Goal: Task Accomplishment & Management: Manage account settings

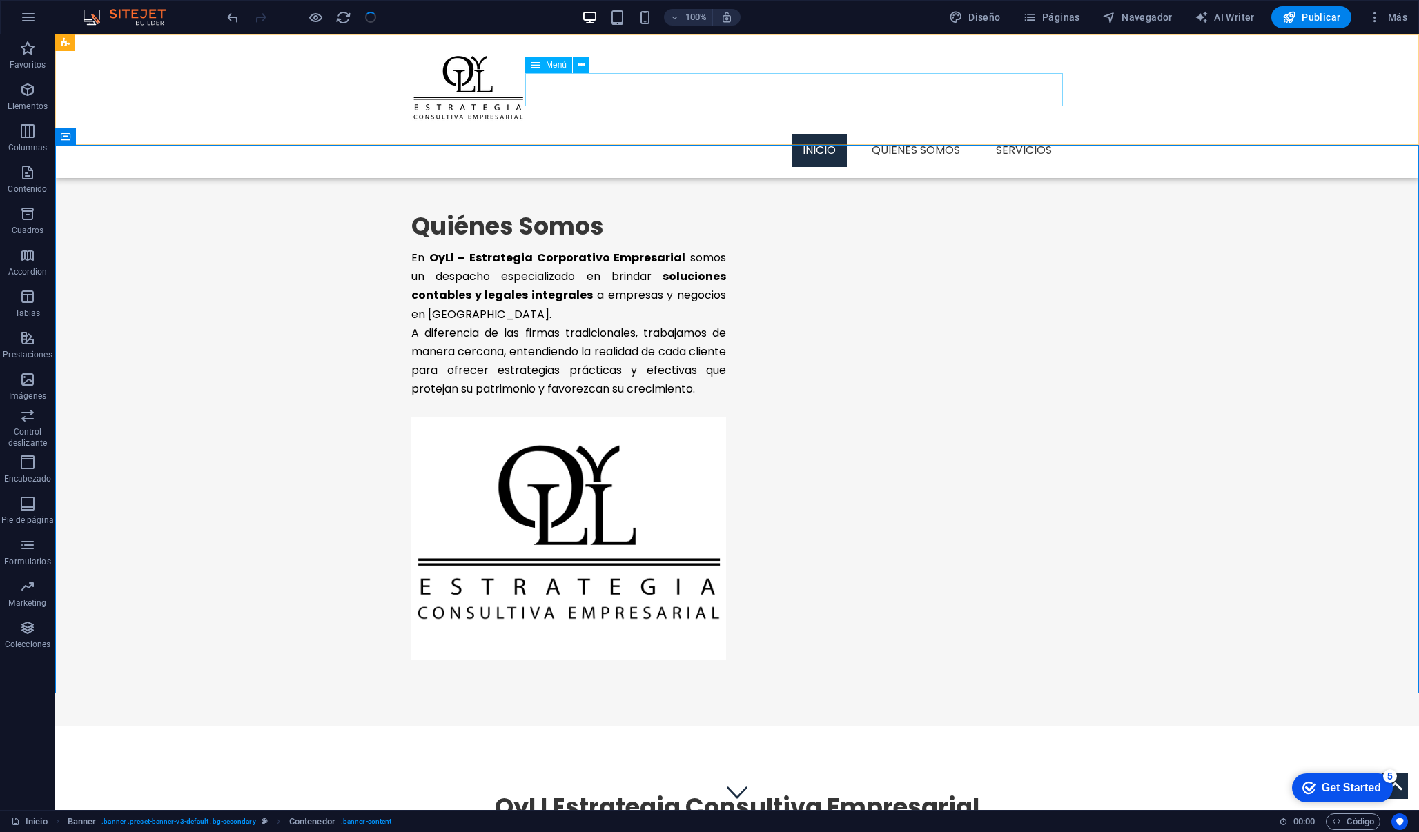
click at [929, 134] on nav "Inicio Quienes Somos Servicios" at bounding box center [736, 150] width 651 height 33
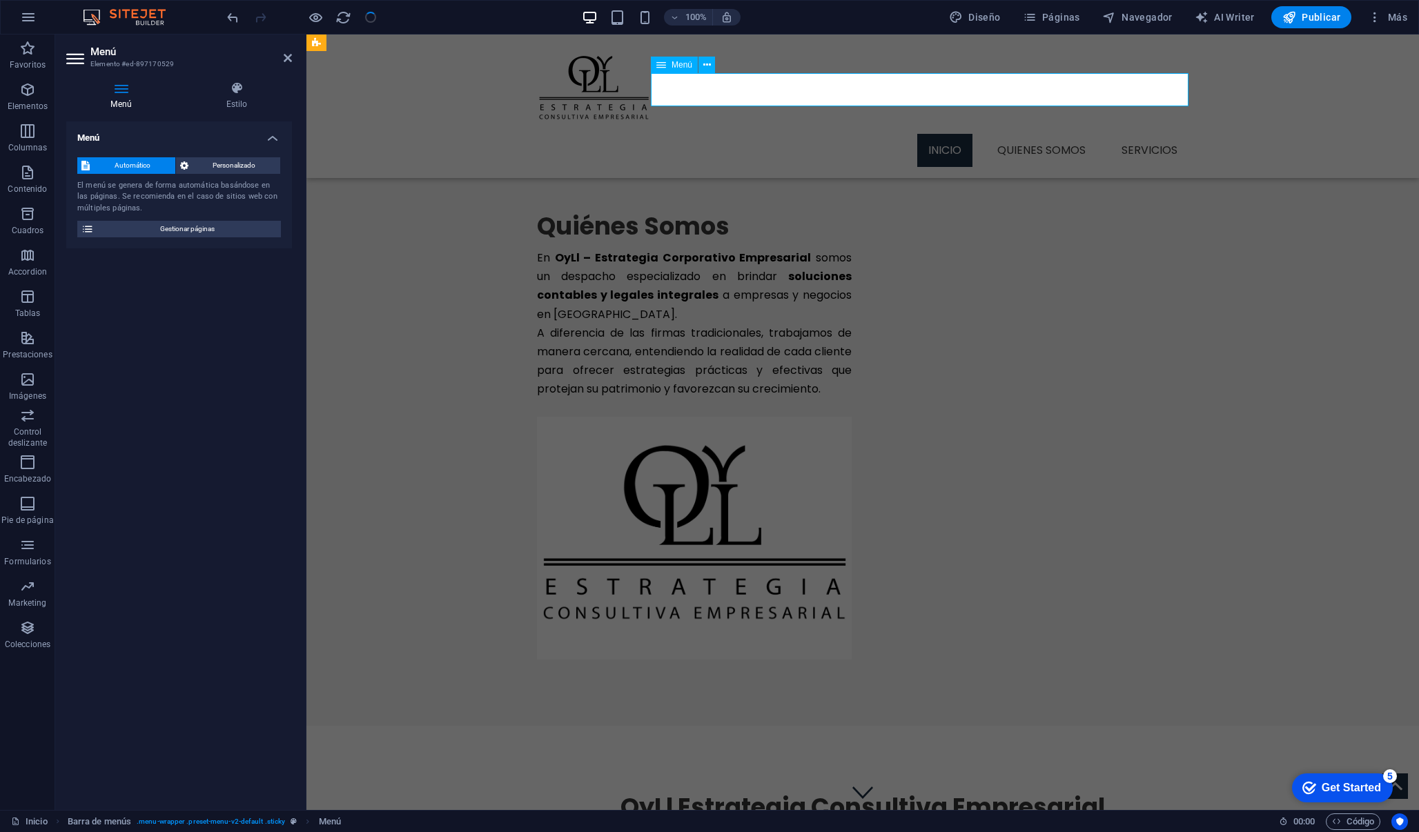
click at [1022, 134] on nav "Inicio Quienes Somos Servicios" at bounding box center [862, 150] width 651 height 33
click at [1016, 134] on nav "Inicio Quienes Somos Servicios" at bounding box center [862, 150] width 651 height 33
click at [293, 57] on aside "Menú Elemento #ed-897170529 Menú Estilo Menú Automático Personalizado El menú s…" at bounding box center [180, 421] width 251 height 775
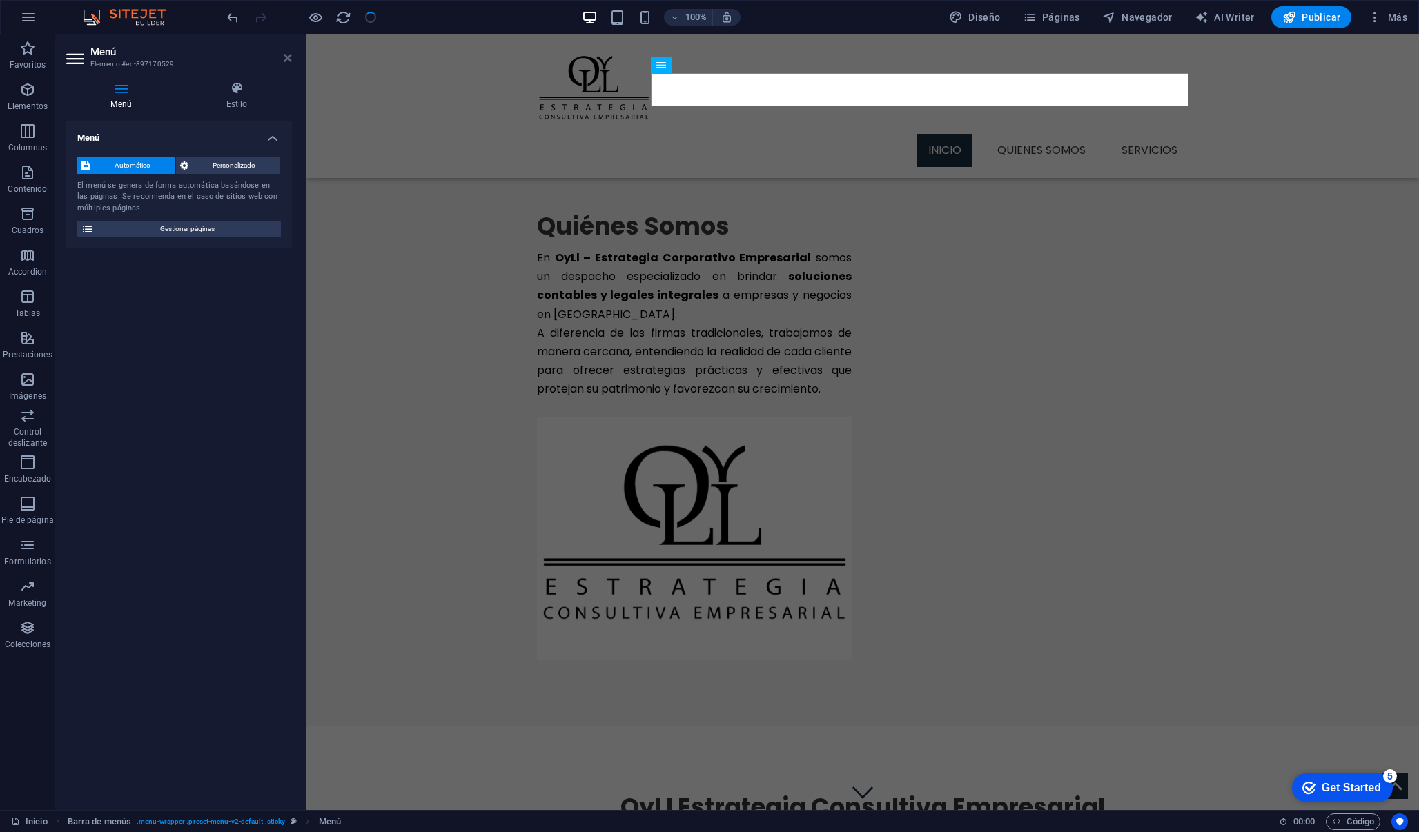
click at [288, 59] on icon at bounding box center [288, 57] width 8 height 11
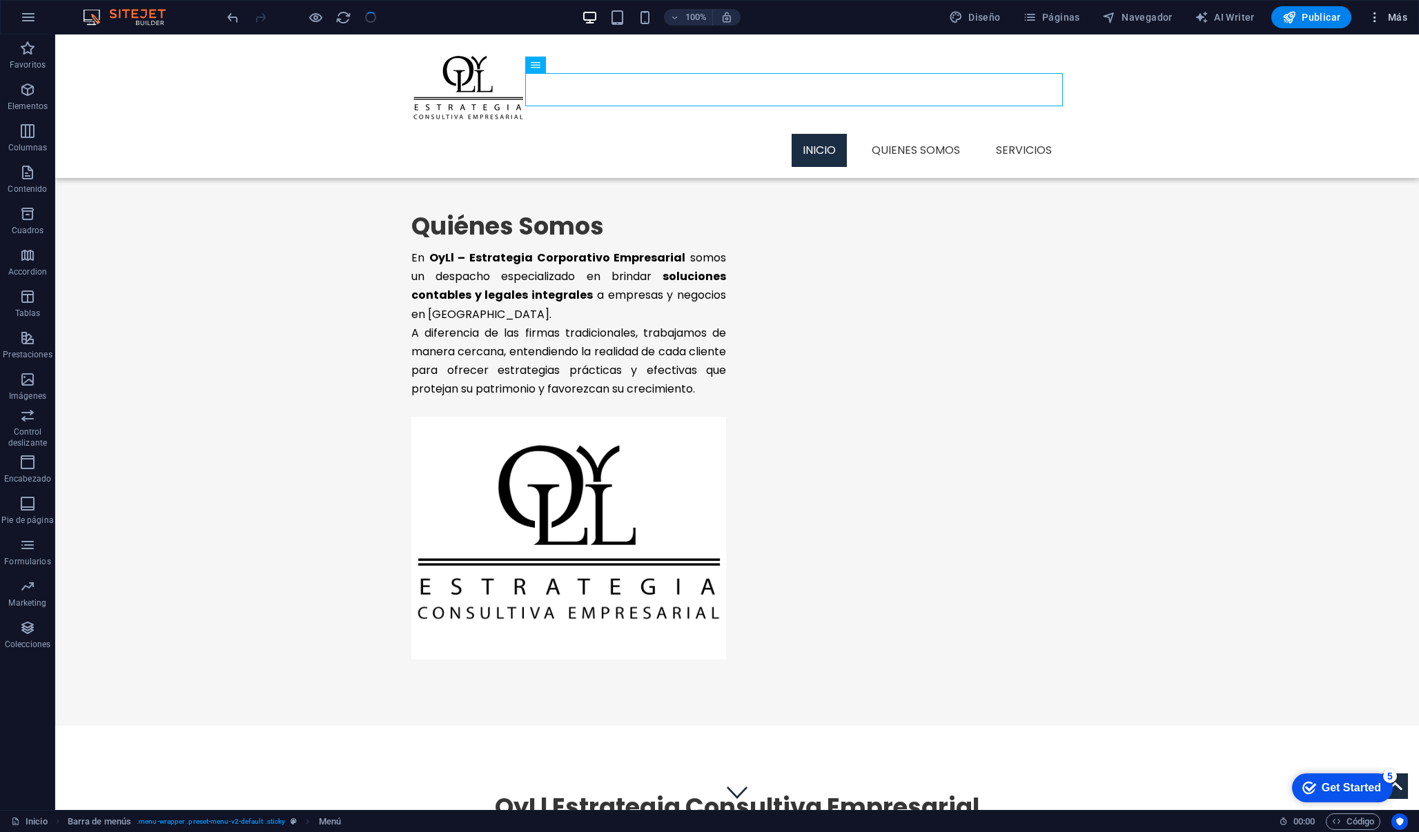
click at [1398, 17] on span "Más" at bounding box center [1386, 17] width 39 height 14
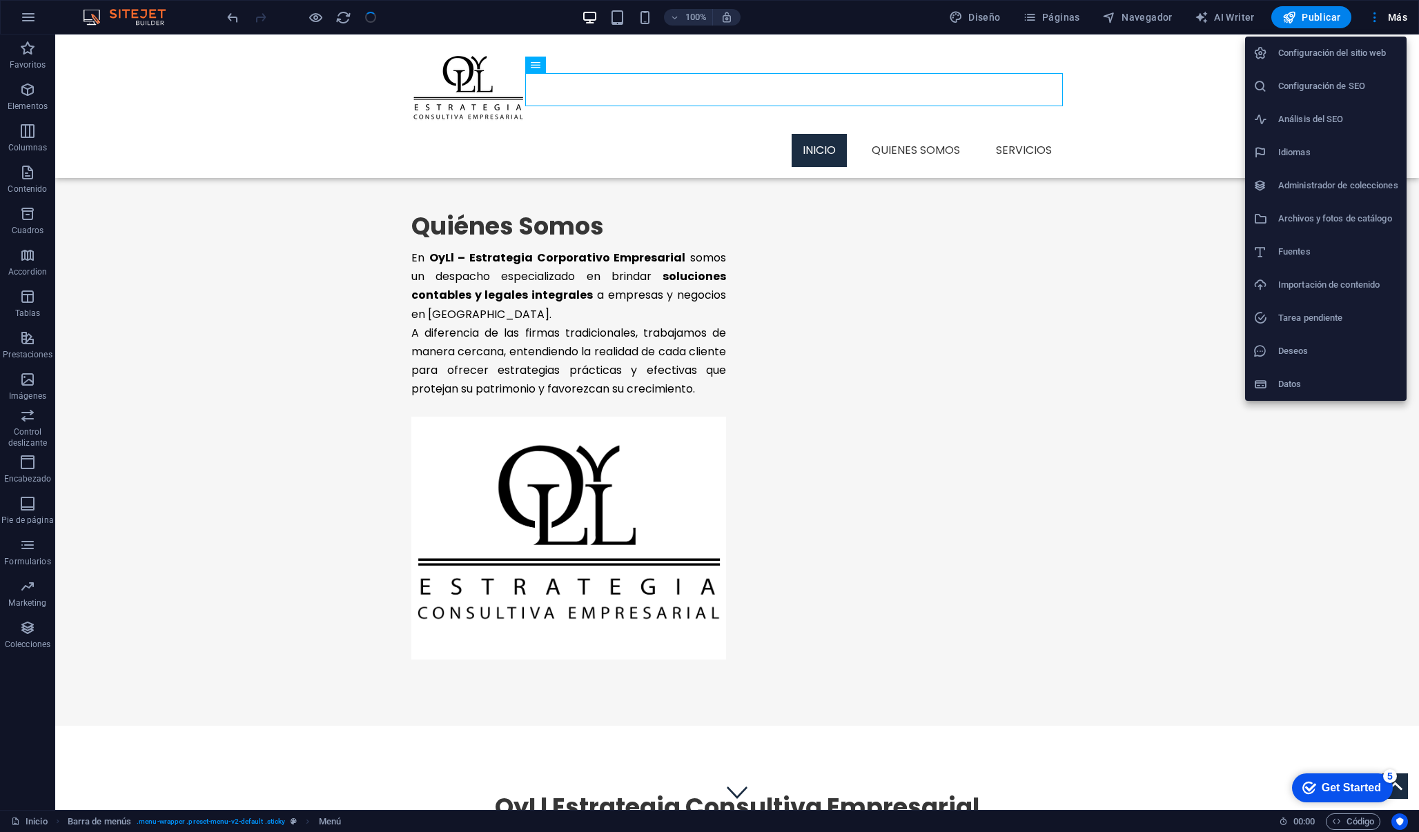
click at [1164, 77] on div at bounding box center [709, 416] width 1419 height 832
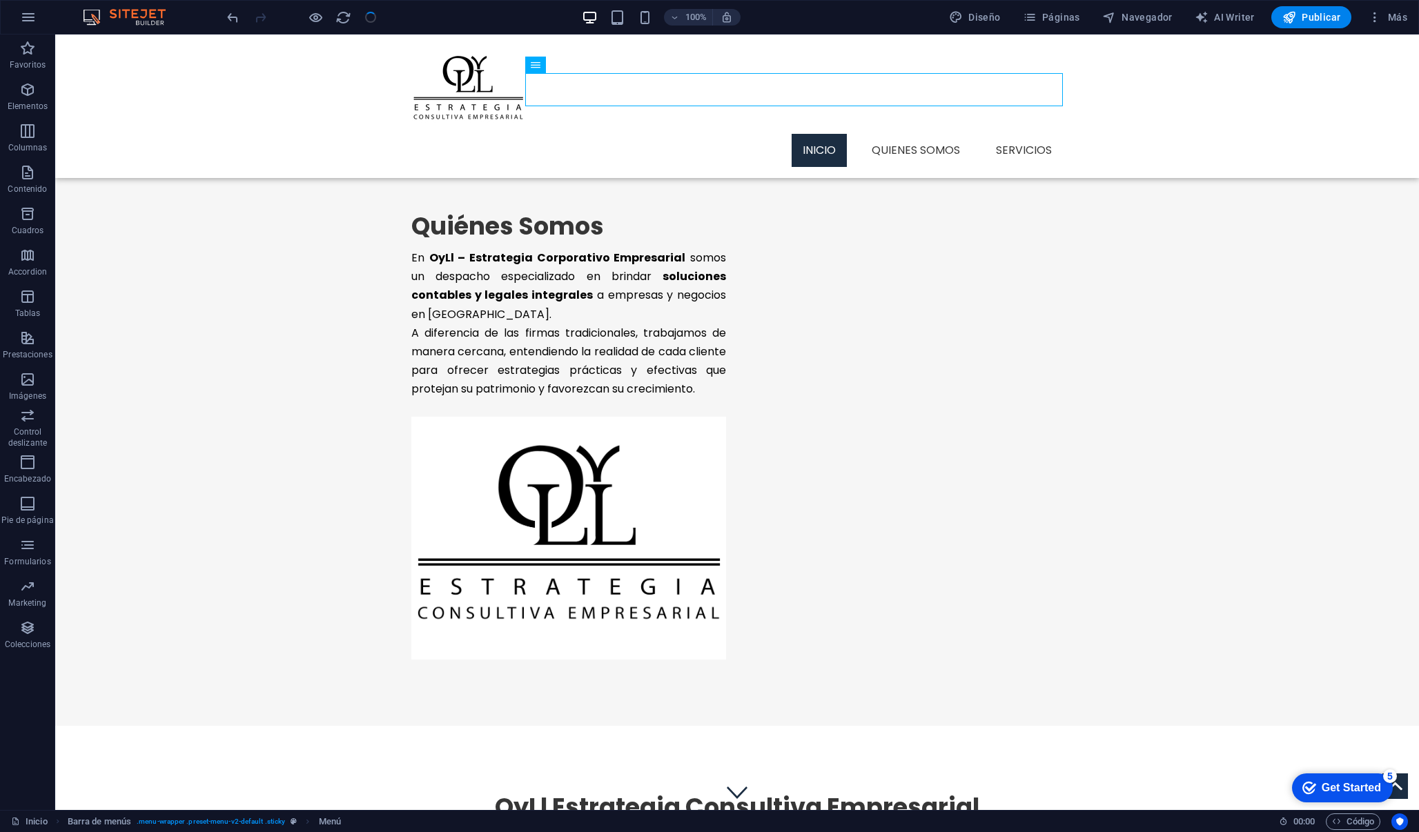
click at [1059, 29] on div "100% Diseño Páginas Navegador AI Writer Publicar Más" at bounding box center [709, 17] width 1417 height 33
click at [1058, 21] on span "Páginas" at bounding box center [1050, 17] width 57 height 14
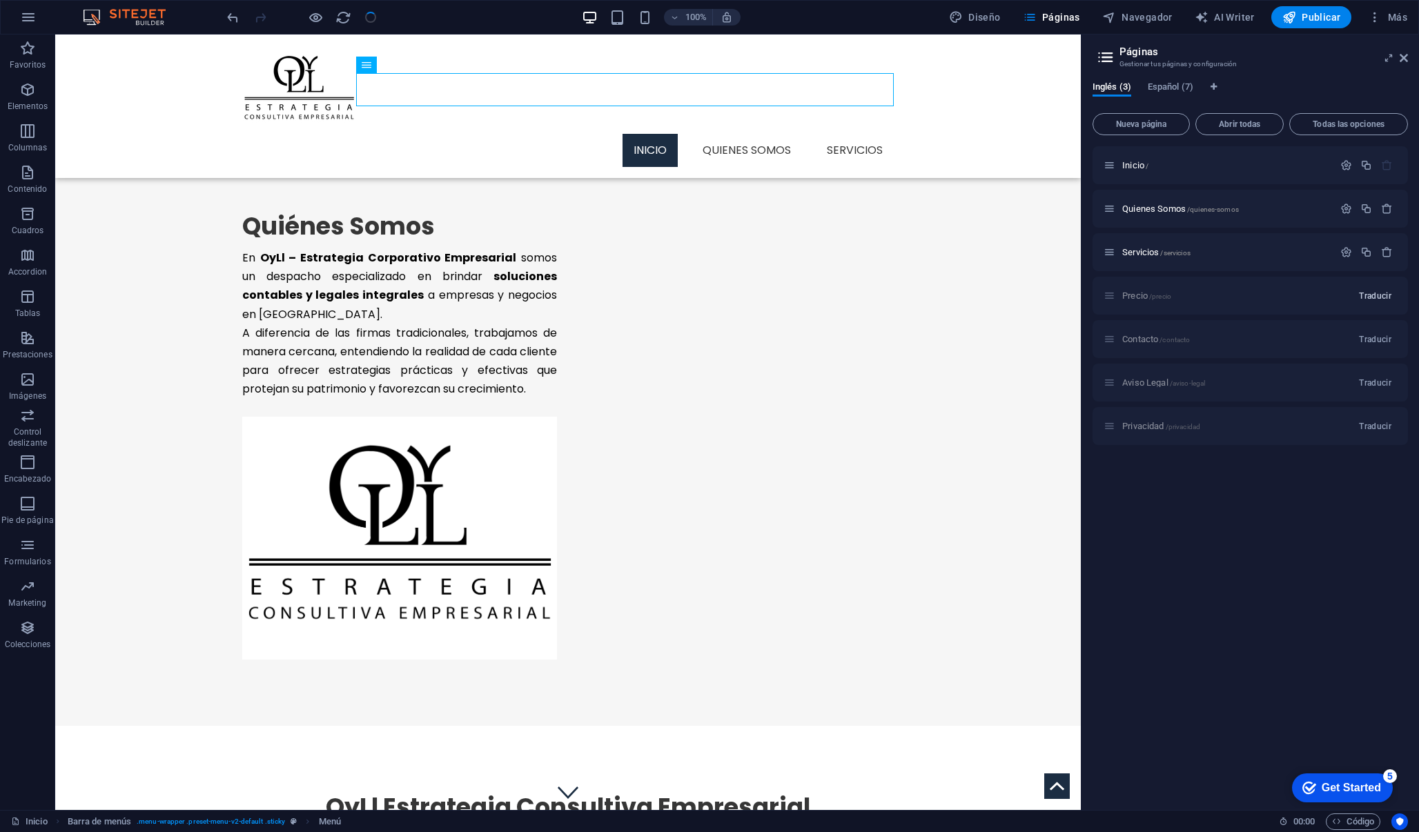
click at [1381, 294] on span "Traducir" at bounding box center [1374, 295] width 32 height 11
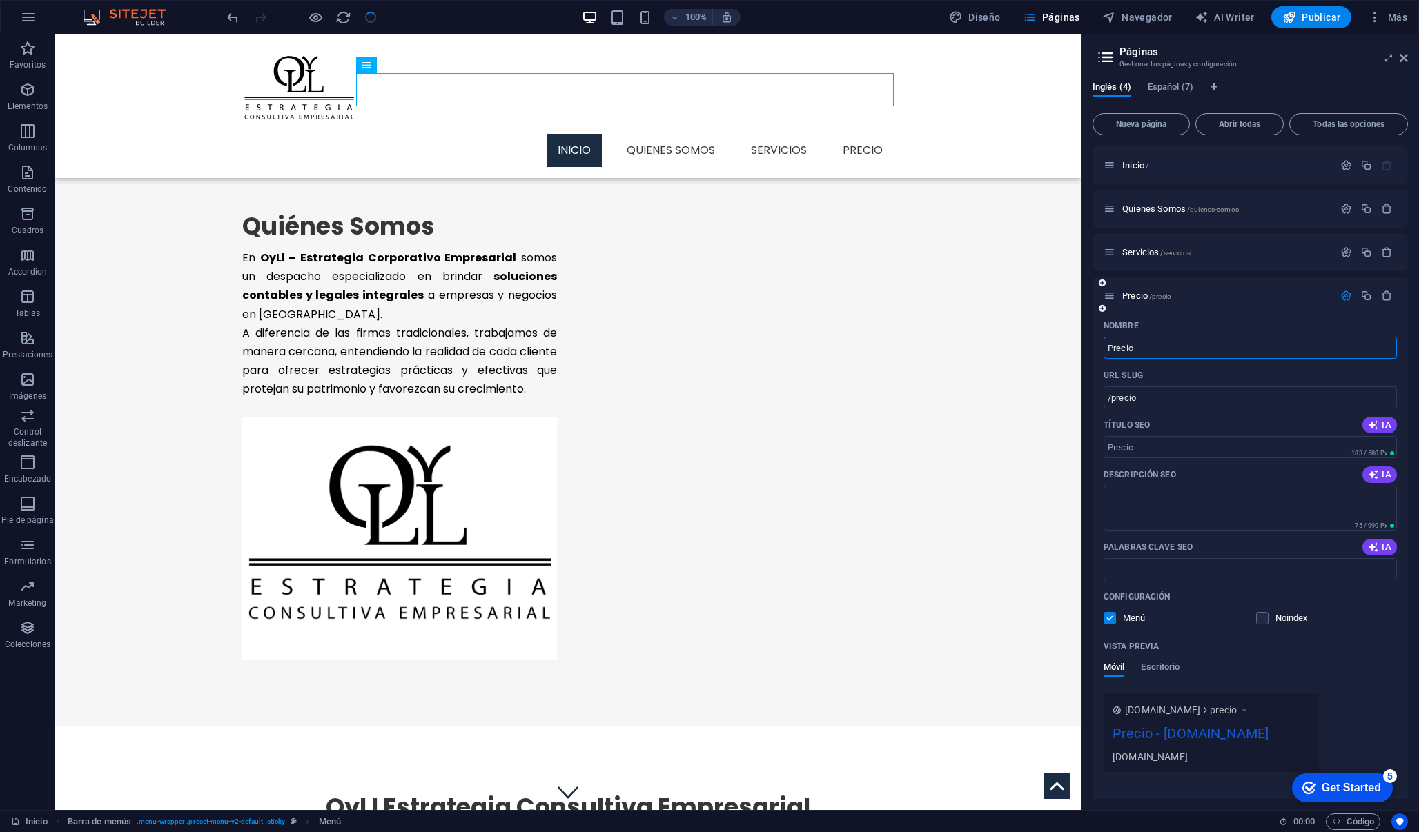
click at [1381, 294] on icon "button" at bounding box center [1387, 296] width 12 height 12
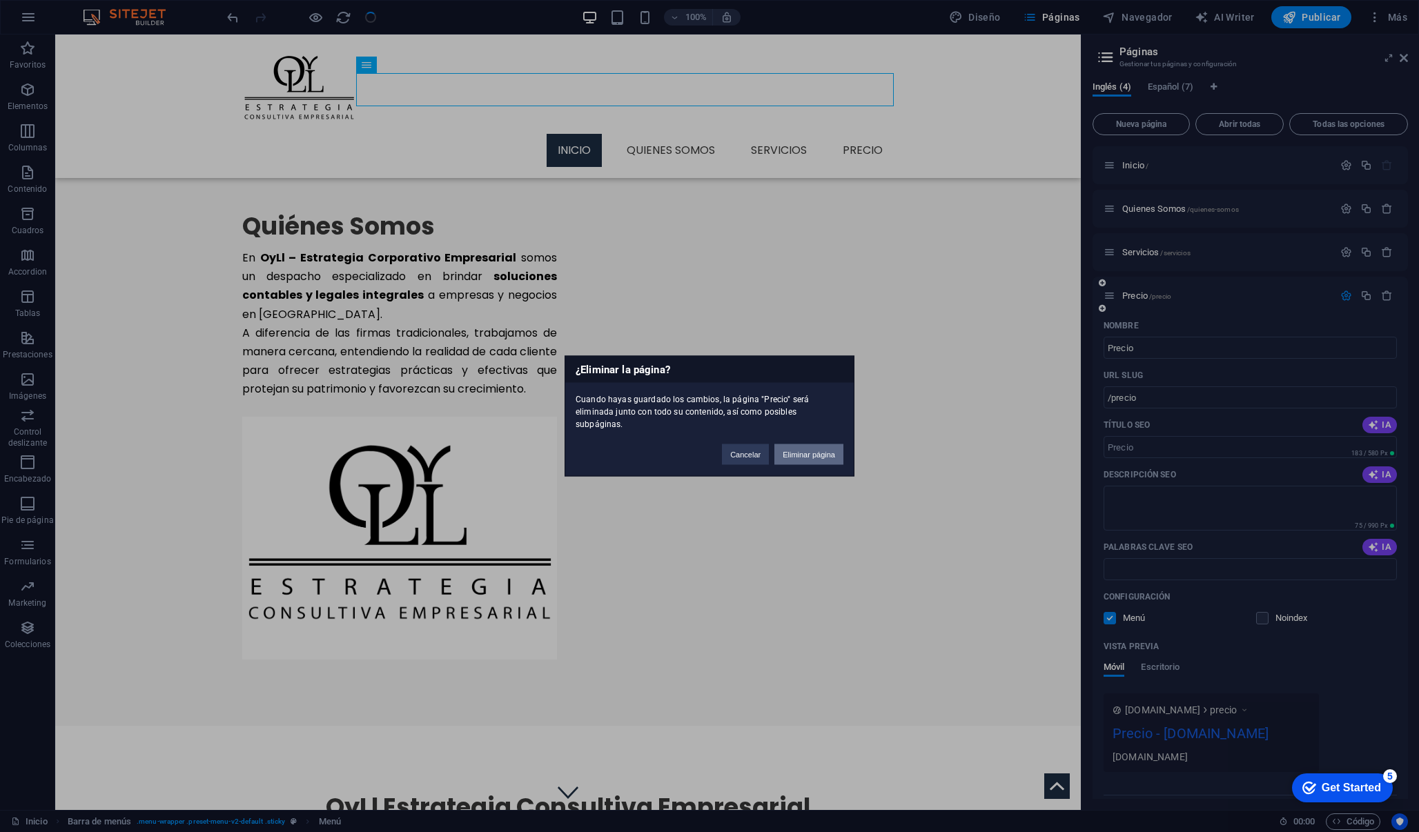
click at [793, 453] on button "Eliminar página" at bounding box center [808, 454] width 69 height 21
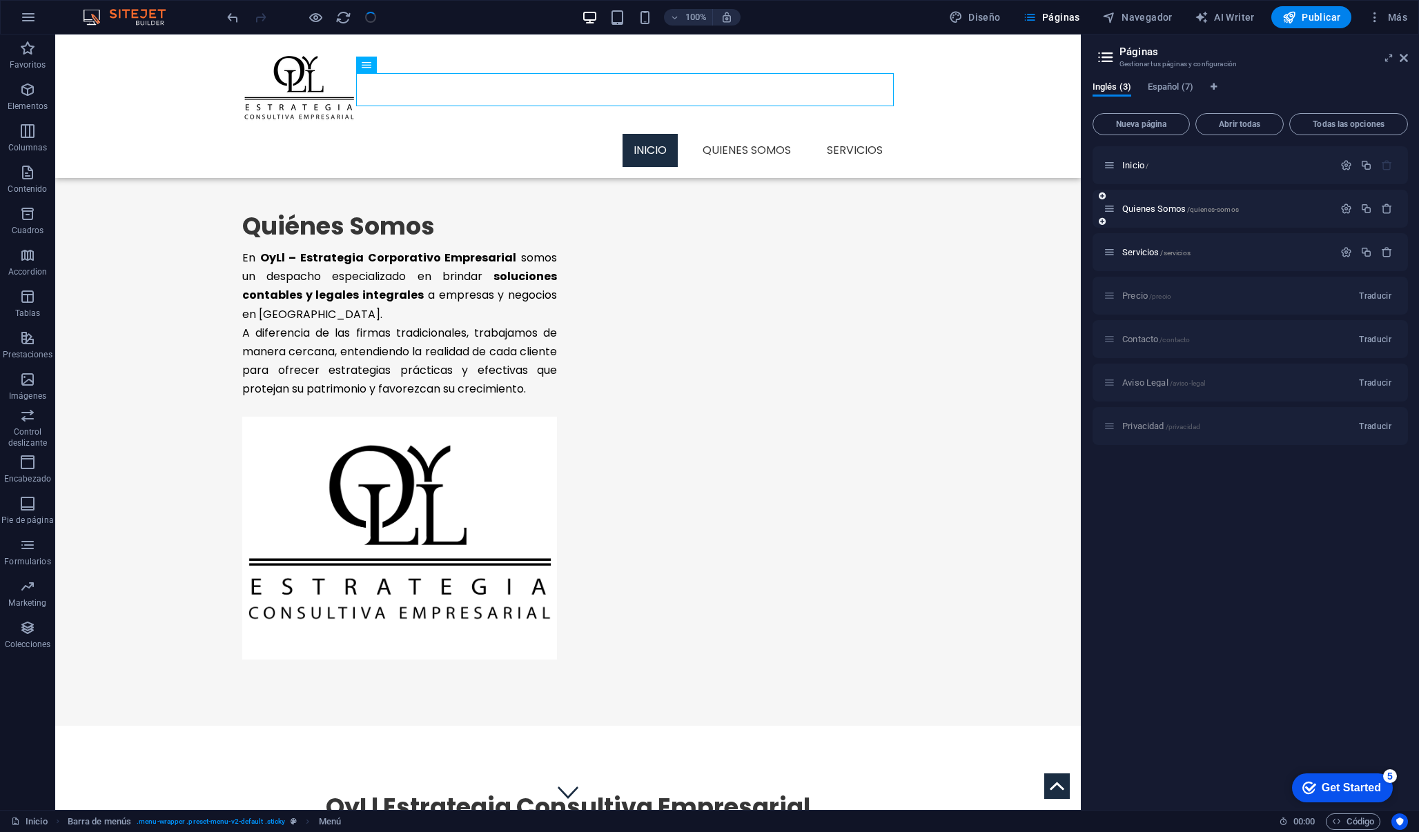
click at [1198, 202] on div "Quienes Somos /quienes-somos" at bounding box center [1218, 209] width 230 height 16
click at [1287, 216] on div "Quienes Somos /quienes-somos" at bounding box center [1218, 209] width 230 height 16
click at [1111, 207] on icon at bounding box center [1109, 209] width 12 height 12
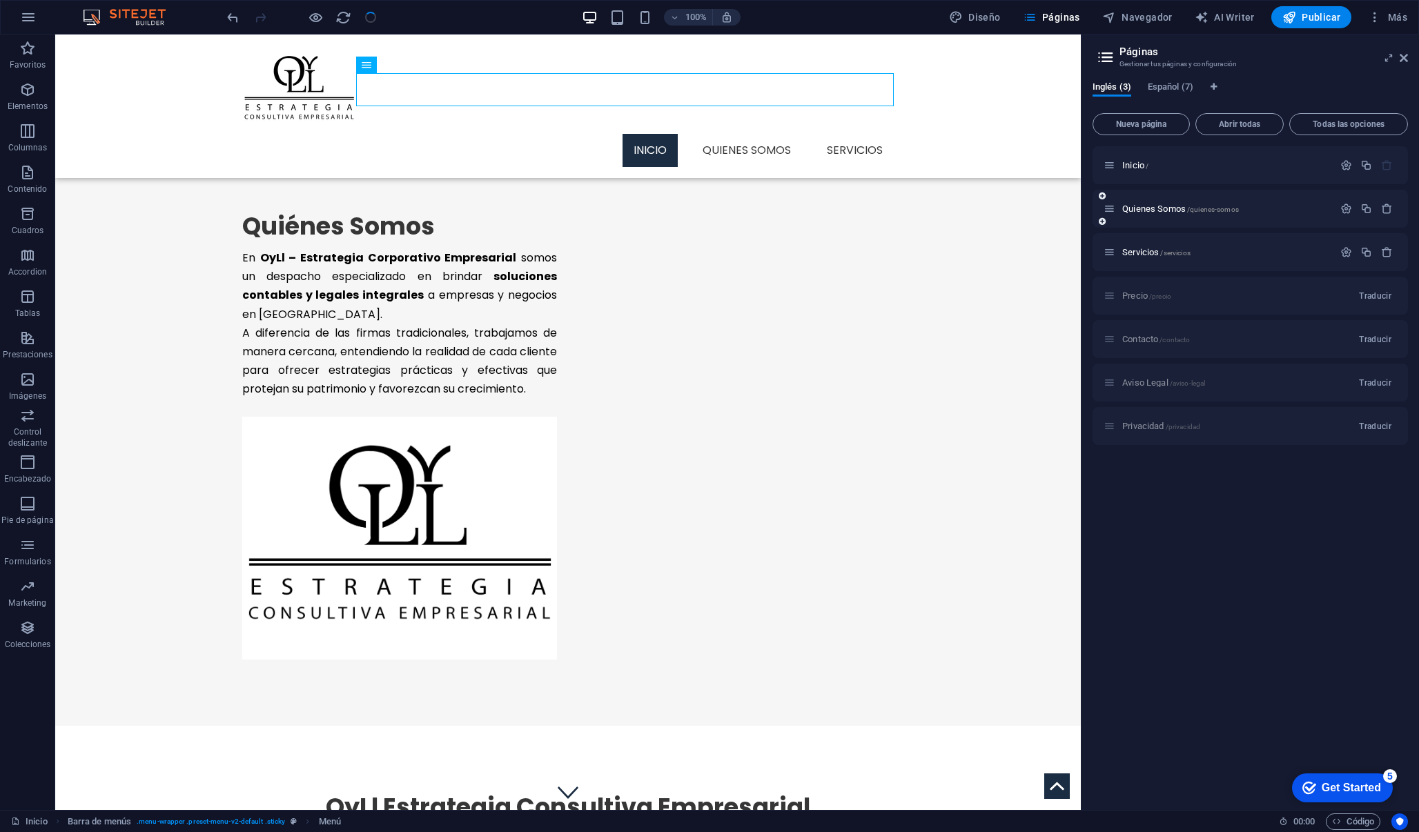
click at [1111, 207] on icon at bounding box center [1109, 209] width 12 height 12
click at [1347, 206] on icon "button" at bounding box center [1346, 209] width 12 height 12
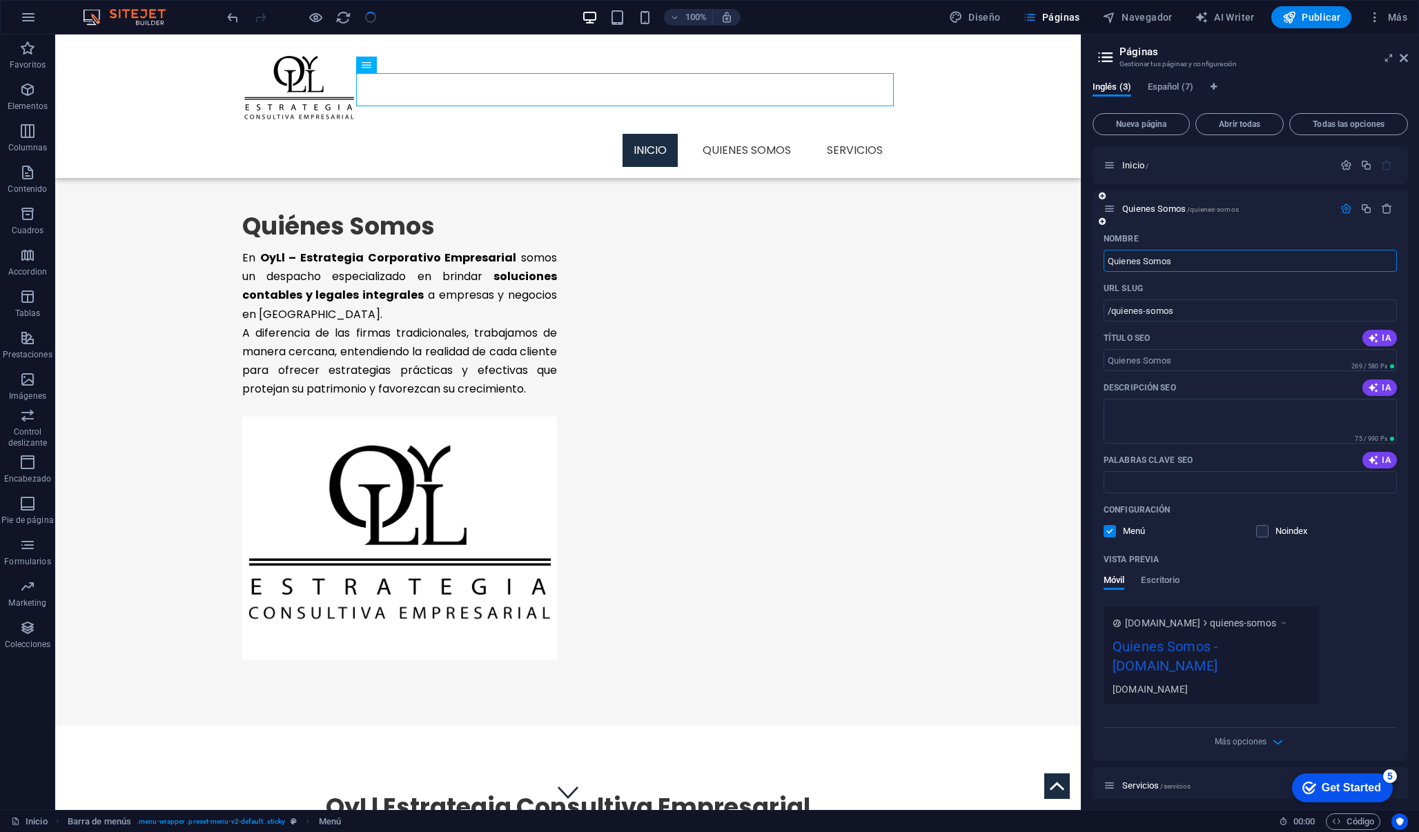
click at [1296, 234] on div "Nombre" at bounding box center [1249, 239] width 293 height 22
click at [1176, 423] on textarea "Descripción SEO" at bounding box center [1249, 421] width 293 height 45
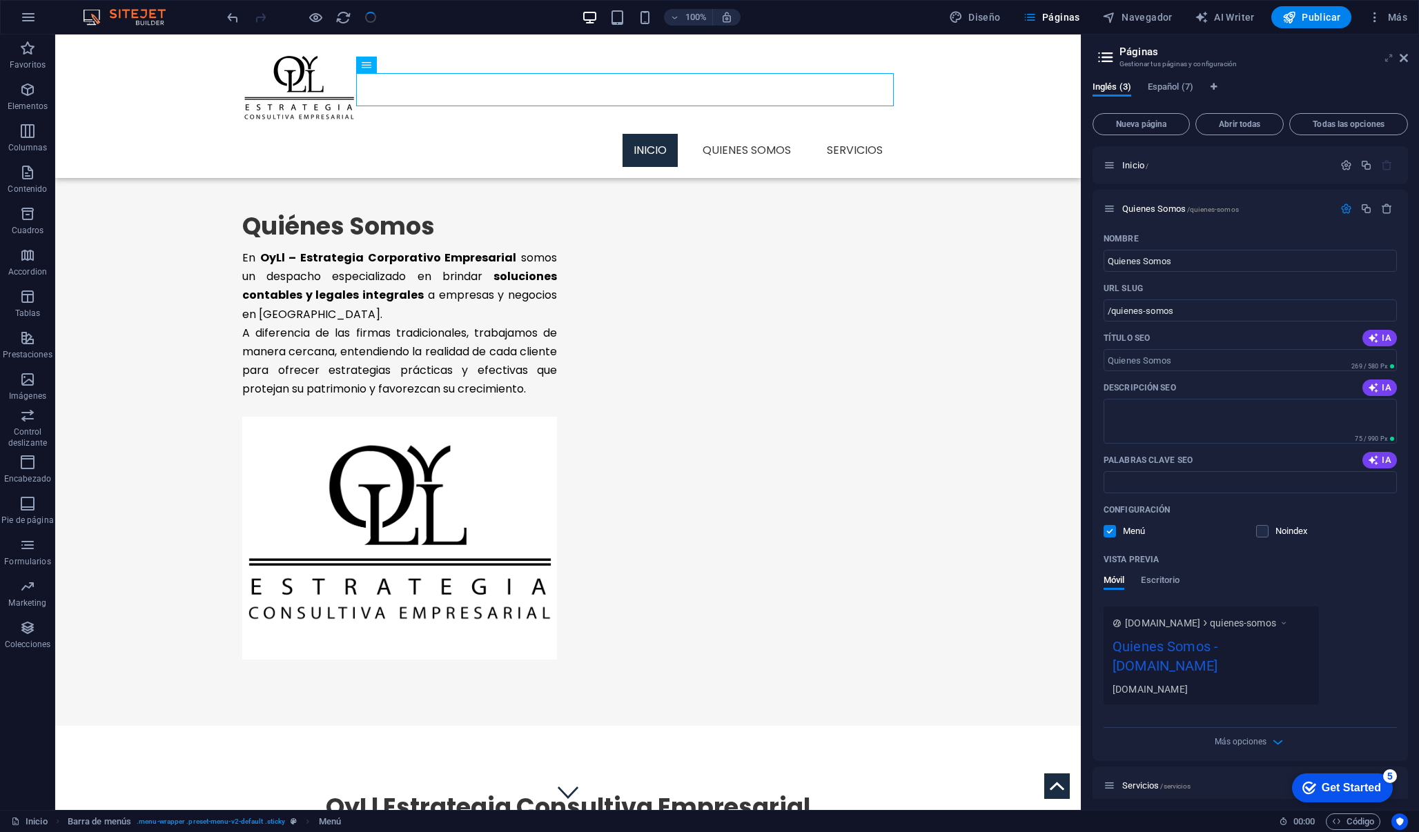
click at [1388, 59] on icon at bounding box center [1388, 57] width 0 height 11
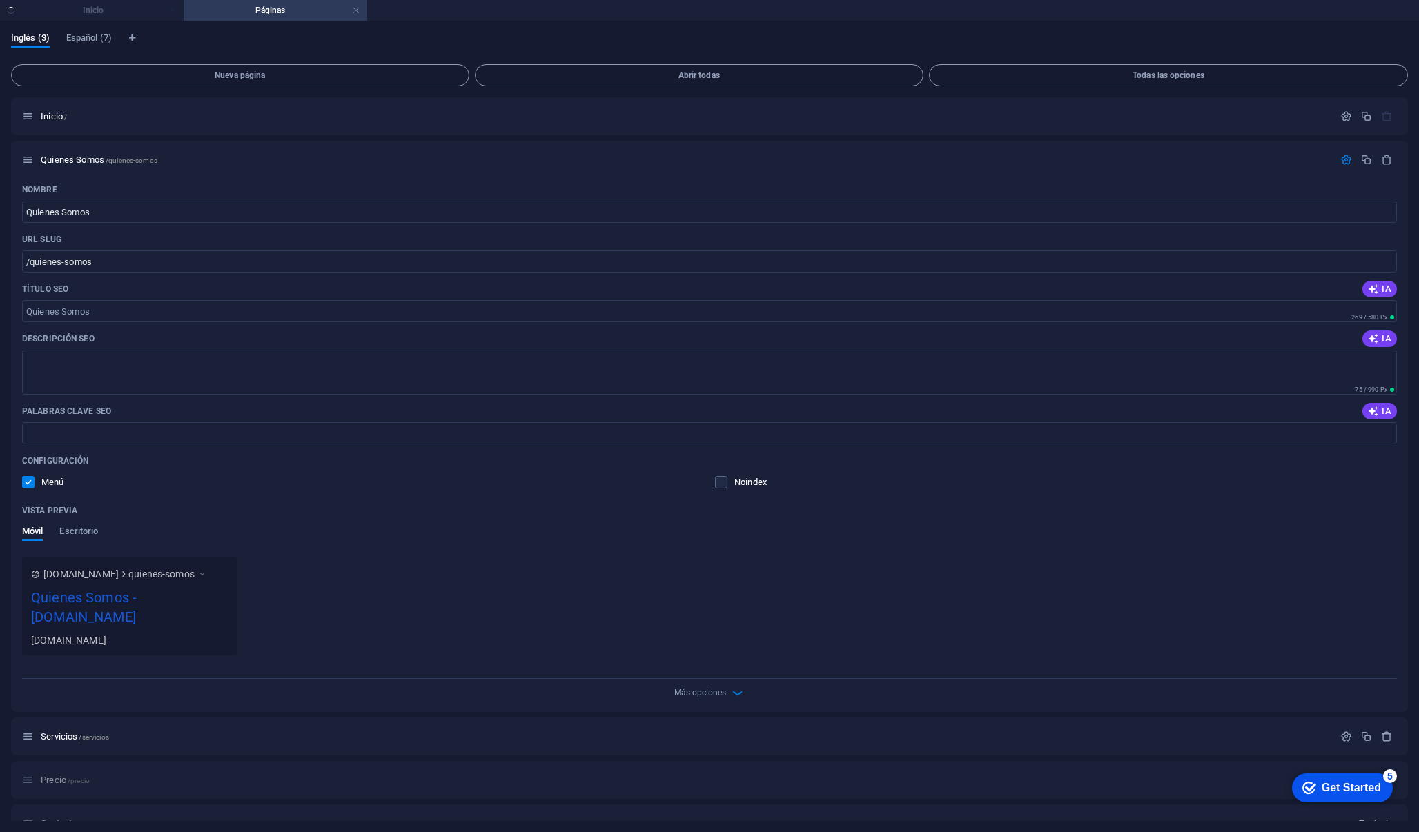
click at [13, 14] on ul "Inicio Páginas" at bounding box center [709, 10] width 1419 height 21
click at [89, 18] on ul "Inicio Páginas" at bounding box center [709, 10] width 1419 height 21
click at [119, 10] on ul "Inicio Páginas" at bounding box center [709, 10] width 1419 height 21
click at [357, 8] on link at bounding box center [356, 10] width 8 height 13
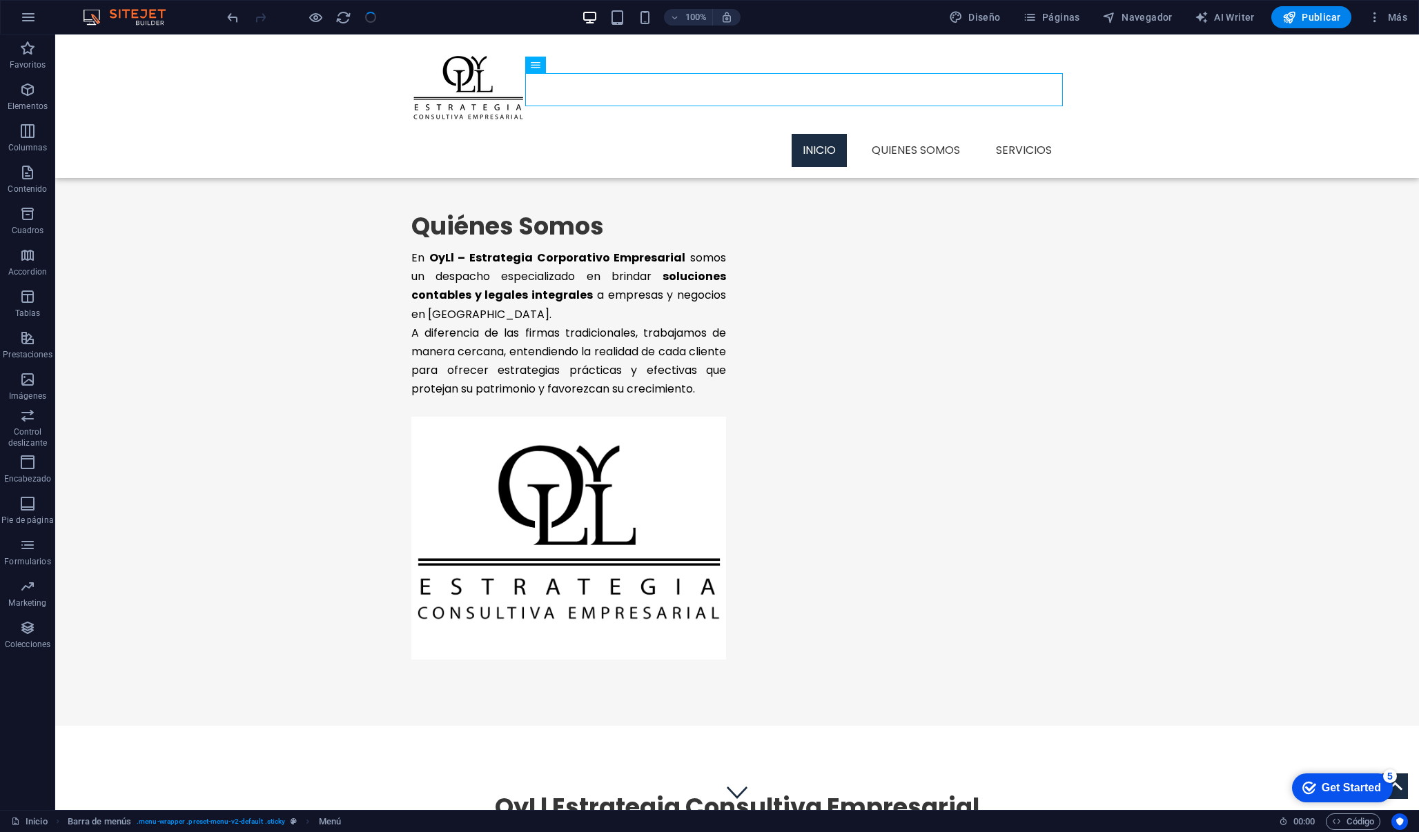
click at [367, 16] on div at bounding box center [301, 17] width 155 height 22
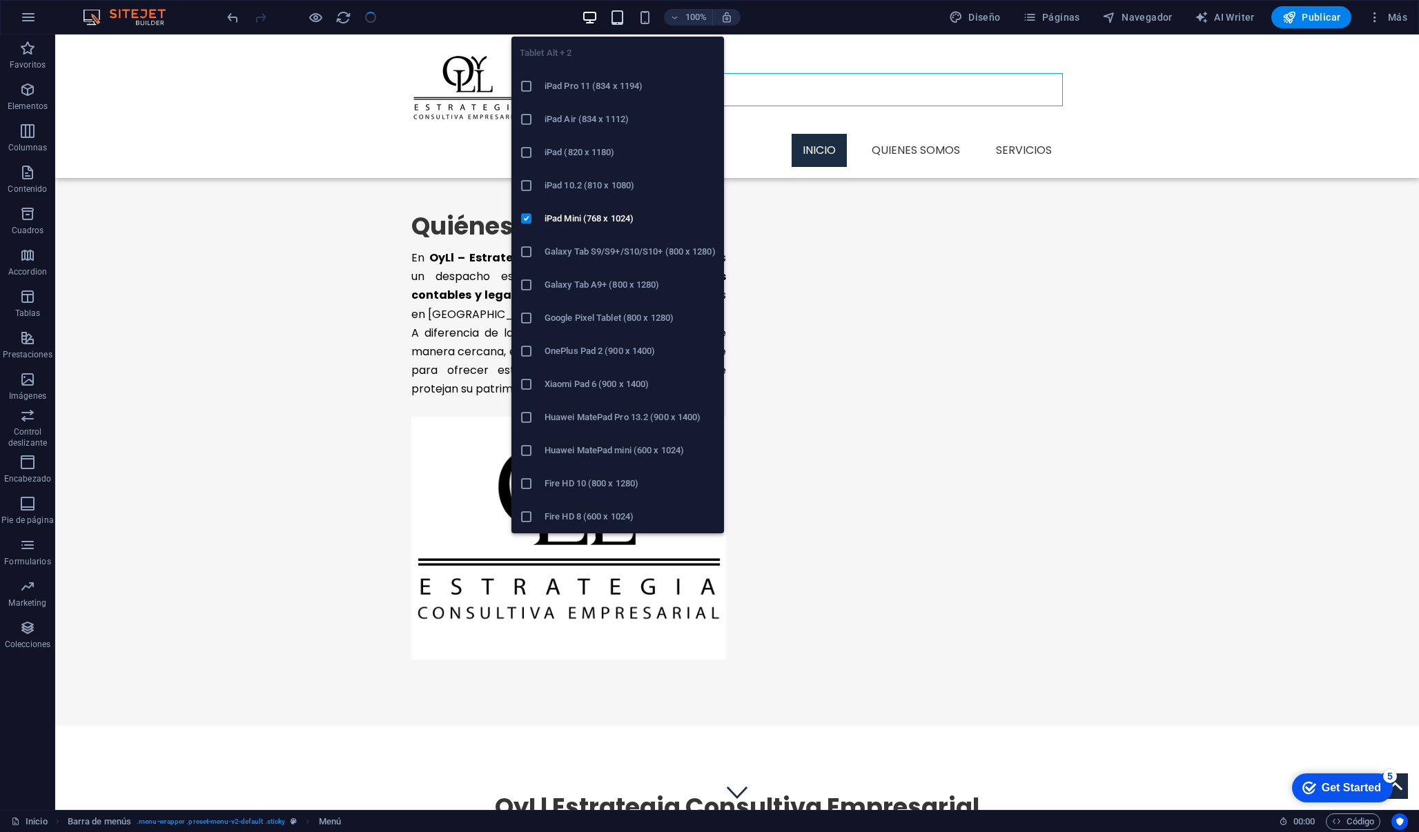
click at [622, 18] on icon "button" at bounding box center [617, 18] width 16 height 16
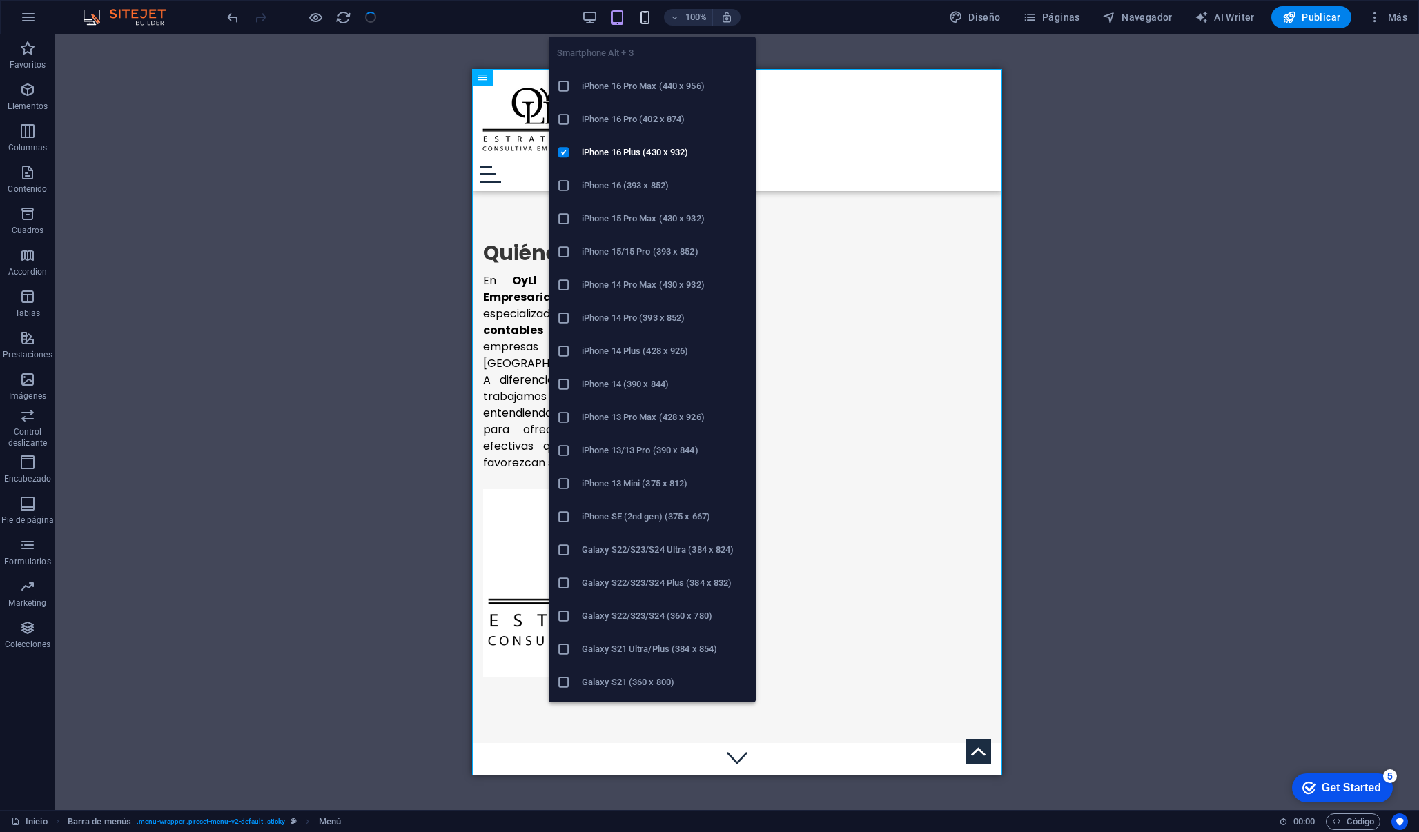
click at [650, 17] on icon "button" at bounding box center [645, 18] width 16 height 16
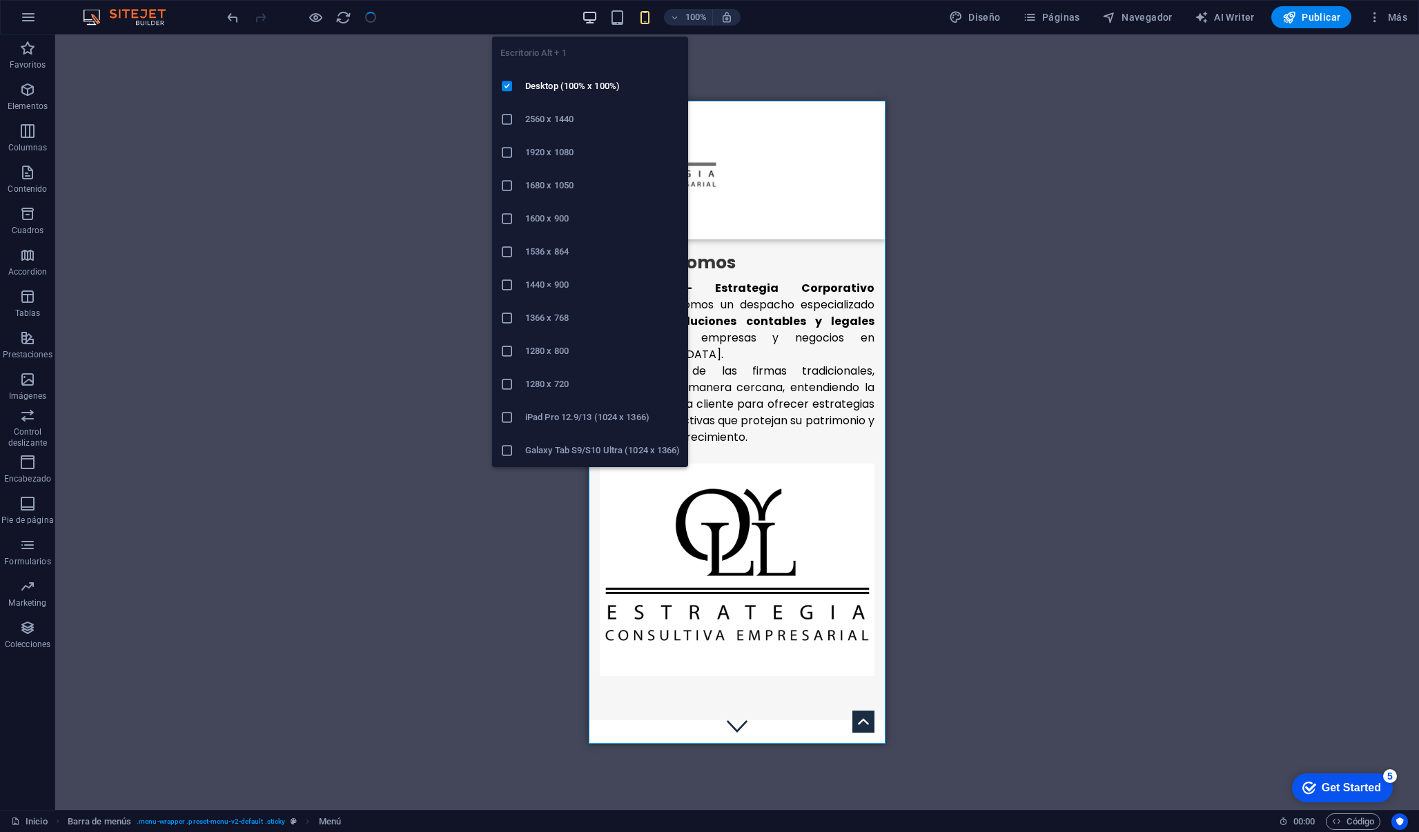
click at [593, 12] on icon "button" at bounding box center [590, 18] width 16 height 16
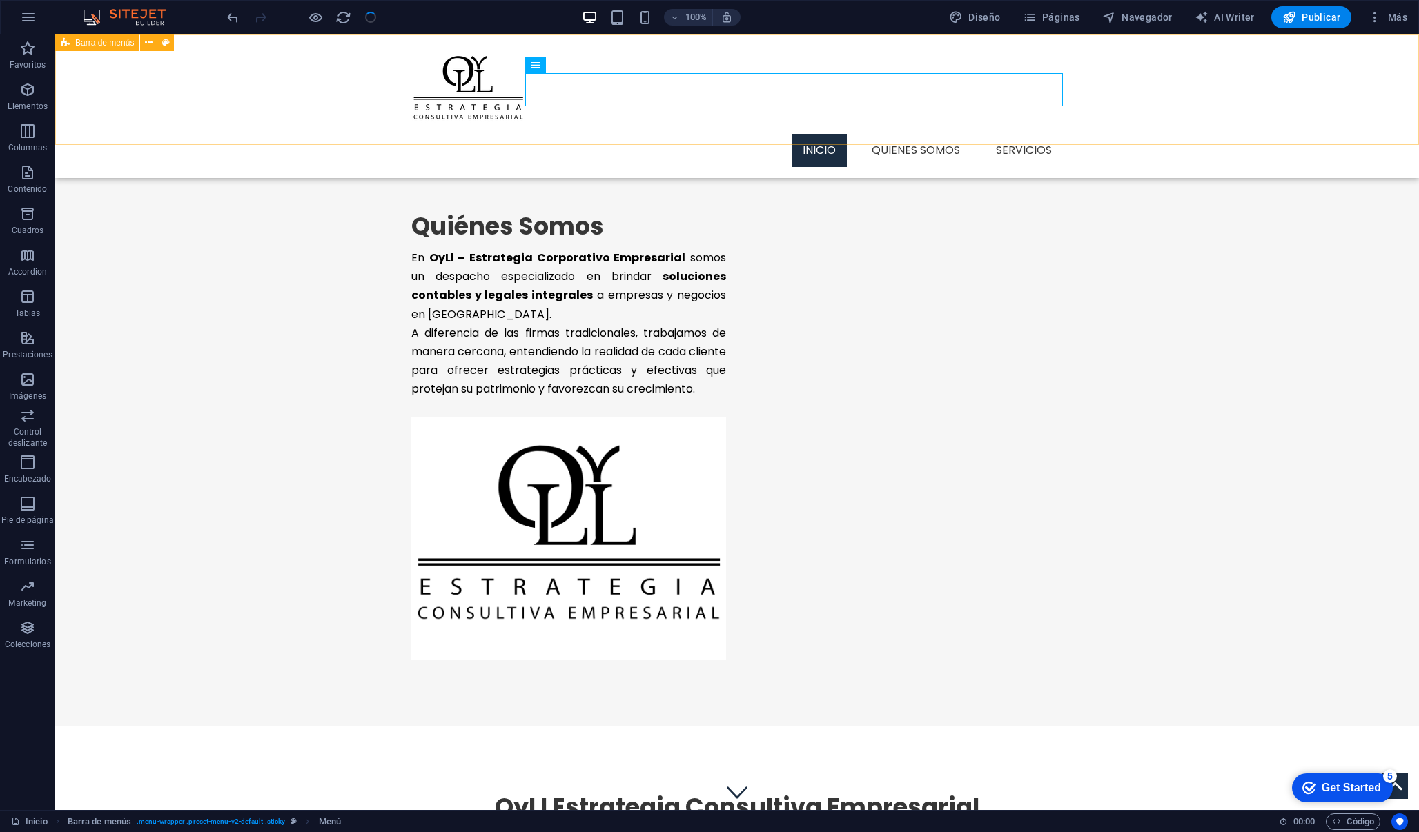
click at [184, 68] on div "Menu Inicio Quienes Somos Servicios" at bounding box center [736, 106] width 1363 height 144
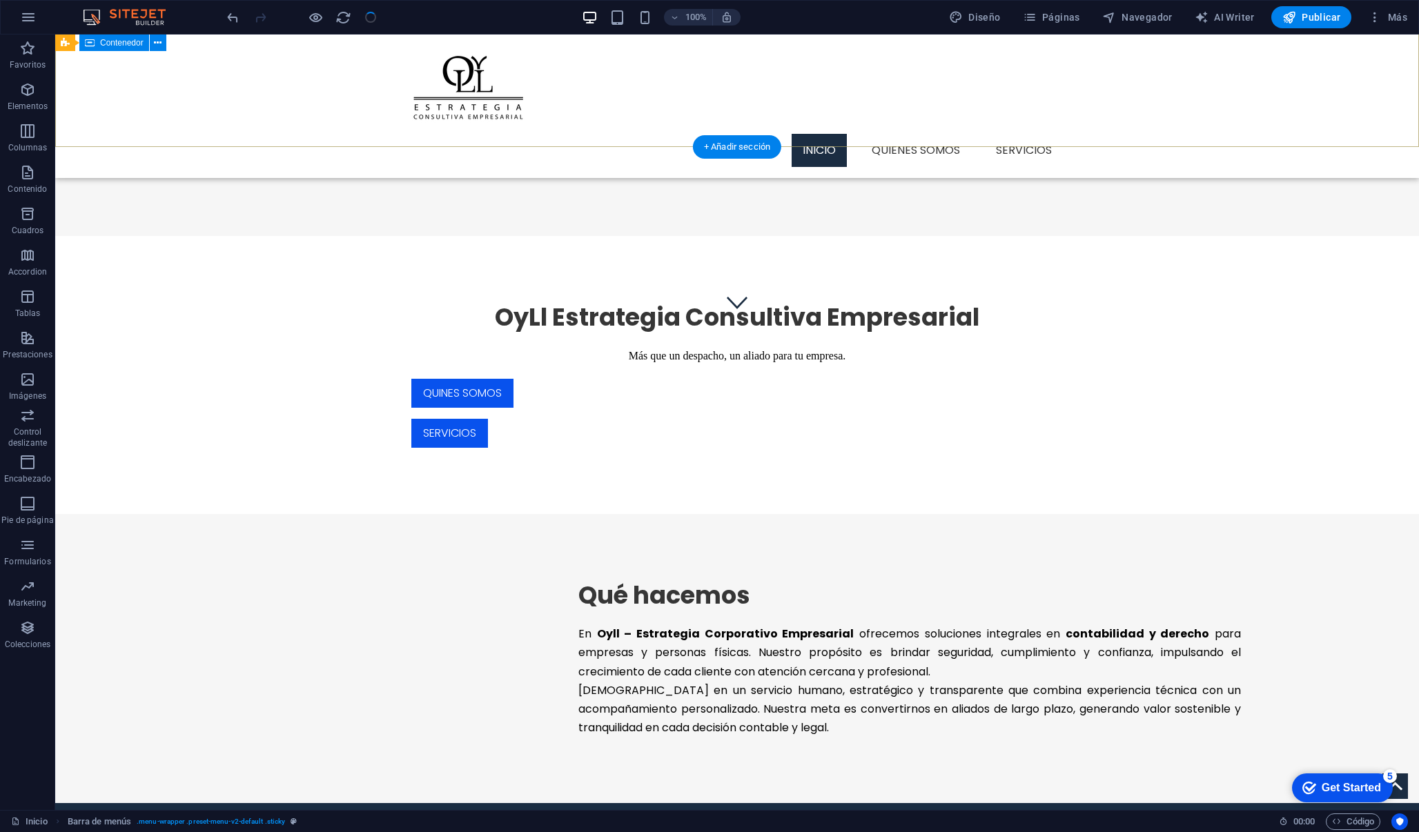
scroll to position [560, 0]
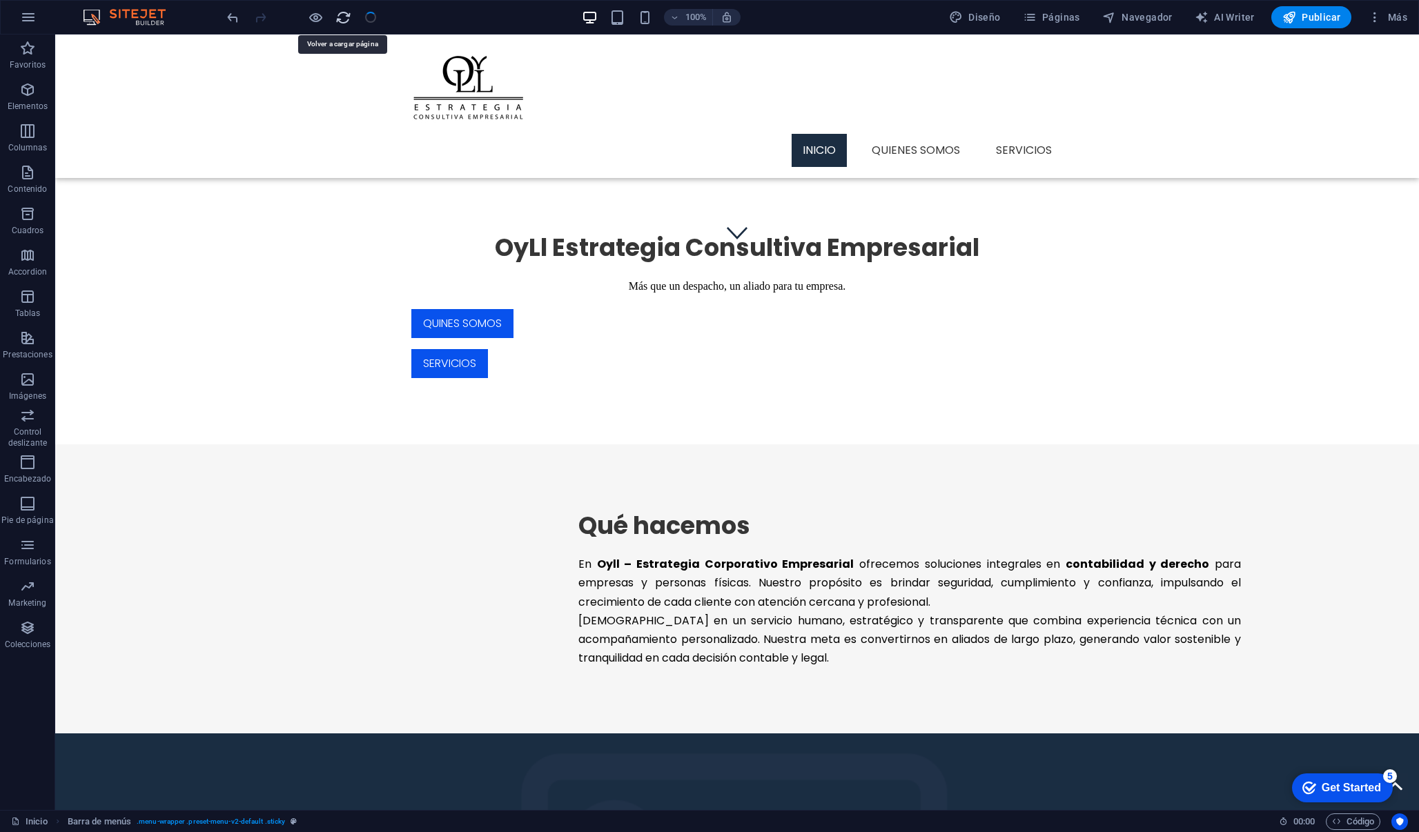
click at [342, 19] on icon "reload" at bounding box center [343, 18] width 16 height 16
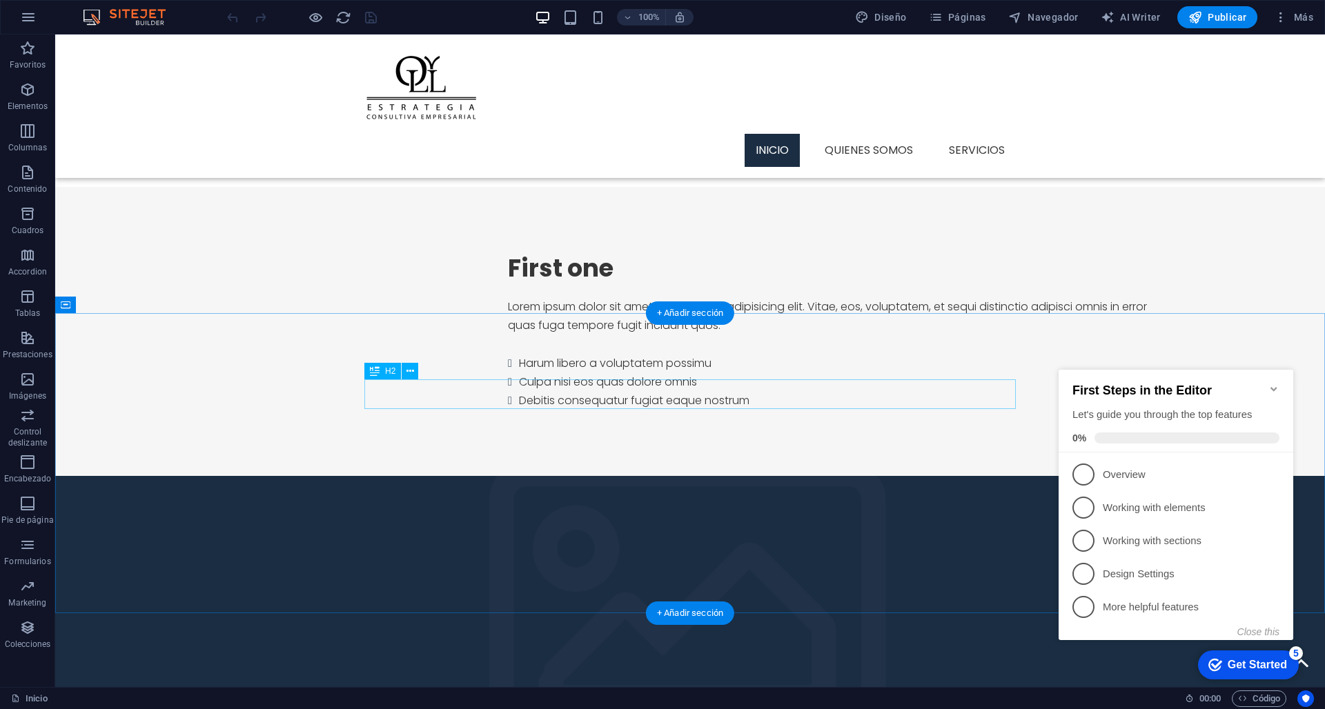
scroll to position [821, 0]
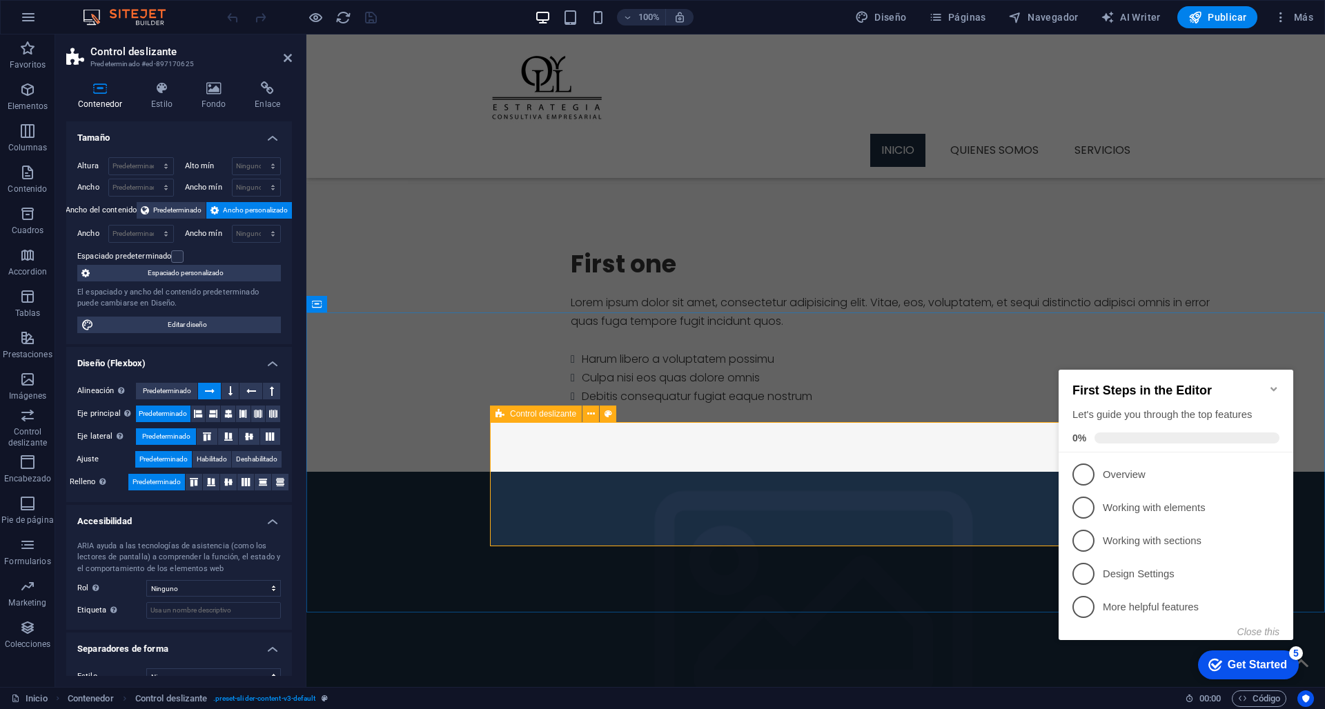
select select "ms"
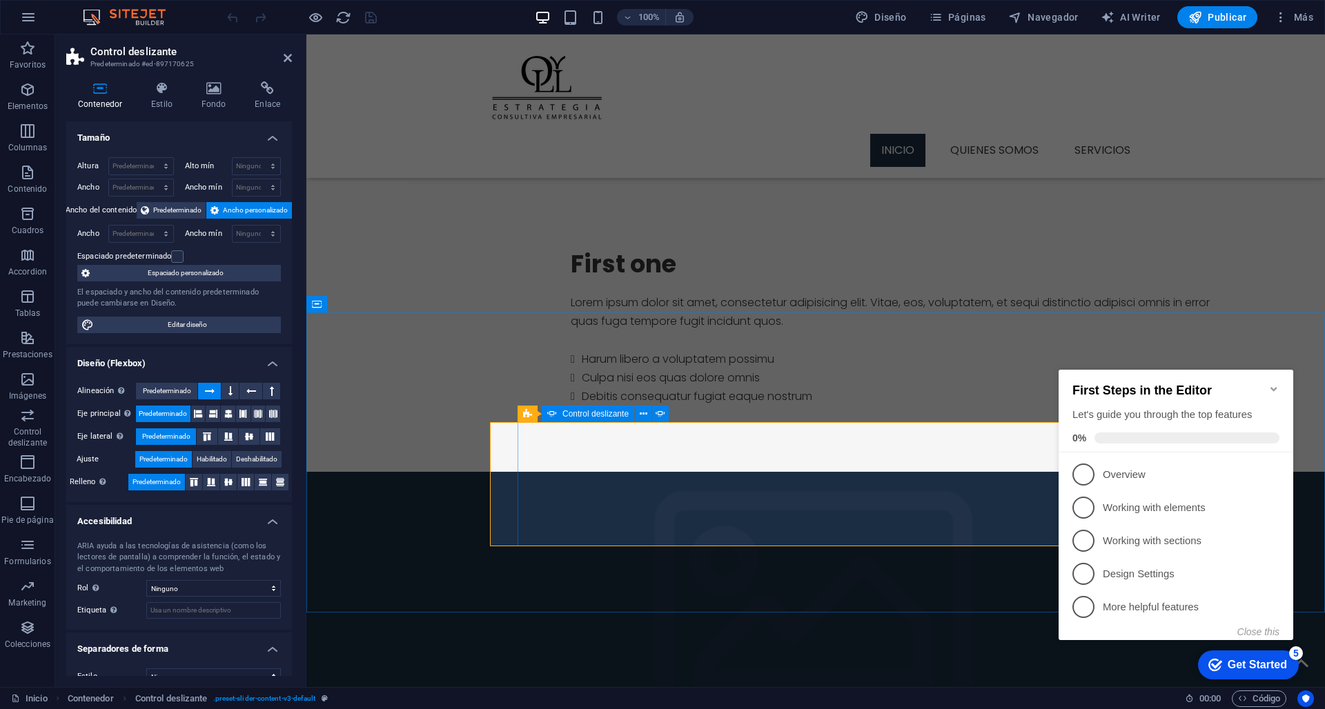
select select "s"
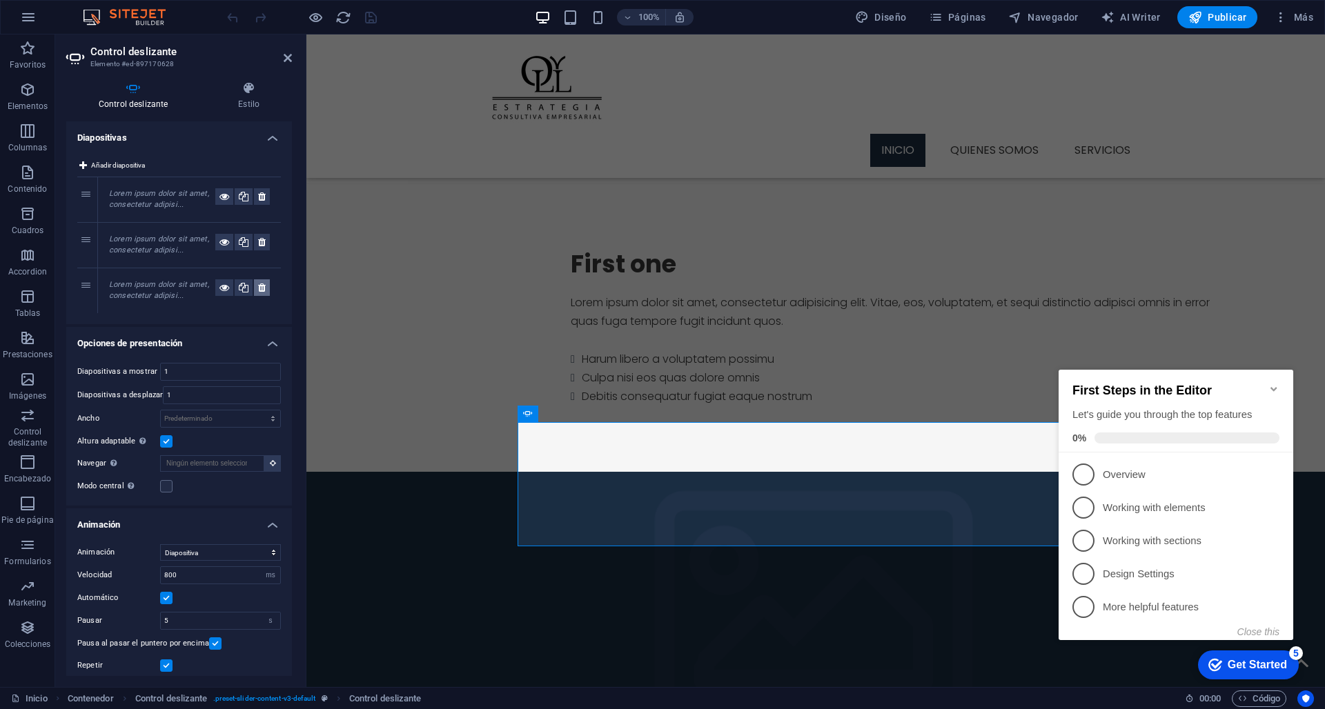
click at [260, 287] on icon at bounding box center [262, 287] width 8 height 17
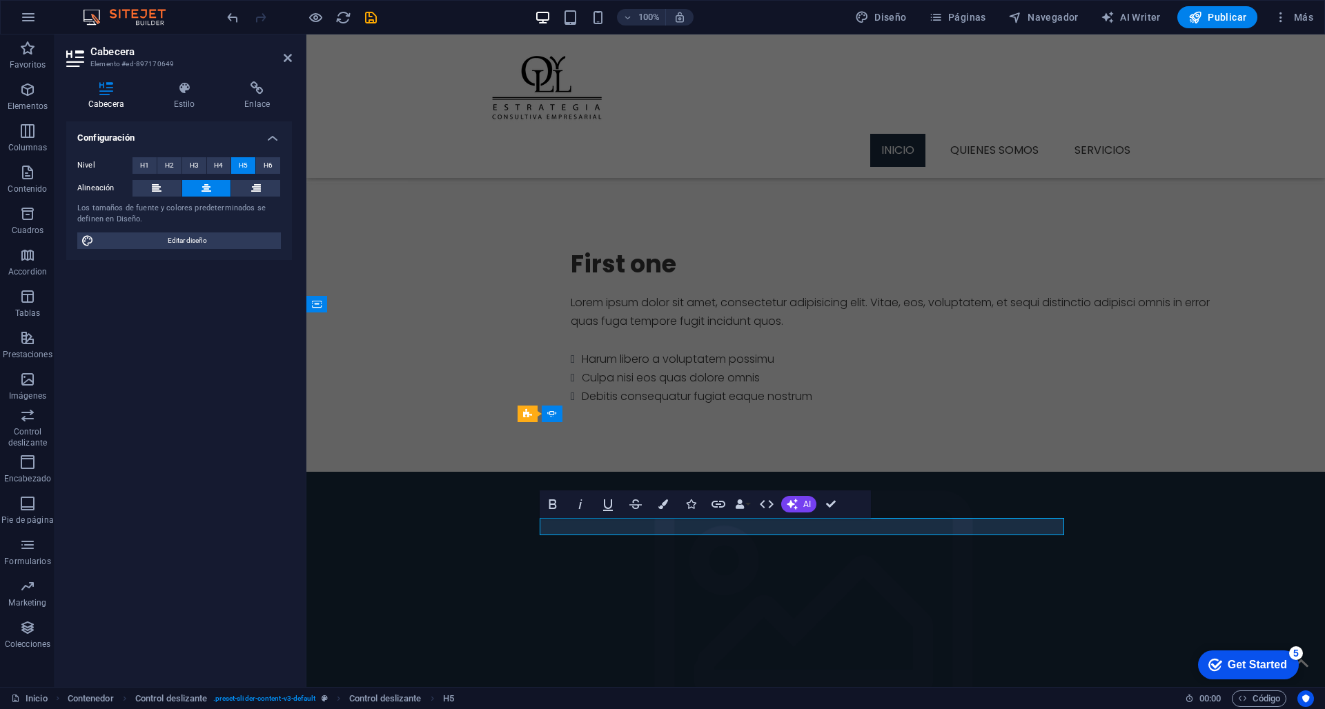
drag, startPoint x: 836, startPoint y: 529, endPoint x: 740, endPoint y: 526, distance: 95.3
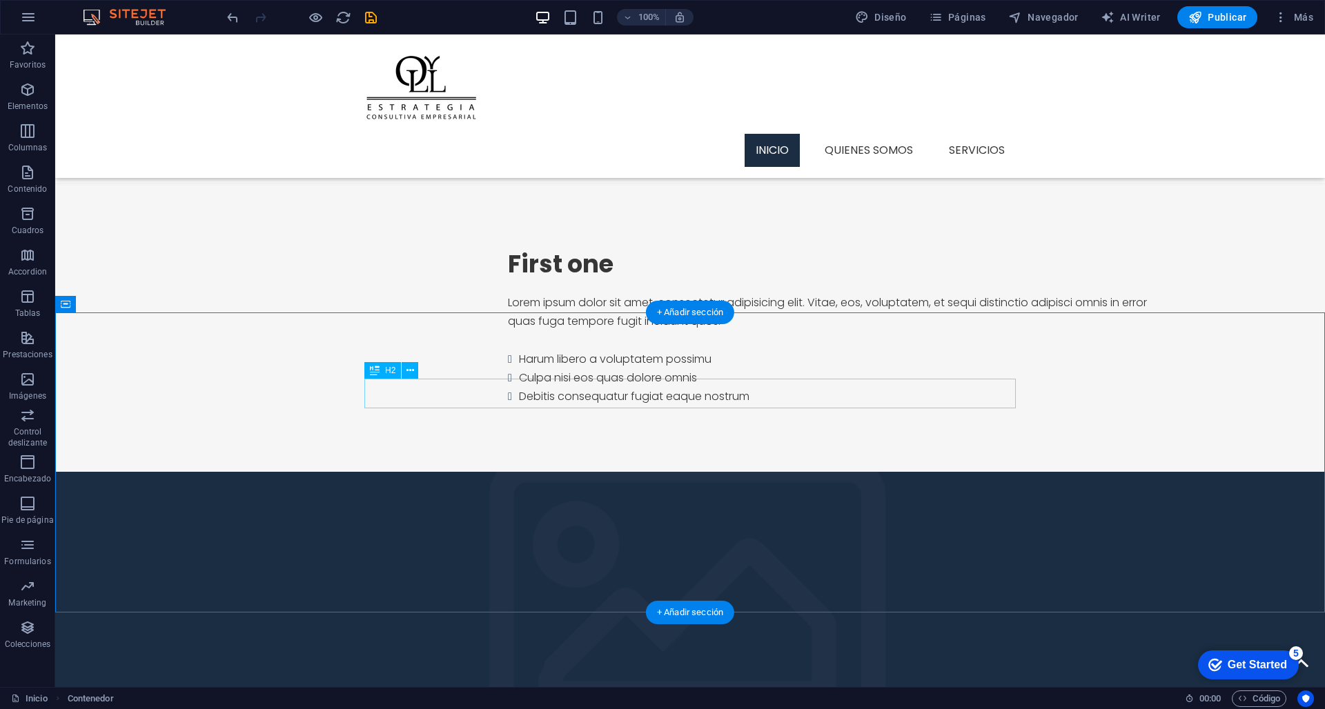
drag, startPoint x: 693, startPoint y: 497, endPoint x: 692, endPoint y: 394, distance: 103.5
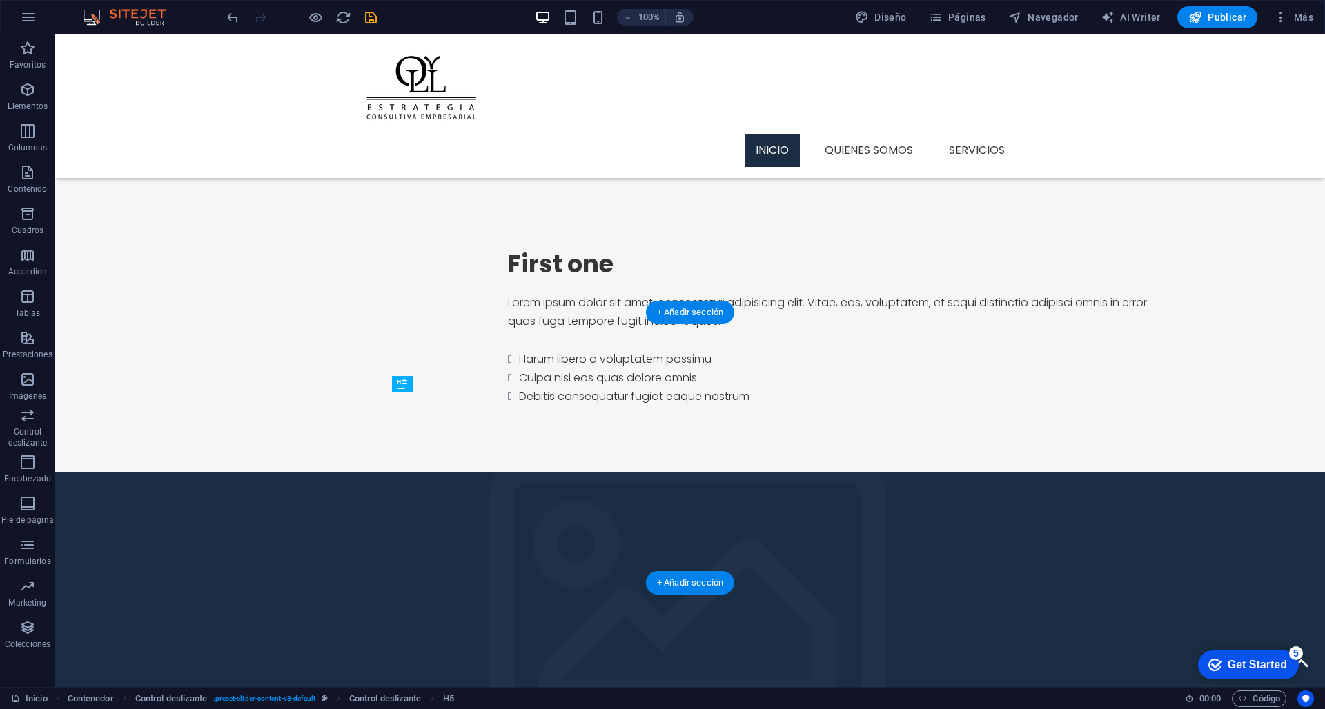
drag, startPoint x: 663, startPoint y: 496, endPoint x: 663, endPoint y: 406, distance: 90.4
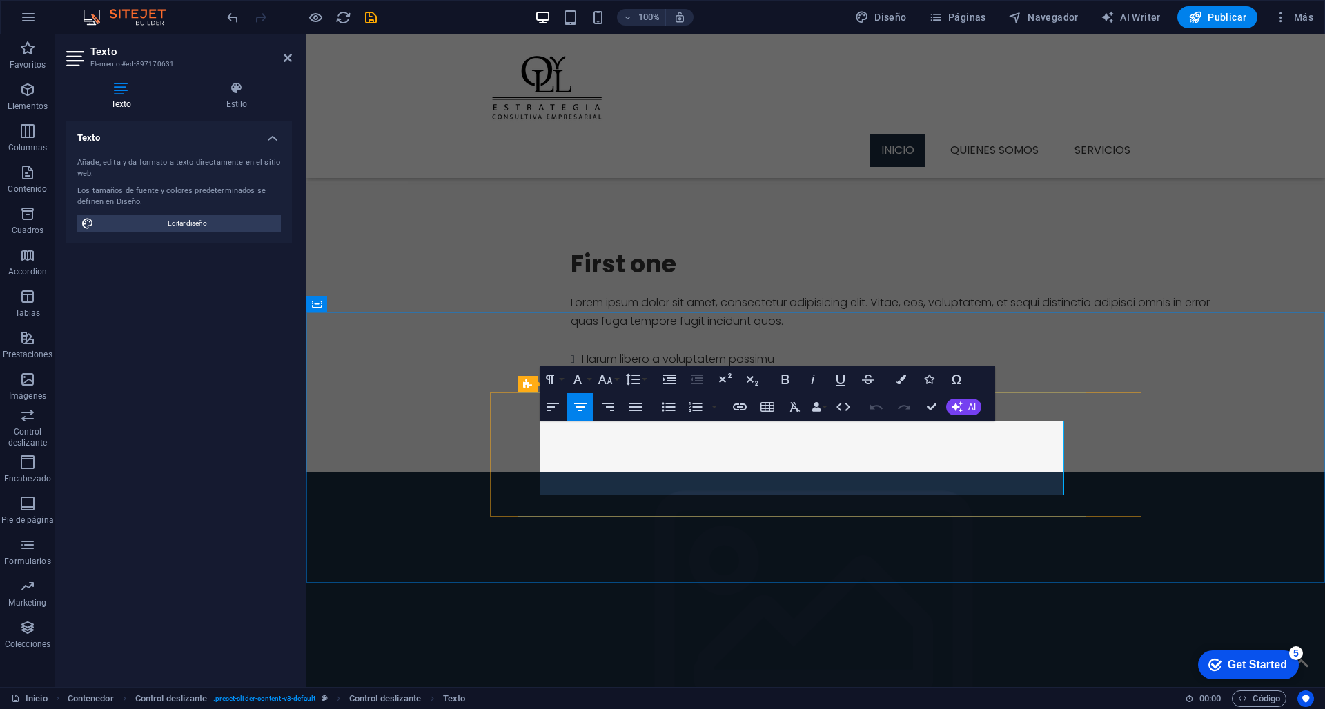
drag, startPoint x: 1055, startPoint y: 484, endPoint x: 545, endPoint y: 424, distance: 513.3
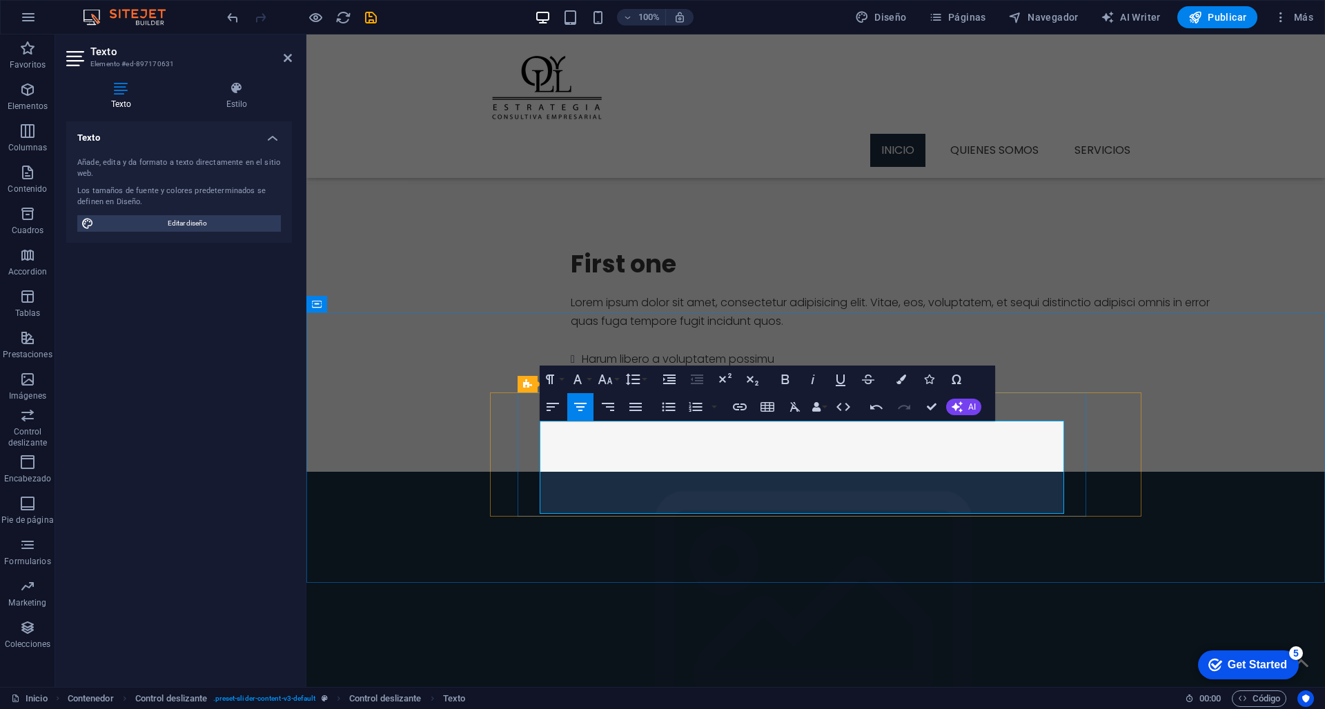
drag, startPoint x: 962, startPoint y: 506, endPoint x: 544, endPoint y: 429, distance: 425.2
click at [635, 405] on icon "button" at bounding box center [635, 407] width 17 height 17
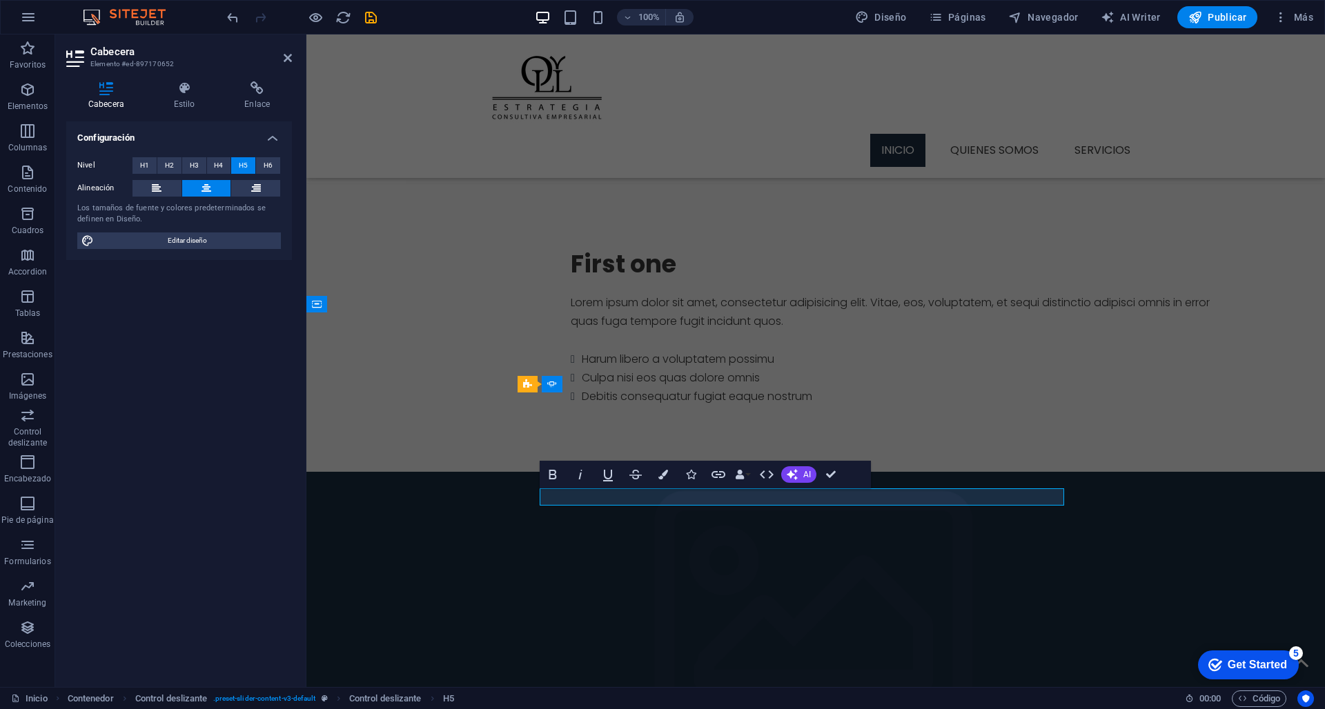
drag, startPoint x: 852, startPoint y: 501, endPoint x: 743, endPoint y: 500, distance: 109.0
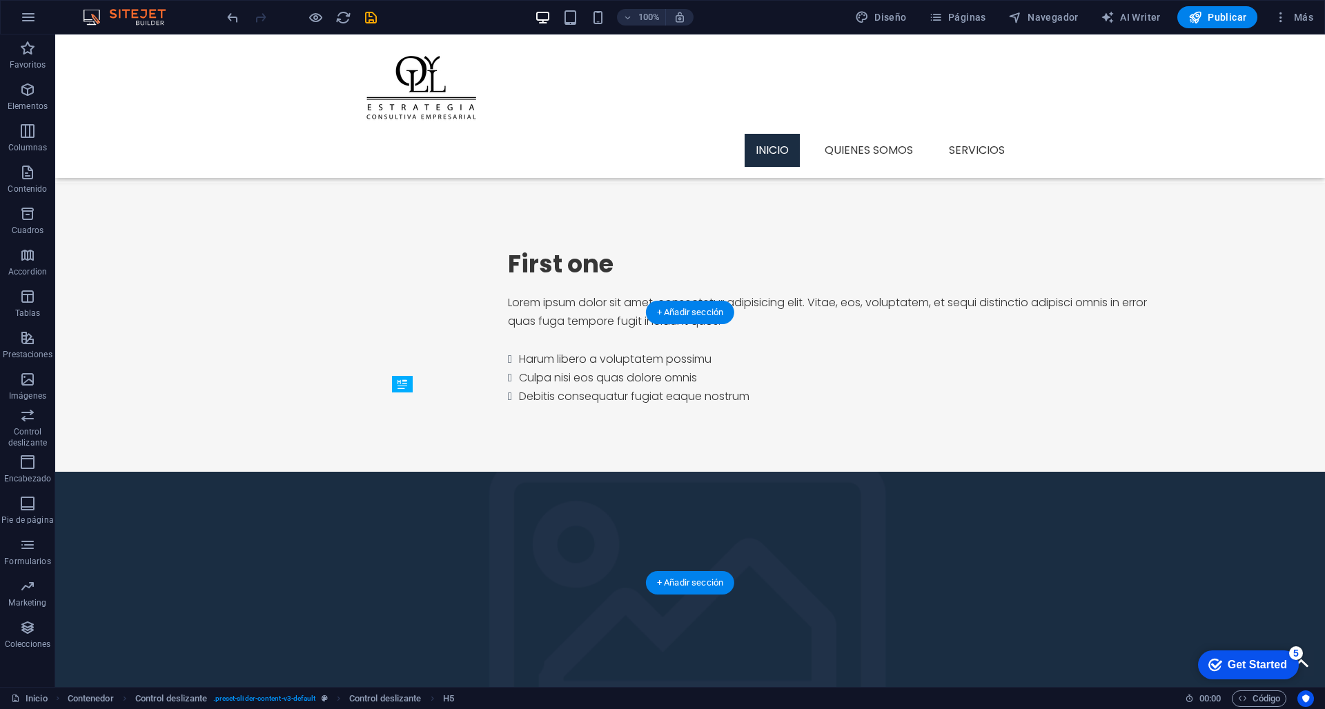
drag, startPoint x: 769, startPoint y: 495, endPoint x: 769, endPoint y: 431, distance: 64.9
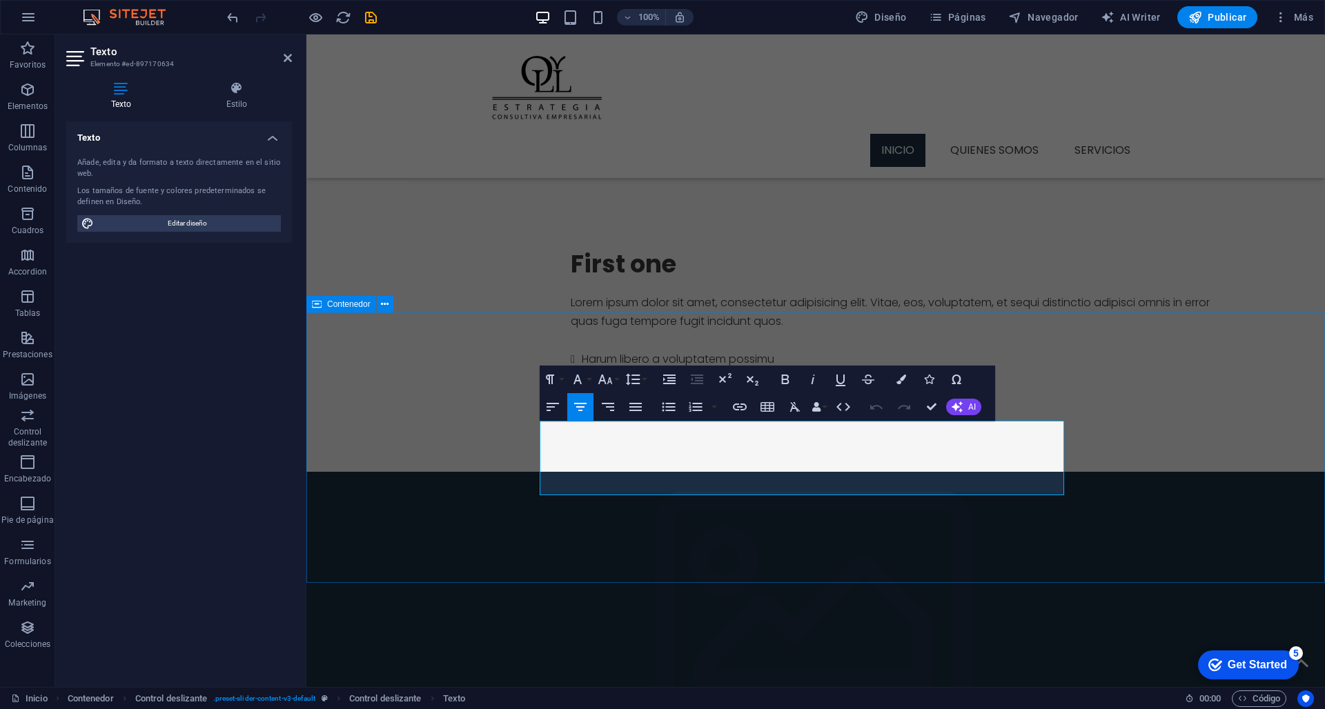
drag, startPoint x: 1055, startPoint y: 489, endPoint x: 520, endPoint y: 377, distance: 546.3
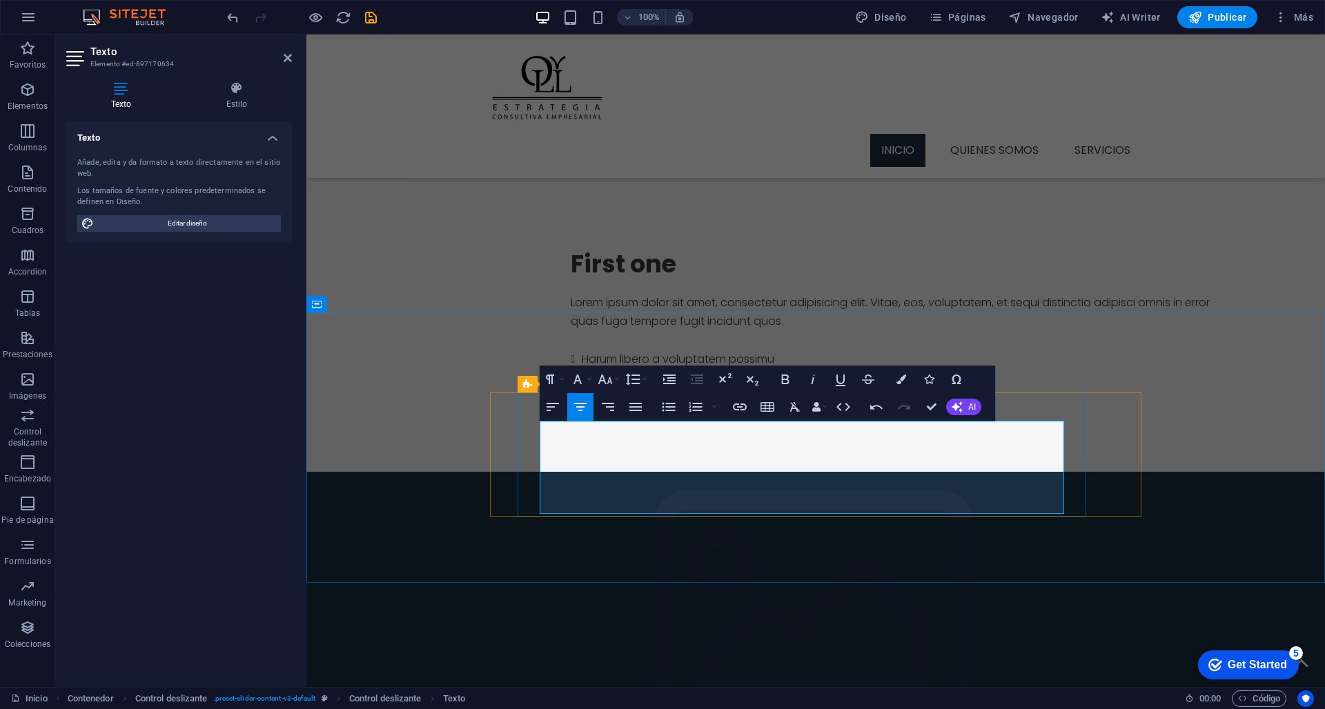
drag, startPoint x: 889, startPoint y: 503, endPoint x: 540, endPoint y: 433, distance: 356.0
click at [629, 408] on icon "button" at bounding box center [635, 407] width 17 height 17
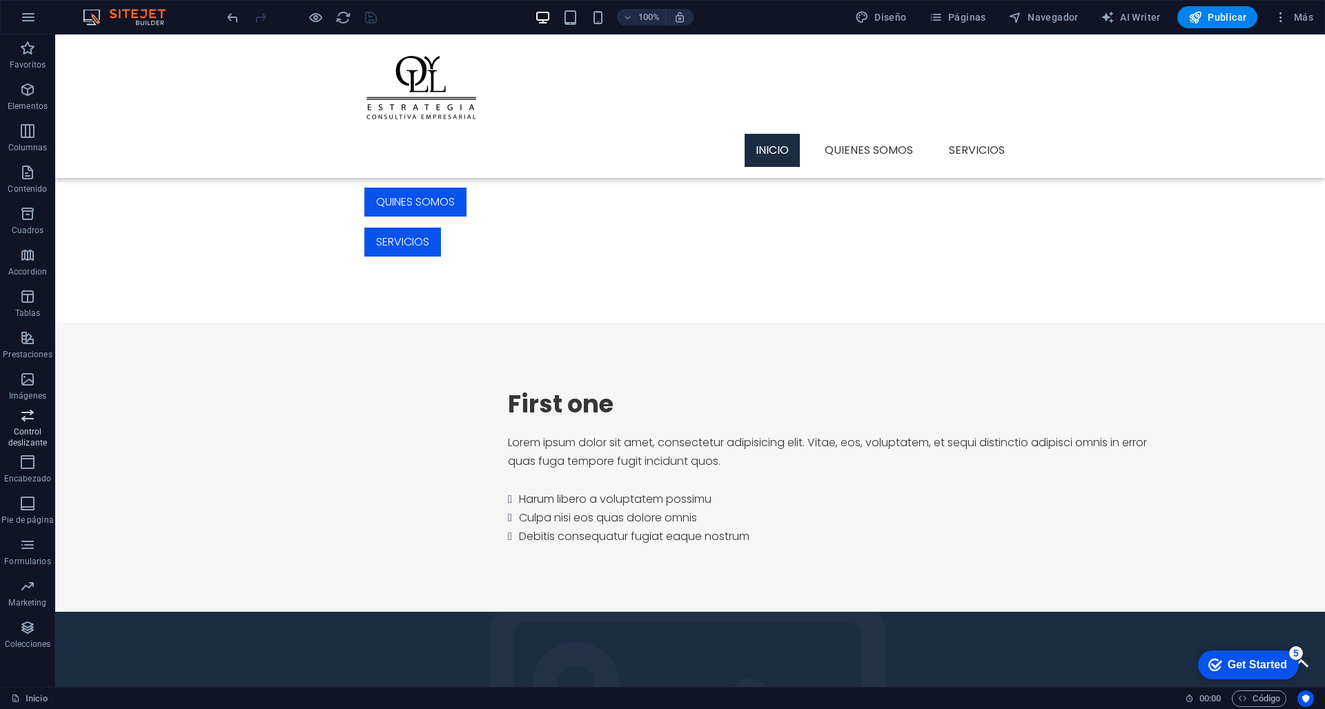
scroll to position [651, 0]
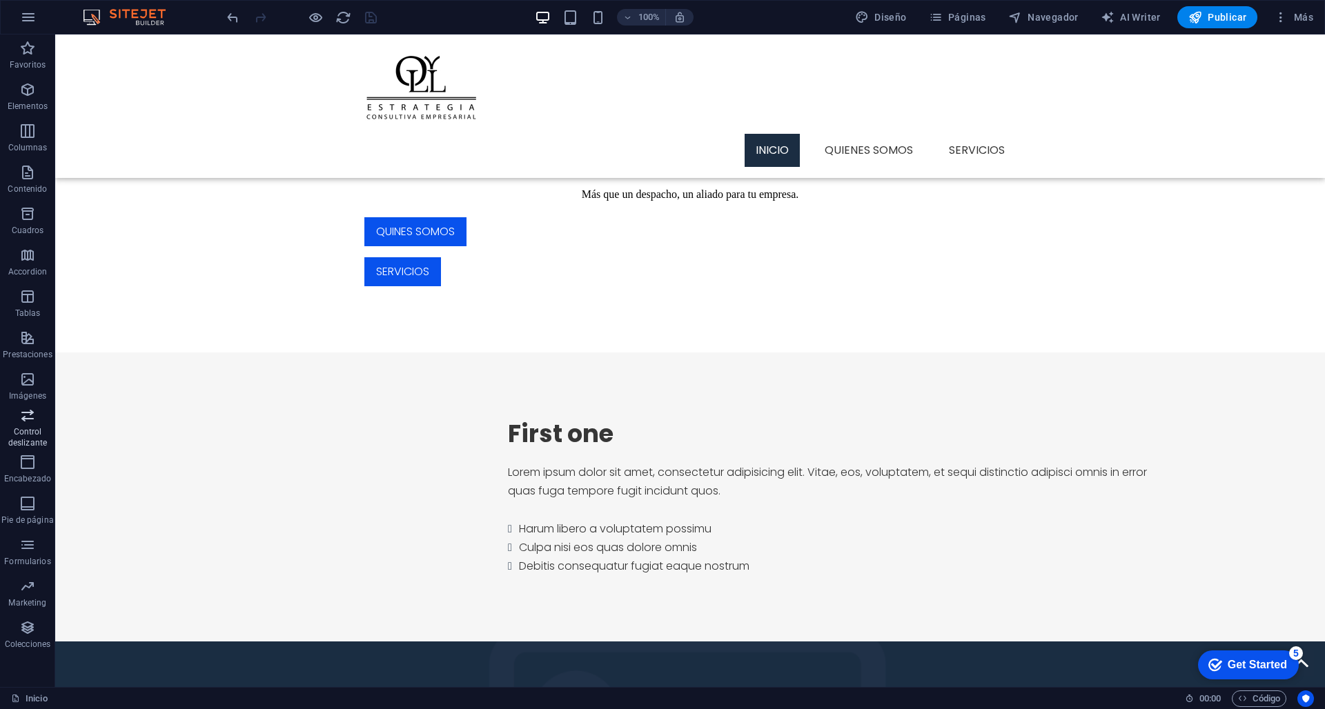
click at [508, 419] on div "First one" at bounding box center [839, 434] width 662 height 30
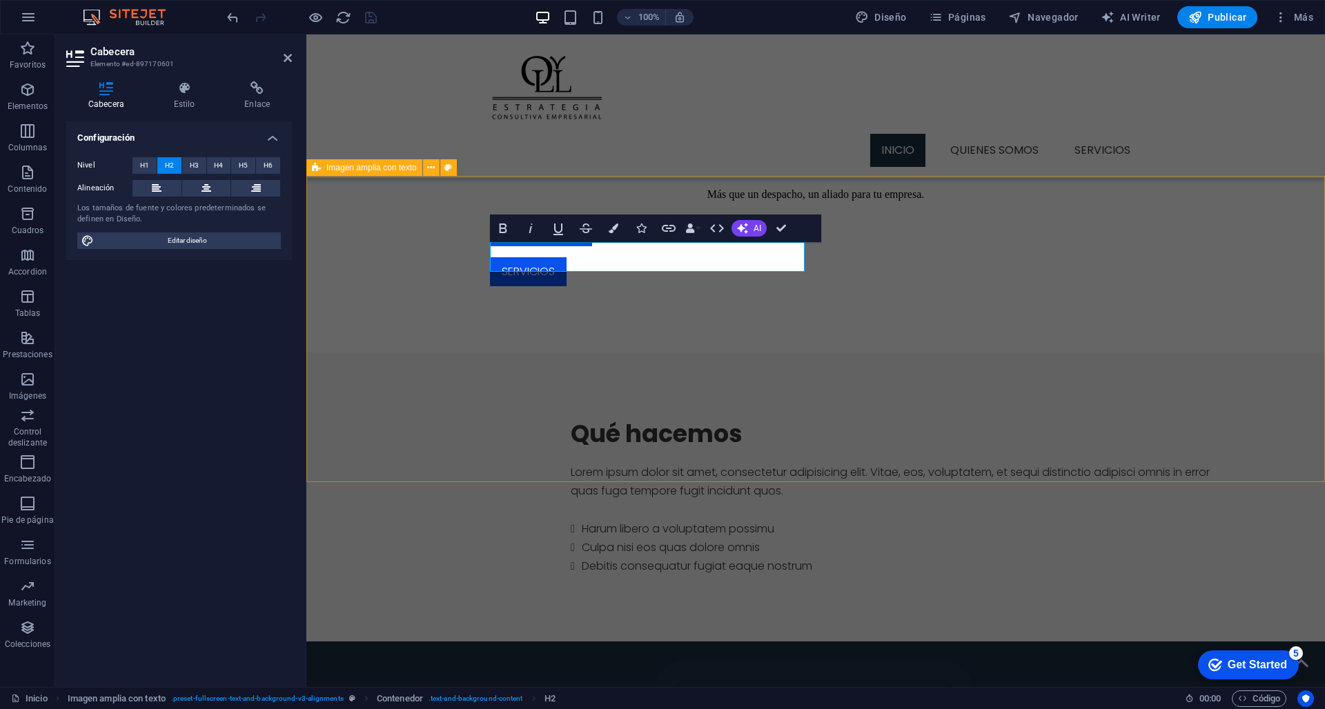
click at [463, 353] on div "Qué hacemos Lorem ipsum dolor sit amet, consectetur adipisicing elit. Vitae, eo…" at bounding box center [815, 699] width 1018 height 693
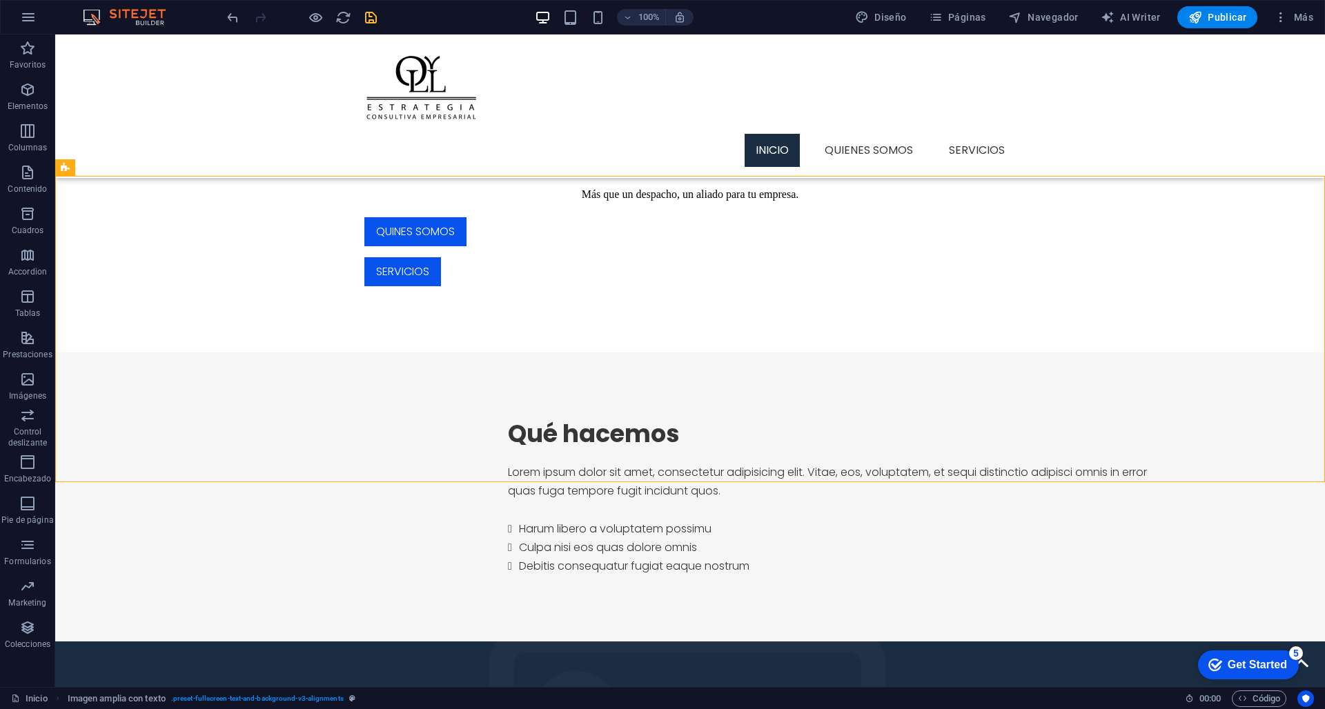
click at [508, 463] on div "Lorem ipsum dolor sit amet, consectetur adipisicing elit. Vitae, eos, voluptate…" at bounding box center [839, 519] width 662 height 112
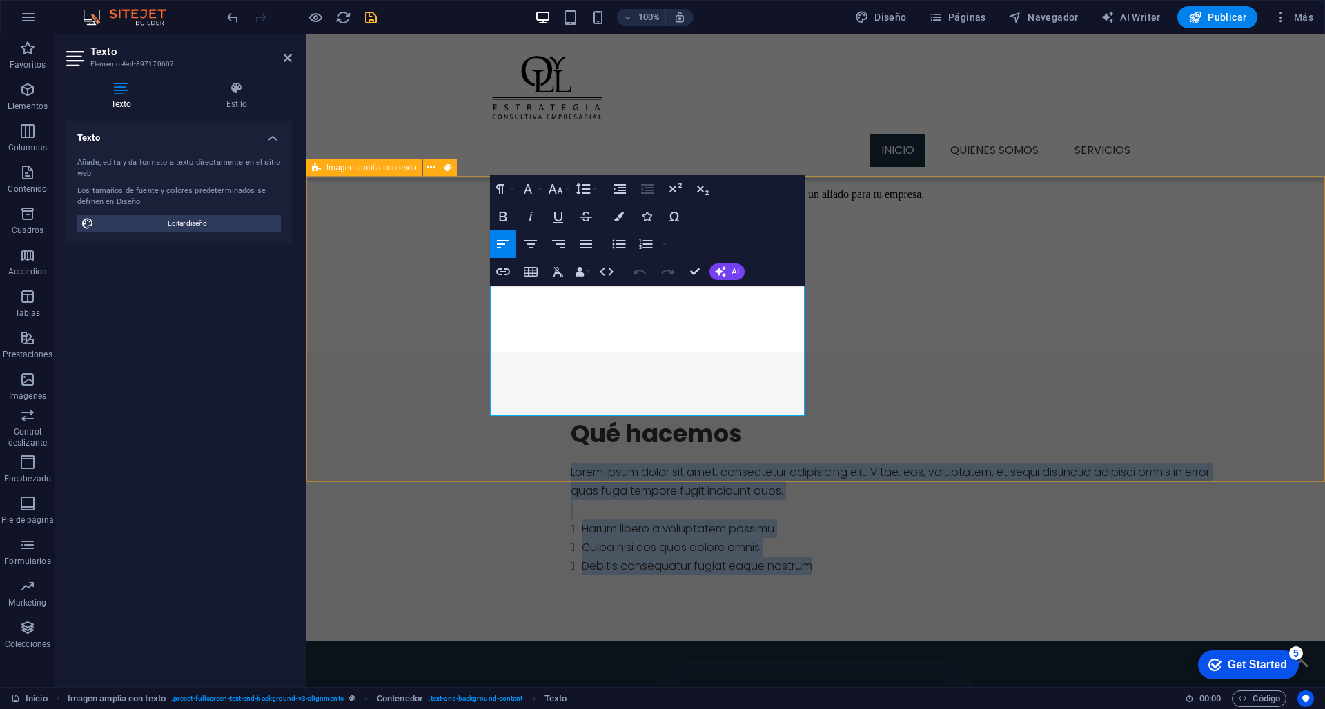
drag, startPoint x: 744, startPoint y: 412, endPoint x: 471, endPoint y: 282, distance: 302.4
click at [471, 353] on div "Qué hacemos Lorem ipsum dolor sit amet, consectetur adipisicing elit. Vitae, eo…" at bounding box center [815, 699] width 1018 height 693
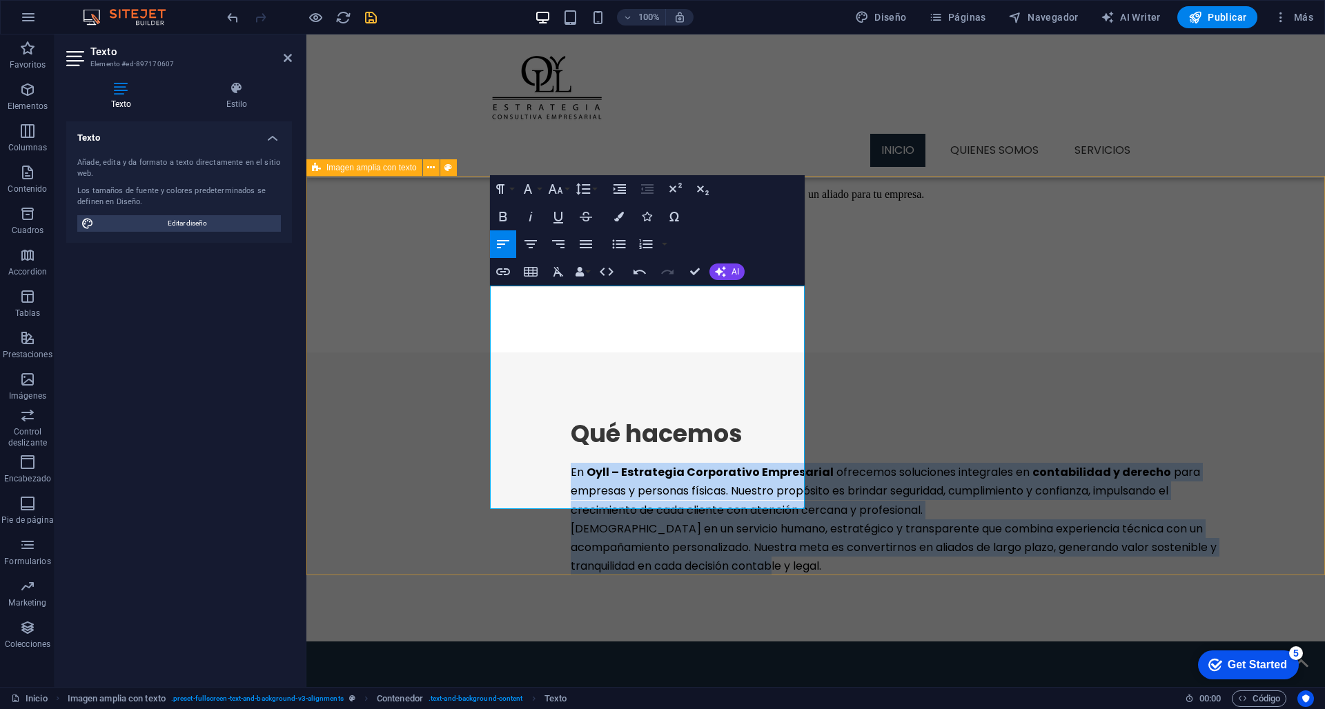
drag, startPoint x: 535, startPoint y: 496, endPoint x: 482, endPoint y: 297, distance: 206.3
click at [584, 243] on icon "button" at bounding box center [585, 244] width 17 height 17
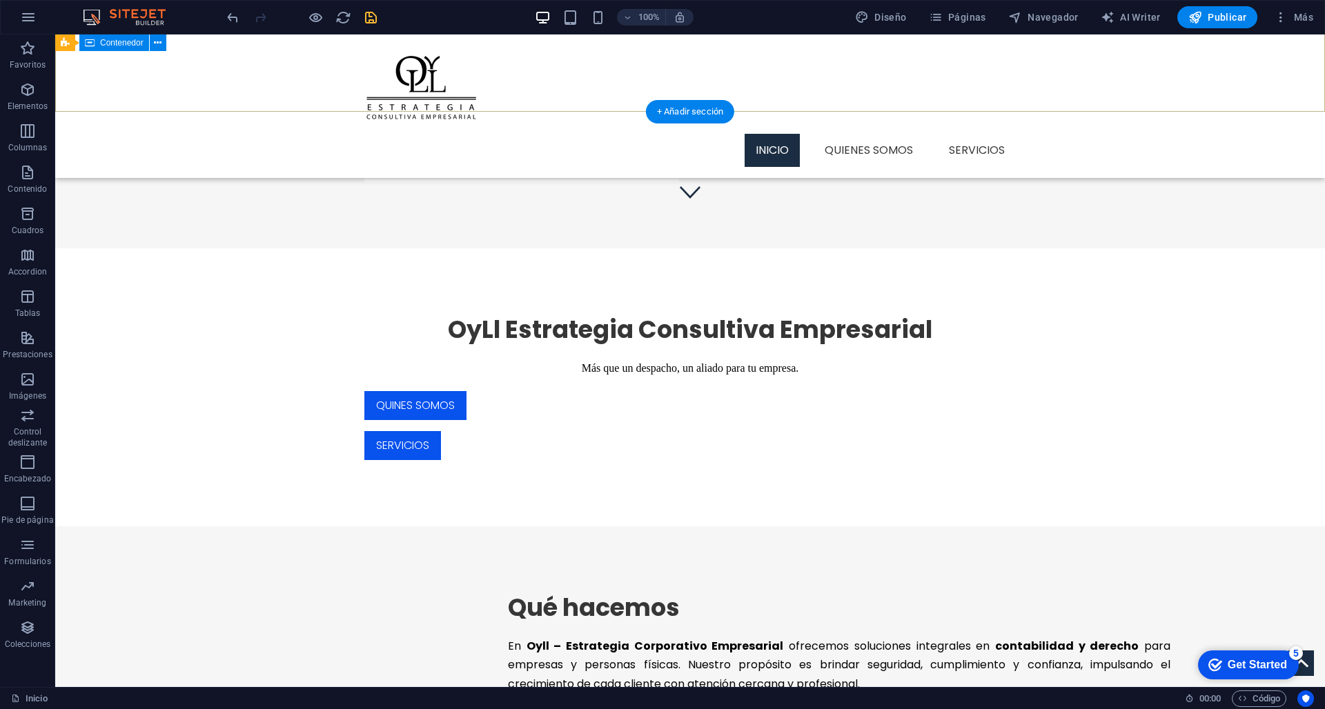
scroll to position [489, 0]
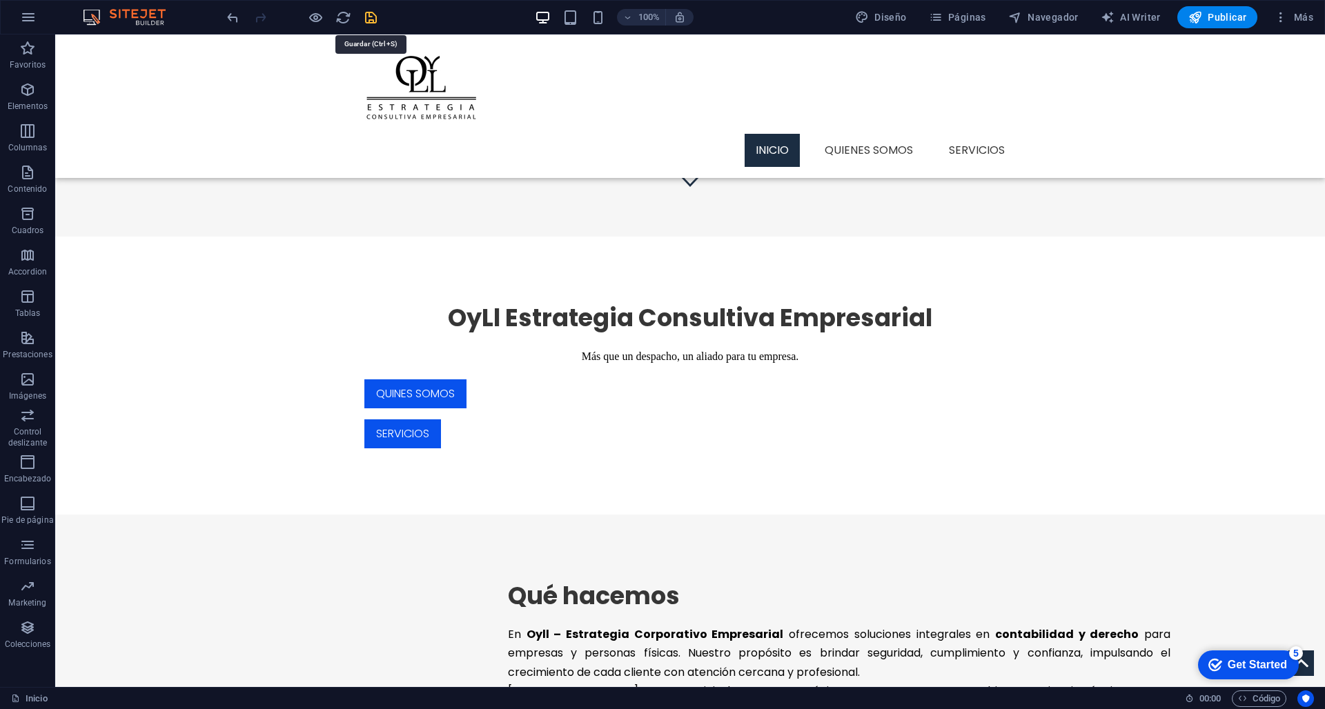
click at [369, 20] on icon "save" at bounding box center [371, 18] width 16 height 16
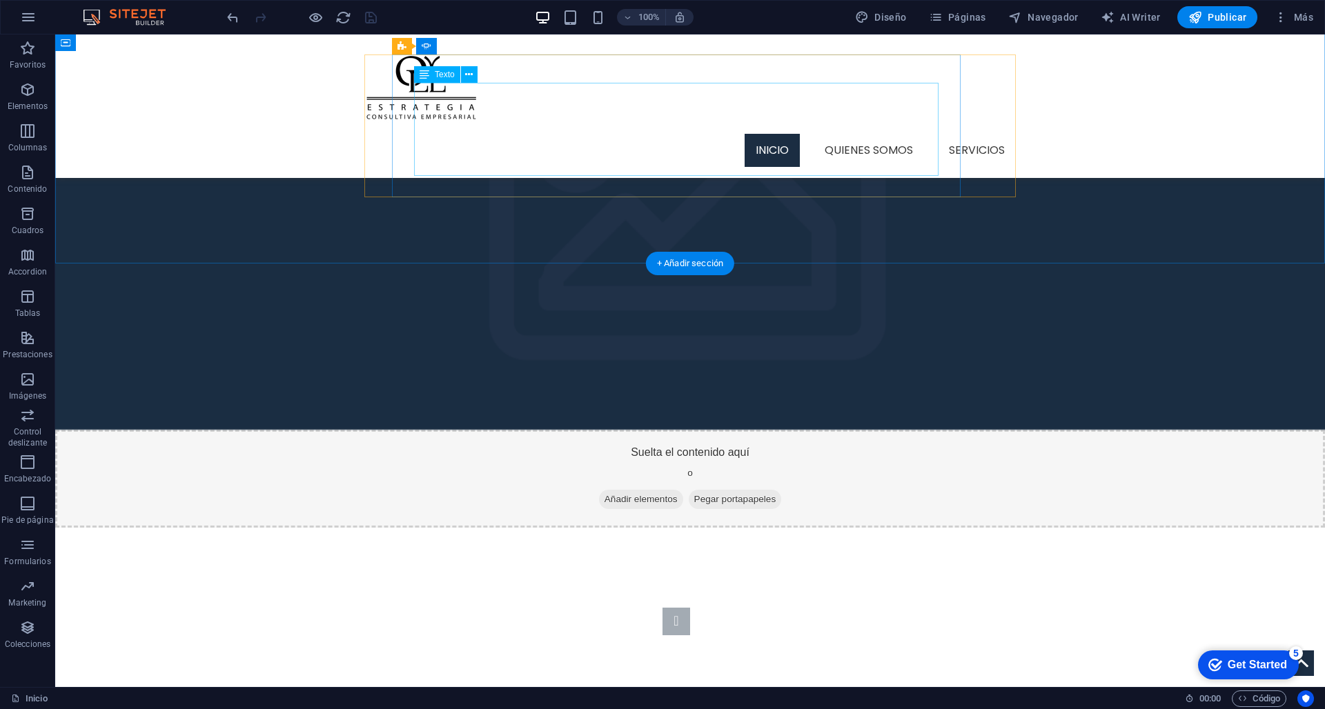
scroll to position [1265, 0]
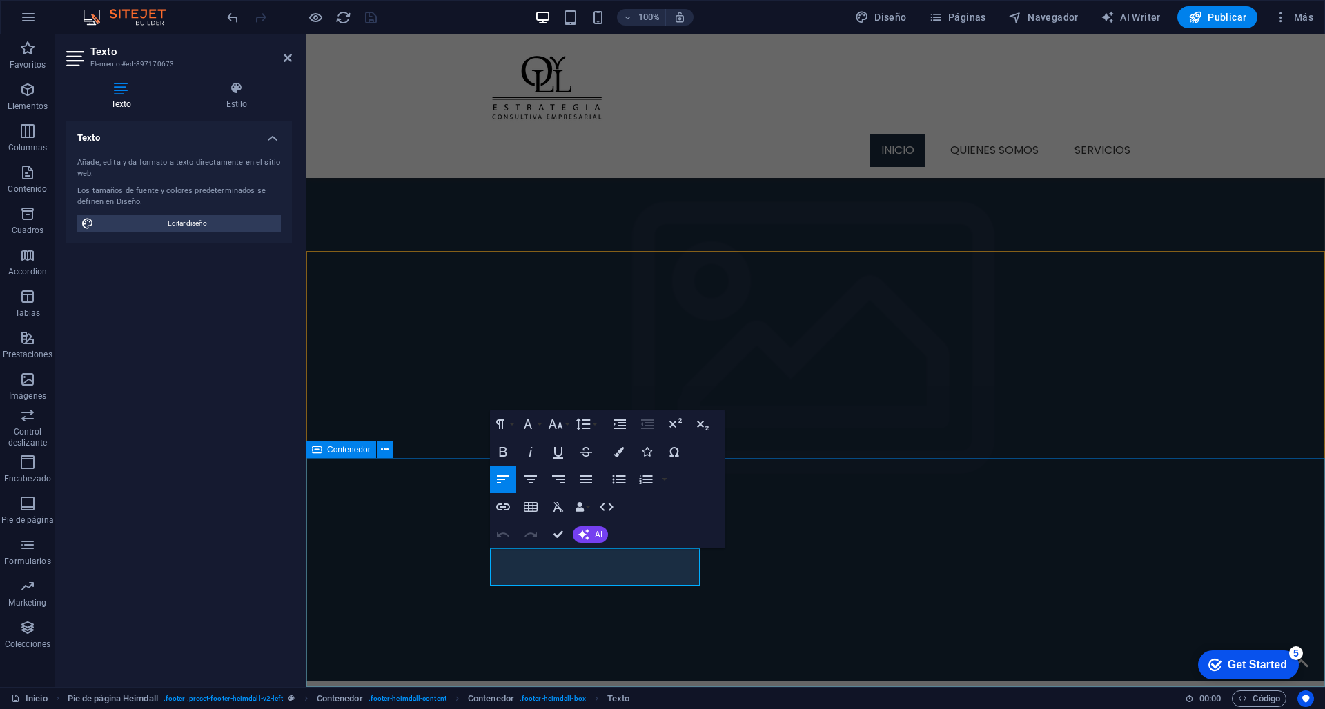
drag, startPoint x: 689, startPoint y: 577, endPoint x: 477, endPoint y: 554, distance: 212.4
click at [613, 554] on div "Lorem ipsum dolor sit ligule amet, consectetuer eget adipiscing elit. Address O…" at bounding box center [1122, 395] width 1018 height 653
click at [613, 564] on div "Conéctate con Oyll y accede a información actualizada sobre servicios contables…" at bounding box center [1122, 395] width 1018 height 653
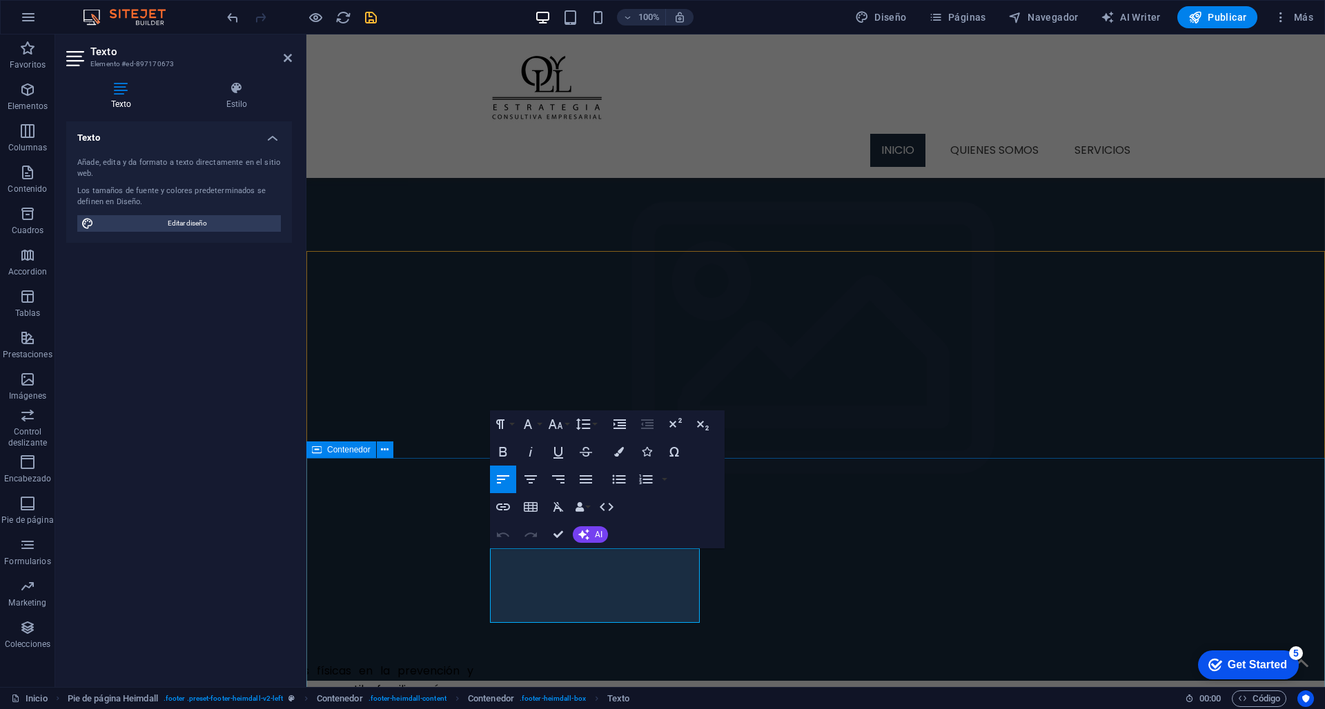
drag, startPoint x: 564, startPoint y: 616, endPoint x: 477, endPoint y: 557, distance: 105.8
click at [613, 557] on div "Conéctate con Oyll y accede a información actualizada sobre servicios contables…" at bounding box center [1122, 395] width 1018 height 653
click at [585, 480] on icon "button" at bounding box center [586, 479] width 12 height 8
click at [561, 428] on icon "button" at bounding box center [555, 424] width 17 height 17
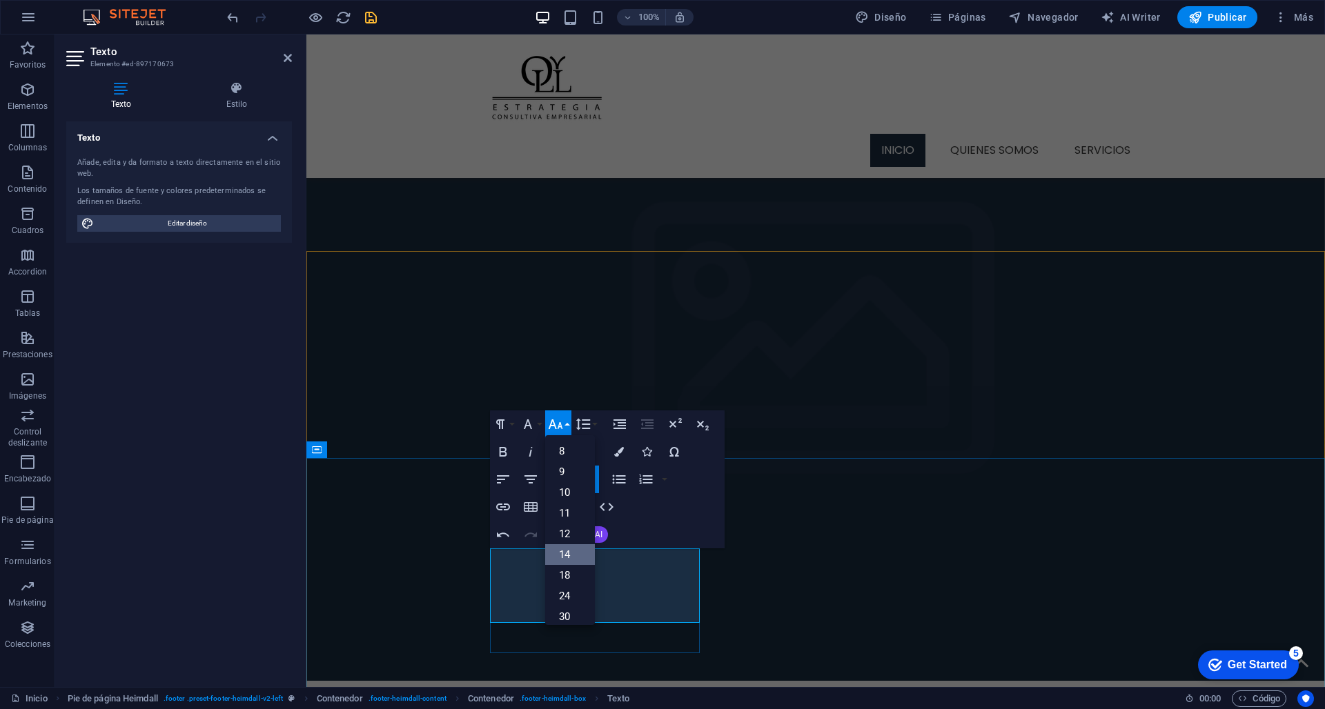
click at [563, 551] on link "14" at bounding box center [570, 554] width 50 height 21
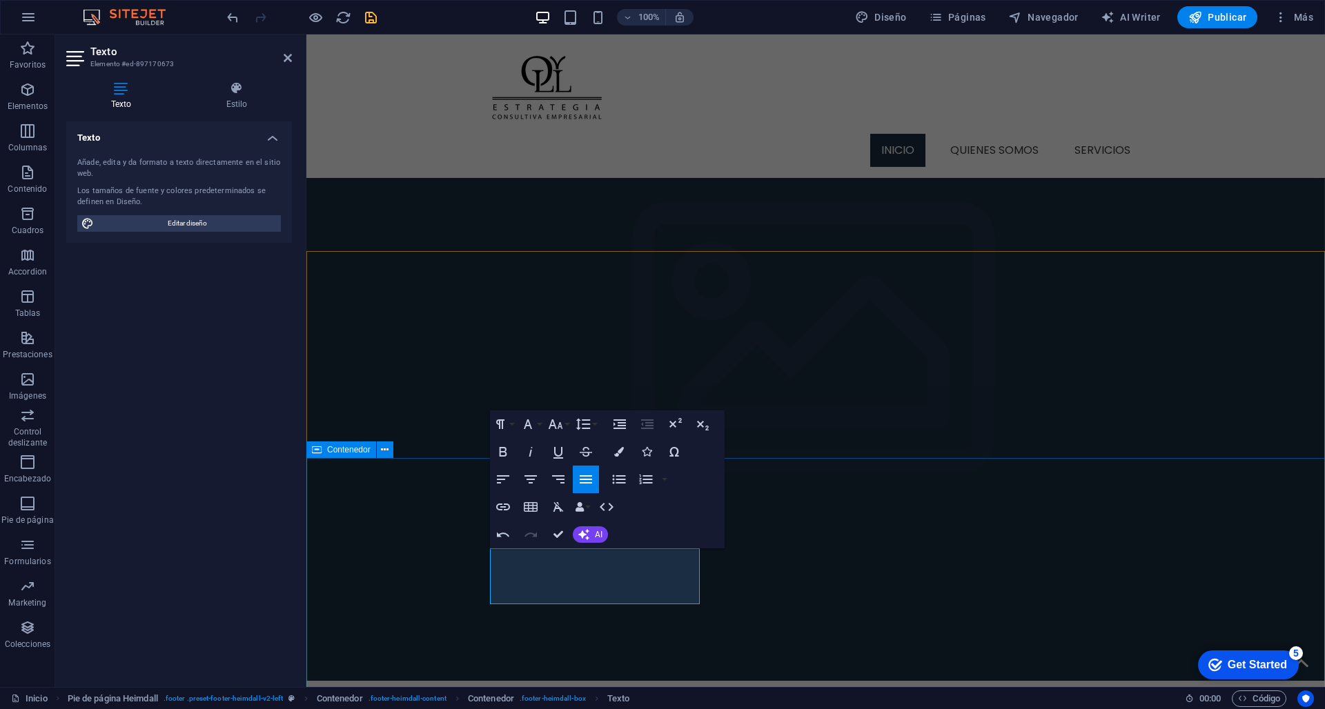
click at [613, 569] on div "Conéctate con Oyll y accede a información actualizada sobre servicios contables…" at bounding box center [1122, 395] width 1018 height 653
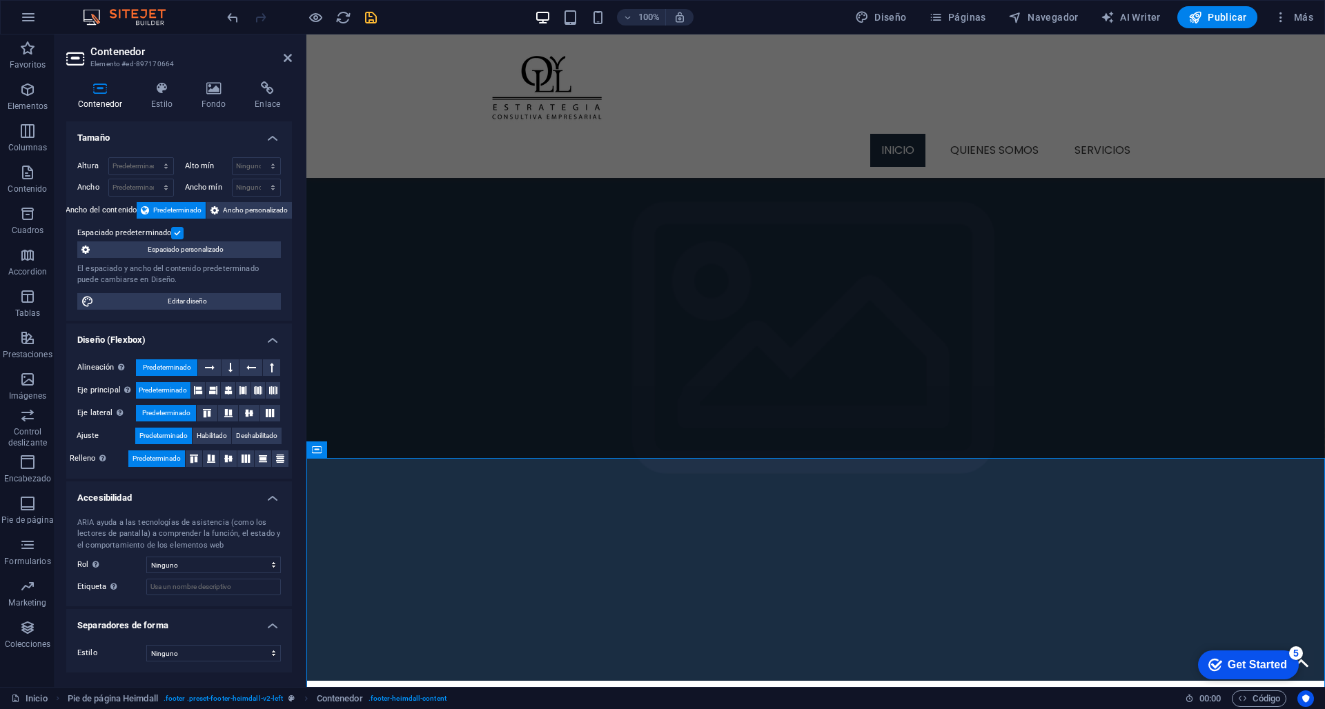
click at [375, 19] on icon "save" at bounding box center [371, 18] width 16 height 16
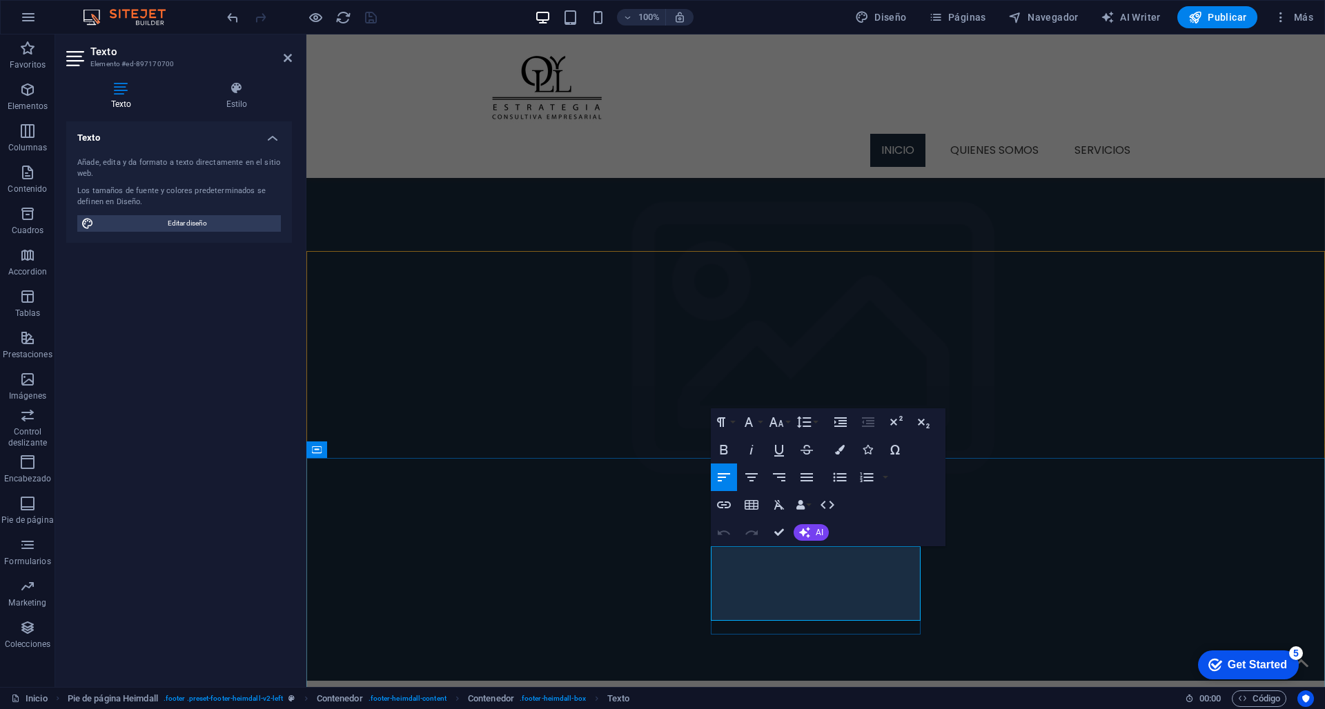
drag, startPoint x: 830, startPoint y: 615, endPoint x: 789, endPoint y: 611, distance: 41.0
click at [816, 535] on span "AI" at bounding box center [820, 532] width 8 height 8
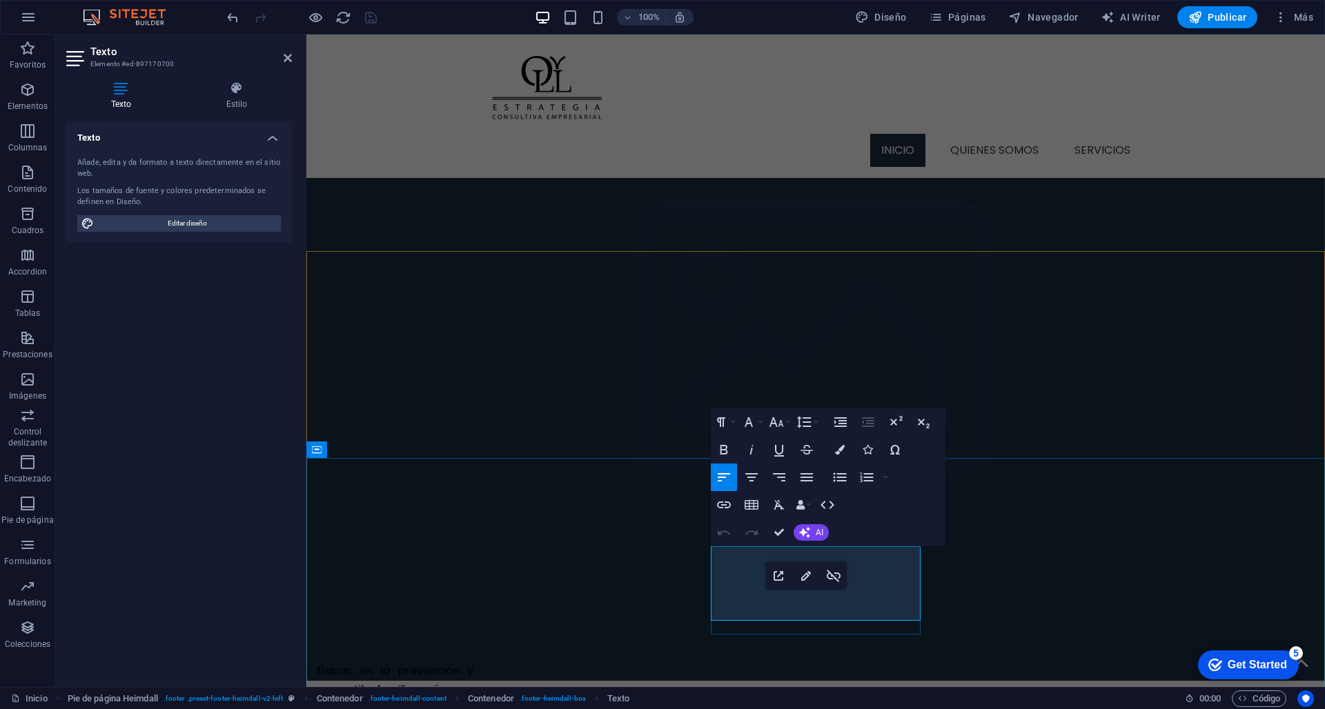
drag, startPoint x: 829, startPoint y: 613, endPoint x: 788, endPoint y: 611, distance: 41.4
drag, startPoint x: 775, startPoint y: 611, endPoint x: 711, endPoint y: 607, distance: 64.3
drag, startPoint x: 1075, startPoint y: 486, endPoint x: 1377, endPoint y: 545, distance: 307.8
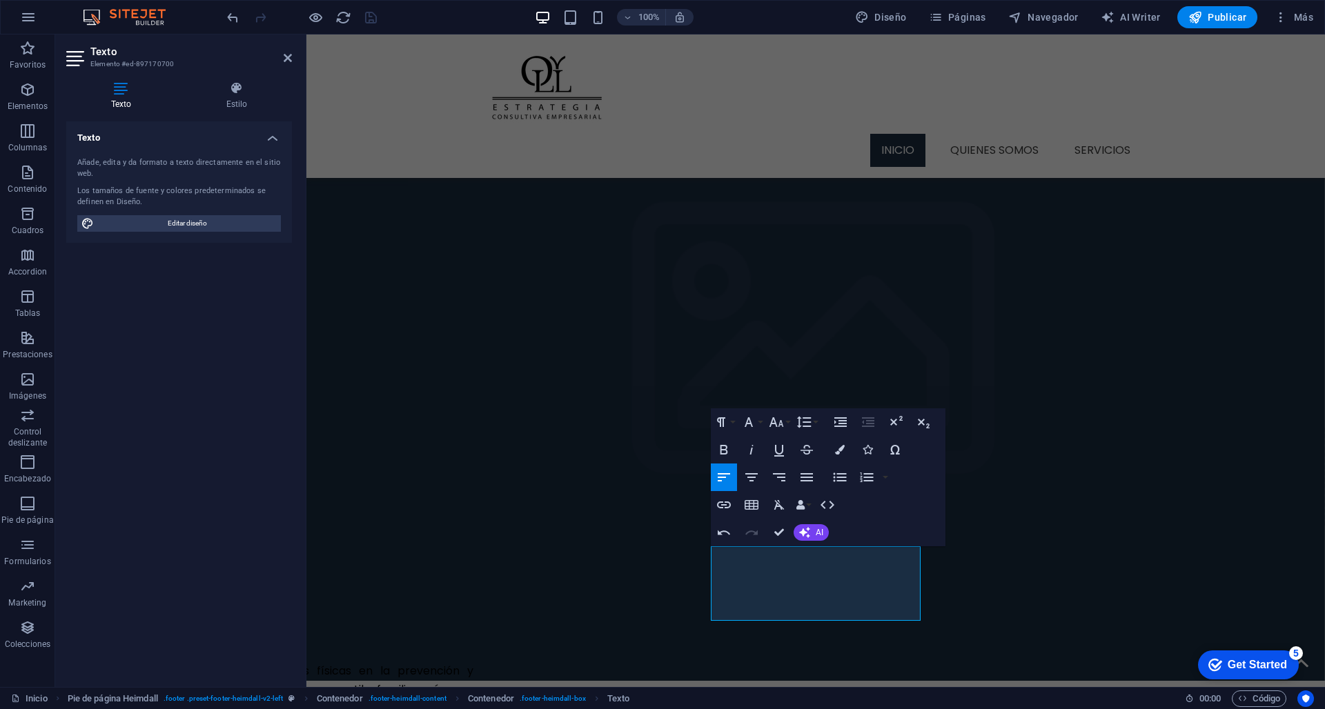
click at [1075, 486] on div "Conéctate con Oyll y accede a información actualizada sobre servicios contables…" at bounding box center [1122, 395] width 1018 height 653
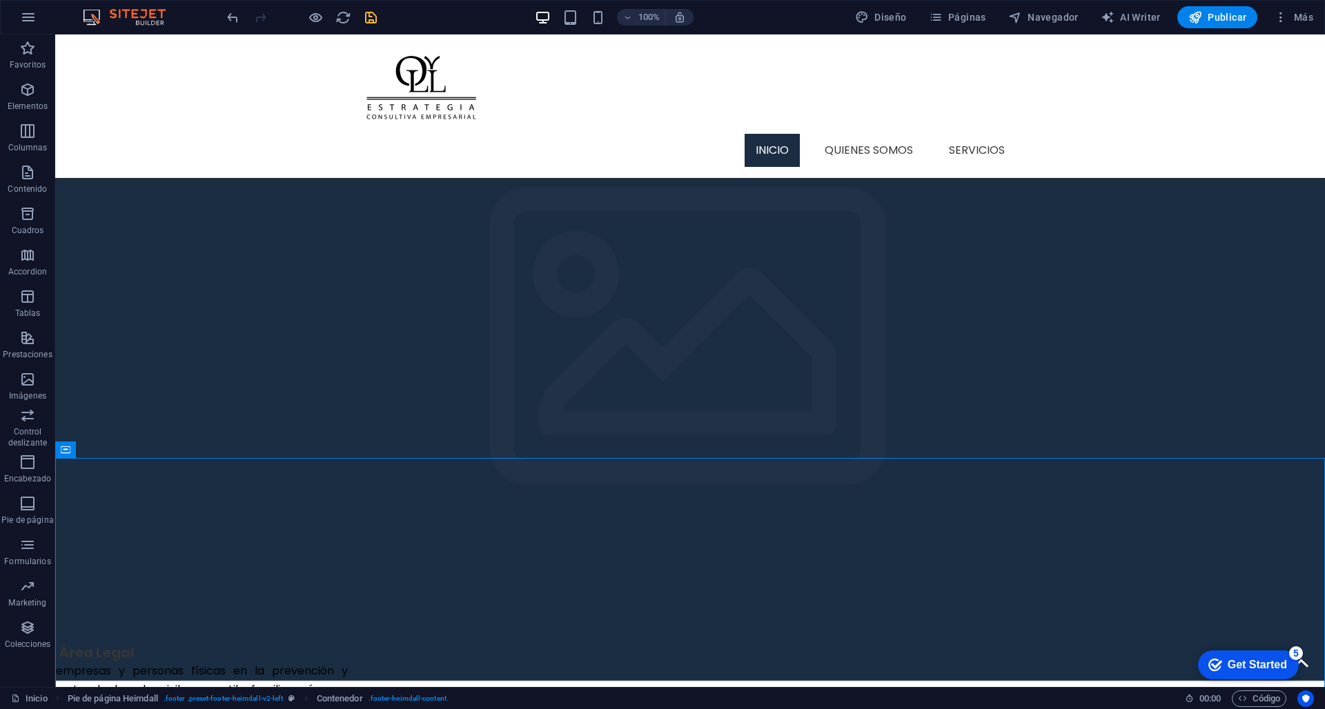
click at [362, 3] on div "100% Diseño Páginas Navegador AI Writer Publicar Más" at bounding box center [662, 17] width 1323 height 33
click at [373, 17] on icon "save" at bounding box center [371, 18] width 16 height 16
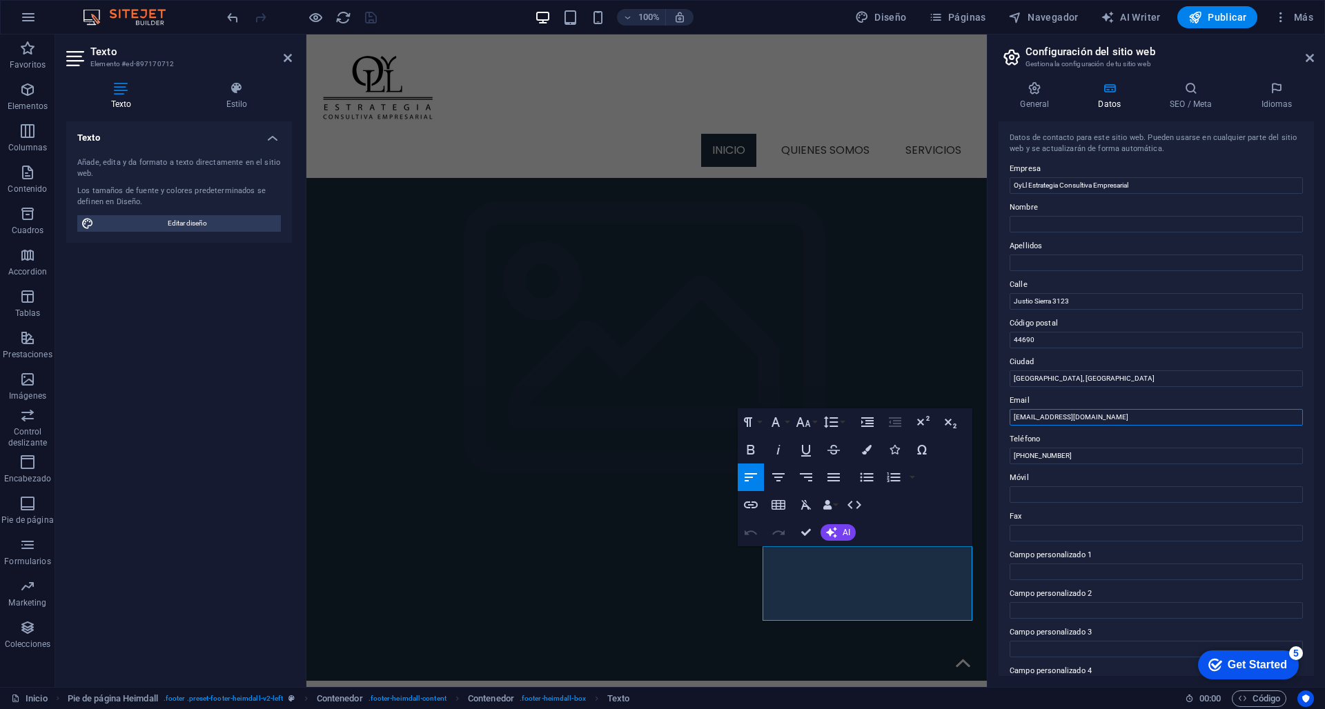
click at [1102, 415] on input "[EMAIL_ADDRESS][DOMAIN_NAME]" at bounding box center [1155, 417] width 293 height 17
click at [1035, 456] on input "[PHONE_NUMBER]" at bounding box center [1155, 456] width 293 height 17
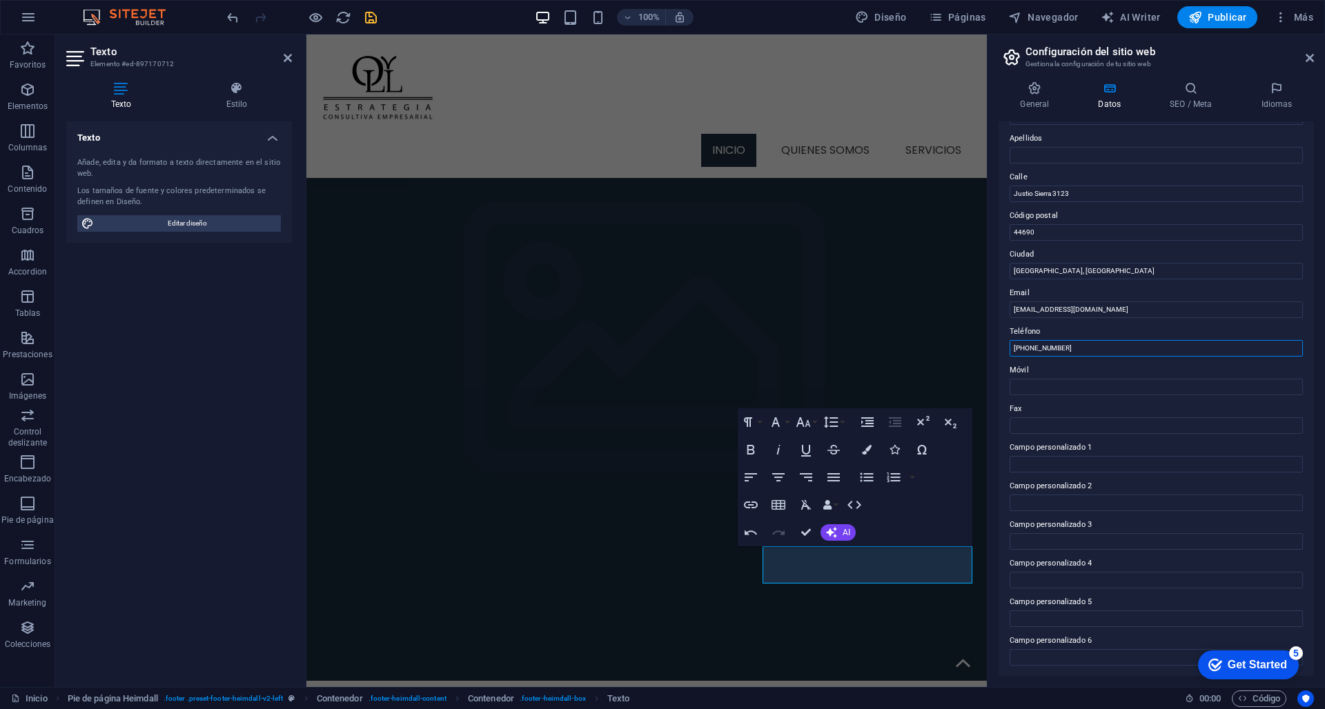
scroll to position [107, 0]
type input "[PHONE_NUMBER]"
click at [1314, 54] on aside "Configuración del sitio web Gestiona la configuración de tu sitio web General D…" at bounding box center [1156, 360] width 338 height 653
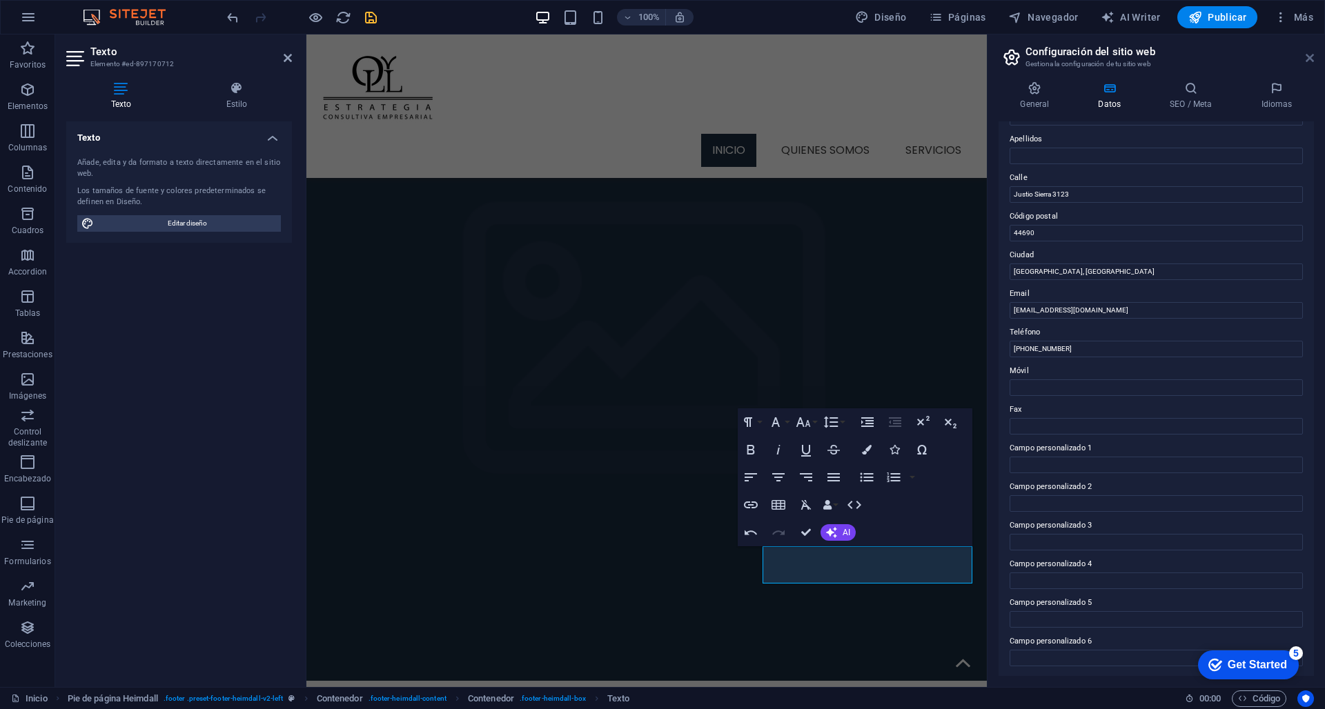
click at [1312, 61] on icon at bounding box center [1309, 57] width 8 height 11
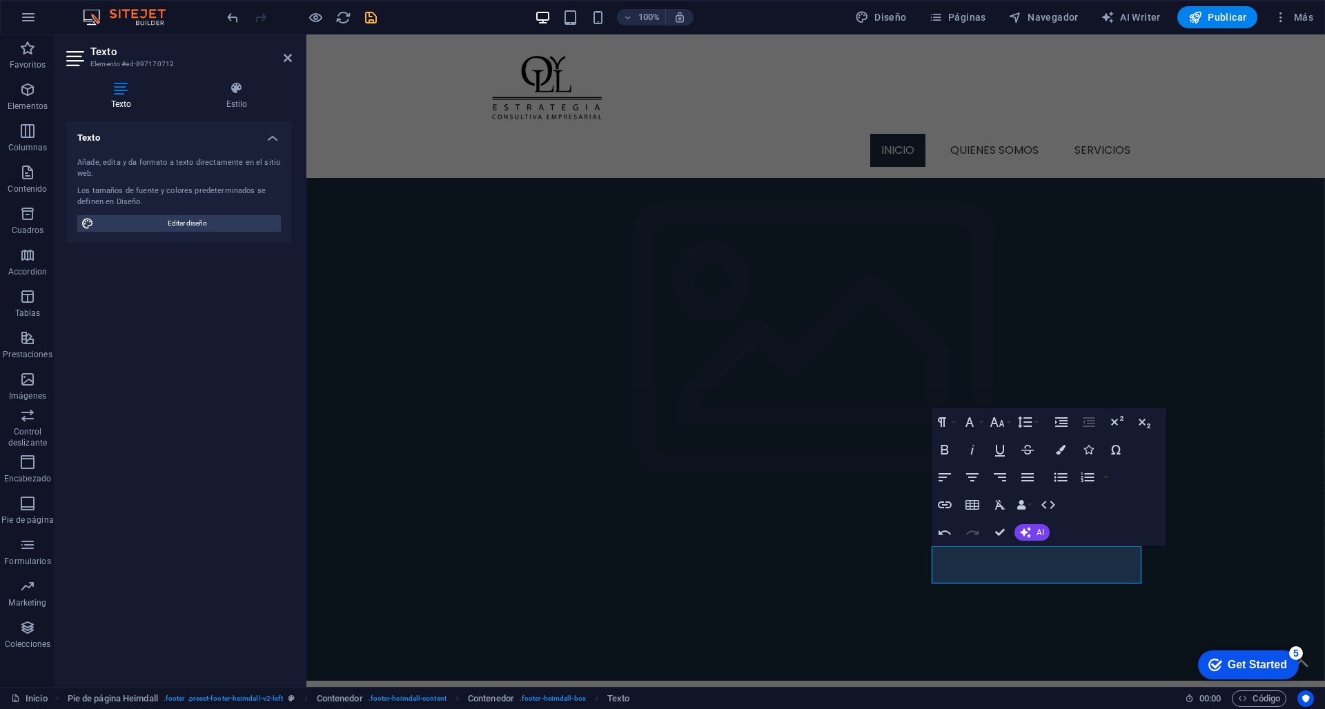
click at [377, 19] on icon "save" at bounding box center [371, 18] width 16 height 16
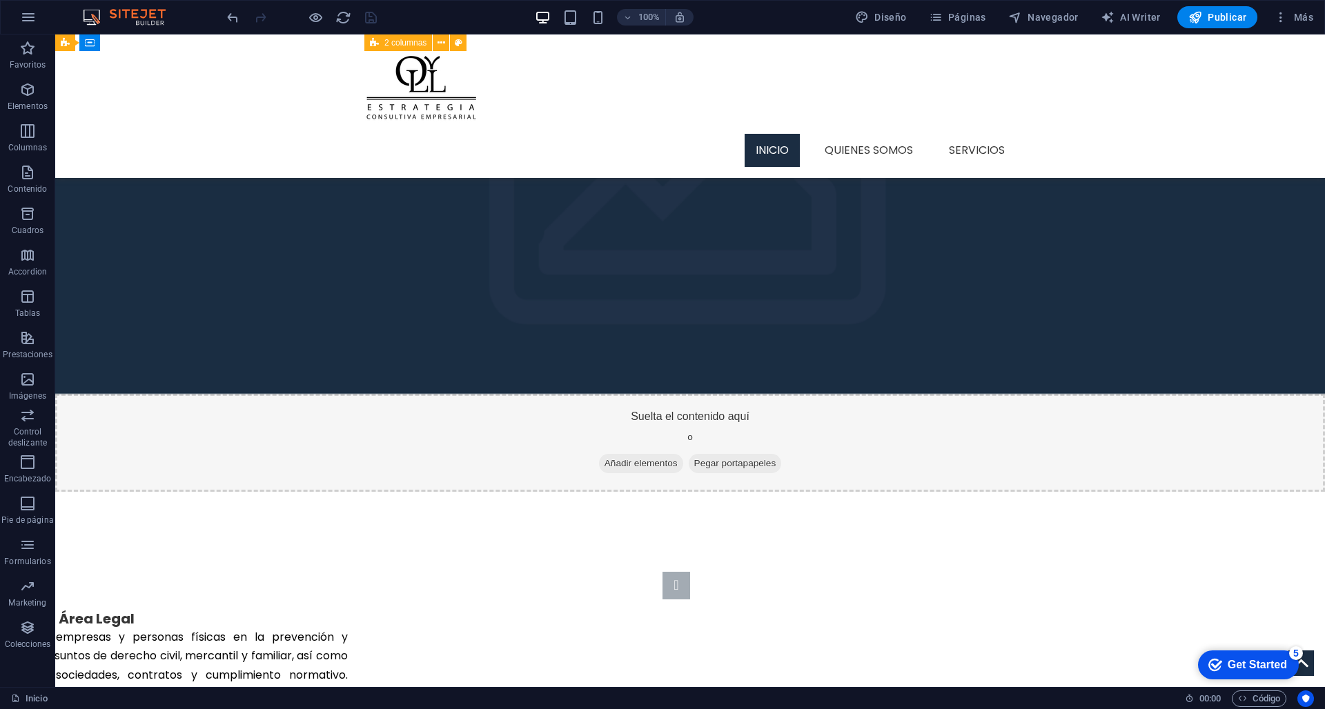
scroll to position [1278, 0]
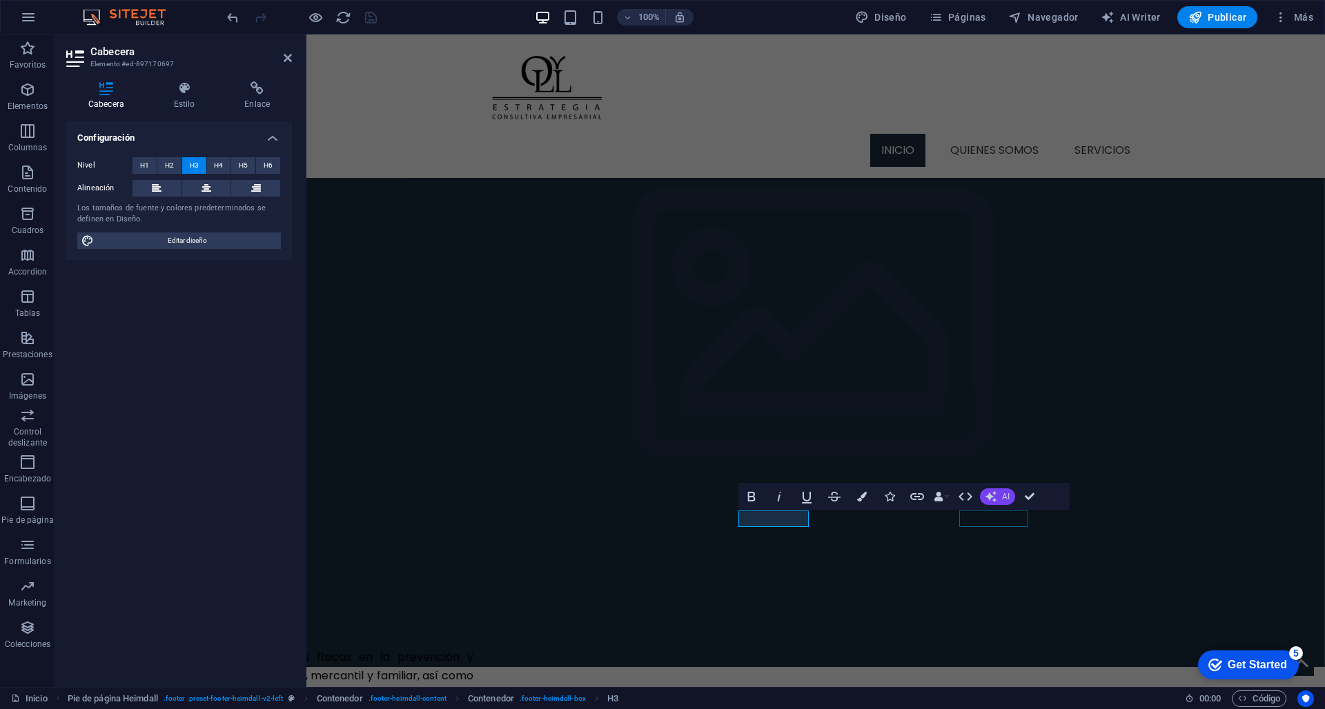
click at [998, 500] on button "AI" at bounding box center [997, 496] width 35 height 17
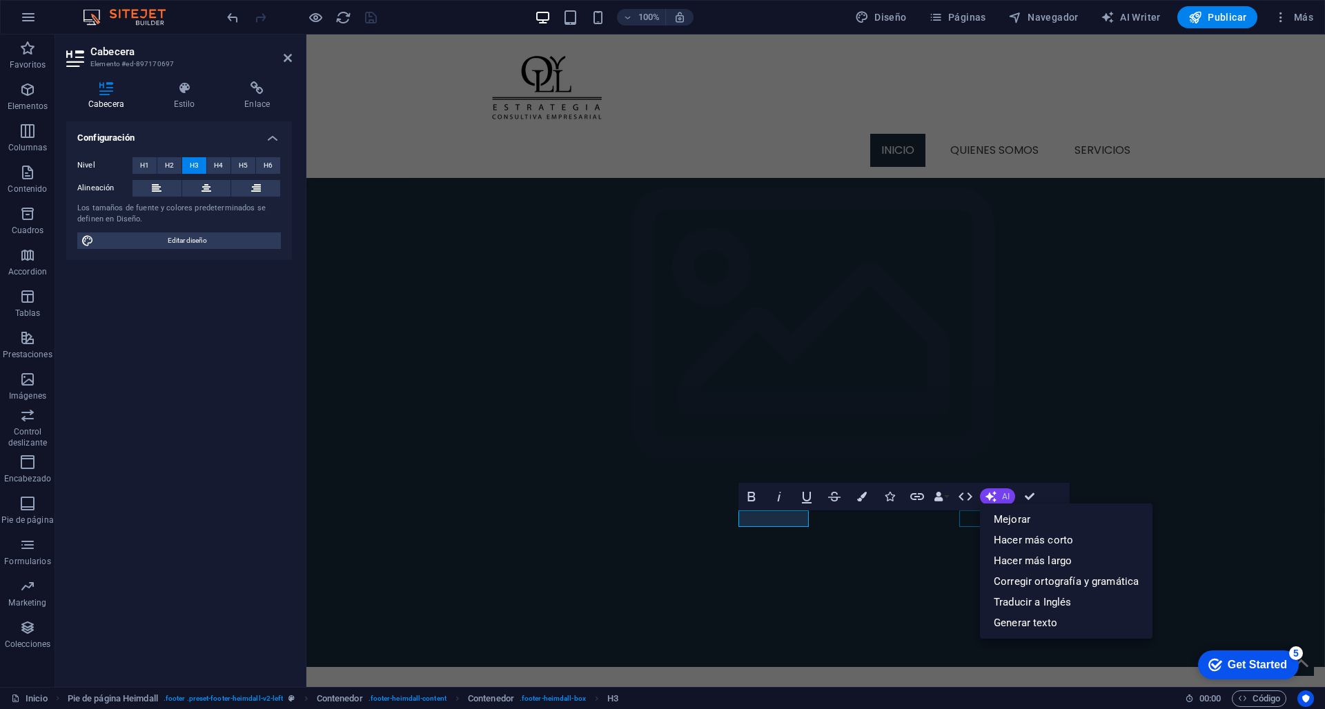
click at [998, 500] on button "AI" at bounding box center [997, 496] width 35 height 17
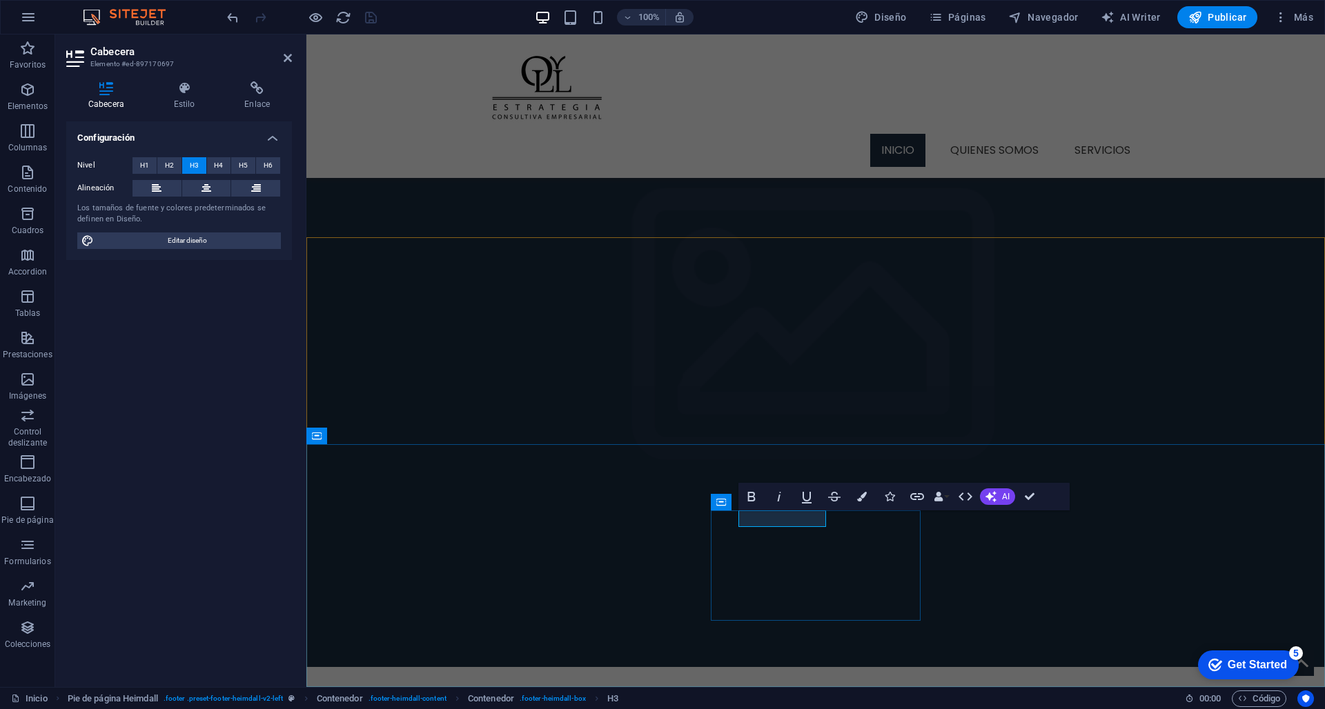
drag, startPoint x: 742, startPoint y: 518, endPoint x: 840, endPoint y: 520, distance: 97.3
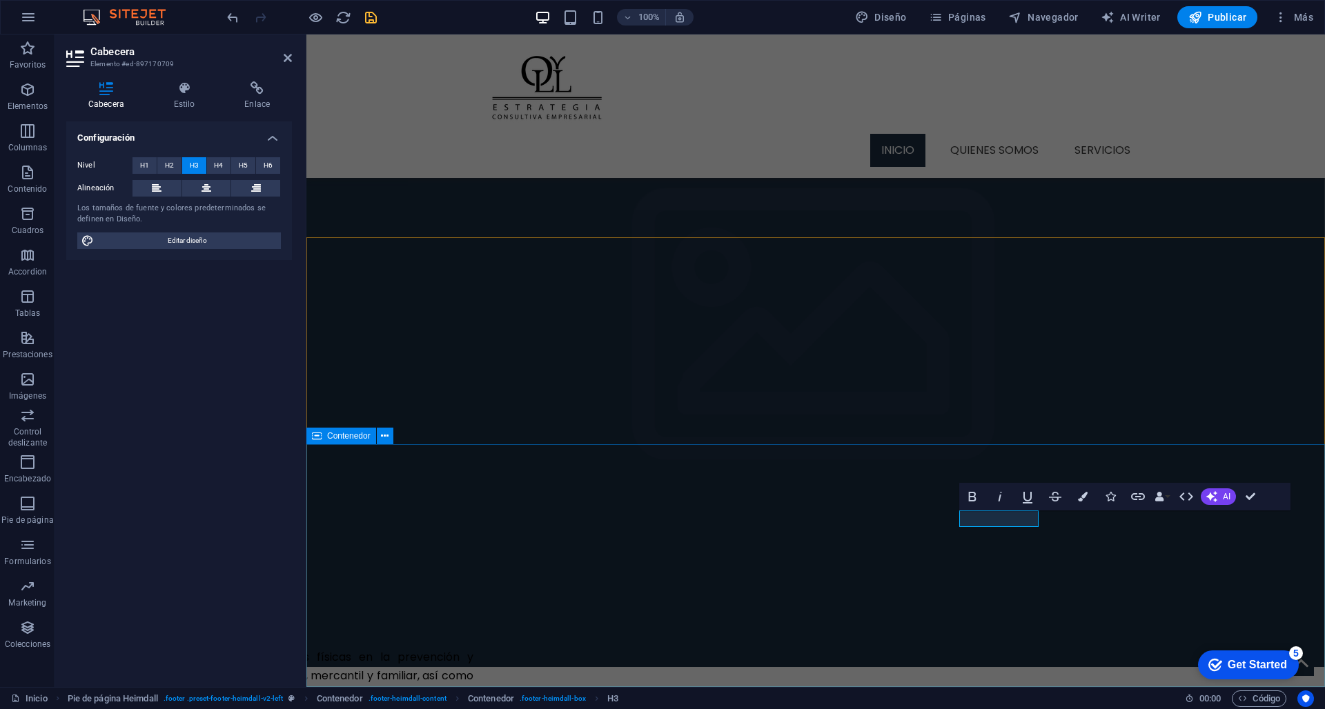
click at [905, 491] on div "Conéctate con Oyll y accede a información actualizada sobre servicios contables…" at bounding box center [1122, 395] width 1018 height 653
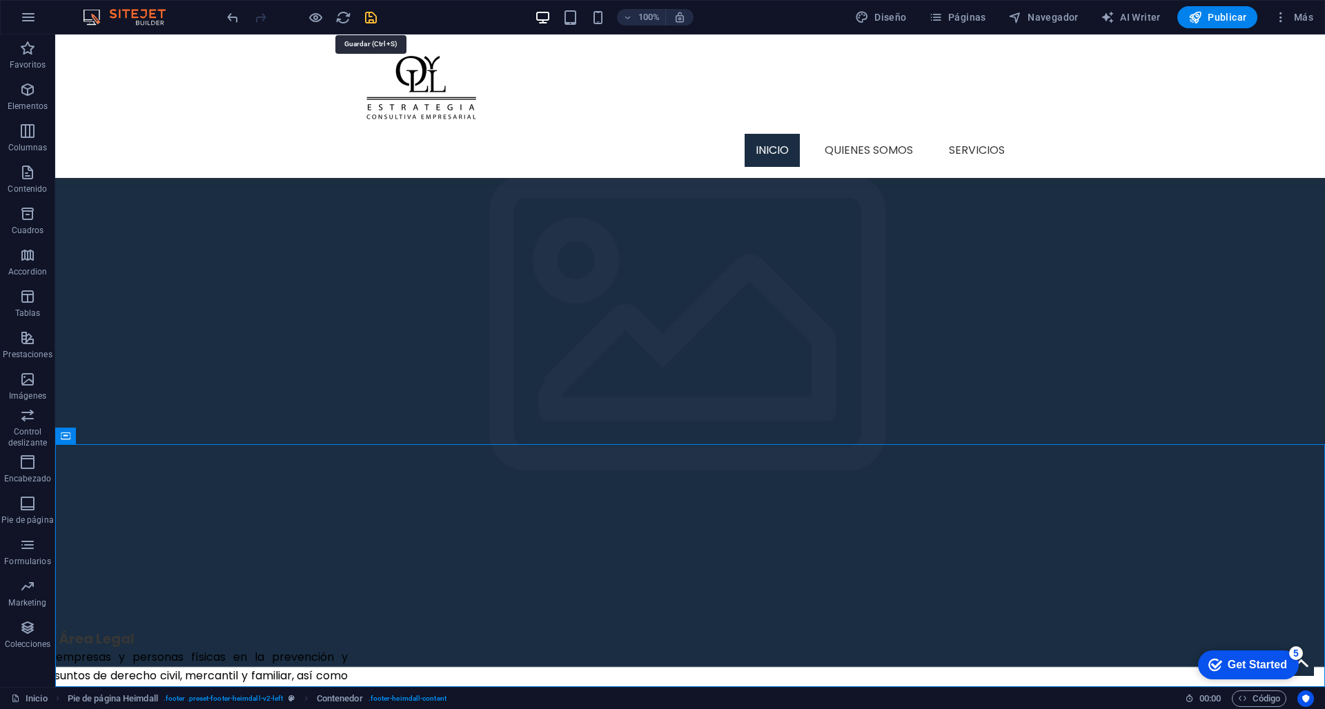
click at [366, 21] on icon "save" at bounding box center [371, 18] width 16 height 16
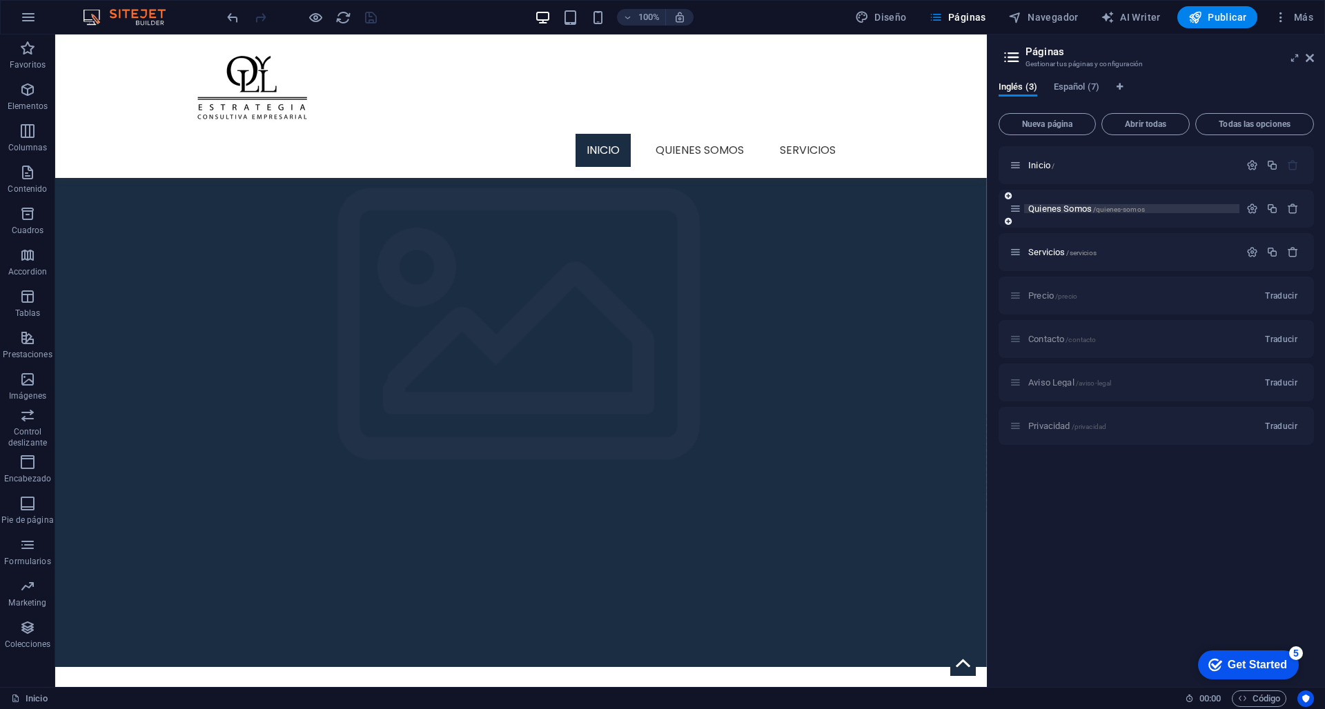
click at [1159, 206] on p "Quienes Somos /quienes-somos" at bounding box center [1131, 208] width 207 height 9
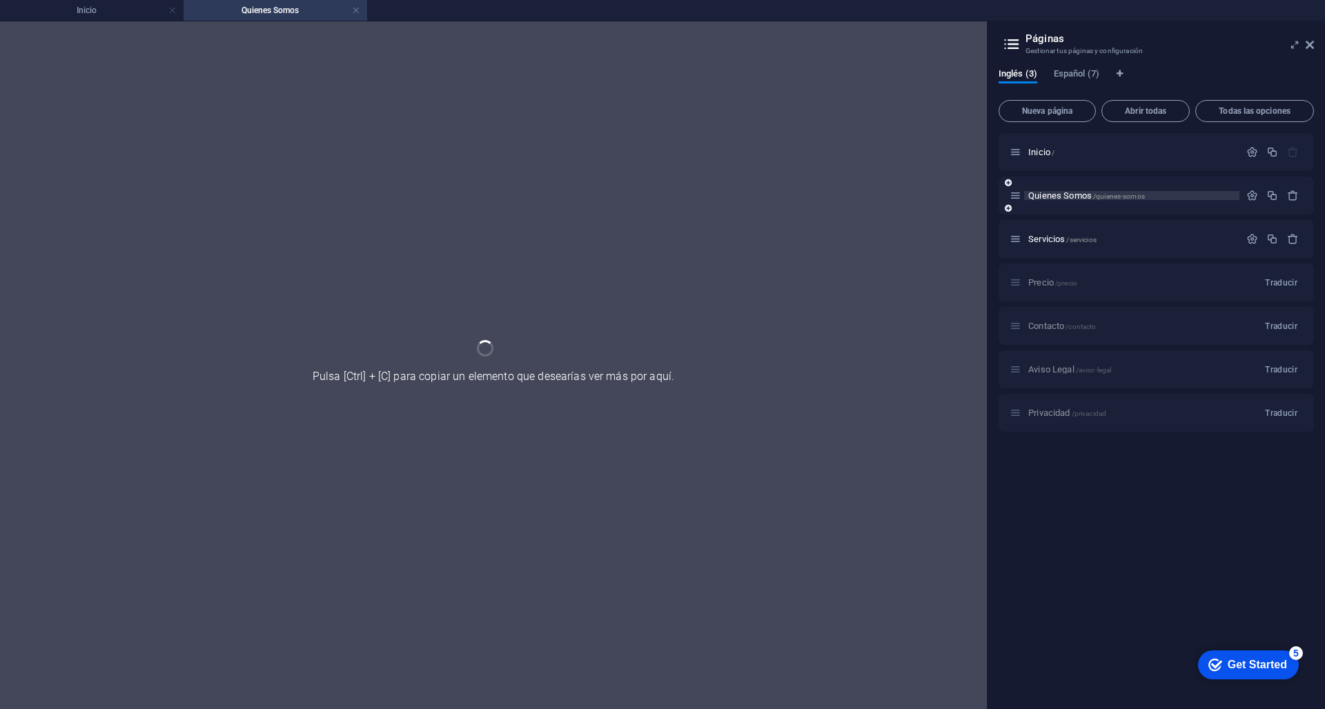
scroll to position [1243, 0]
click at [1159, 206] on div "Quienes Somos /quienes-somos" at bounding box center [1155, 196] width 315 height 38
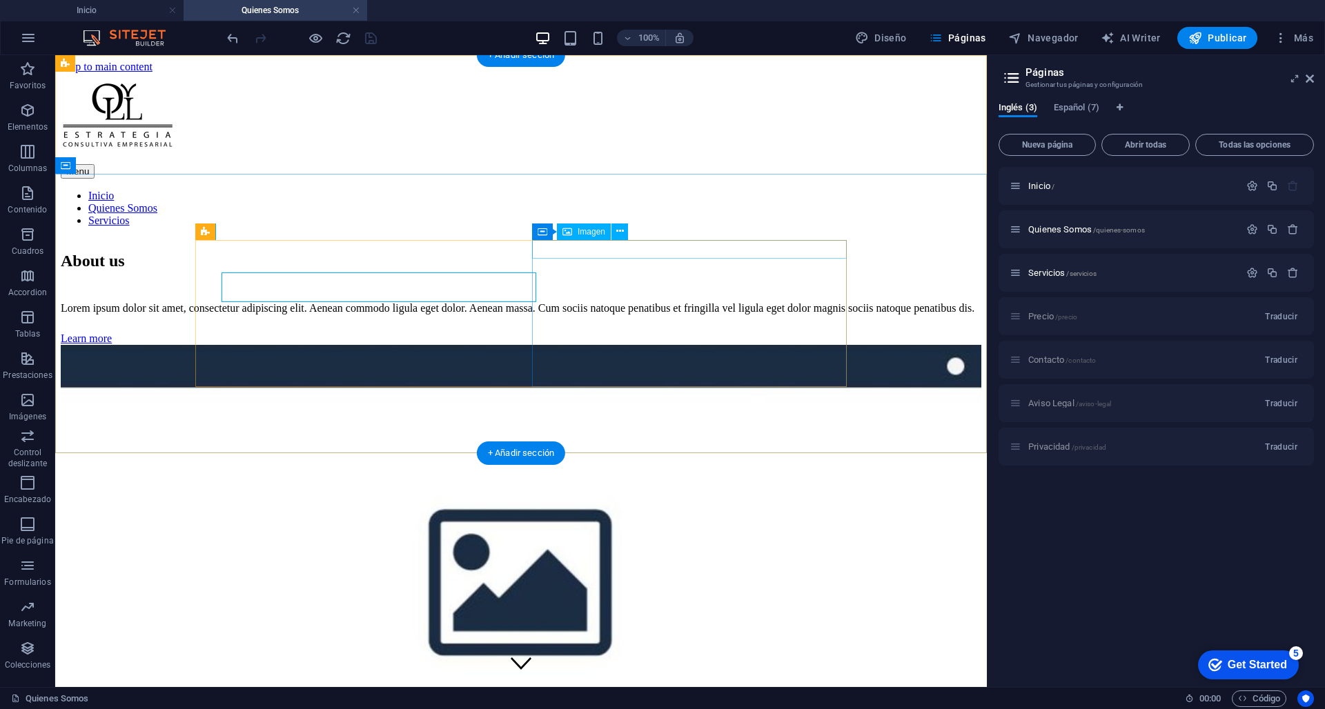
scroll to position [0, 0]
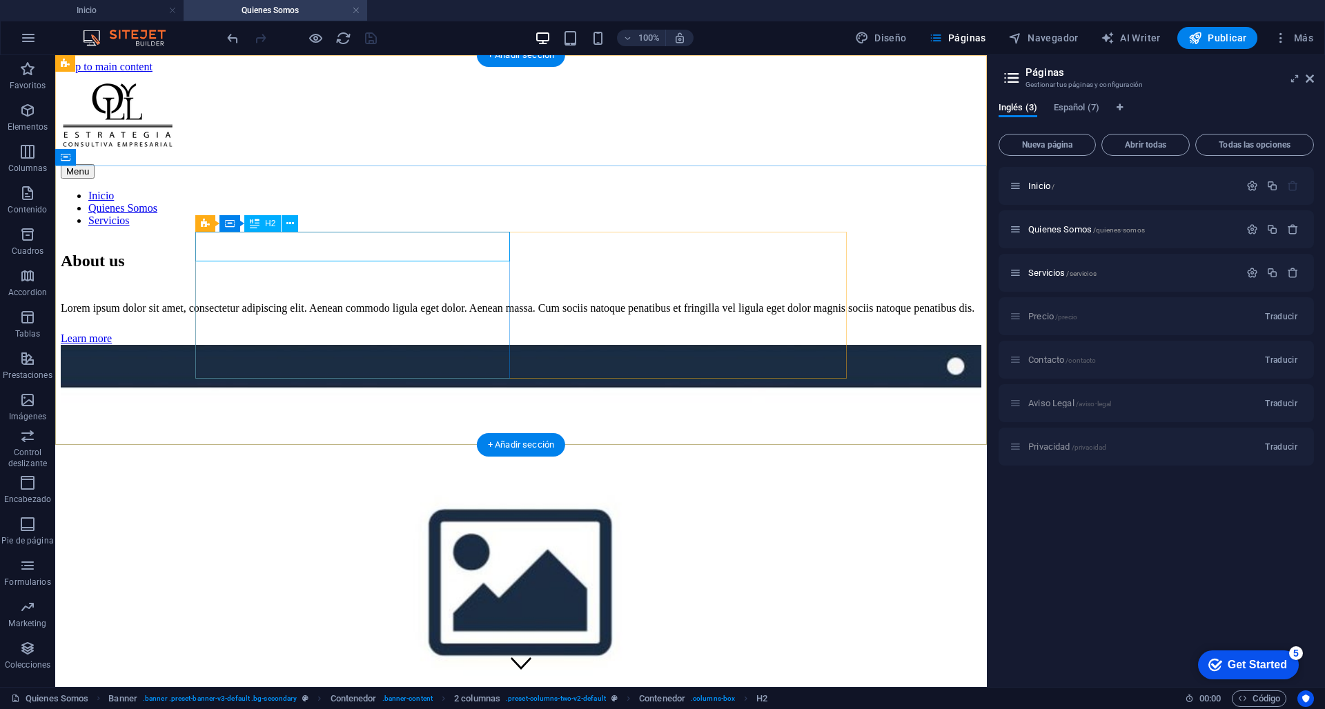
click at [300, 252] on div "About us" at bounding box center [521, 261] width 920 height 19
click at [414, 311] on div "Lorem ipsum dolor sit amet, consectetur adipiscing elit. Aenean commodo ligula …" at bounding box center [521, 308] width 920 height 12
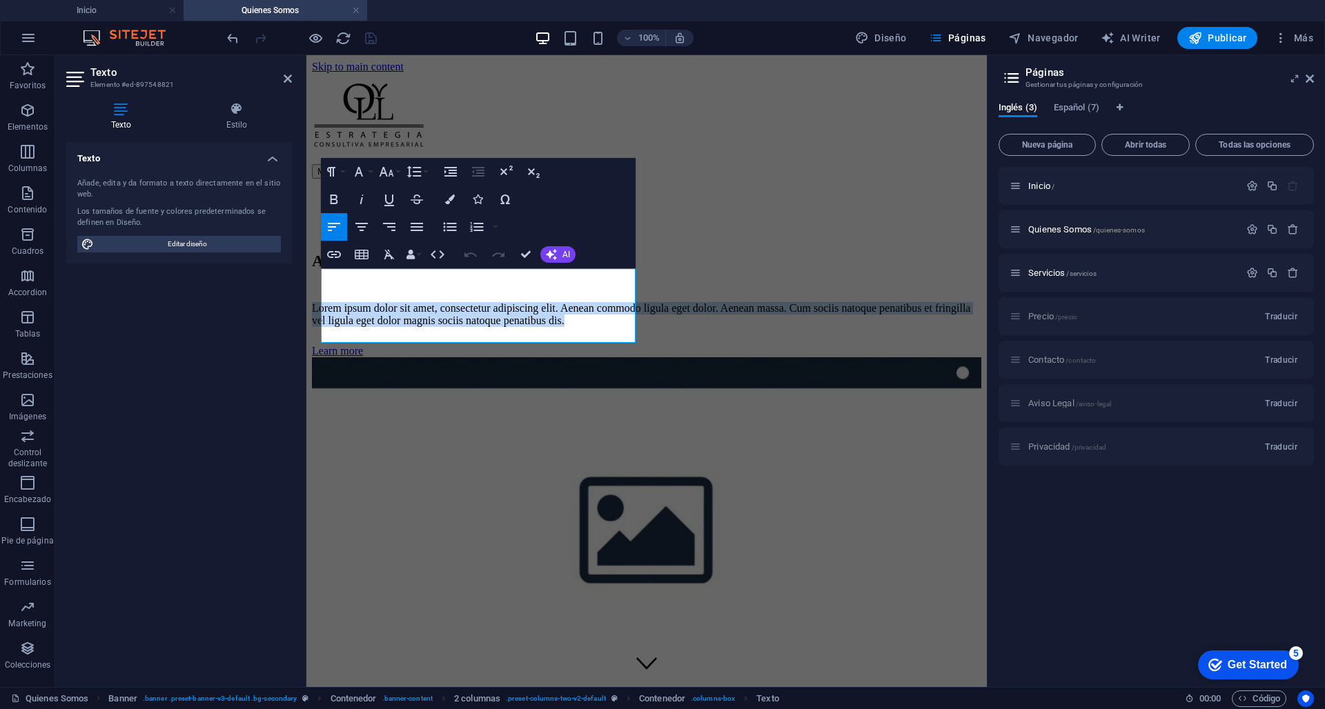
drag, startPoint x: 558, startPoint y: 336, endPoint x: 271, endPoint y: 273, distance: 293.8
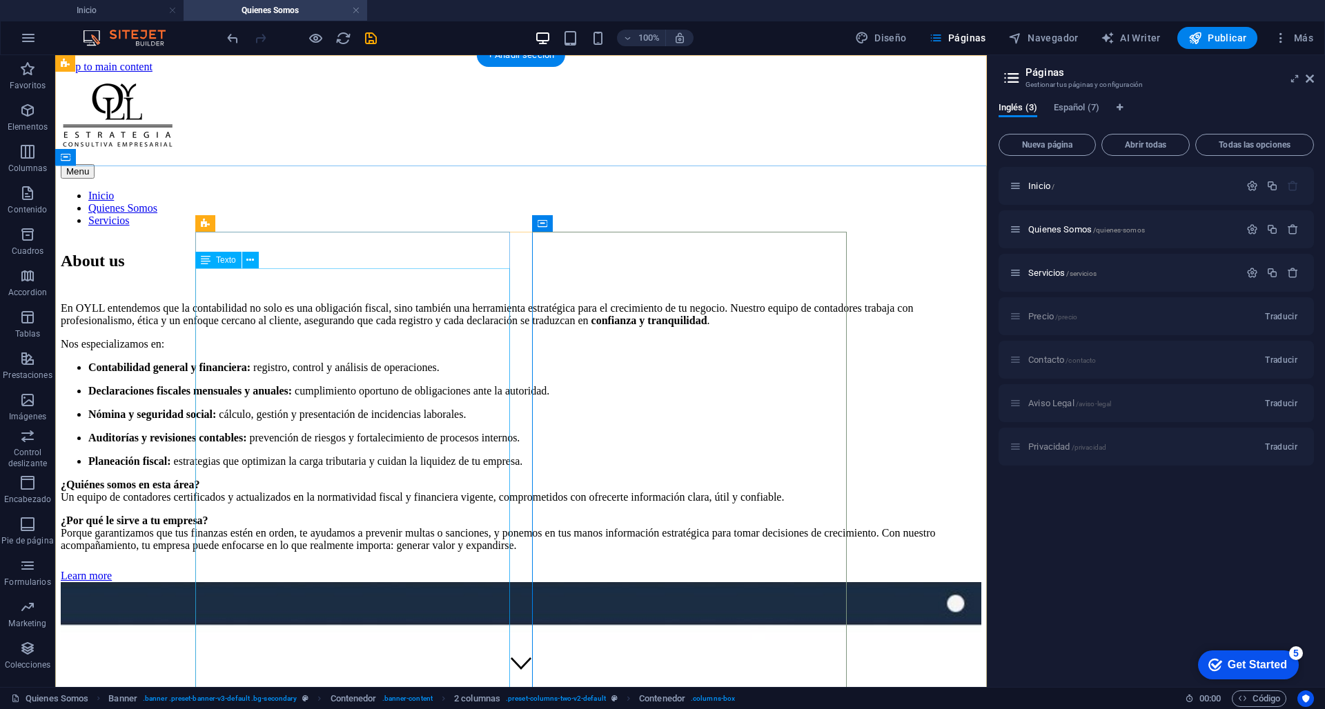
click at [428, 375] on div "En OYLL entendemos que la contabilidad no solo es una obligación fiscal, sino t…" at bounding box center [521, 427] width 920 height 250
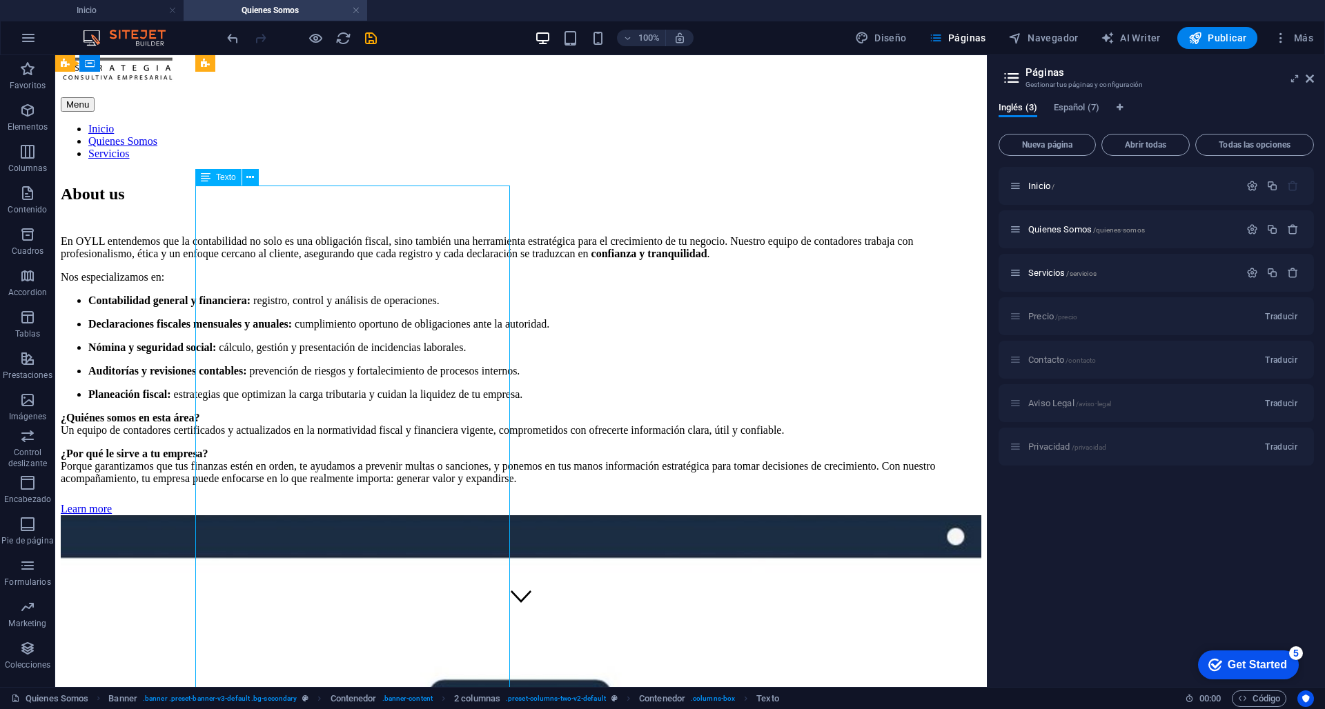
scroll to position [46, 0]
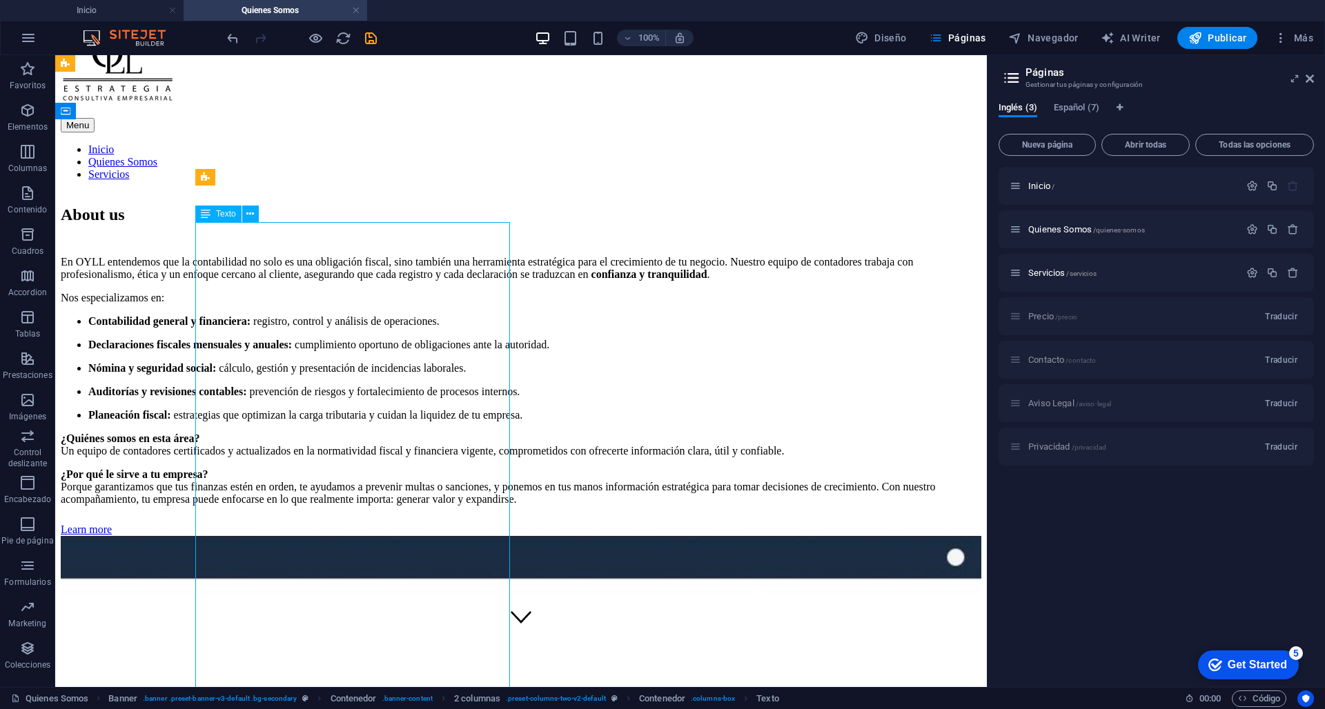
click at [198, 256] on div "En OYLL entendemos que la contabilidad no solo es una obligación fiscal, sino t…" at bounding box center [521, 381] width 920 height 250
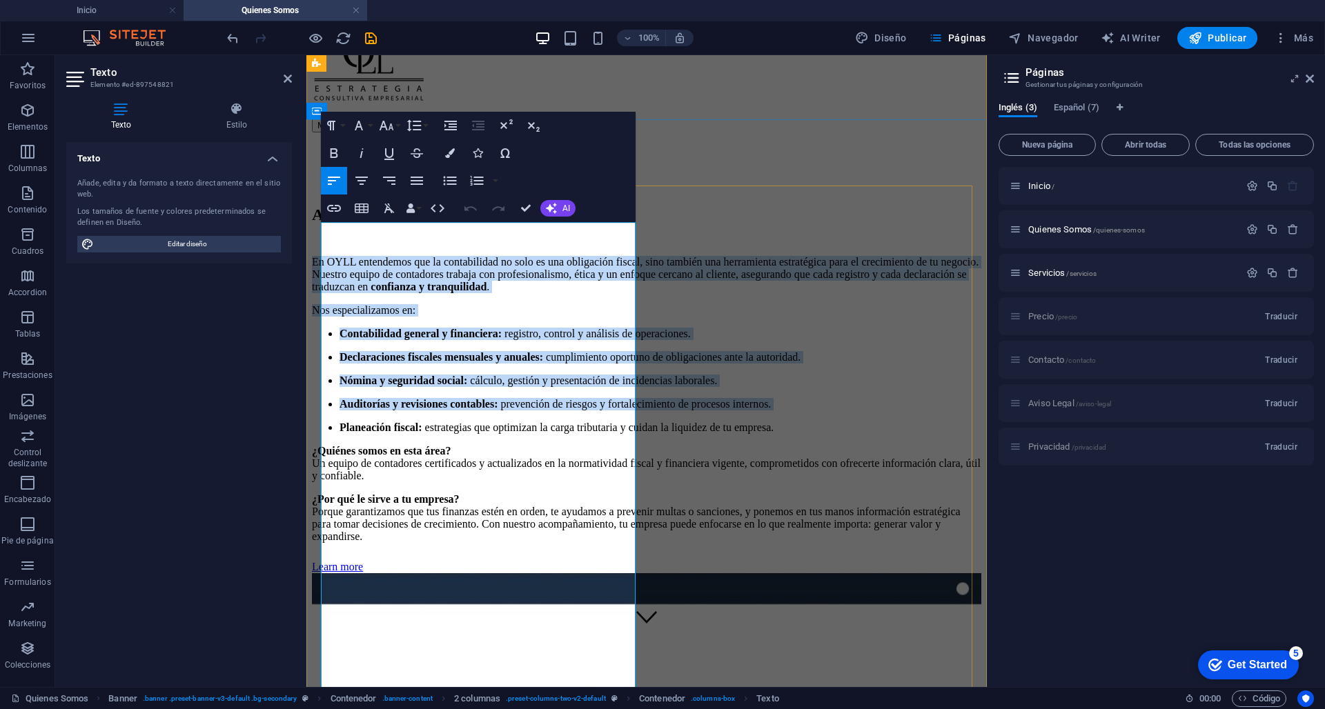
drag, startPoint x: 322, startPoint y: 231, endPoint x: 513, endPoint y: 635, distance: 447.5
click at [513, 543] on div "En OYLL entendemos que la contabilidad no solo es una obligación fiscal, sino t…" at bounding box center [646, 399] width 669 height 287
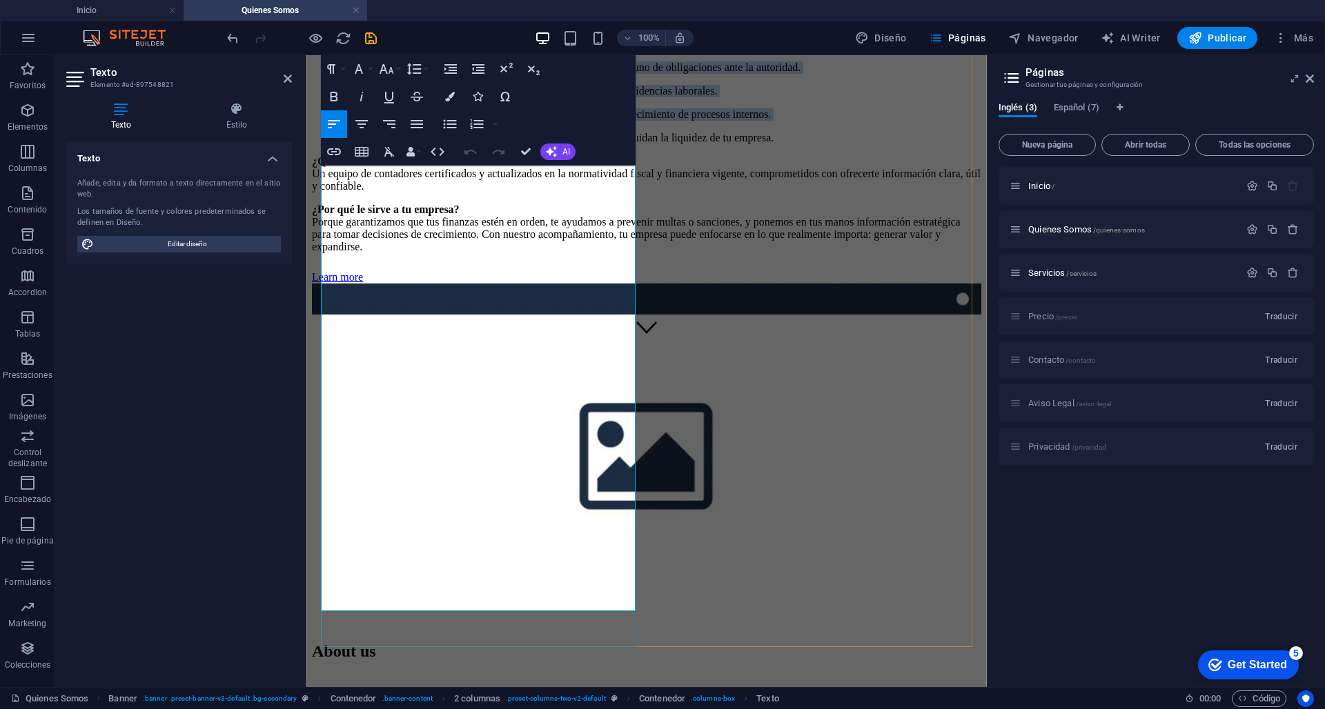
scroll to position [341, 0]
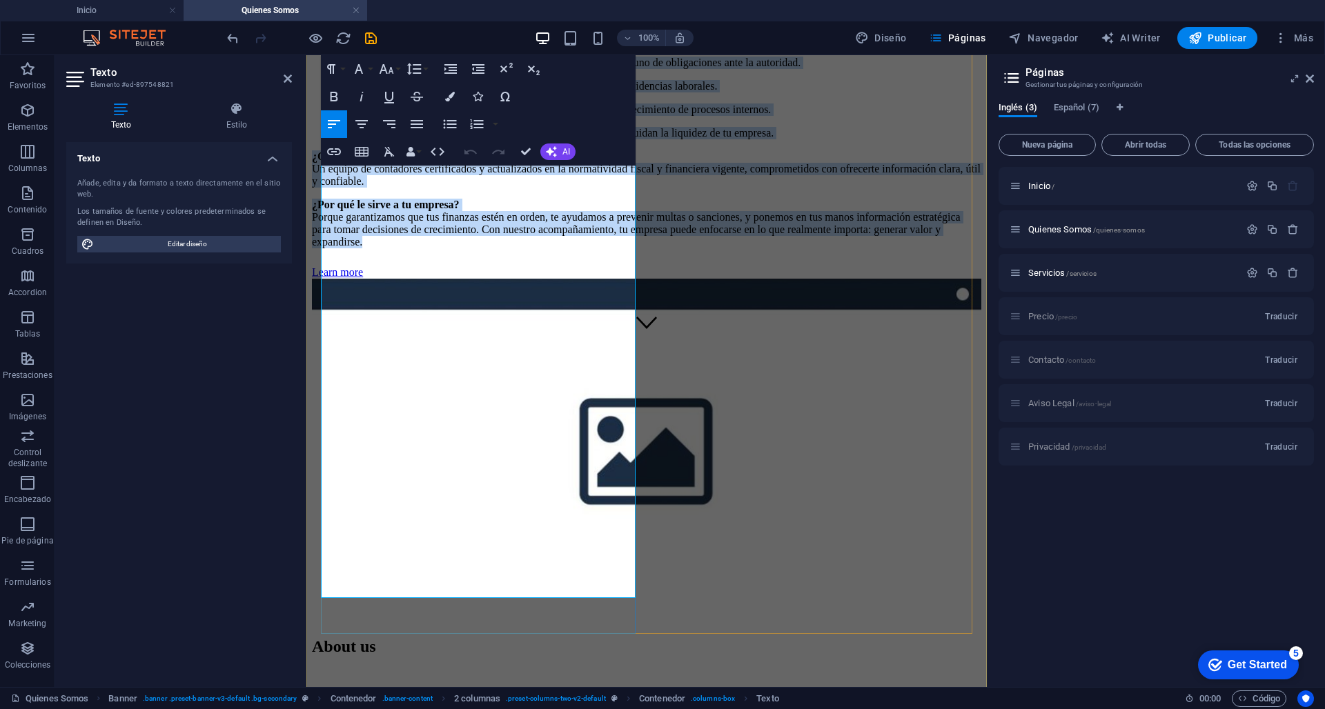
click at [612, 248] on p "¿Por qué le sirve a tu empresa? Porque garantizamos que tus finanzas estén en o…" at bounding box center [646, 224] width 669 height 50
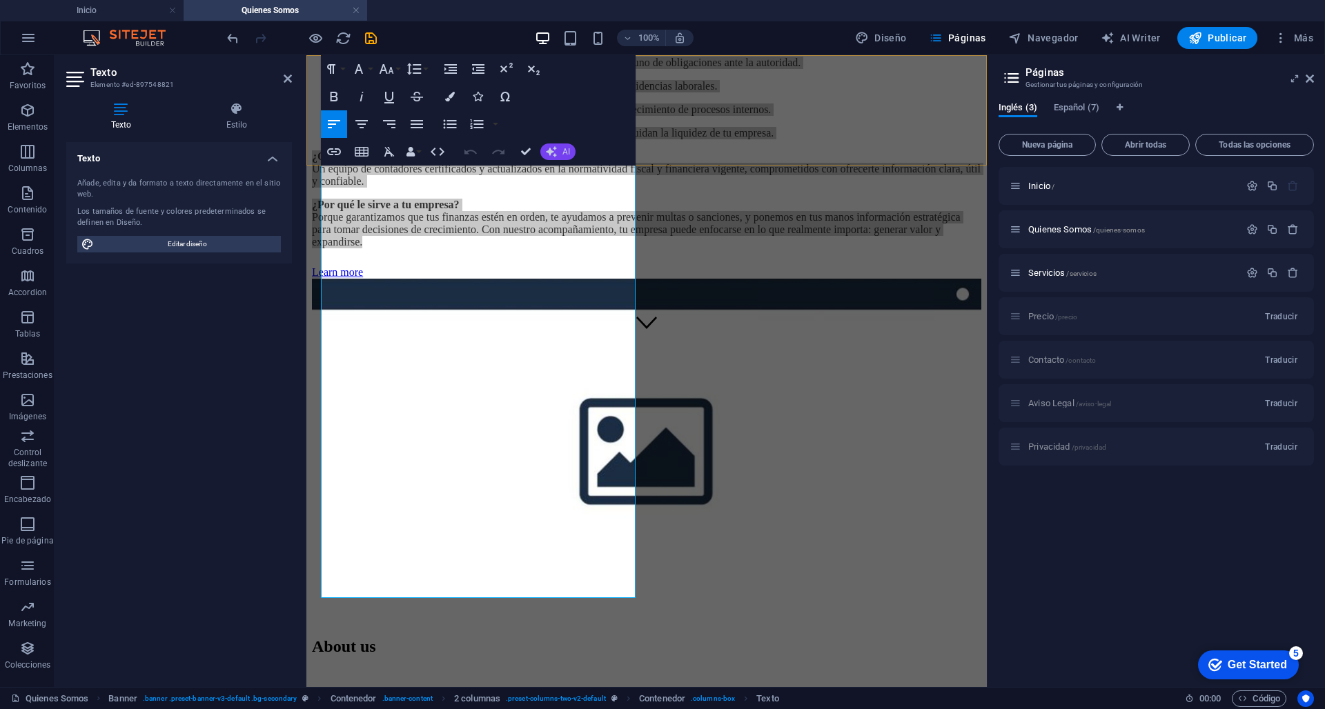
click at [564, 147] on button "AI" at bounding box center [557, 152] width 35 height 17
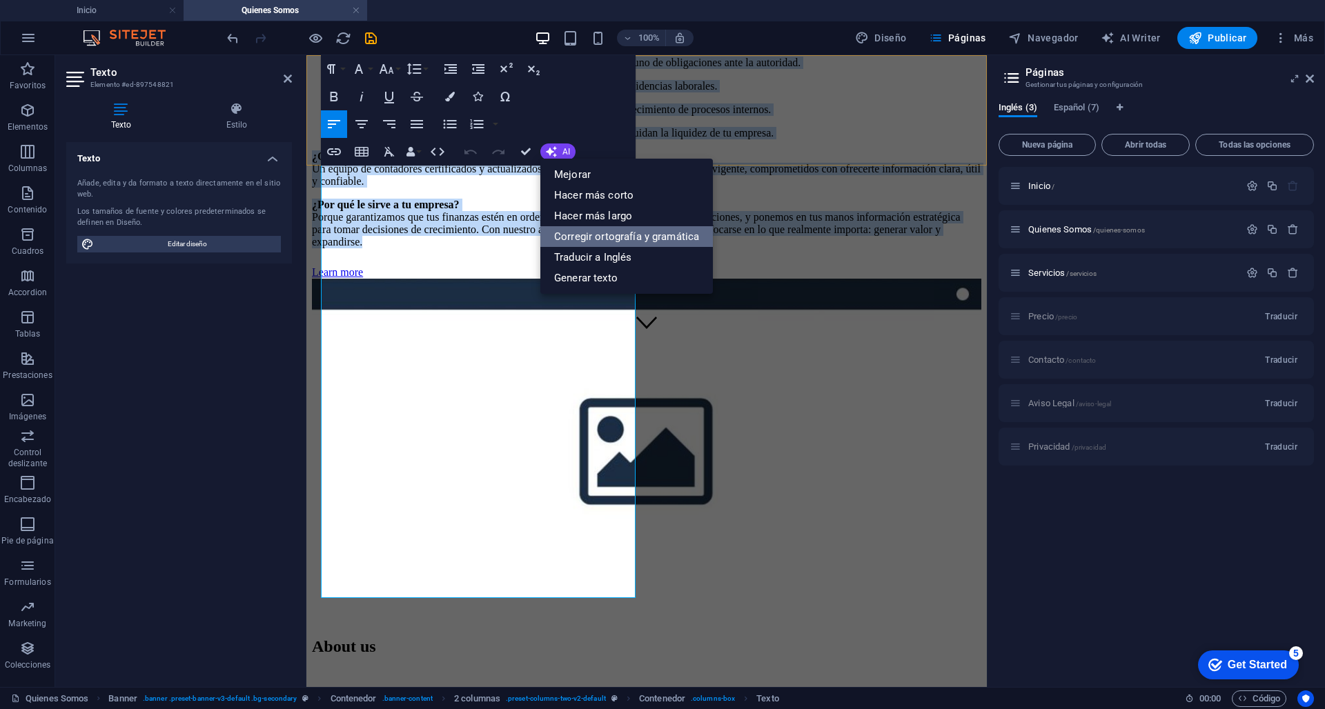
click at [622, 236] on link "Corregir ortografía y gramática" at bounding box center [626, 236] width 172 height 21
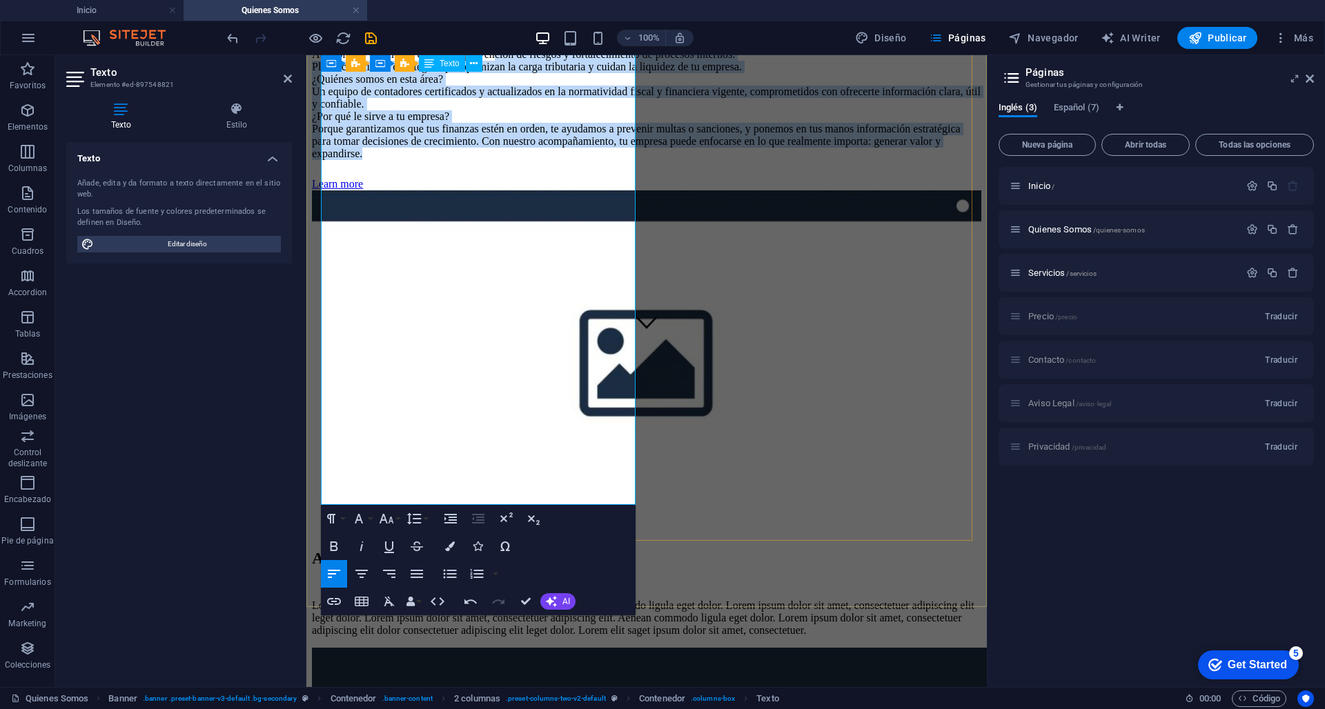
drag, startPoint x: 614, startPoint y: 495, endPoint x: 545, endPoint y: 212, distance: 291.2
click at [545, 160] on p "En OYLL entendemos que la contabilidad no solo es una obligación fiscal, sino t…" at bounding box center [646, 60] width 669 height 199
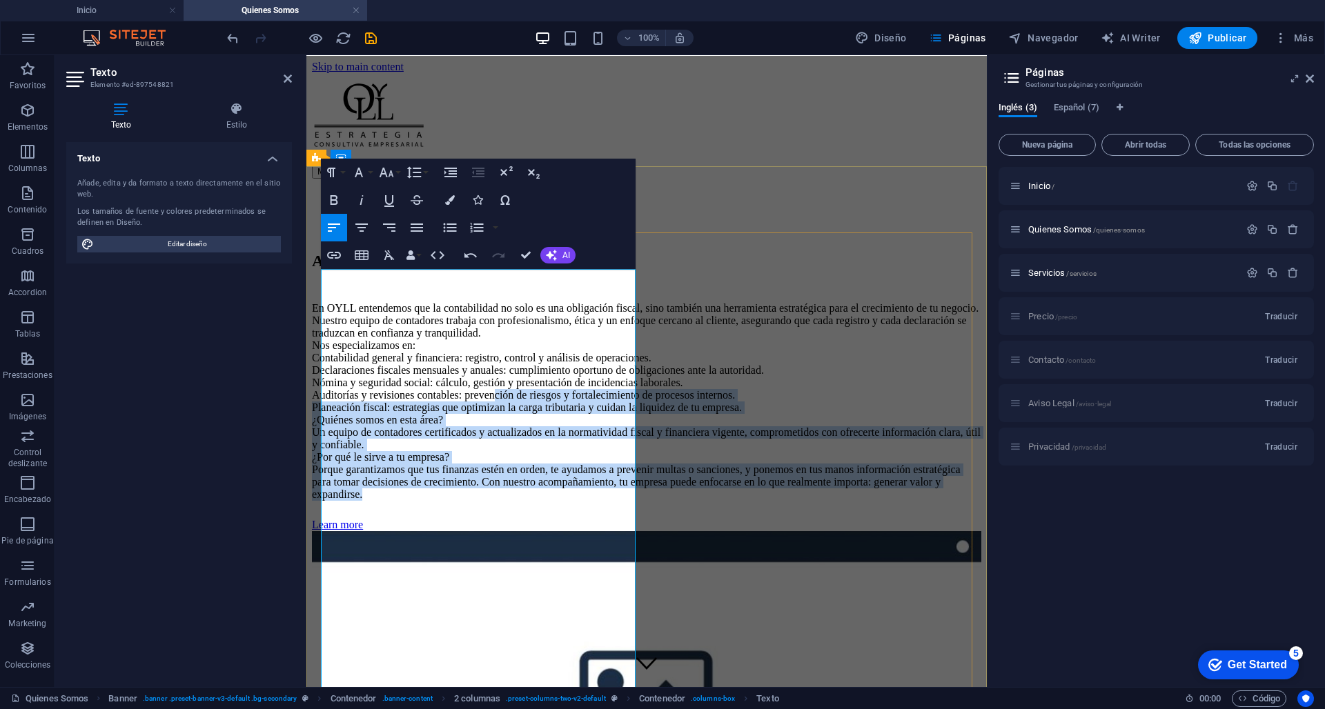
scroll to position [0, 0]
click at [471, 256] on icon "button" at bounding box center [470, 254] width 17 height 17
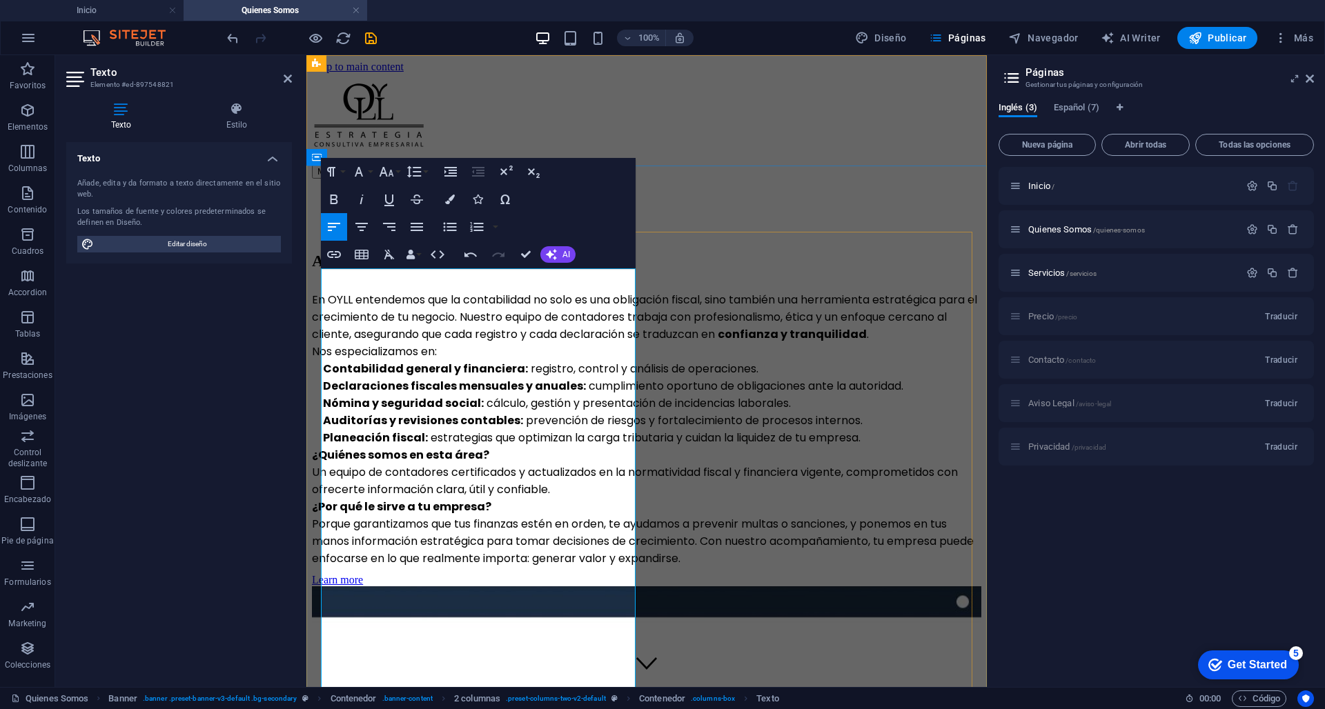
click at [323, 291] on p "En OYLL entendemos que la contabilidad no solo es una obligación fiscal, sino t…" at bounding box center [646, 317] width 669 height 52
click at [323, 360] on p "Nos especializamos en:" at bounding box center [646, 351] width 669 height 17
click at [452, 230] on icon "button" at bounding box center [450, 227] width 13 height 9
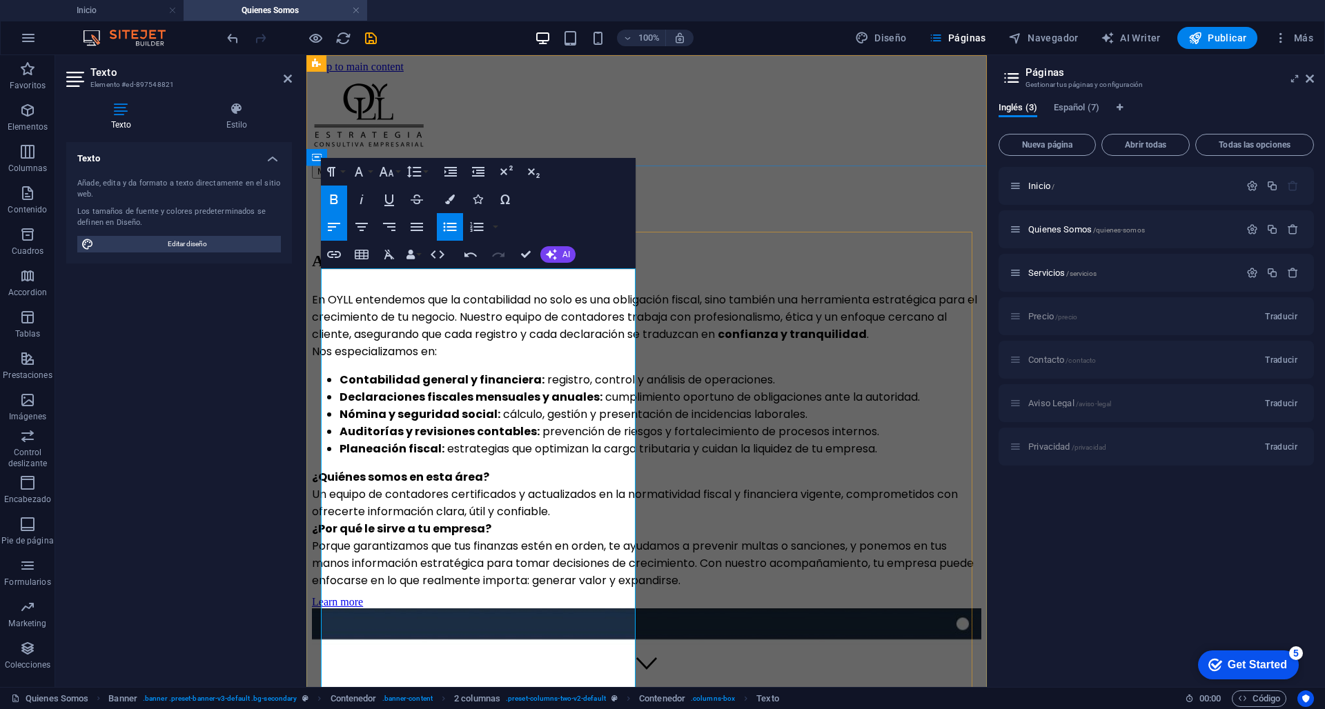
click at [577, 457] on li "Planeación fiscal: estrategias que optimizan la carga tributaria y cuidan la li…" at bounding box center [660, 448] width 642 height 17
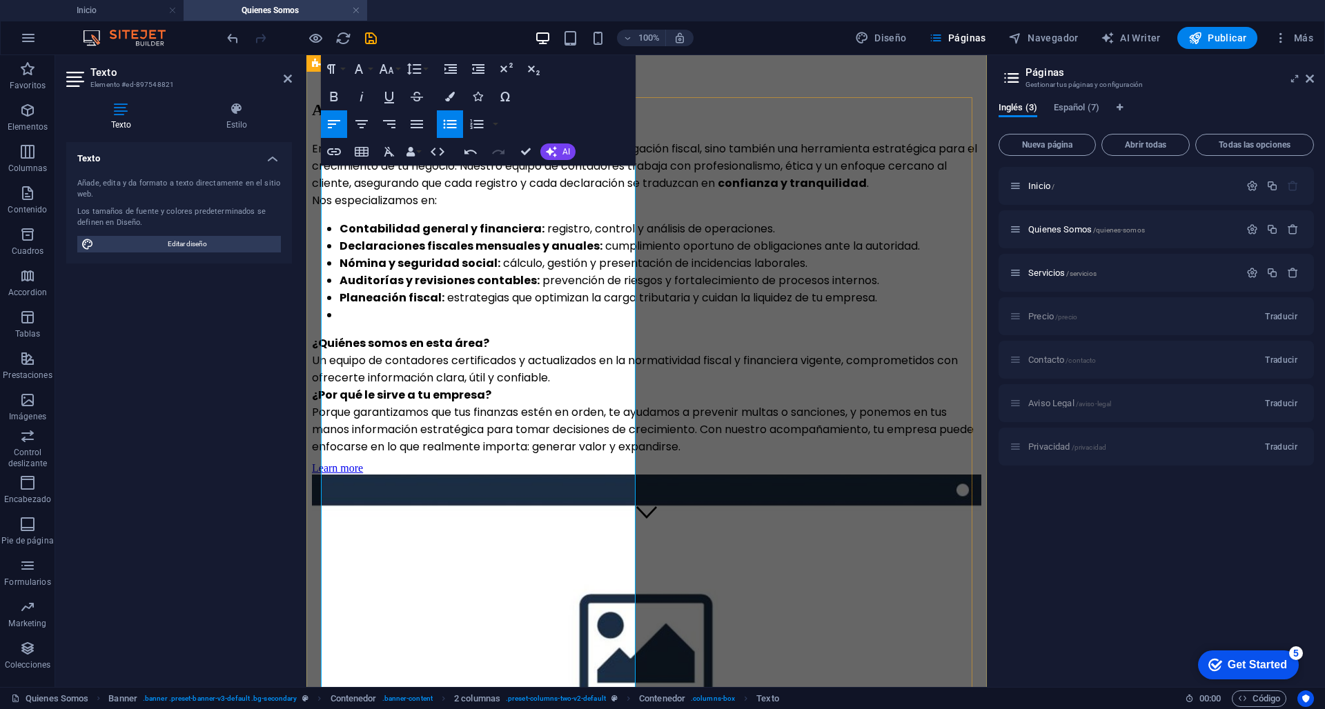
scroll to position [174, 0]
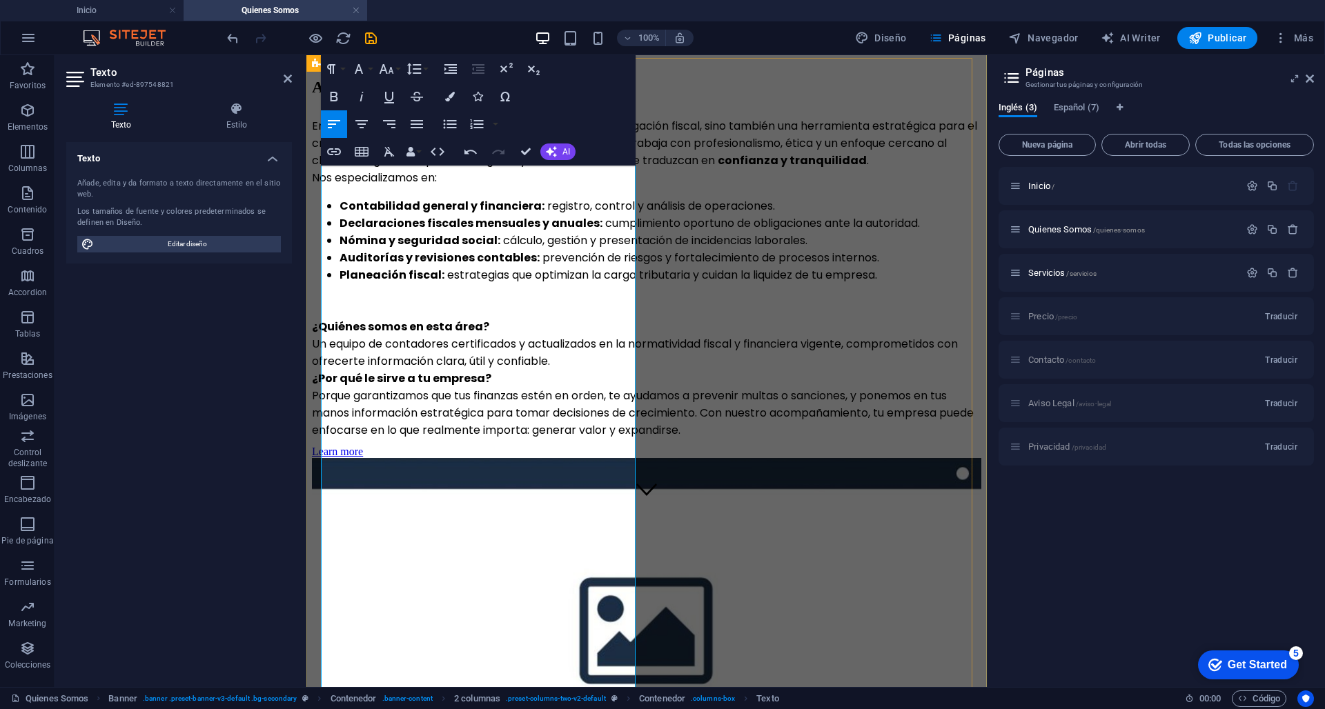
click at [444, 370] on p "¿Quiénes somos en esta área? Un equipo de contadores certificados y actualizado…" at bounding box center [646, 344] width 669 height 52
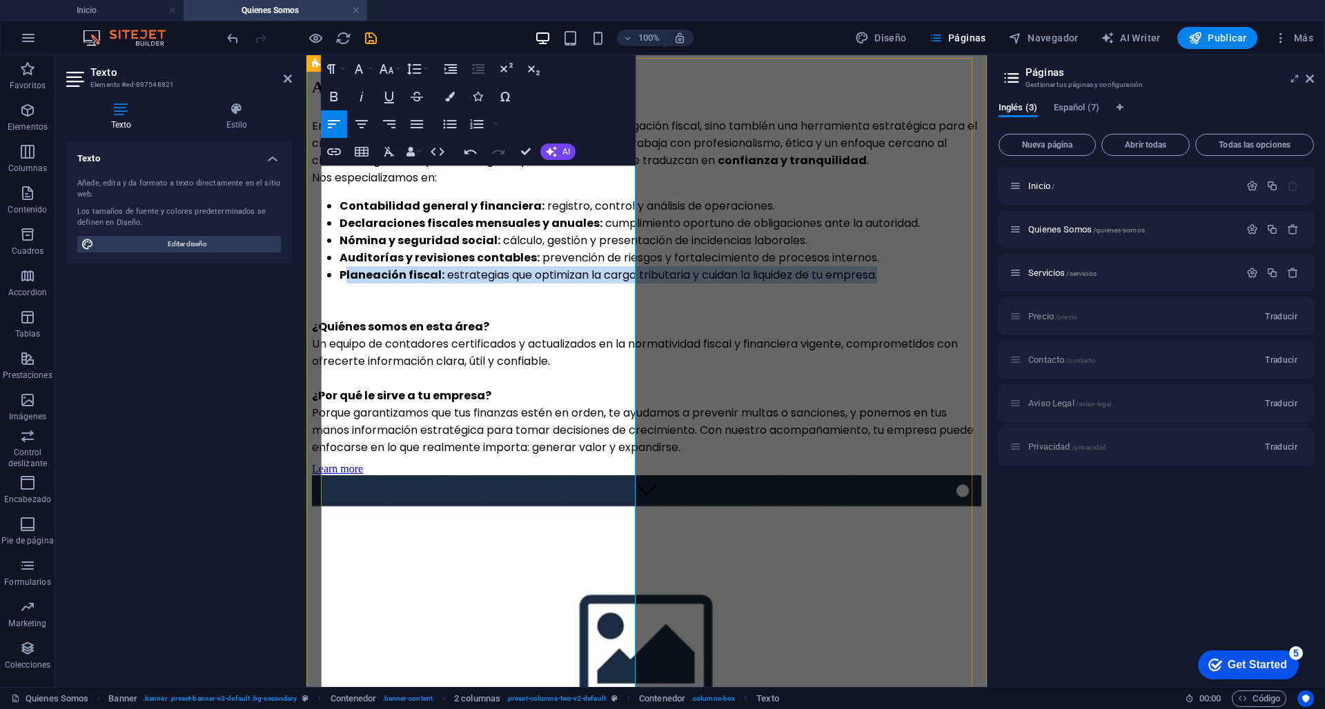
drag, startPoint x: 591, startPoint y: 442, endPoint x: 327, endPoint y: 424, distance: 264.9
click at [339, 284] on li "Planeación fiscal: estrategias que optimizan la carga tributaria y cuidan la li…" at bounding box center [660, 274] width 642 height 17
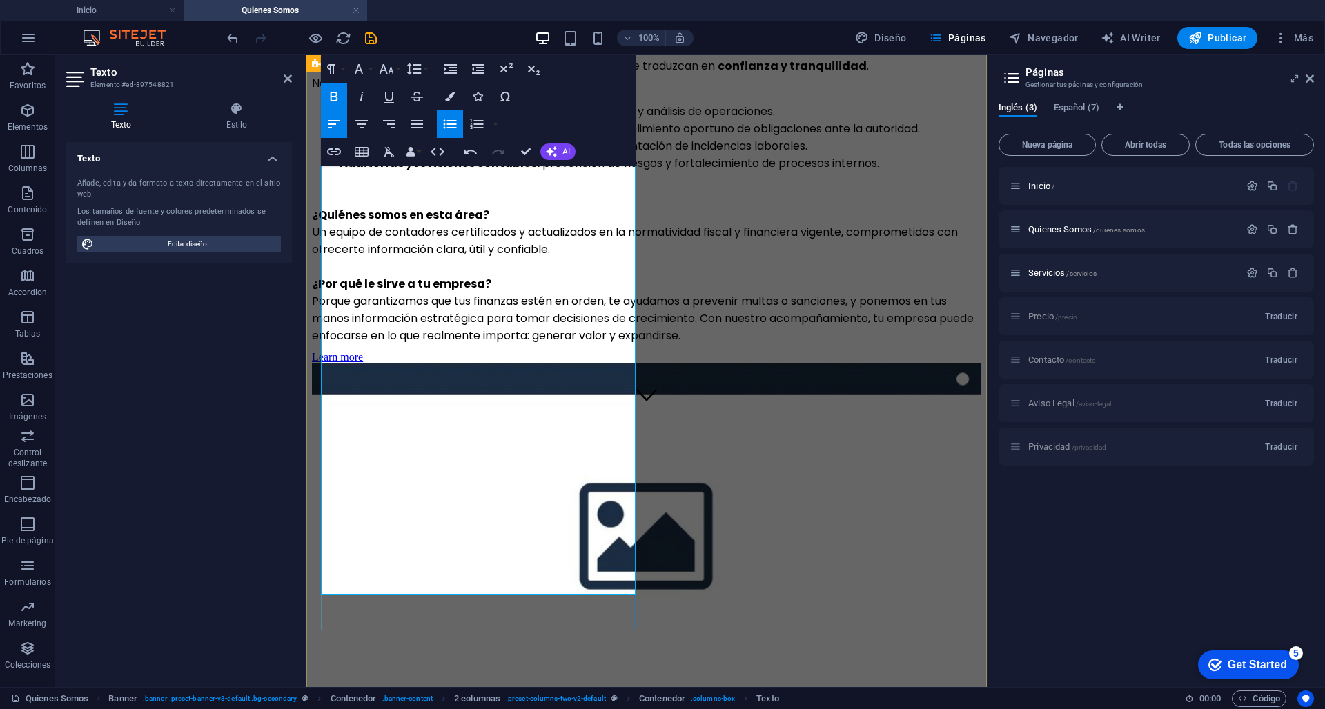
scroll to position [275, 0]
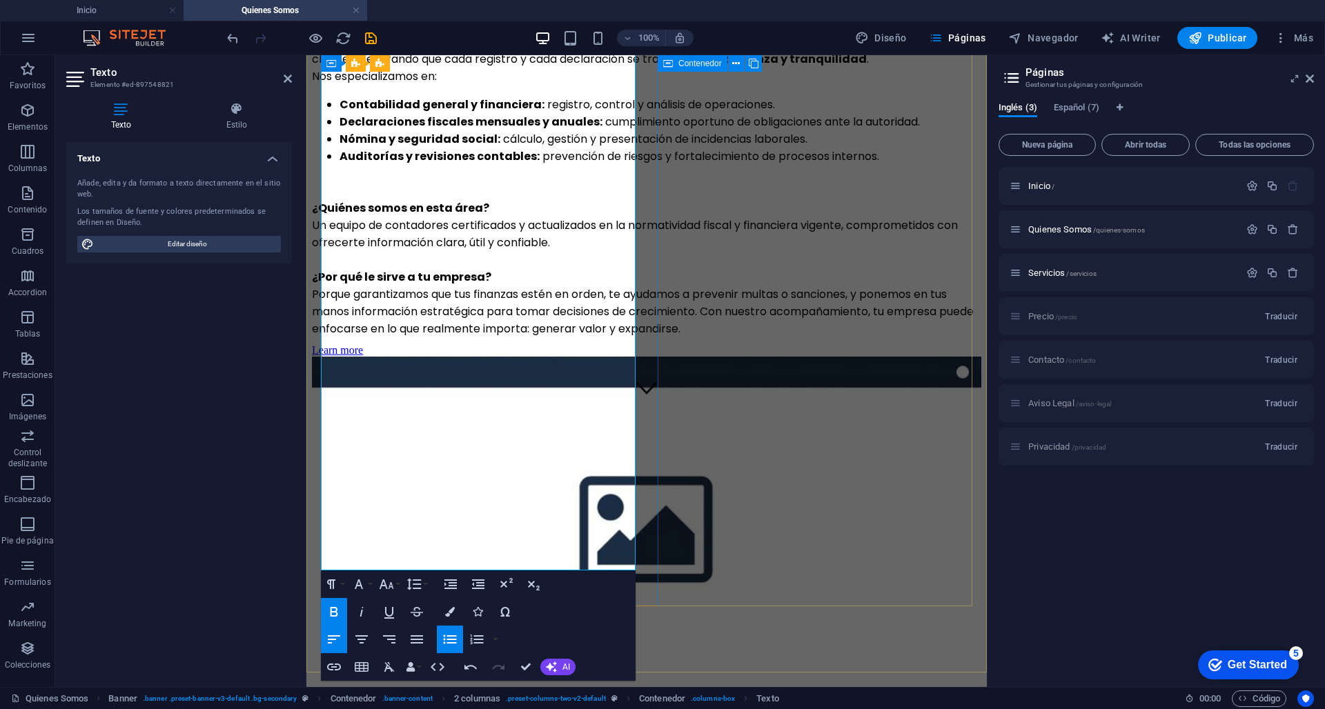
click at [746, 375] on div at bounding box center [646, 529] width 669 height 345
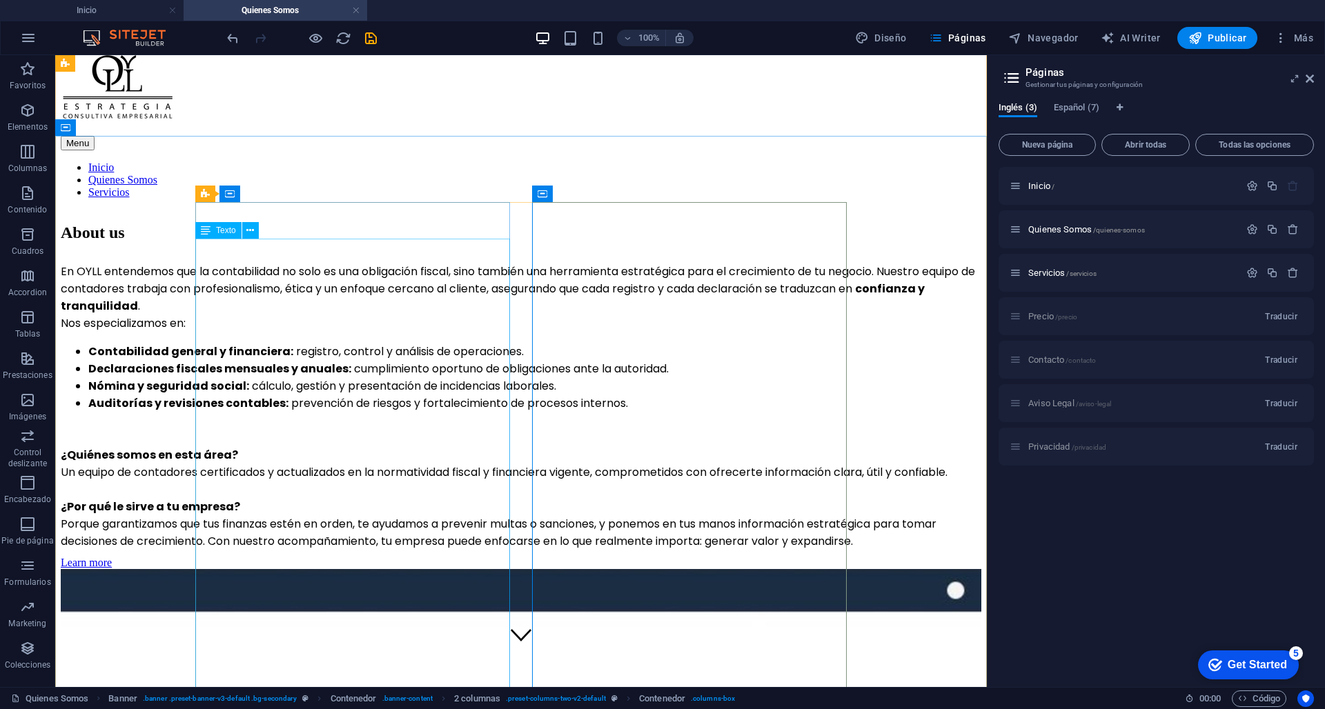
scroll to position [31, 0]
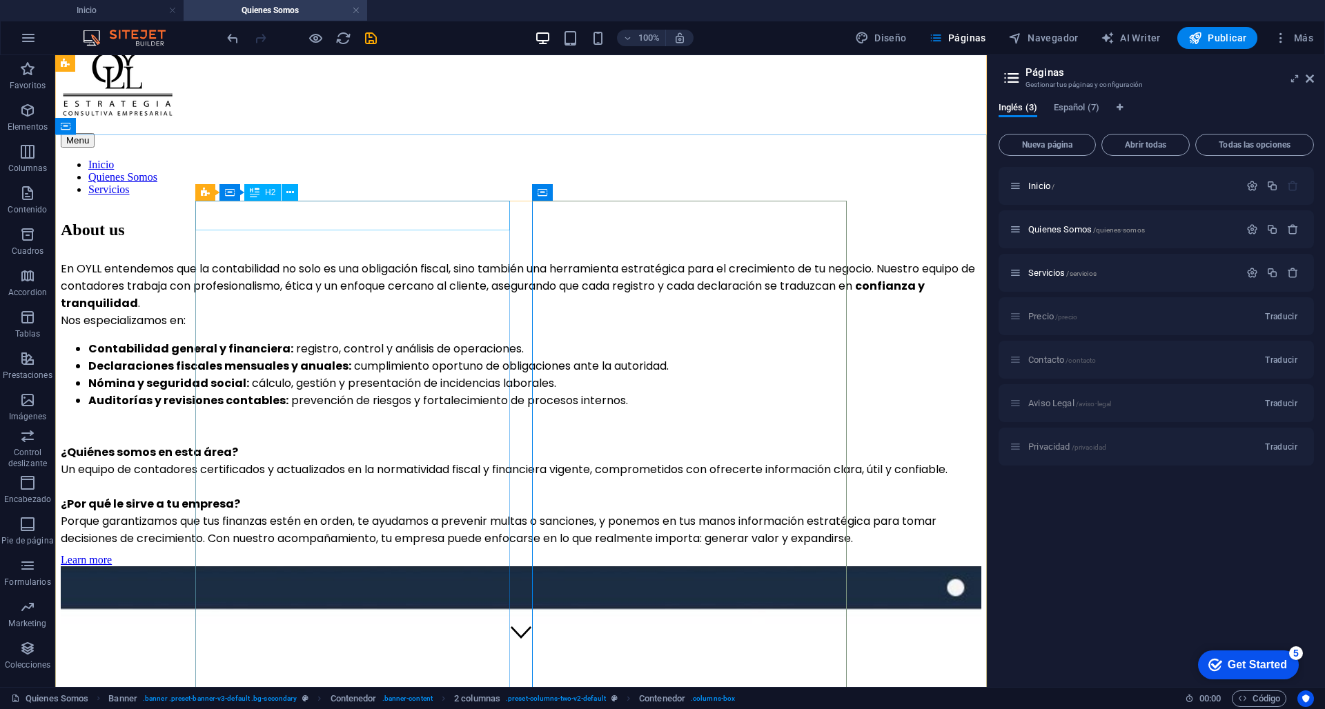
click at [291, 221] on div "About us" at bounding box center [521, 230] width 920 height 19
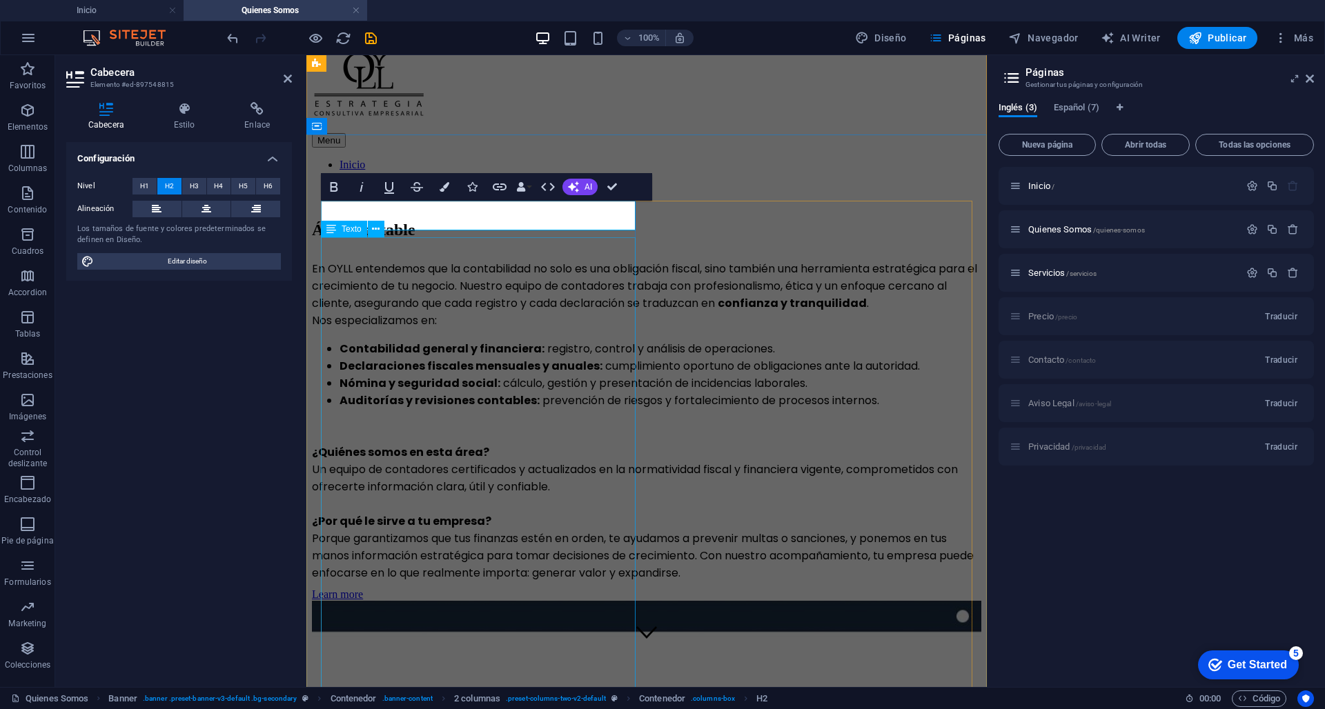
click at [439, 287] on p "En OYLL entendemos que la contabilidad no solo es una obligación fiscal, sino t…" at bounding box center [646, 286] width 669 height 52
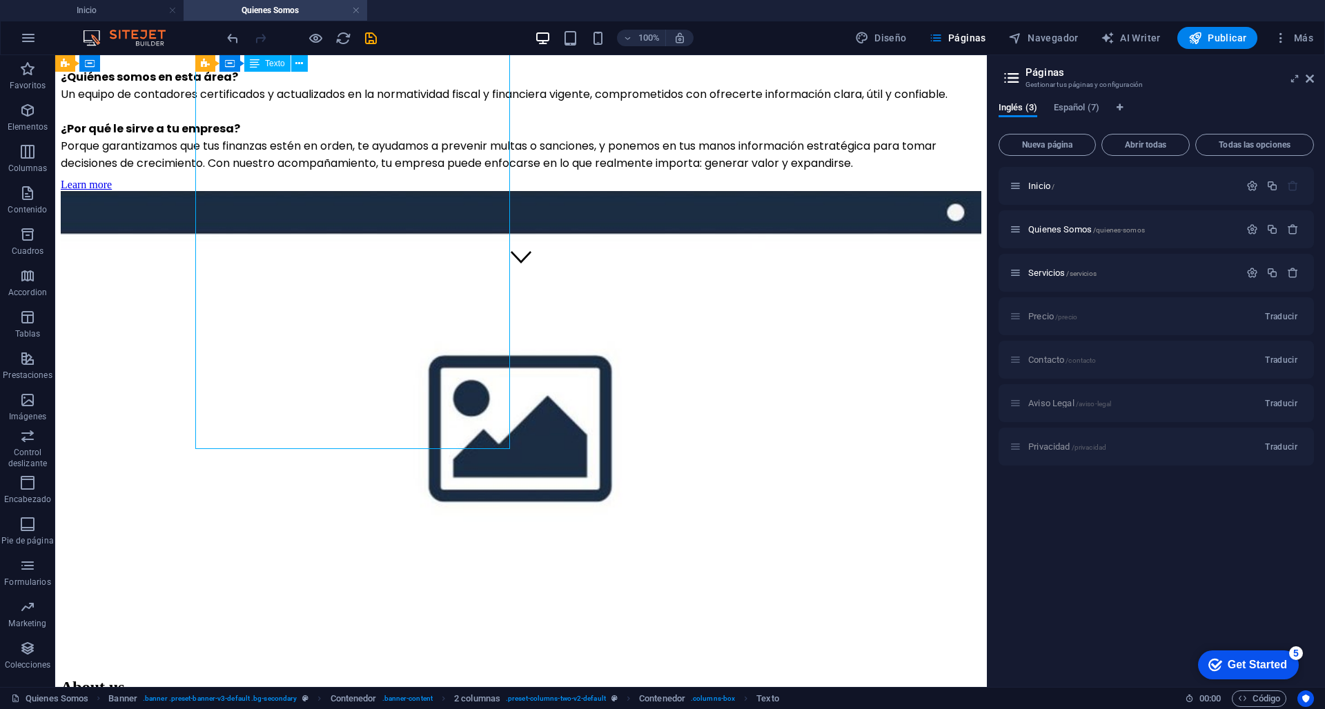
scroll to position [424, 0]
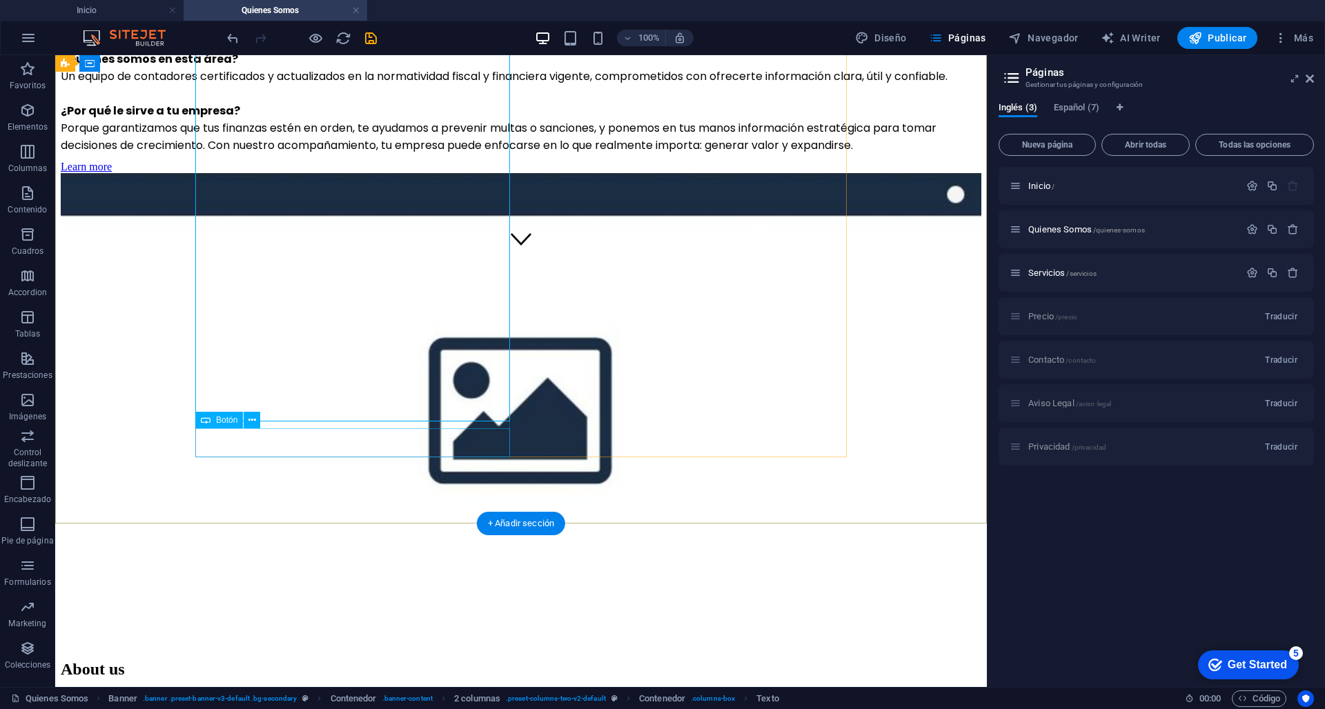
click at [265, 173] on div "Learn more" at bounding box center [521, 167] width 920 height 12
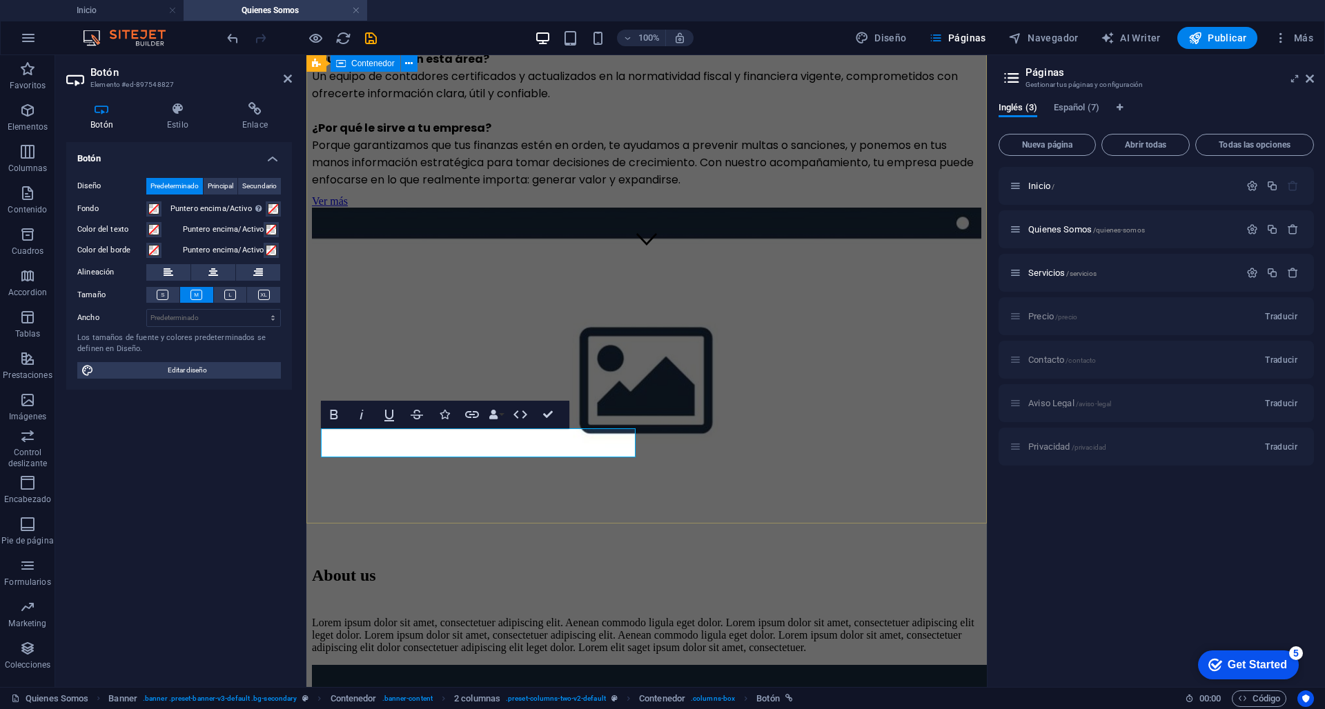
click at [406, 491] on div "Área Contable En OYLL entendemos que la contabilidad no solo es una obligación …" at bounding box center [646, 183] width 669 height 739
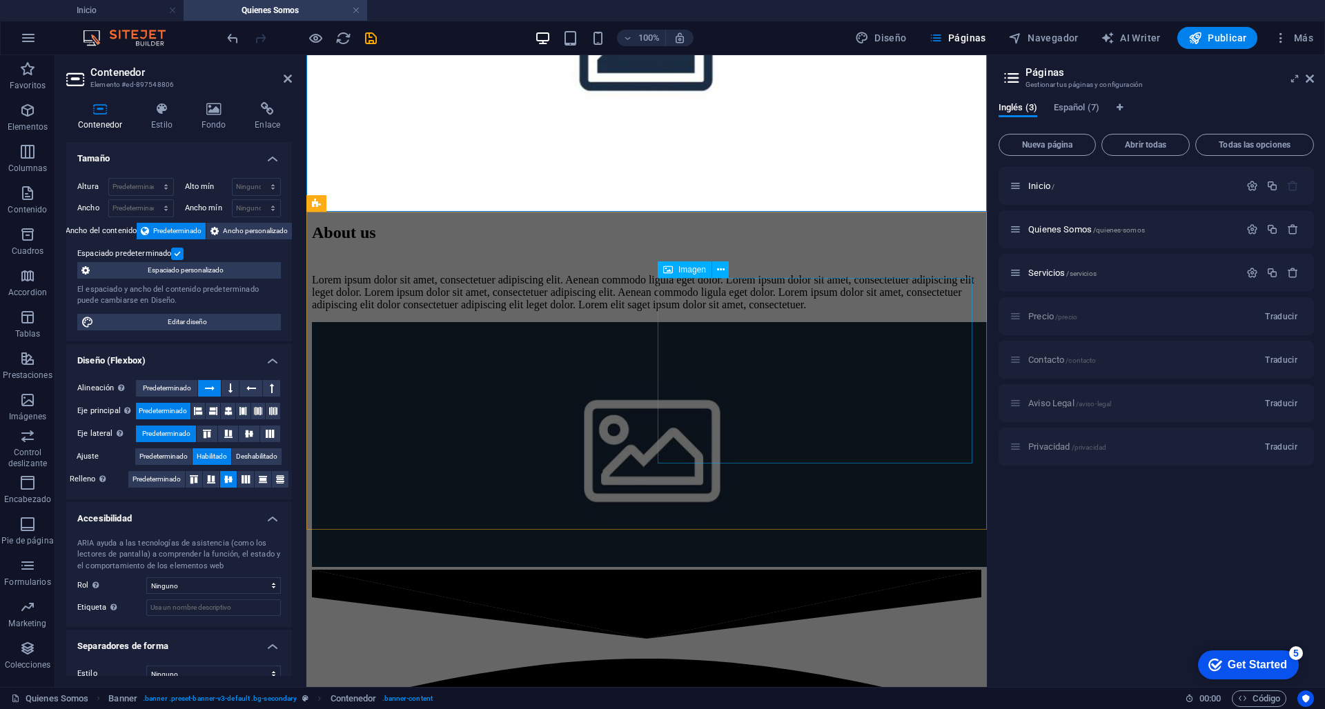
scroll to position [779, 0]
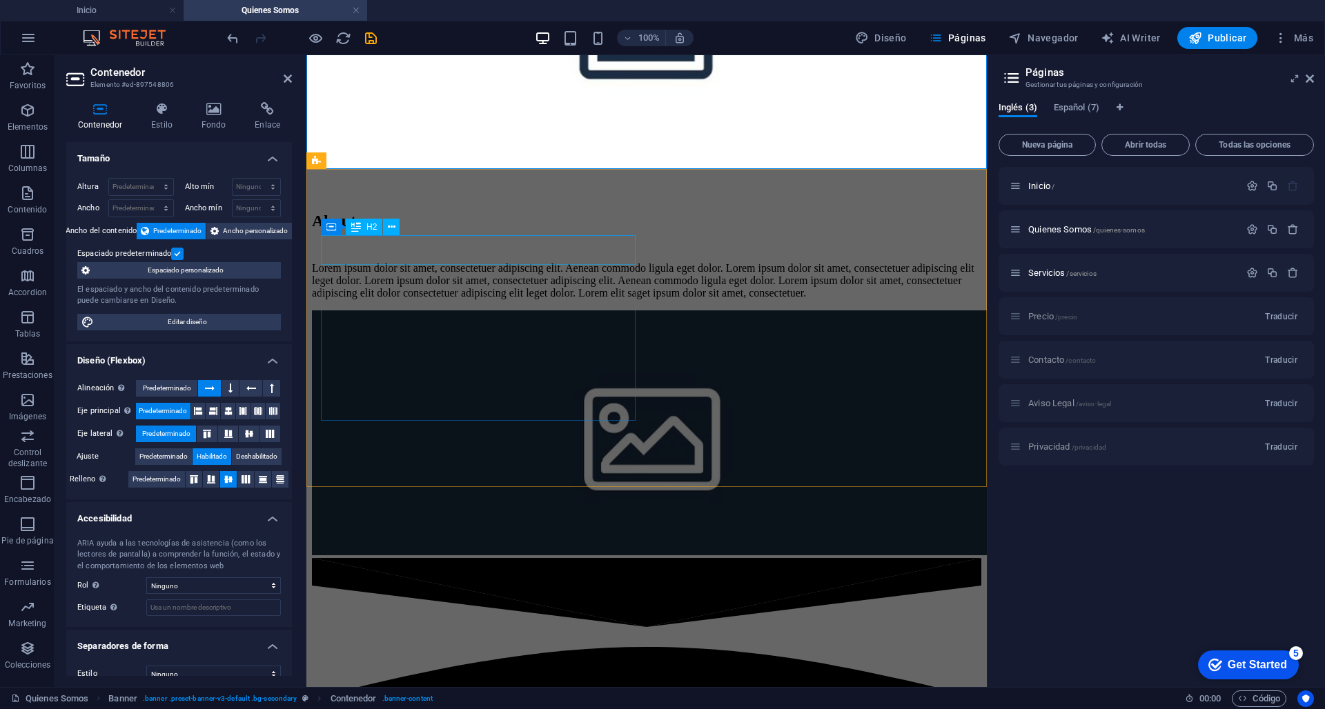
click at [422, 230] on div "About us" at bounding box center [646, 221] width 669 height 19
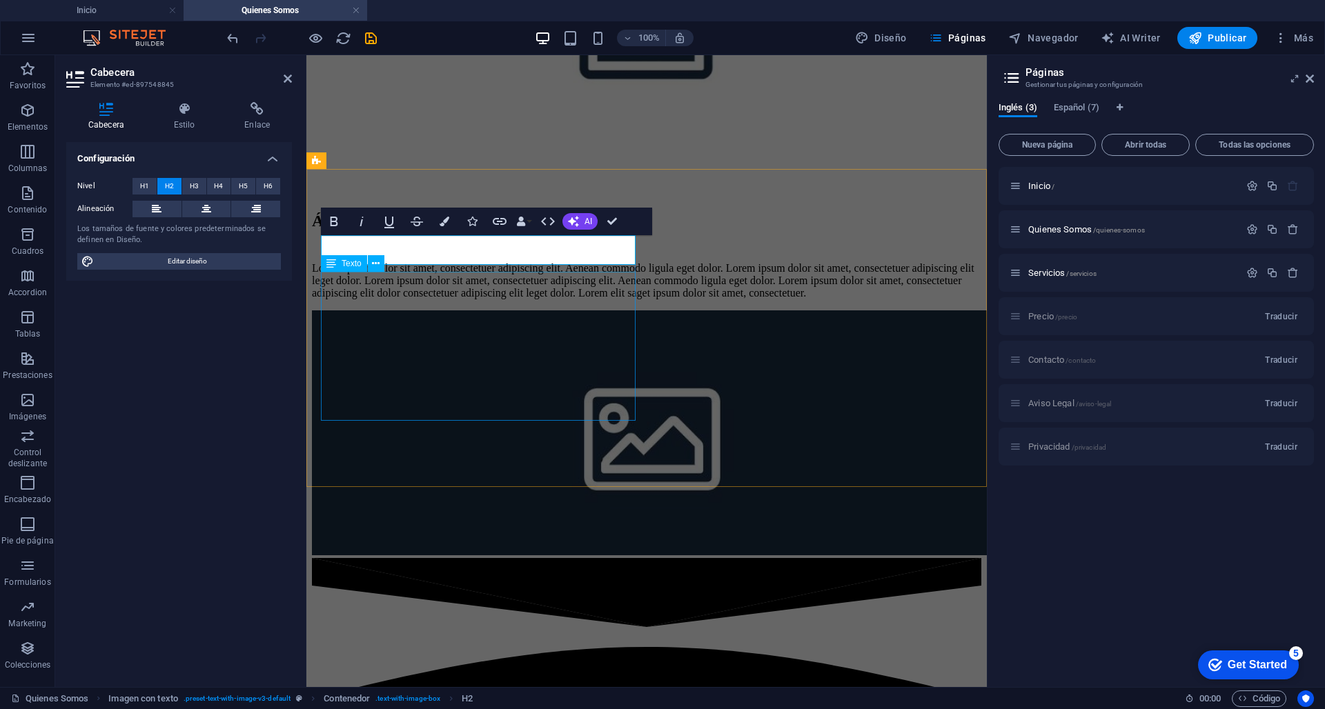
click at [423, 299] on div "Lorem ipsum dolor sit amet, consectetuer adipiscing elit. Aenean commodo ligula…" at bounding box center [646, 280] width 669 height 37
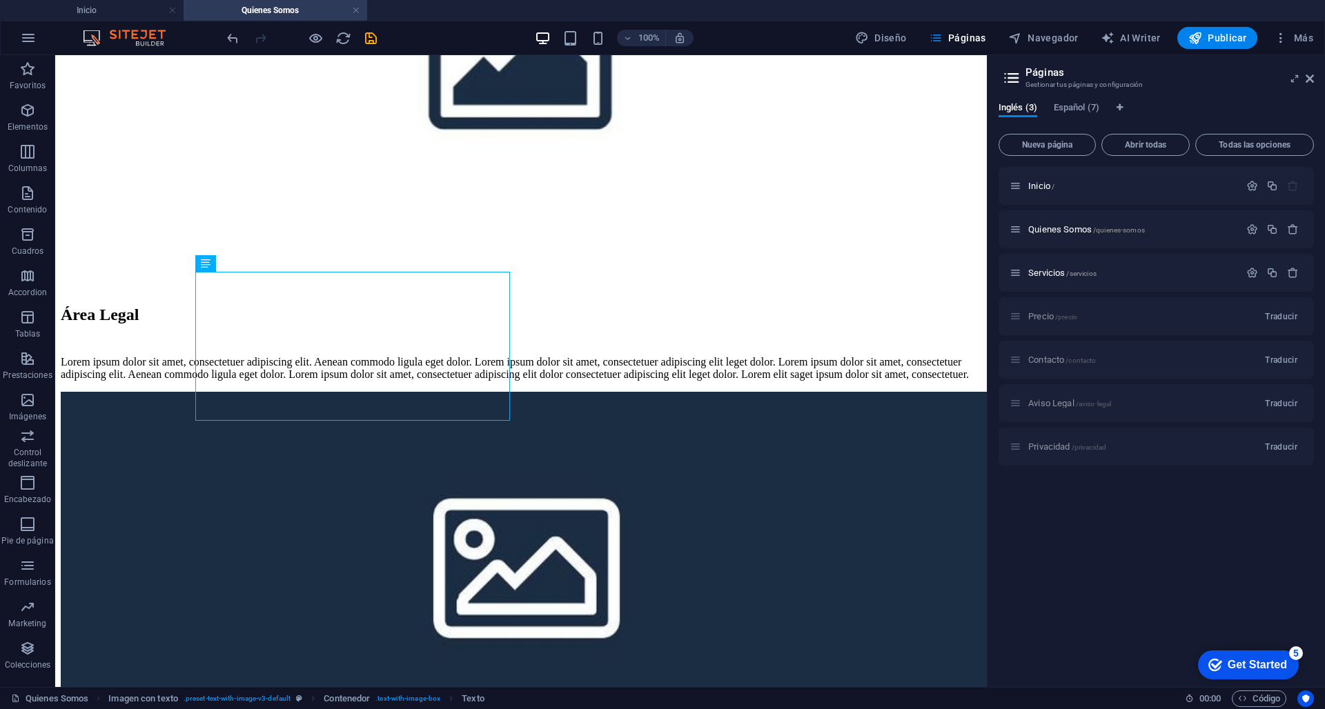
click at [308, 381] on div "Lorem ipsum dolor sit amet, consectetuer adipiscing elit. Aenean commodo ligula…" at bounding box center [521, 368] width 920 height 25
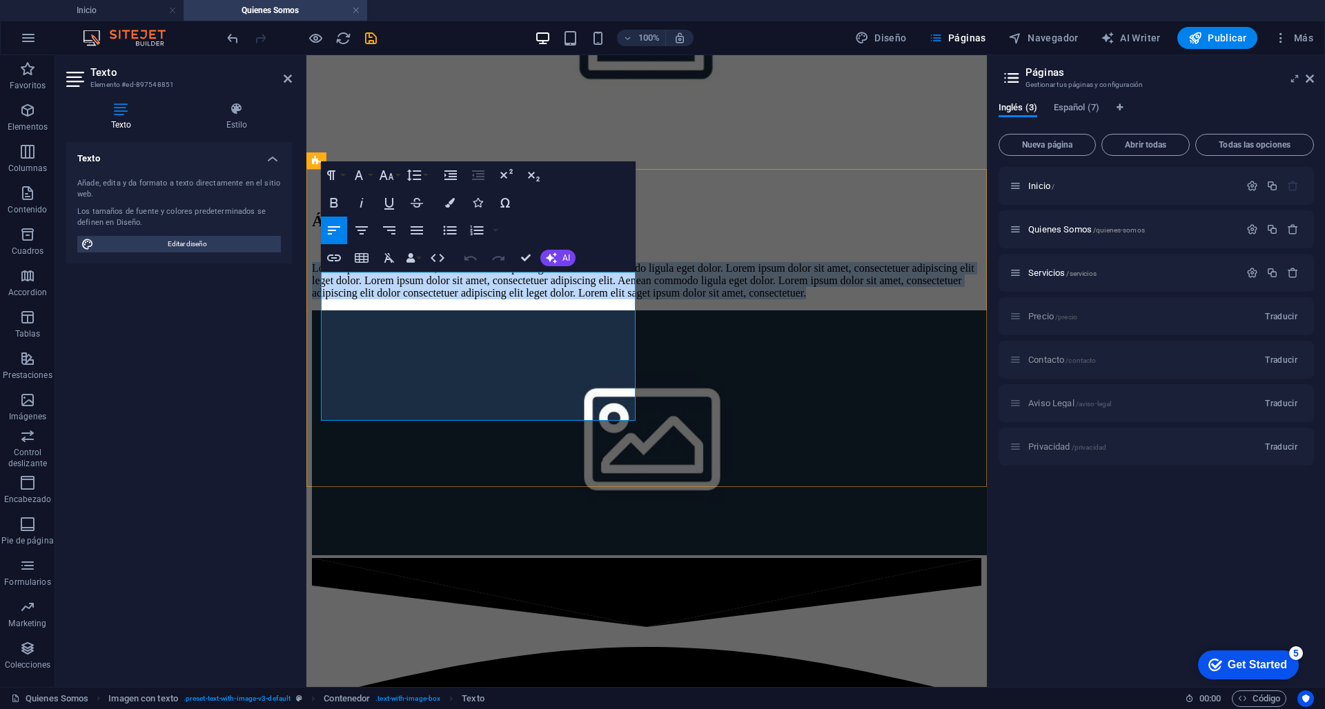
drag, startPoint x: 439, startPoint y: 413, endPoint x: 325, endPoint y: 255, distance: 194.6
click at [325, 255] on div "Área Legal Lorem ipsum dolor sit amet, consectetuer adipiscing elit. Aenean com…" at bounding box center [646, 256] width 669 height 88
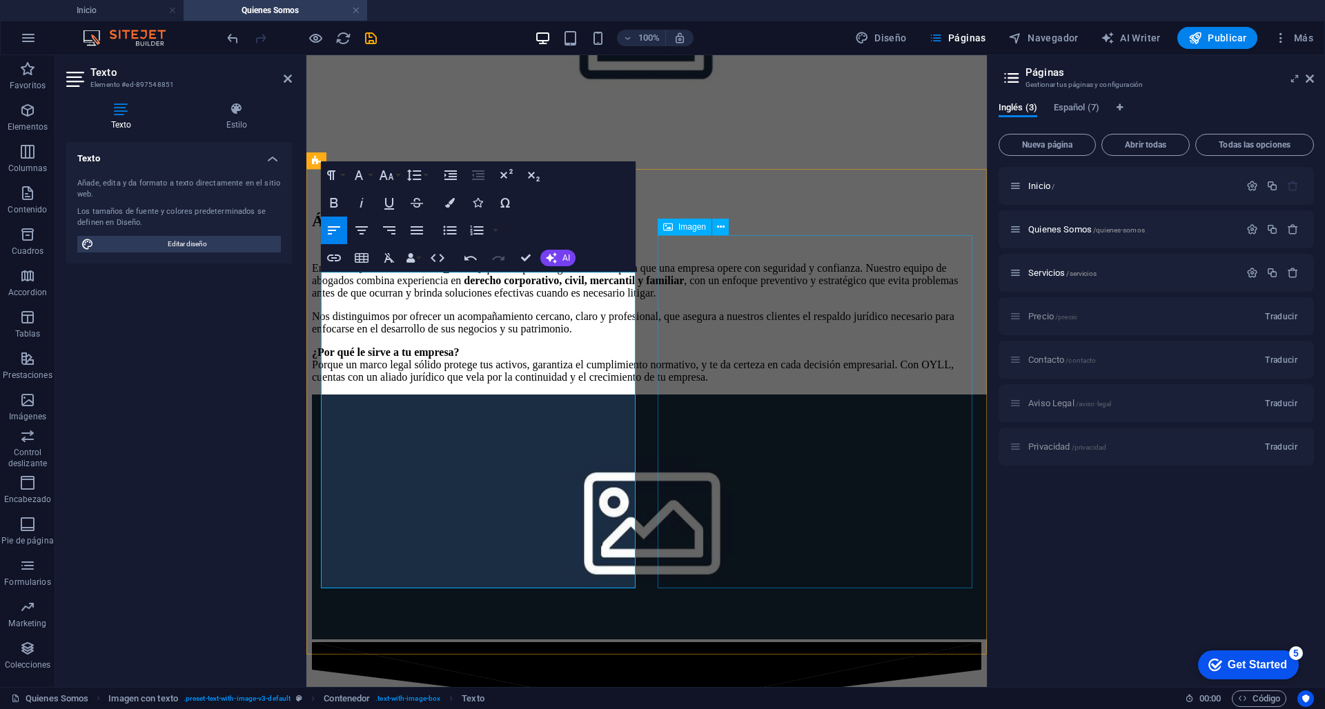
click at [751, 395] on figure at bounding box center [646, 519] width 669 height 248
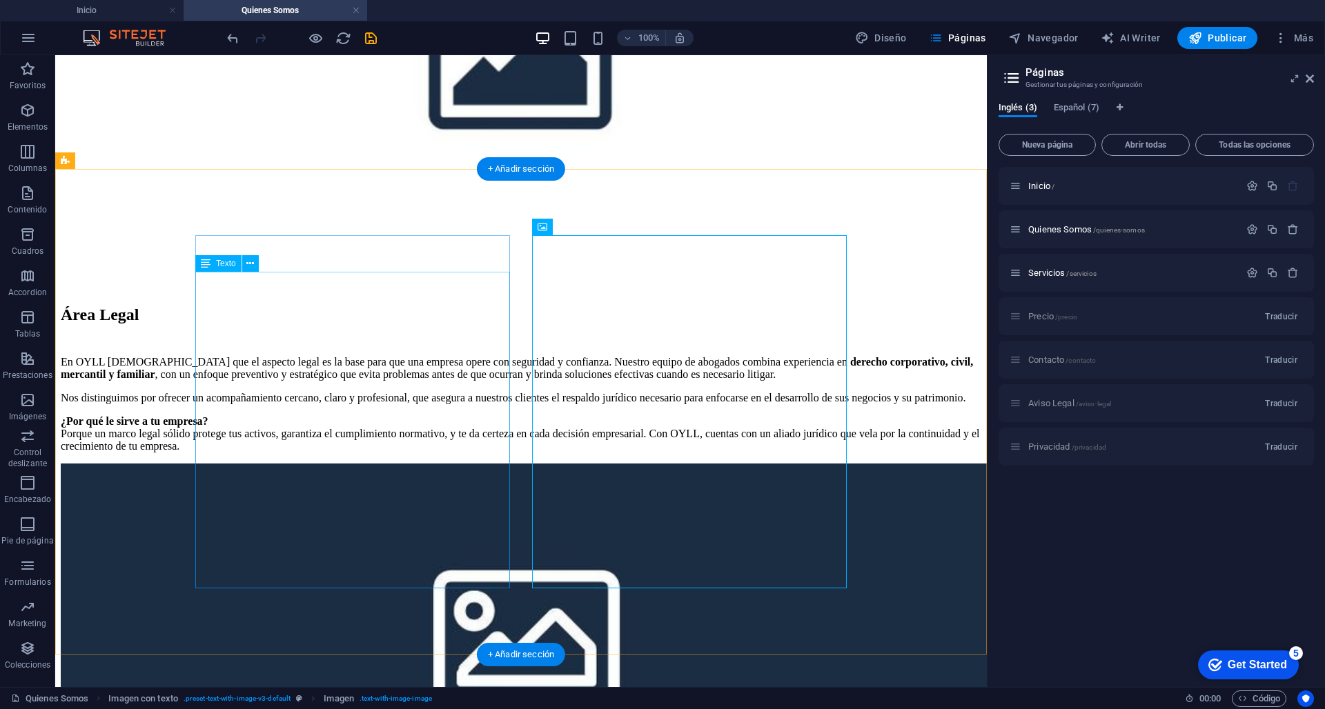
click at [369, 453] on div "En OYLL [DEMOGRAPHIC_DATA] que el aspecto legal es la base para que una empresa…" at bounding box center [521, 404] width 920 height 97
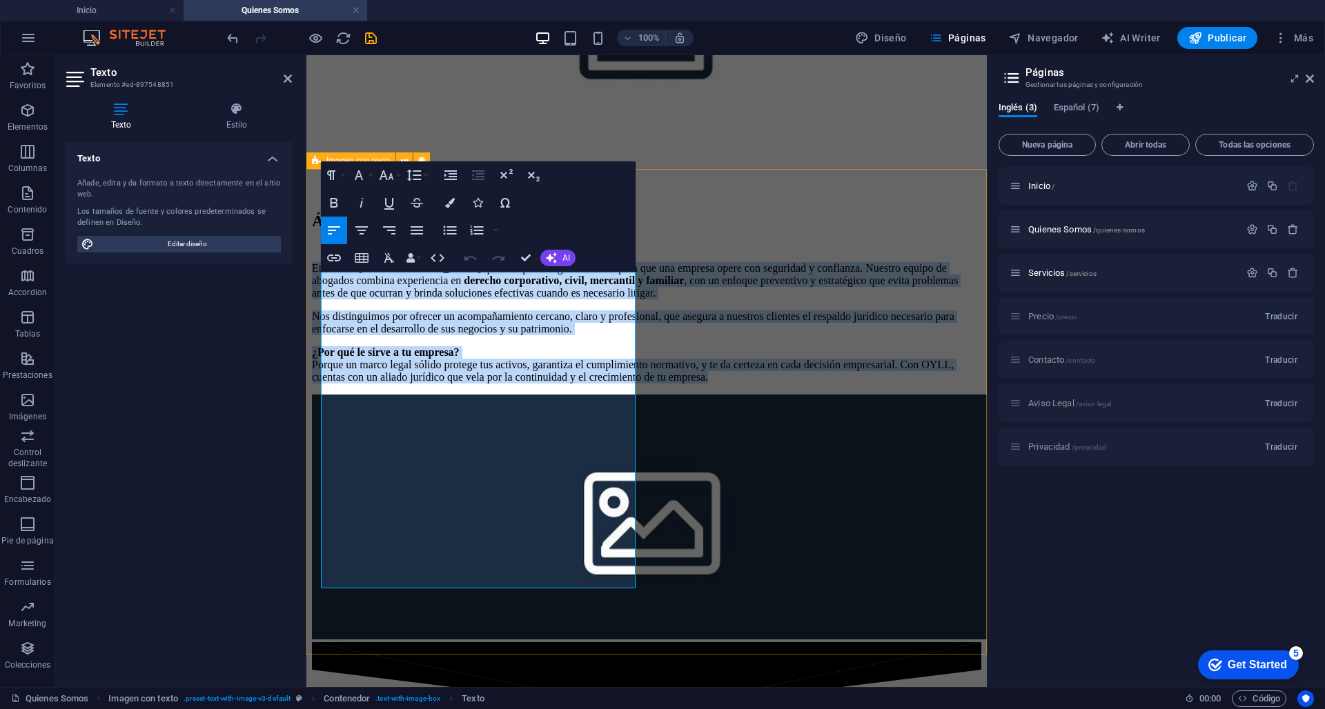
drag, startPoint x: 480, startPoint y: 584, endPoint x: 318, endPoint y: 275, distance: 348.1
click at [318, 275] on div "Área Legal En OYLL [DEMOGRAPHIC_DATA] que el aspecto legal es la base para que …" at bounding box center [646, 427] width 669 height 431
click at [417, 226] on icon "button" at bounding box center [417, 230] width 12 height 8
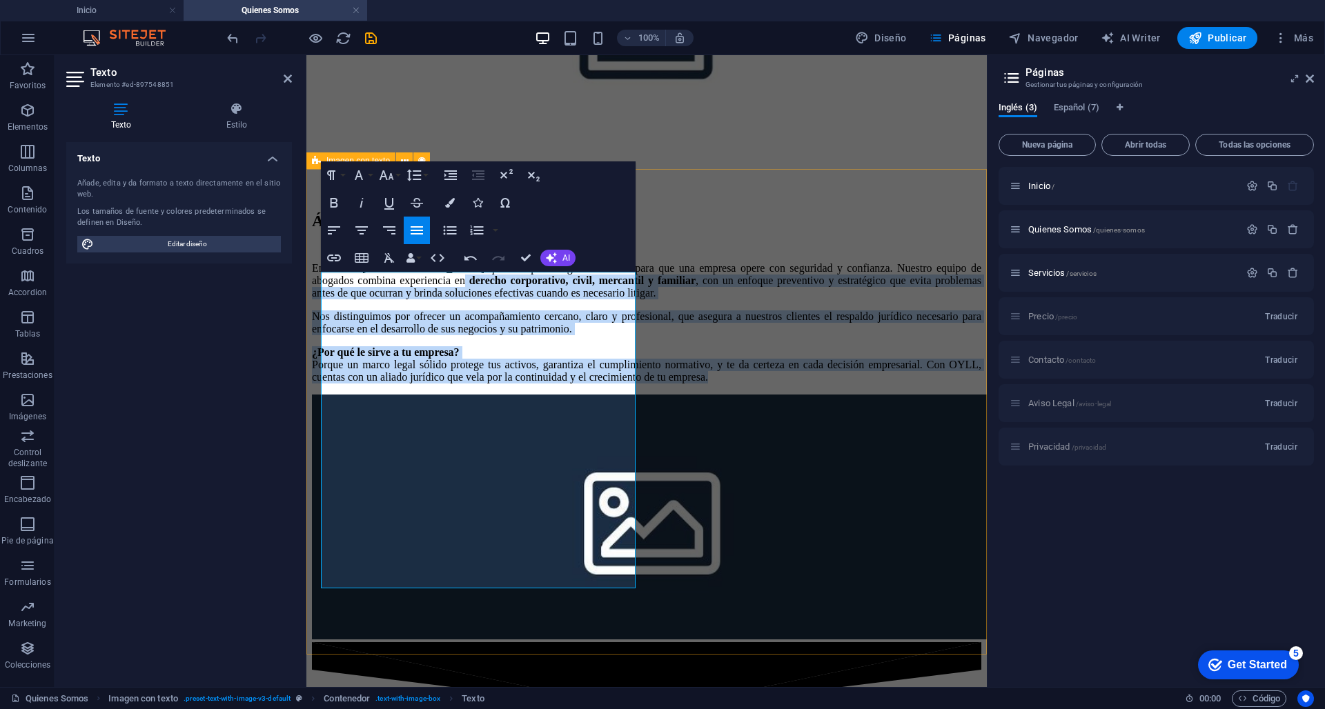
click at [548, 611] on div "Área Legal En OYLL [DEMOGRAPHIC_DATA] que el aspecto legal es la base para que …" at bounding box center [646, 427] width 669 height 431
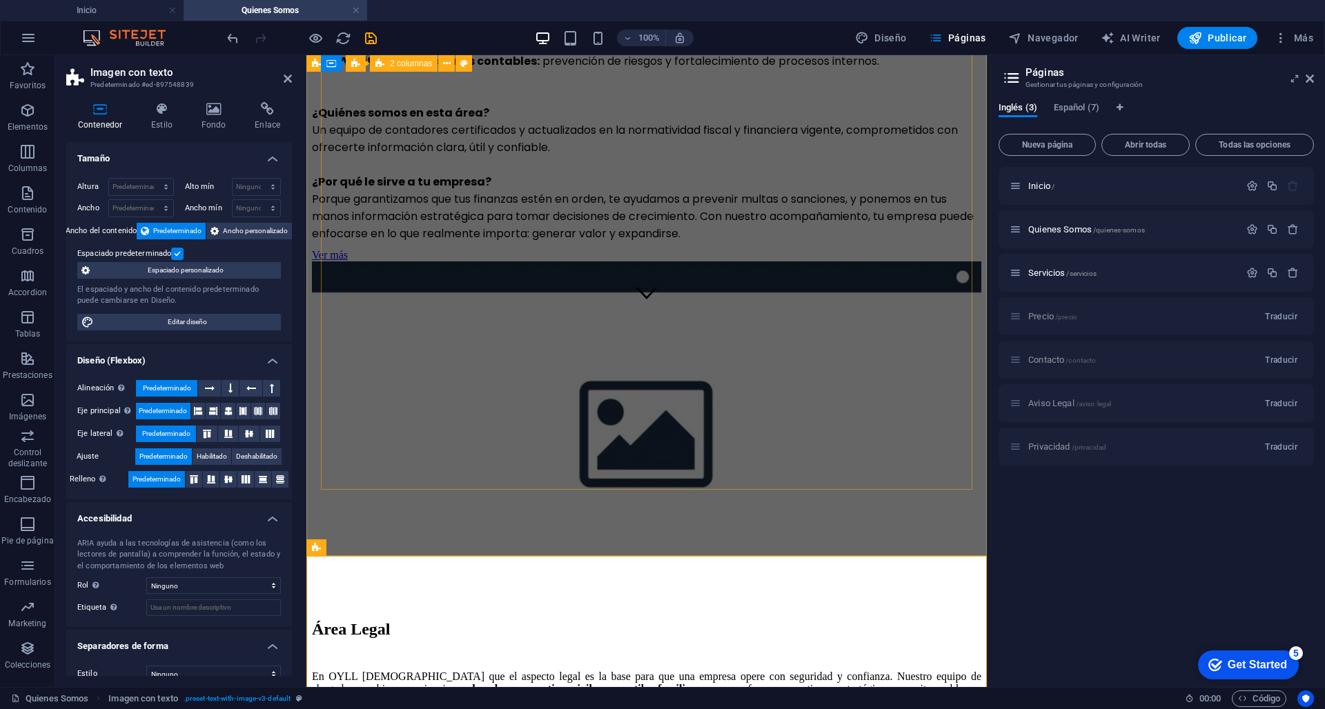
scroll to position [359, 0]
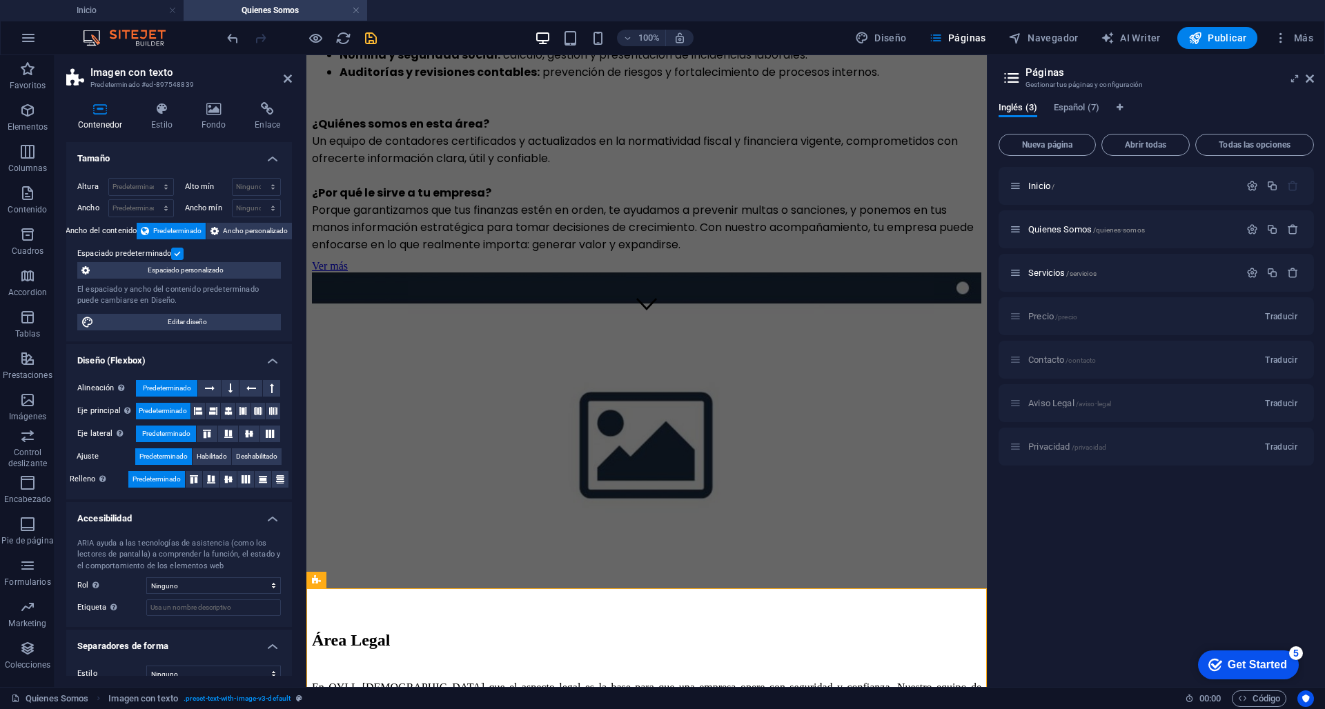
click at [375, 39] on icon "save" at bounding box center [371, 38] width 16 height 16
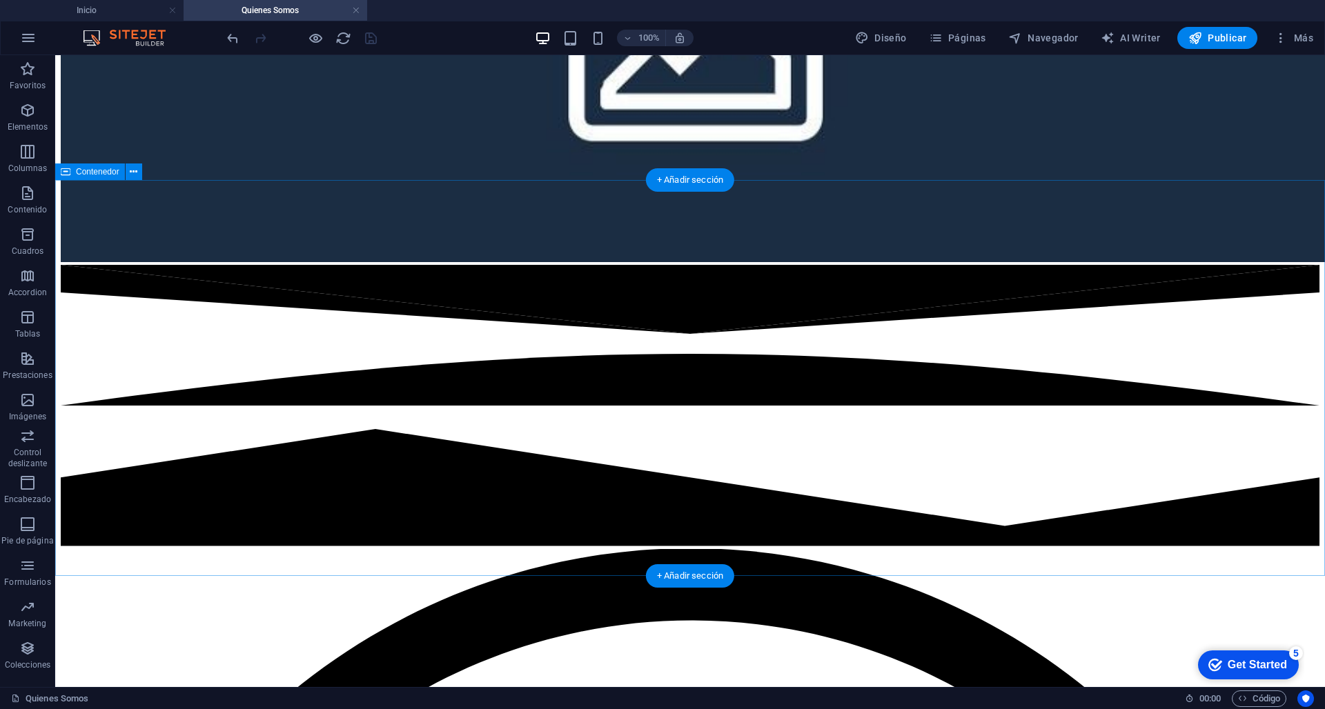
scroll to position [1593, 0]
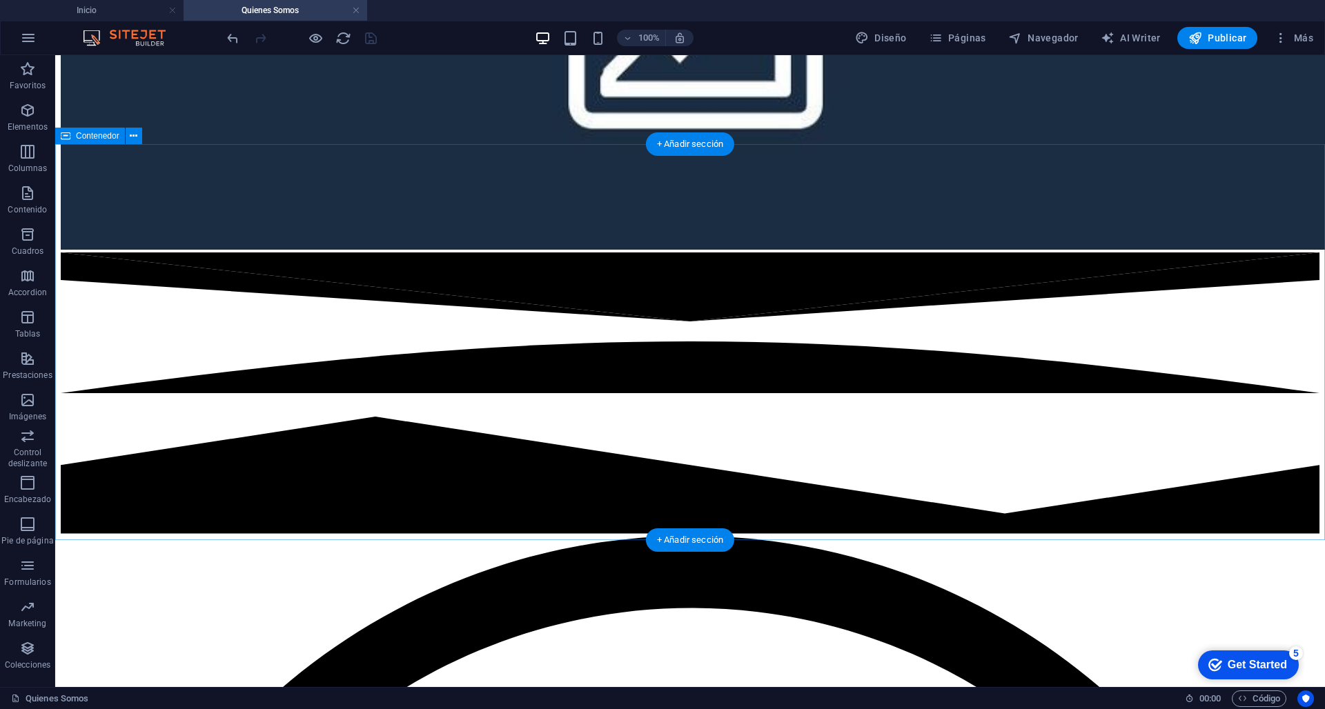
click at [64, 135] on icon at bounding box center [66, 136] width 10 height 17
click at [135, 135] on icon at bounding box center [134, 136] width 8 height 14
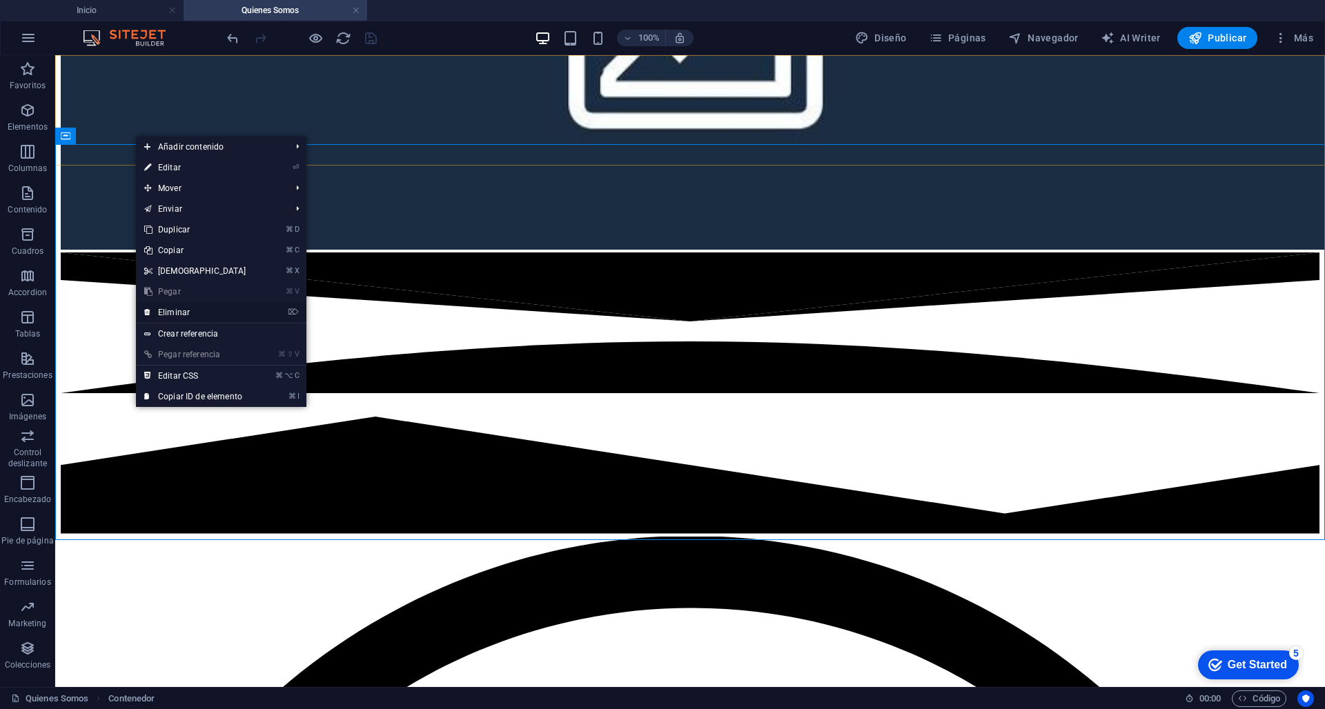
click at [225, 309] on link "⌦ Eliminar" at bounding box center [195, 312] width 119 height 21
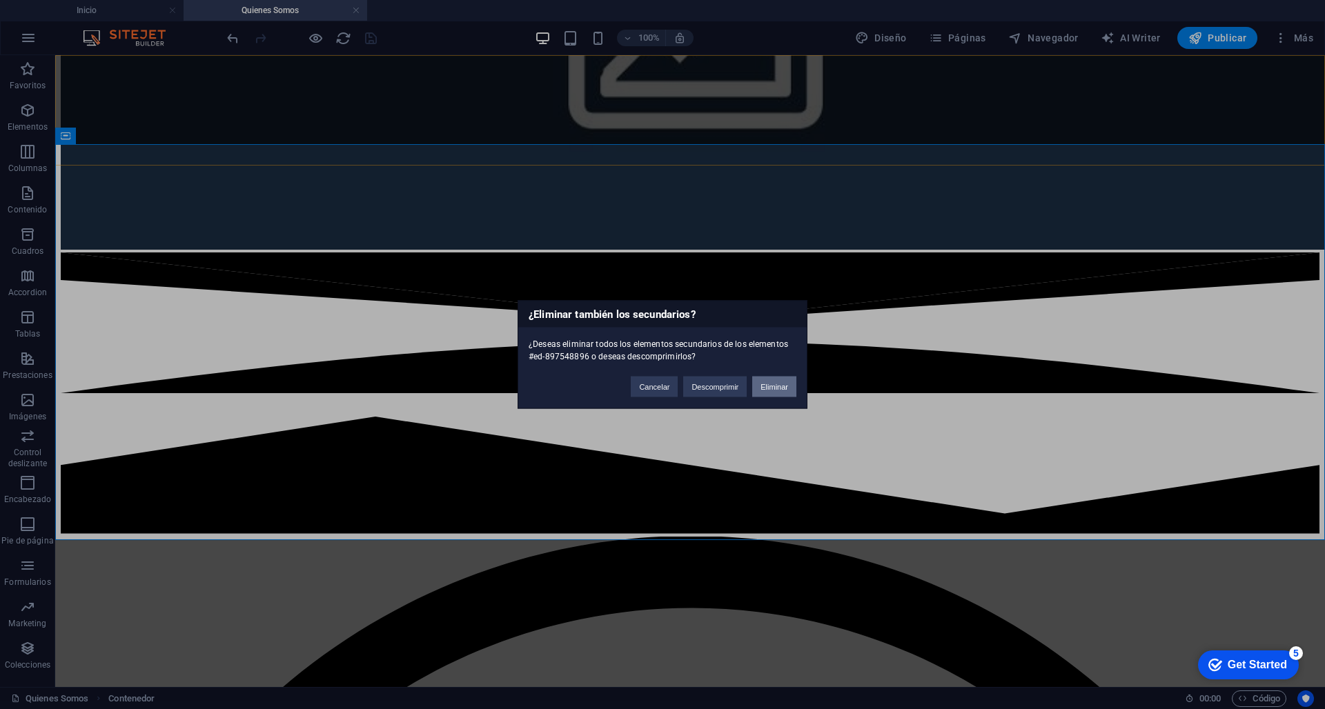
click at [766, 394] on button "Eliminar" at bounding box center [774, 387] width 44 height 21
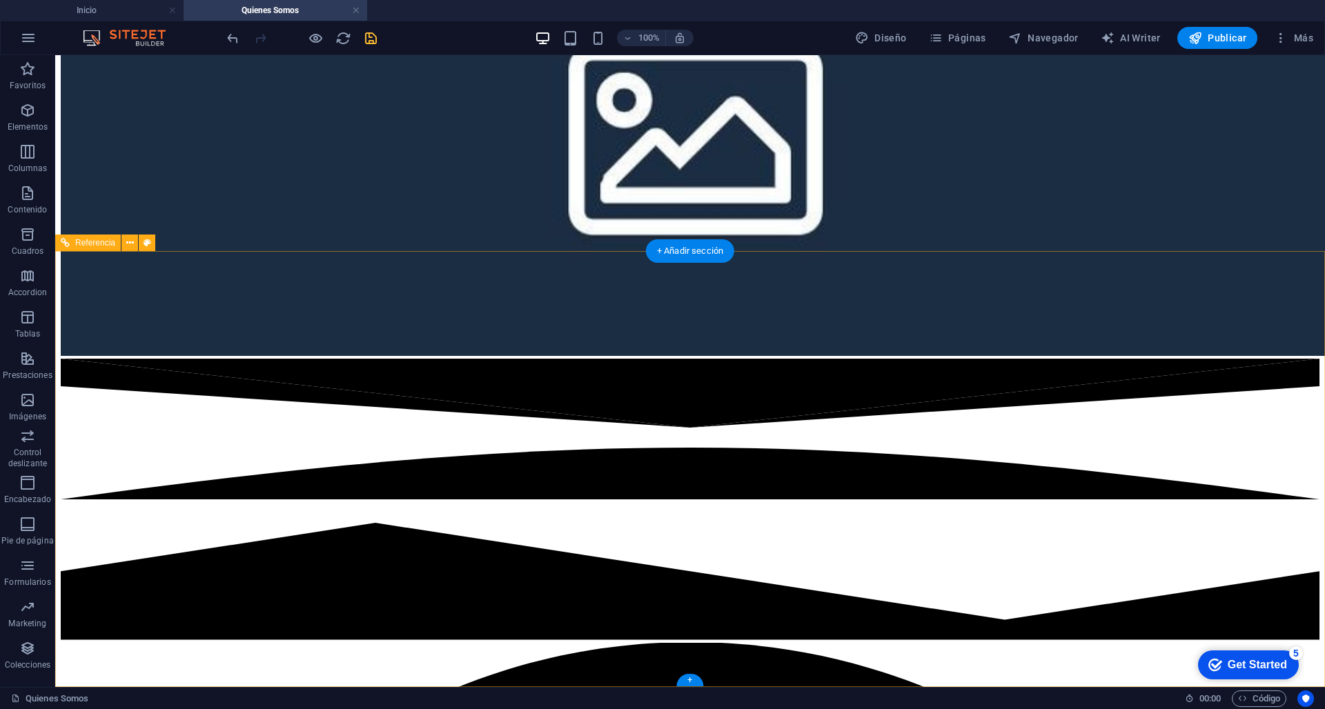
scroll to position [1486, 0]
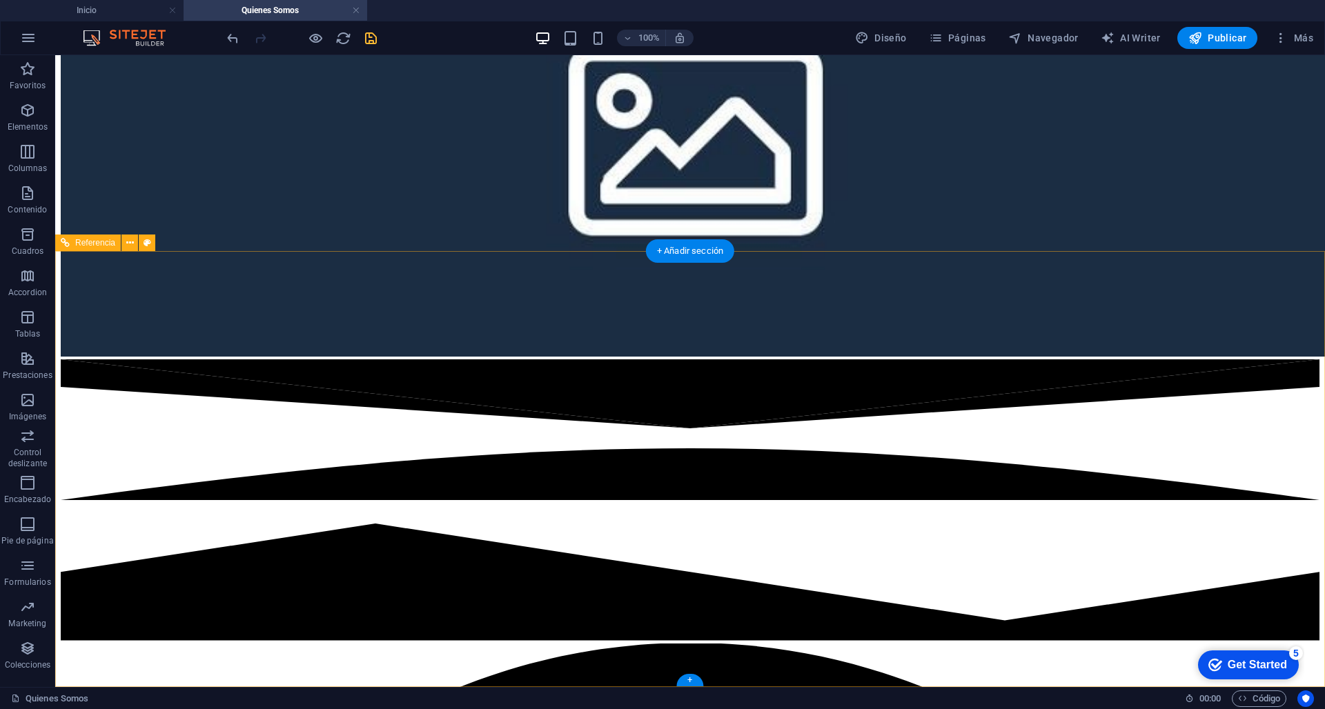
select select "rem"
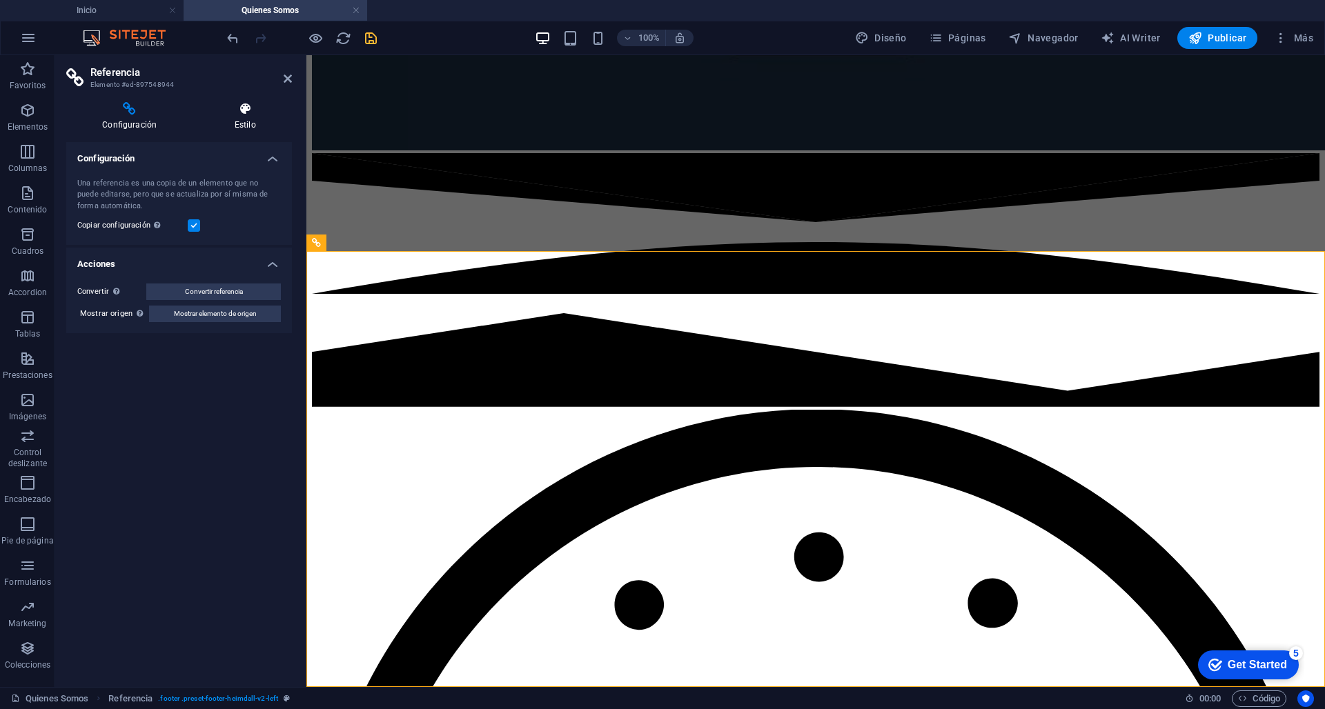
click at [239, 106] on icon at bounding box center [245, 109] width 94 height 14
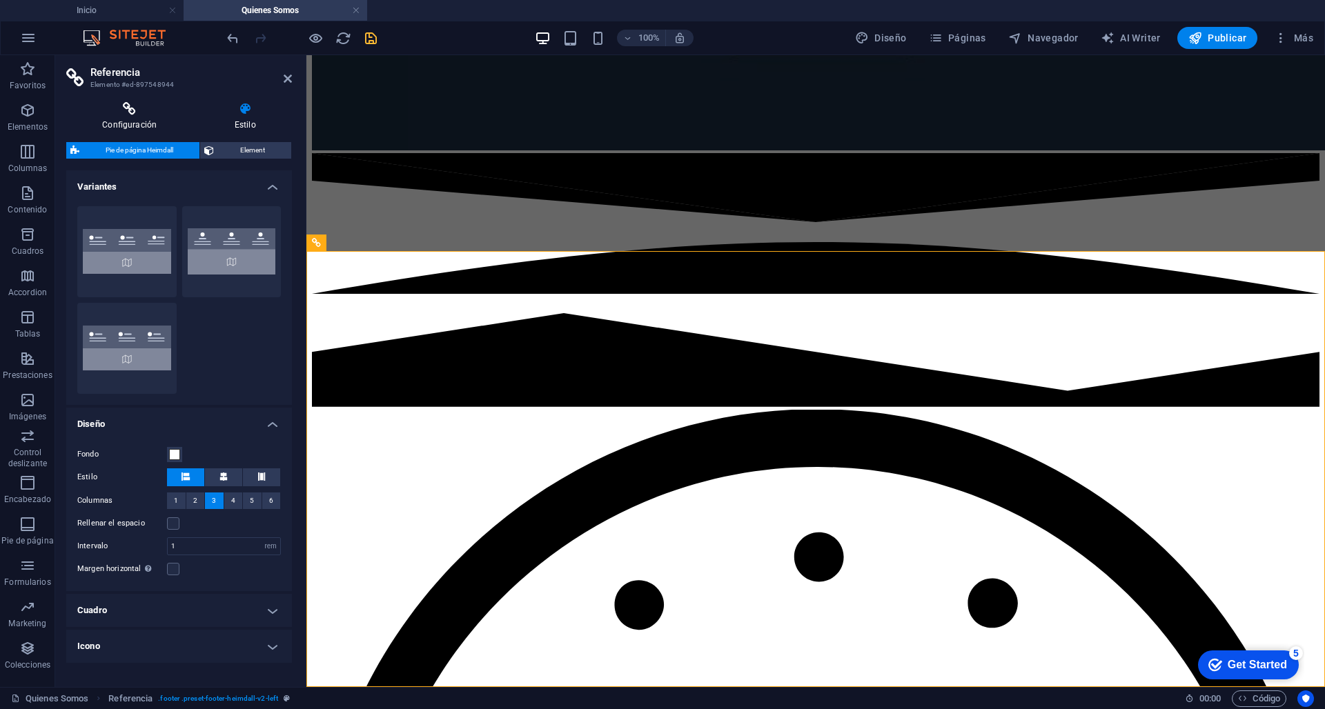
click at [144, 108] on icon at bounding box center [129, 109] width 126 height 14
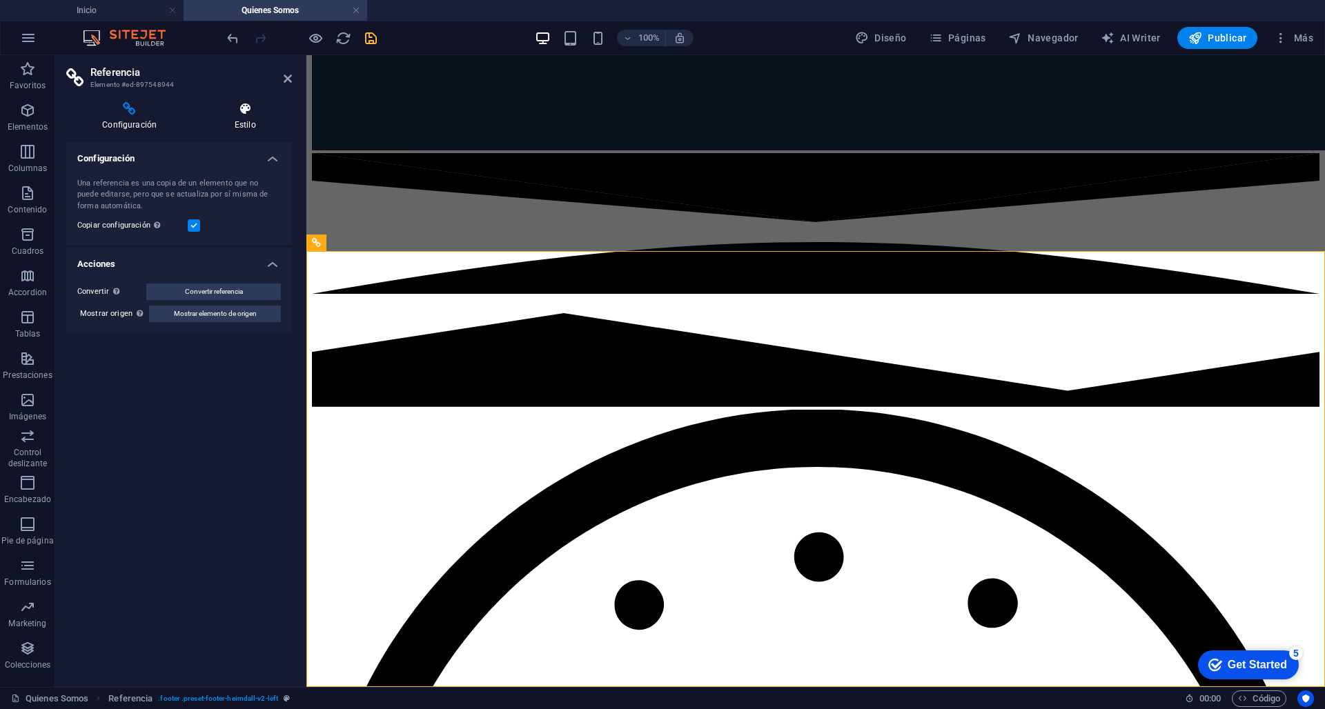
click at [231, 117] on h4 "Estilo" at bounding box center [245, 116] width 94 height 29
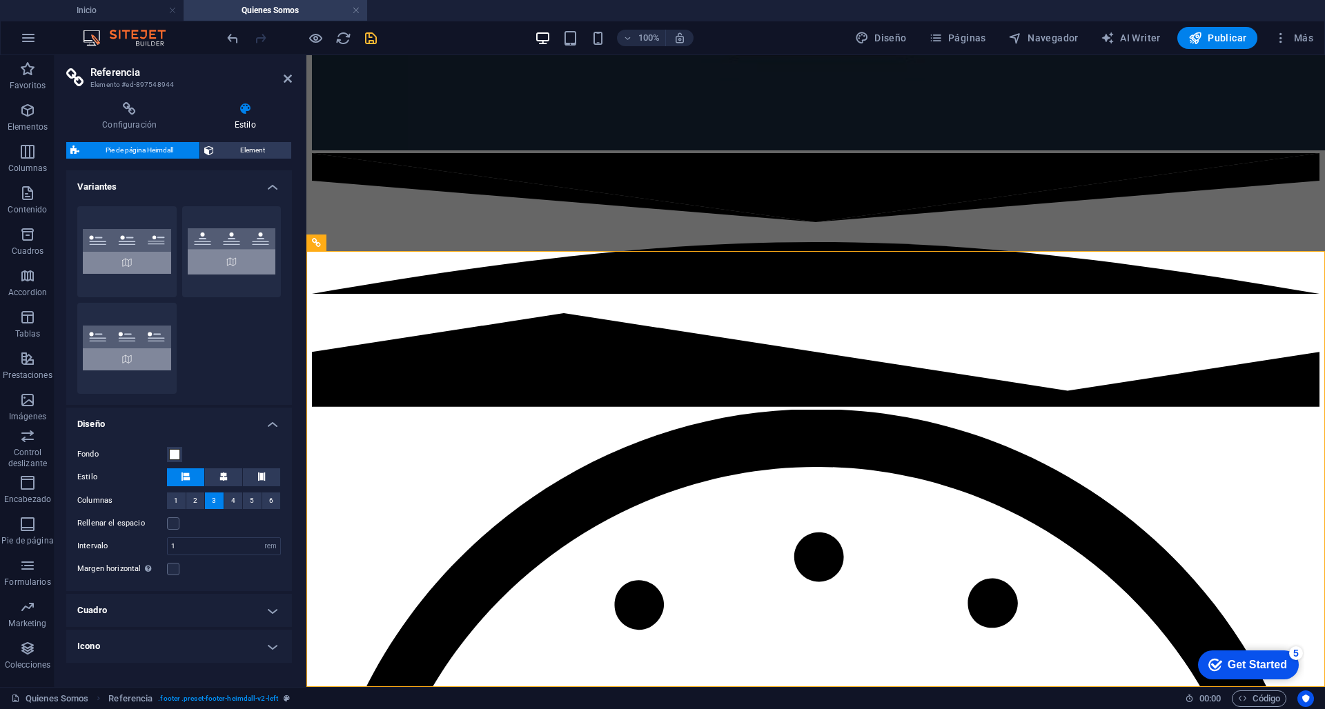
scroll to position [0, 0]
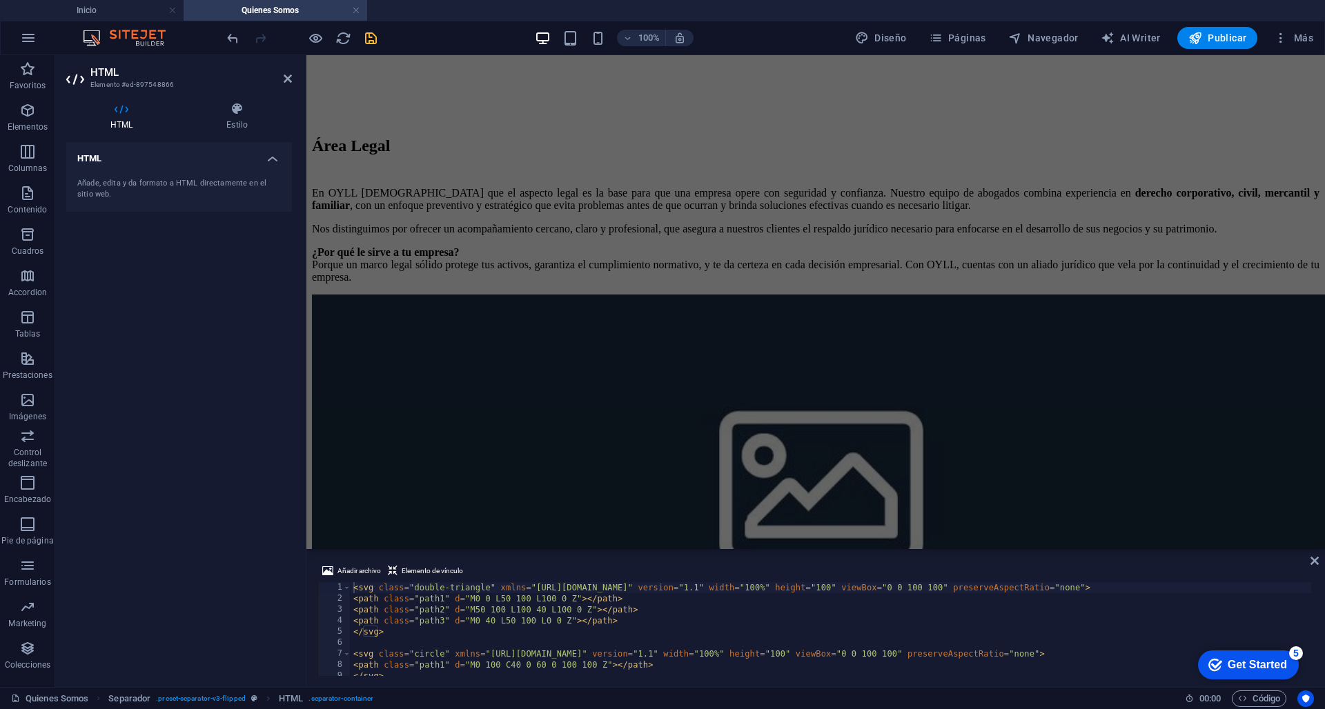
scroll to position [975, 0]
click at [1314, 564] on icon at bounding box center [1314, 560] width 8 height 11
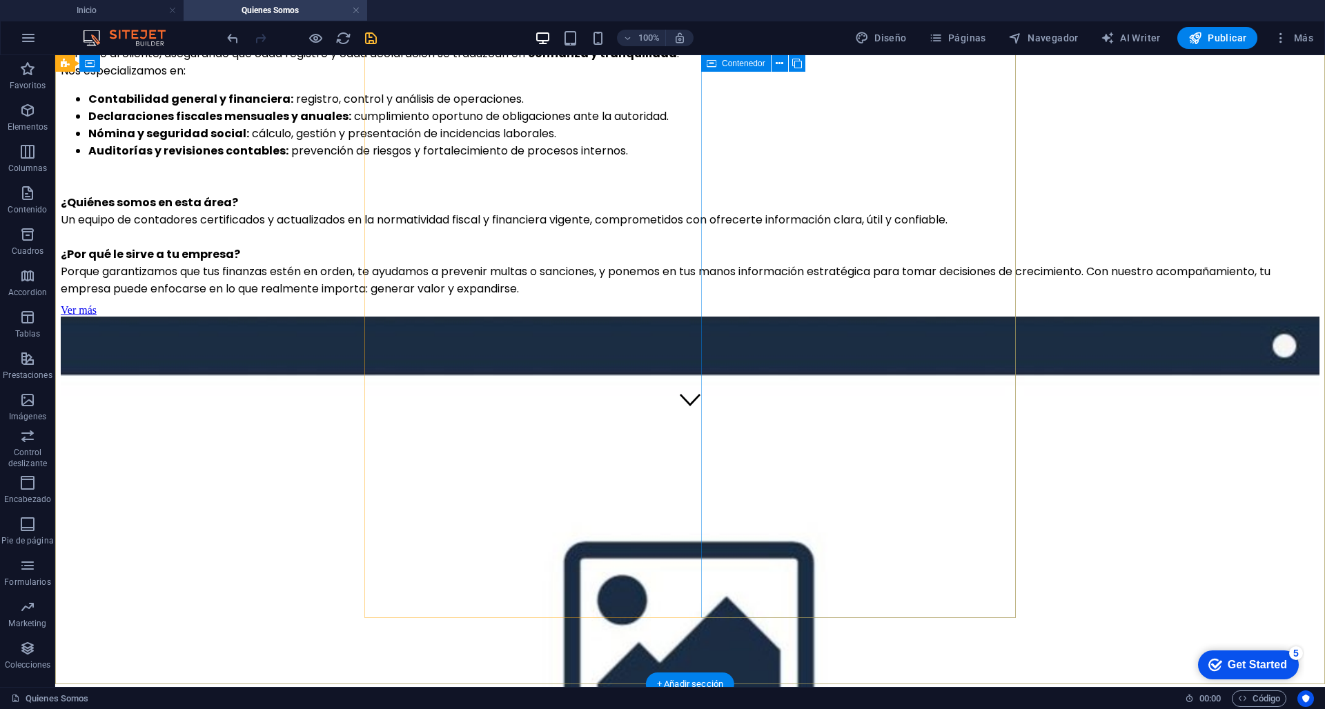
scroll to position [265, 0]
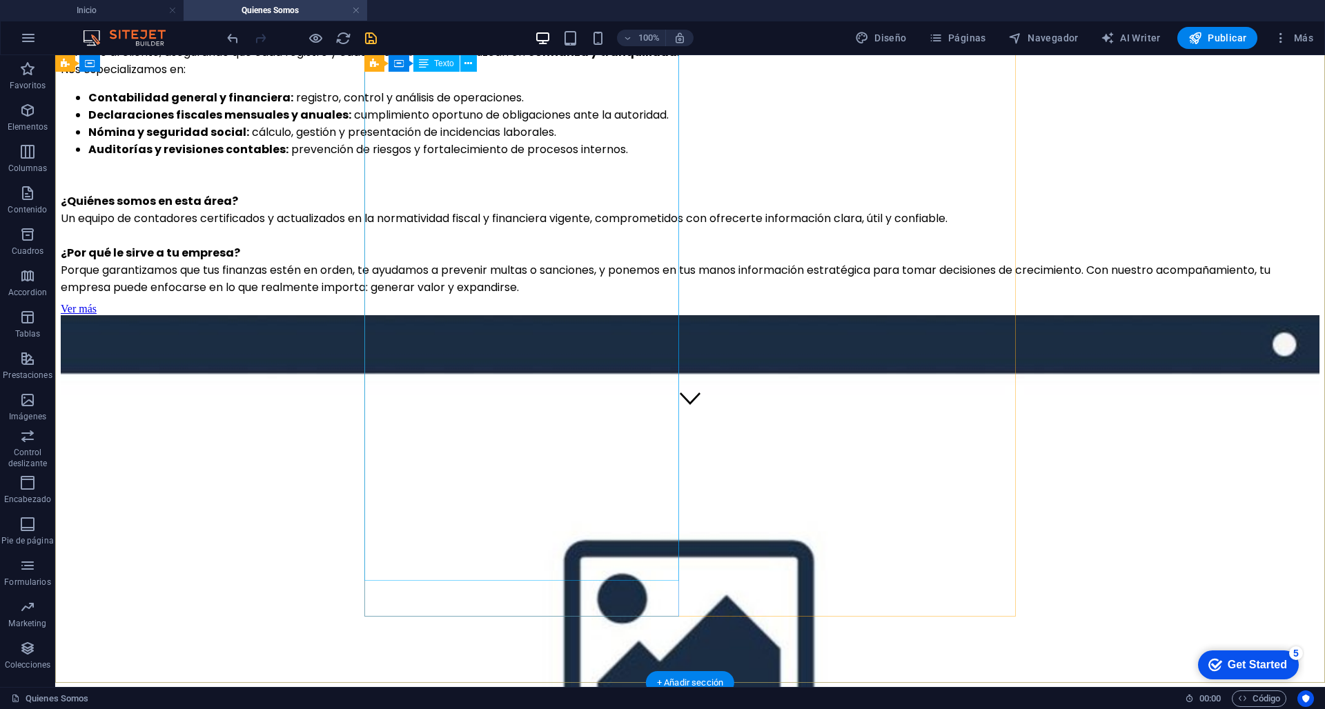
click at [651, 296] on p "¿Por qué le sirve a tu empresa? Porque garantizamos que tus finanzas estén en o…" at bounding box center [690, 270] width 1258 height 52
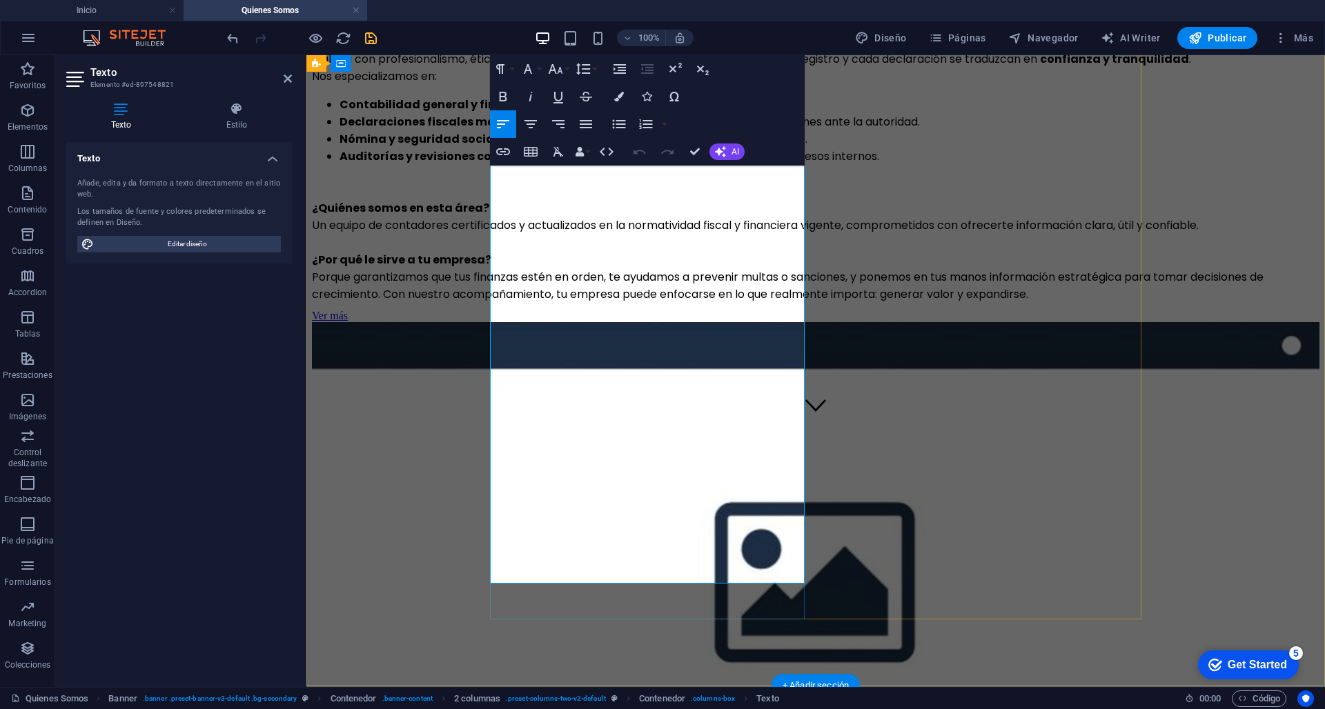
scroll to position [264, 0]
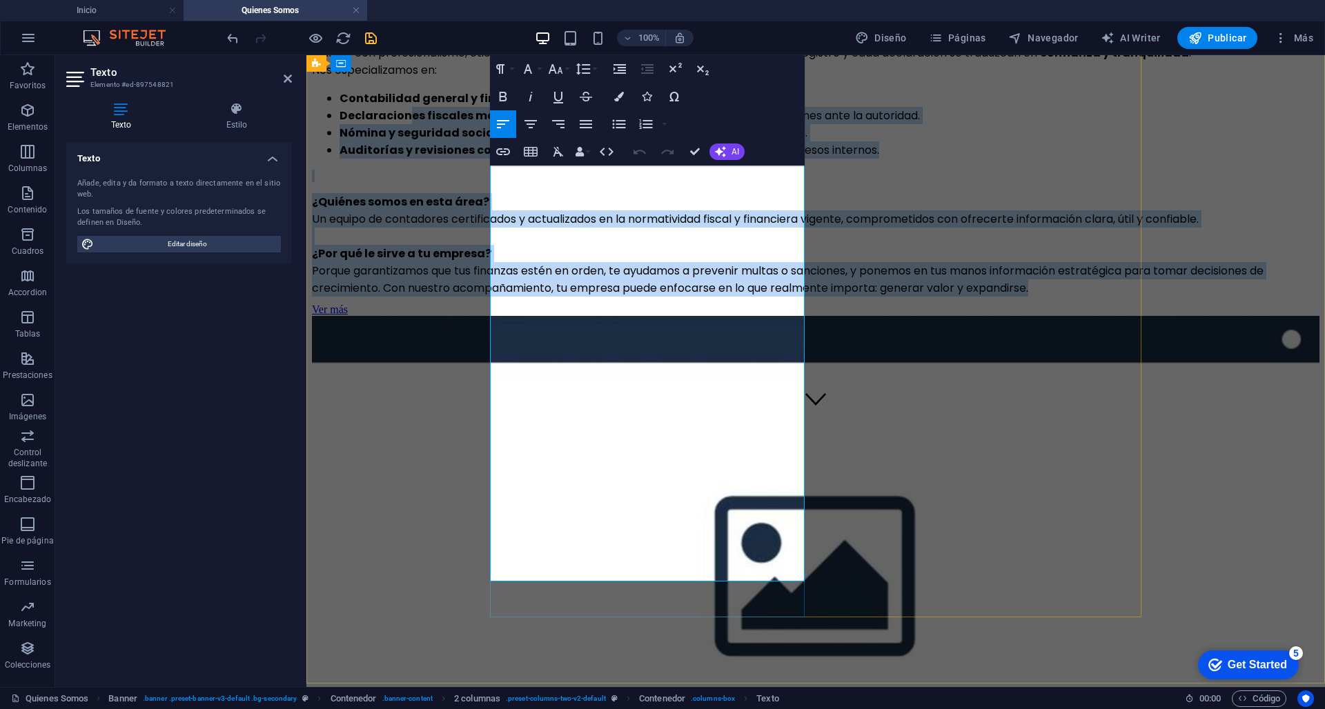
drag, startPoint x: 780, startPoint y: 577, endPoint x: 567, endPoint y: 200, distance: 432.5
click at [567, 200] on div "En OYLL entendemos que la contabilidad no solo es una obligación fiscal, sino t…" at bounding box center [815, 162] width 1007 height 270
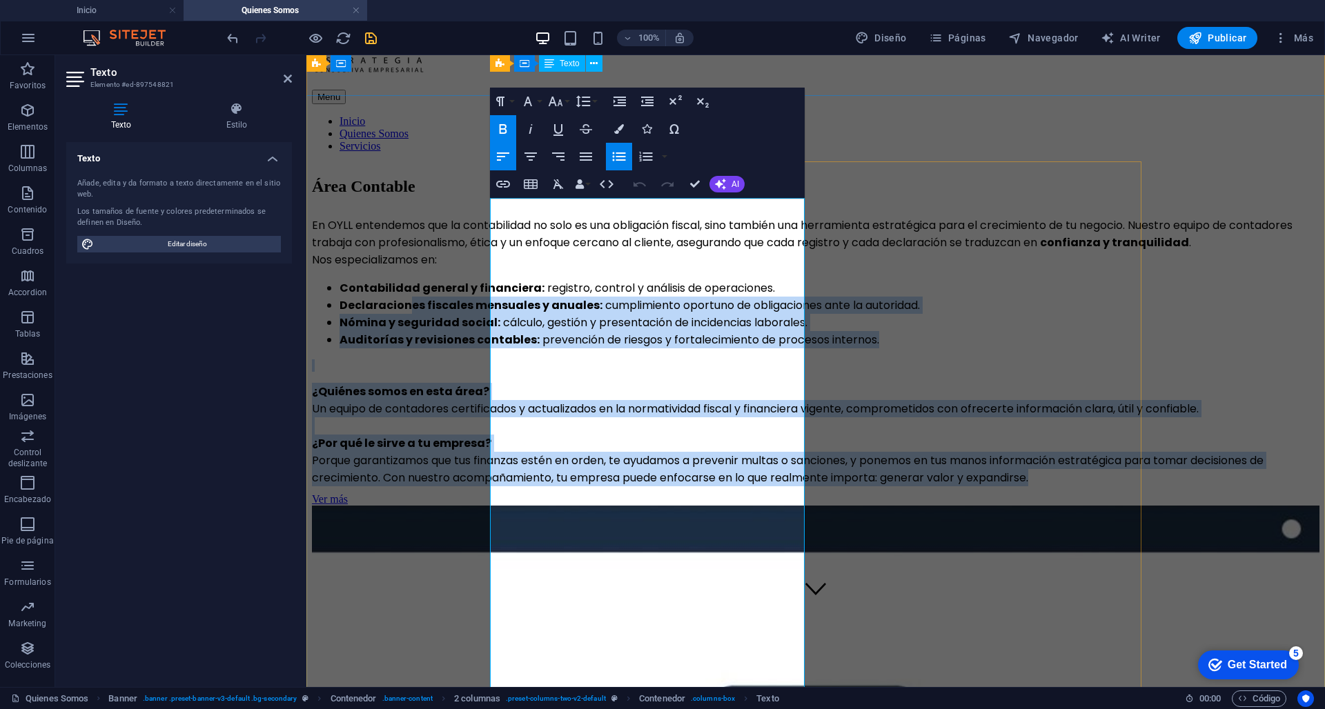
scroll to position [67, 0]
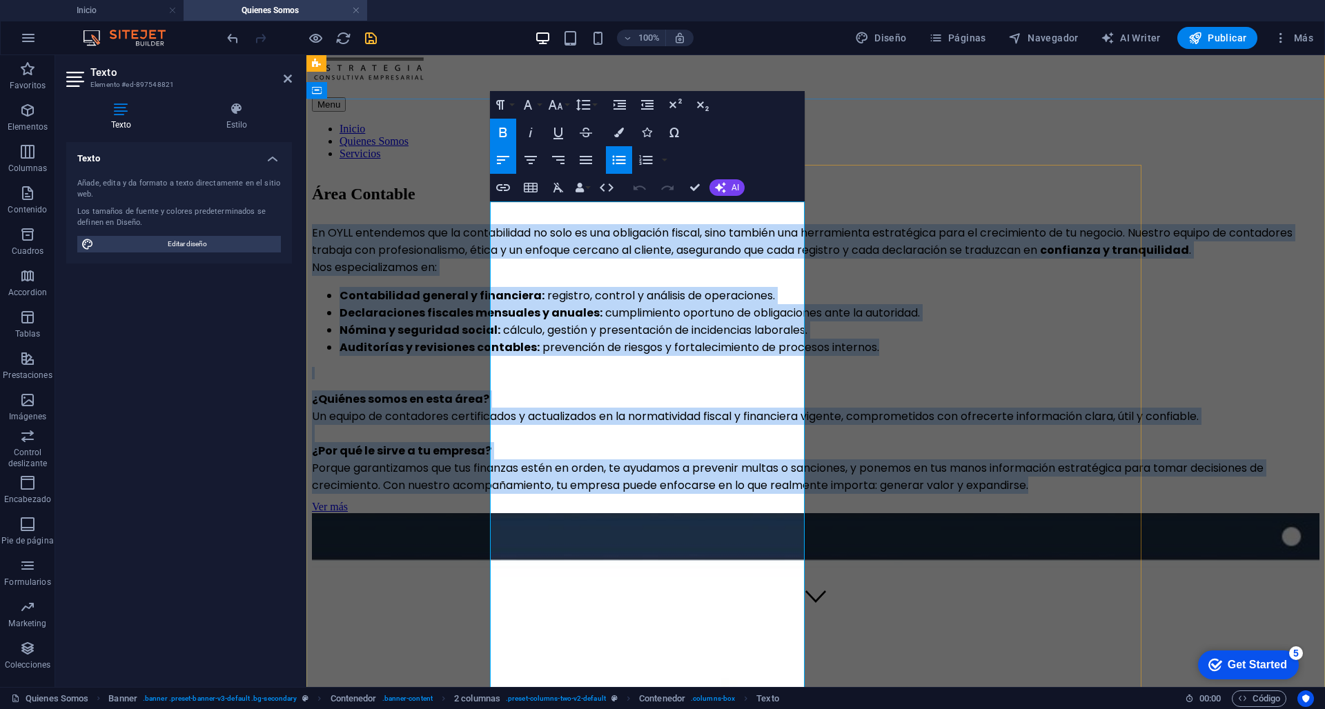
click at [491, 224] on p "En OYLL entendemos que la contabilidad no solo es una obligación fiscal, sino t…" at bounding box center [815, 241] width 1007 height 34
click at [589, 163] on icon "button" at bounding box center [586, 160] width 12 height 8
click at [544, 304] on strong "Contabilidad general y financiera:" at bounding box center [441, 296] width 205 height 16
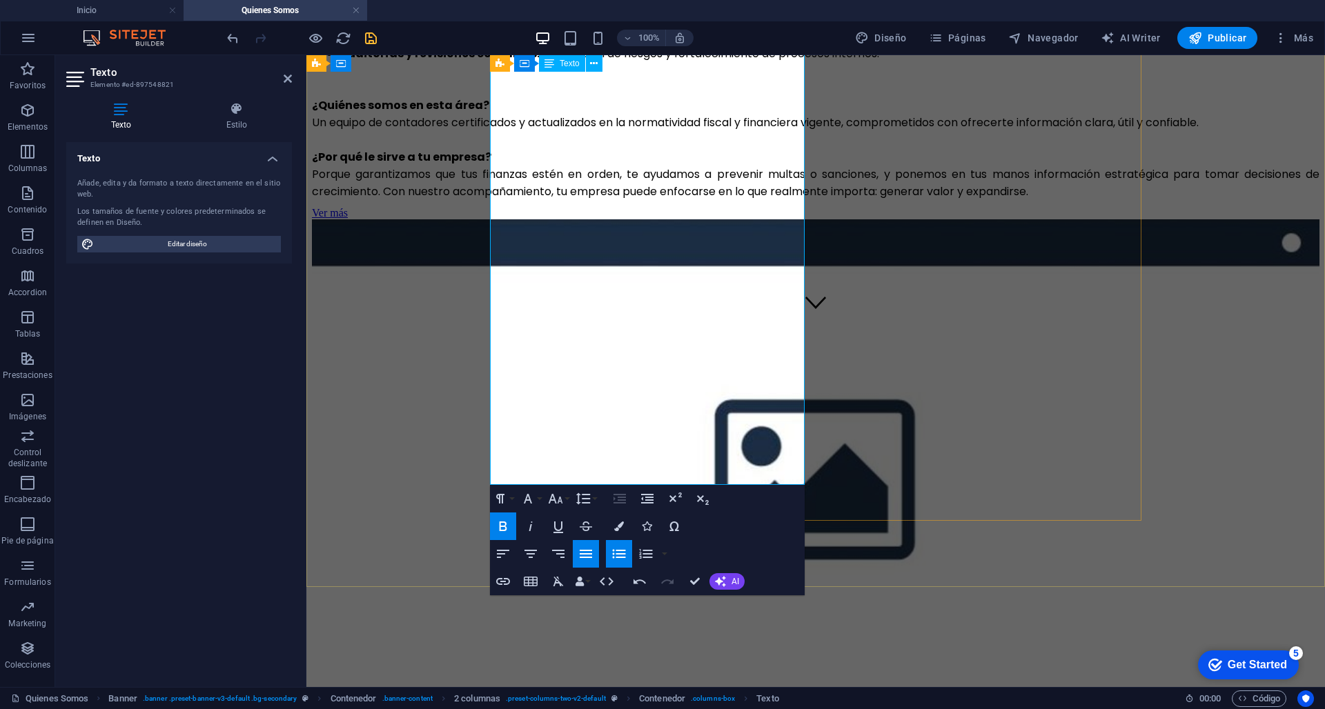
scroll to position [365, 0]
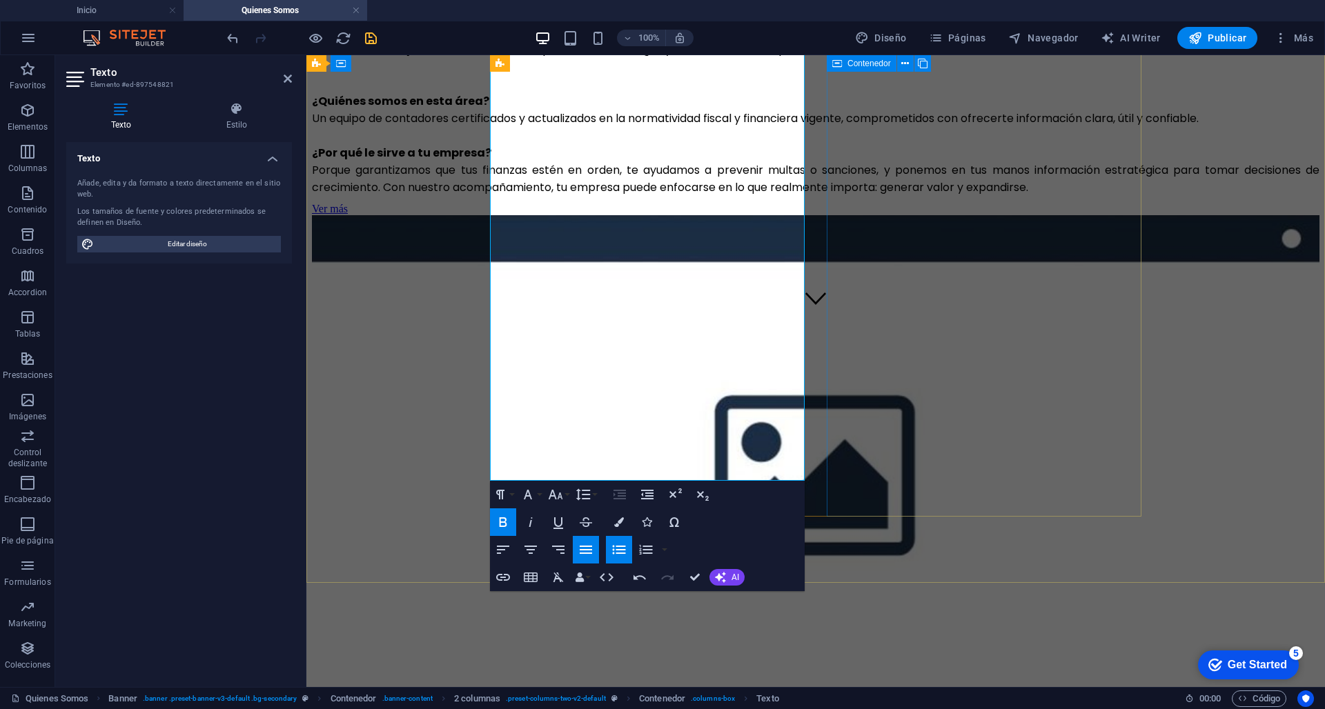
click at [863, 424] on div at bounding box center [815, 474] width 1007 height 518
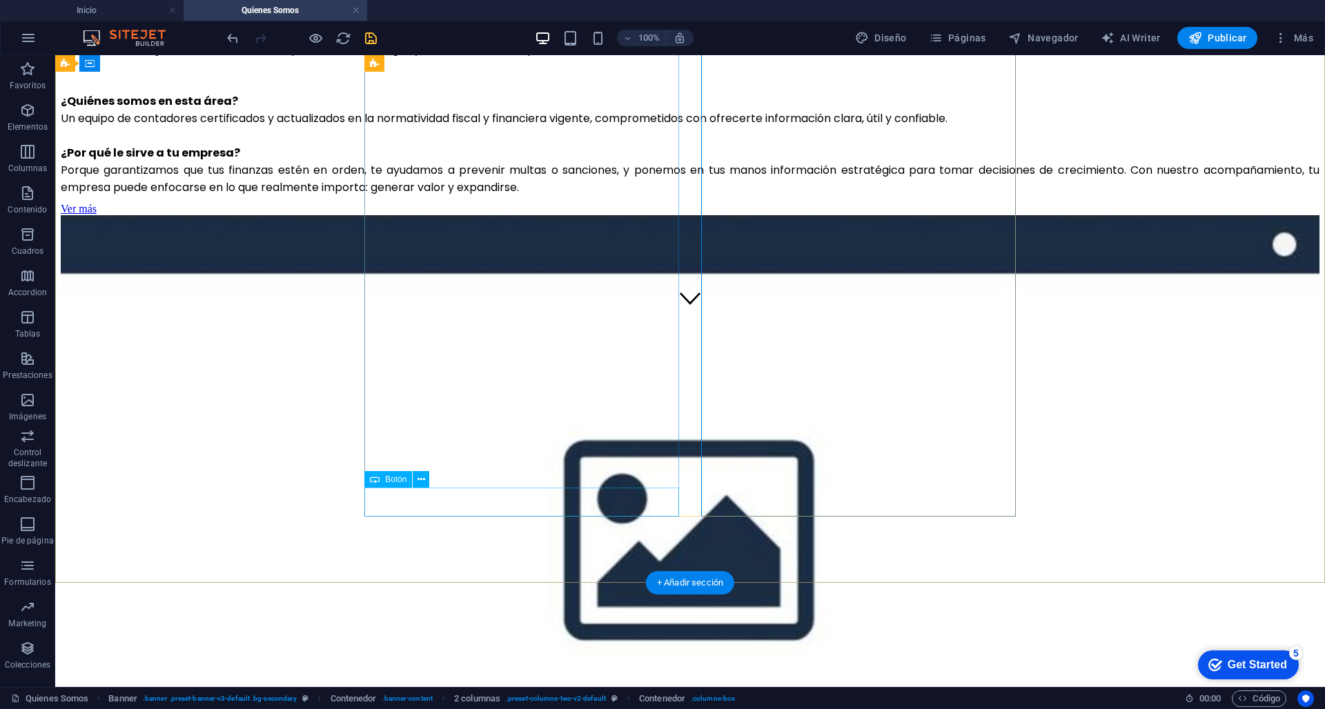
click at [412, 215] on div "Ver más" at bounding box center [690, 209] width 1258 height 12
click at [401, 215] on div "Ver más" at bounding box center [690, 209] width 1258 height 12
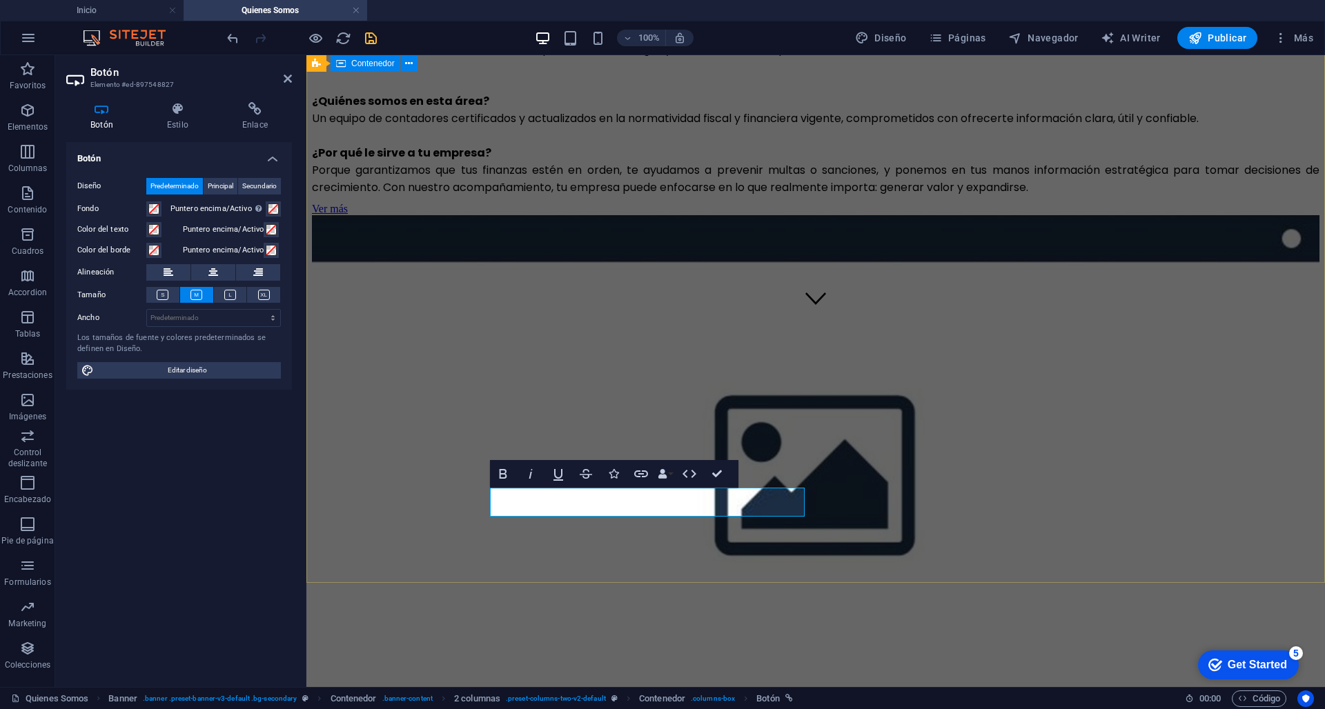
click at [531, 536] on div "Área Contable En OYLL entendemos que la contabilidad no solo es una obligación …" at bounding box center [815, 303] width 1007 height 860
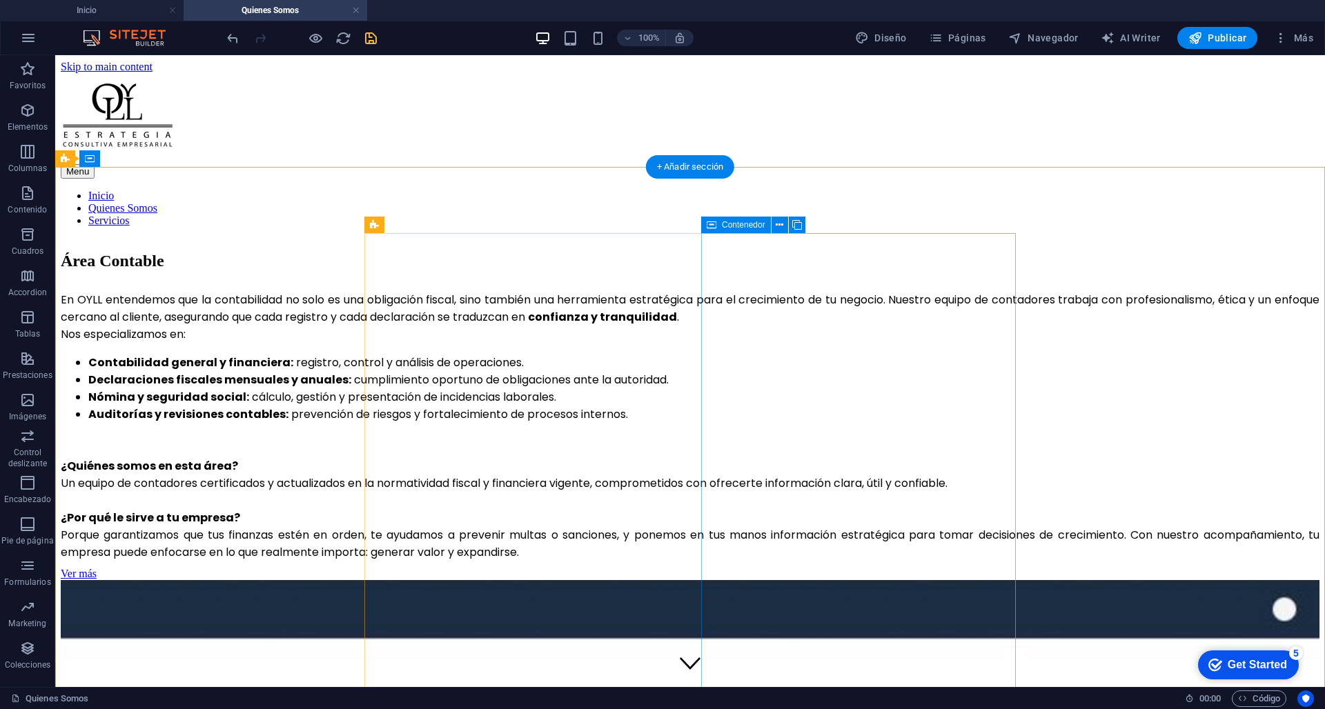
scroll to position [0, 0]
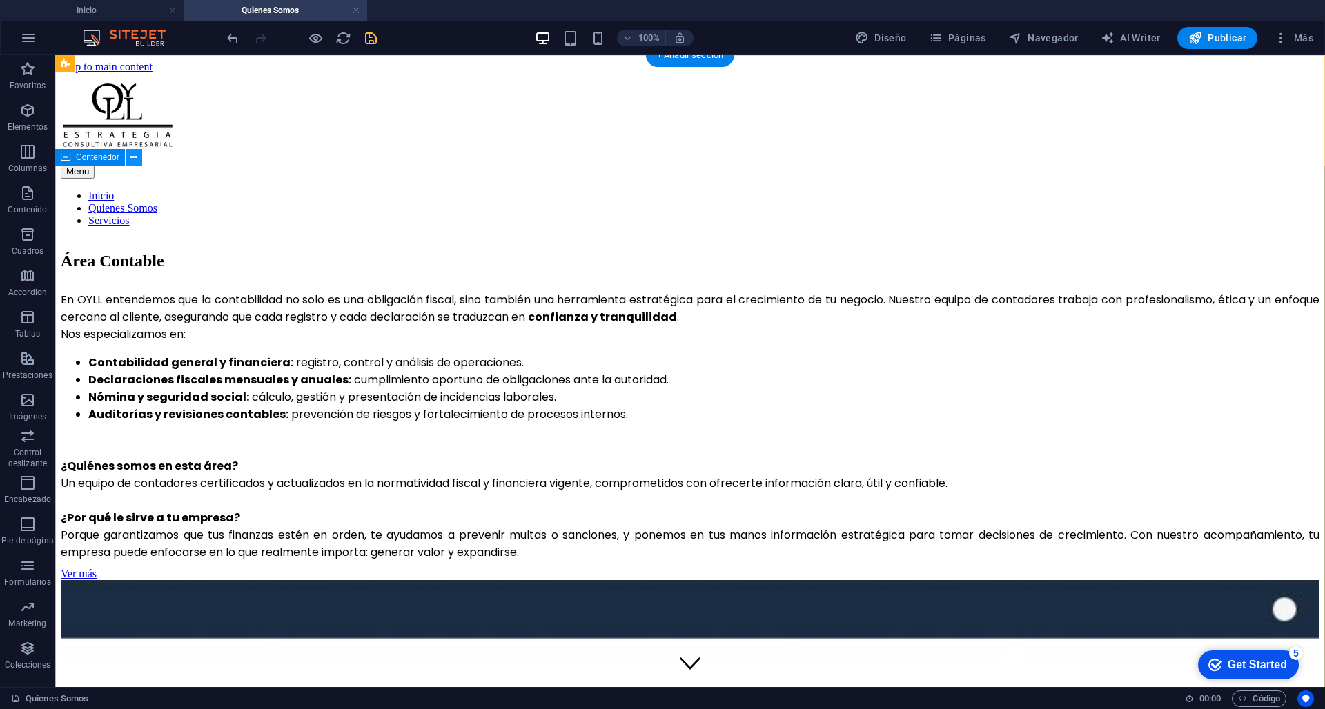
click at [133, 159] on icon at bounding box center [134, 157] width 8 height 14
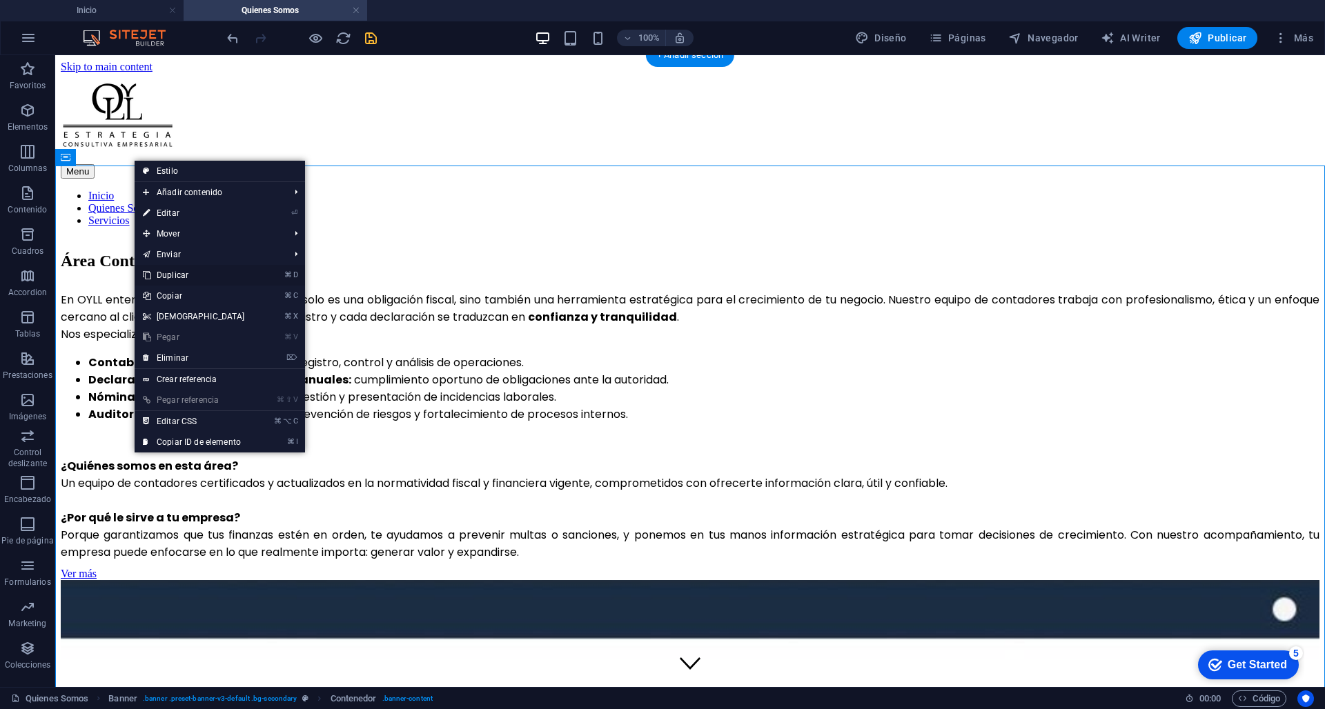
click at [187, 278] on link "⌘ D Duplicar" at bounding box center [194, 275] width 119 height 21
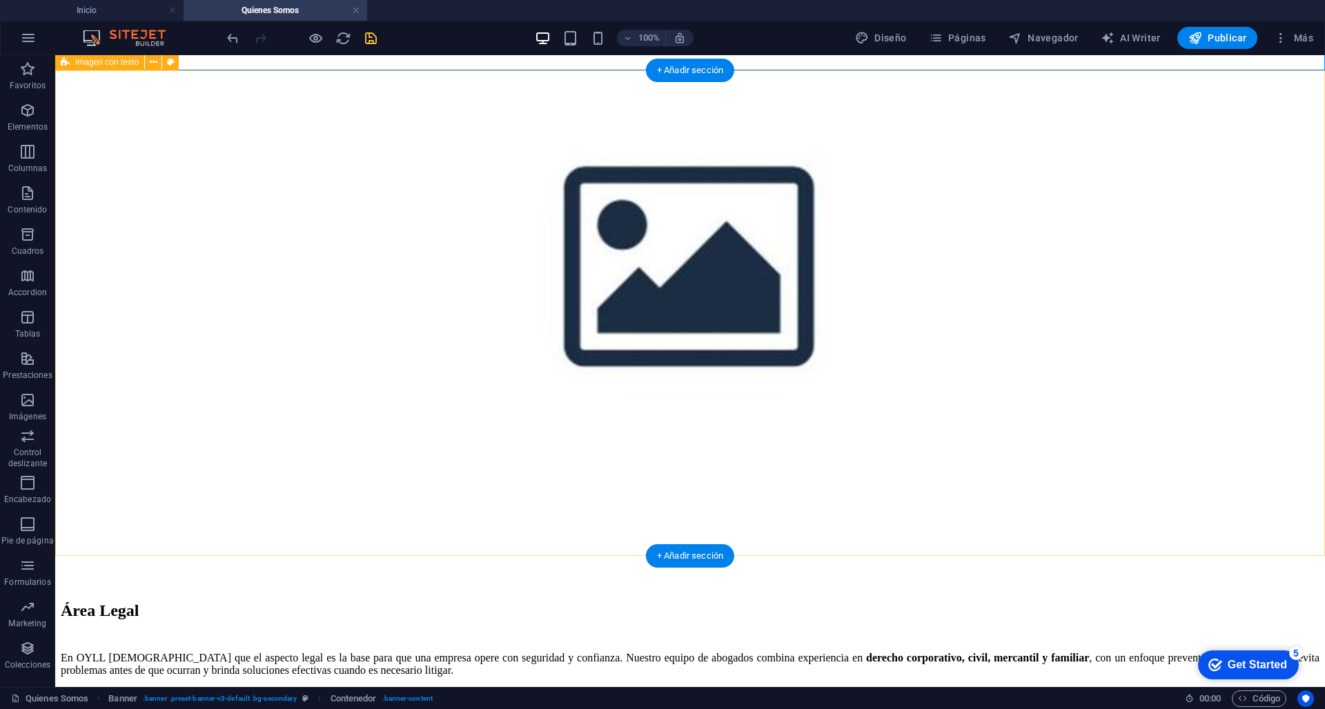
scroll to position [1627, 0]
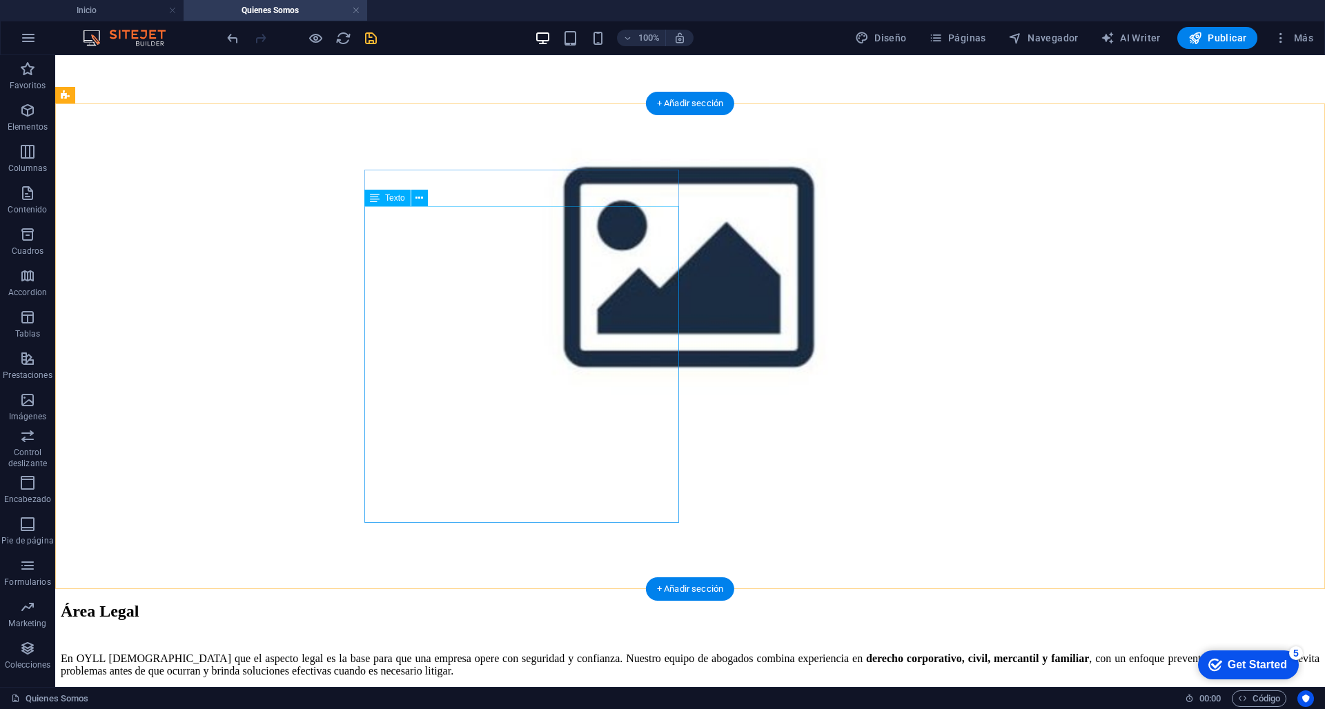
click at [465, 653] on div "En OYLL [DEMOGRAPHIC_DATA] que el aspecto legal es la base para que una empresa…" at bounding box center [690, 695] width 1258 height 84
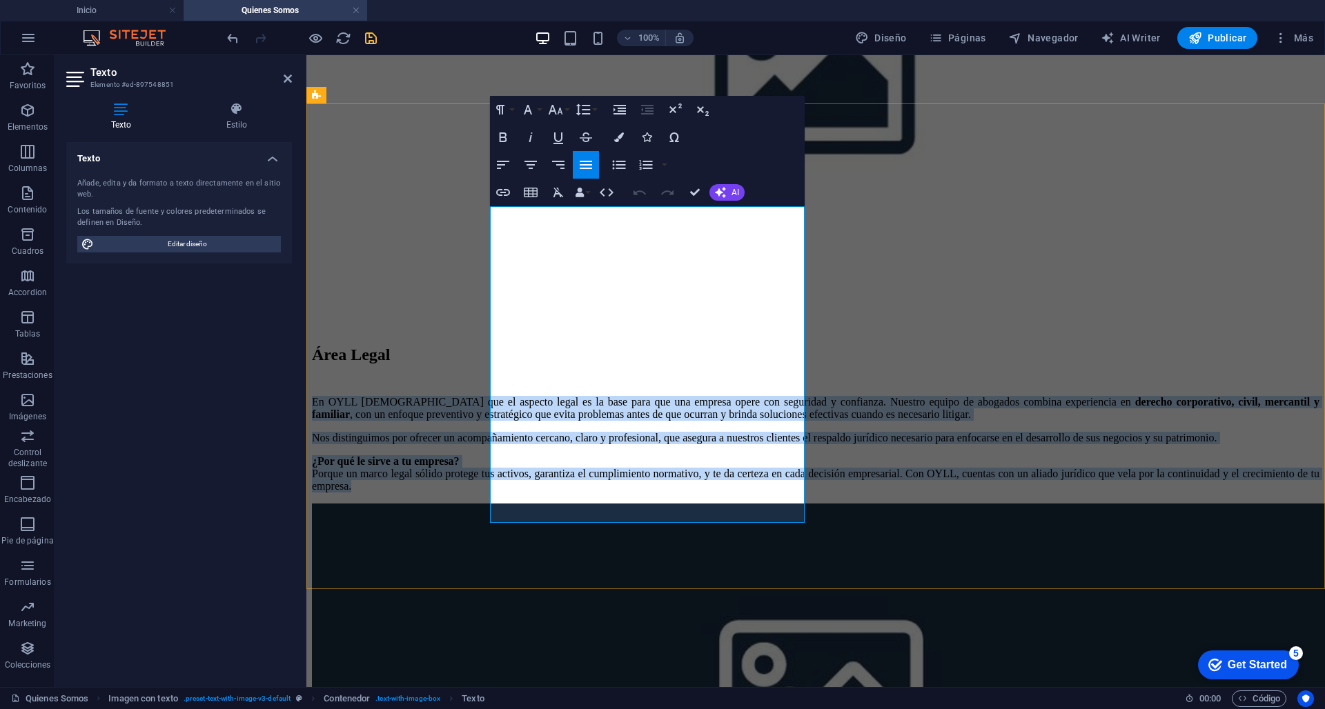
drag, startPoint x: 656, startPoint y: 515, endPoint x: 490, endPoint y: 195, distance: 361.3
click at [490, 346] on div "Área Legal En OYLL [DEMOGRAPHIC_DATA] que el aspecto legal es la base para que …" at bounding box center [815, 419] width 1007 height 147
copy div "En OYLL [DEMOGRAPHIC_DATA] que el aspecto legal es la base para que una empresa…"
click at [446, 392] on div "Área Legal En OYLL [DEMOGRAPHIC_DATA] que el aspecto legal es la base para que …" at bounding box center [815, 609] width 1007 height 527
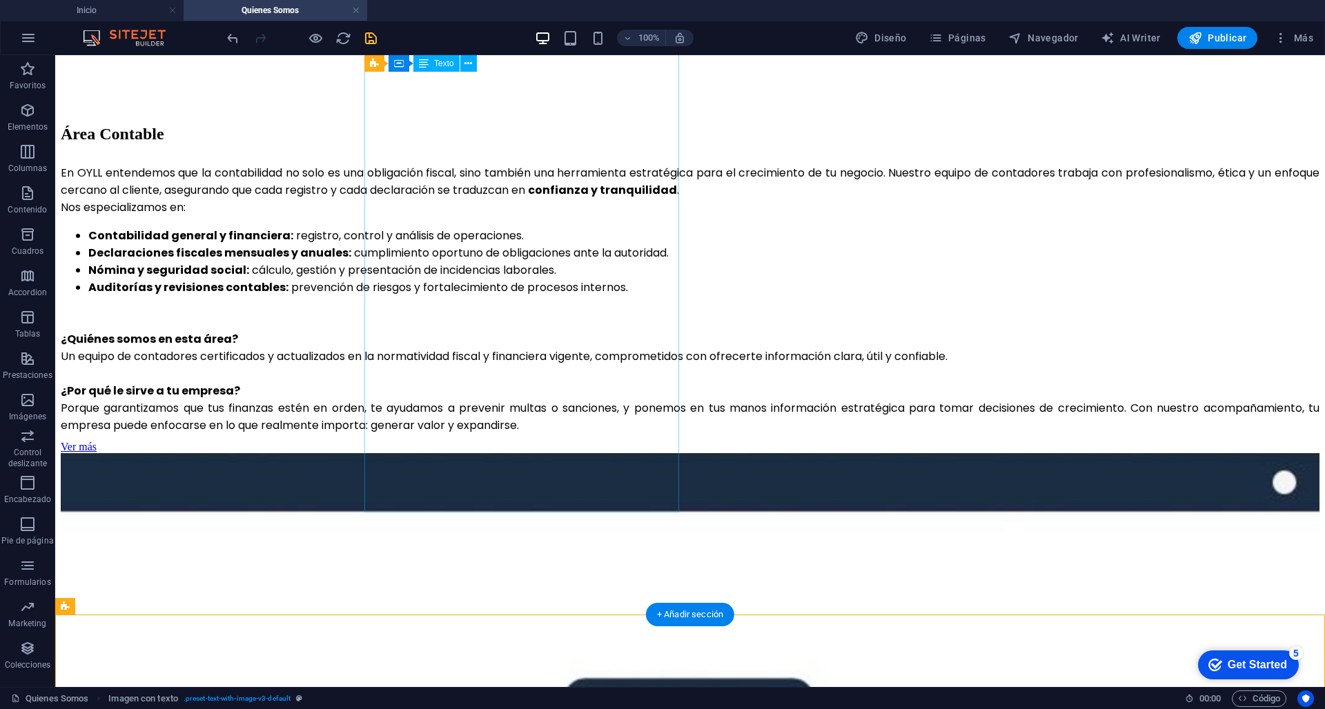
click at [515, 434] on p "¿Por qué le sirve a tu empresa? Porque garantizamos que tus finanzas estén en o…" at bounding box center [690, 408] width 1258 height 52
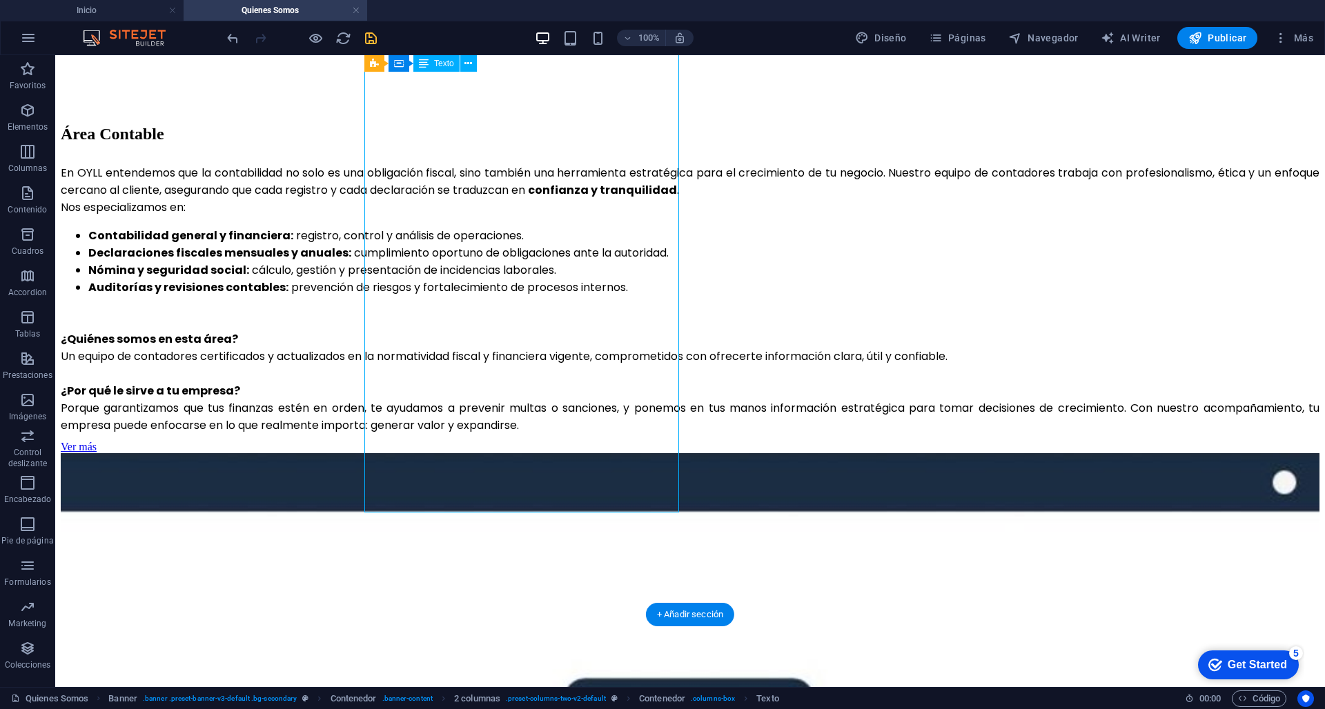
click at [515, 434] on p "¿Por qué le sirve a tu empresa? Porque garantizamos que tus finanzas estén en o…" at bounding box center [690, 408] width 1258 height 52
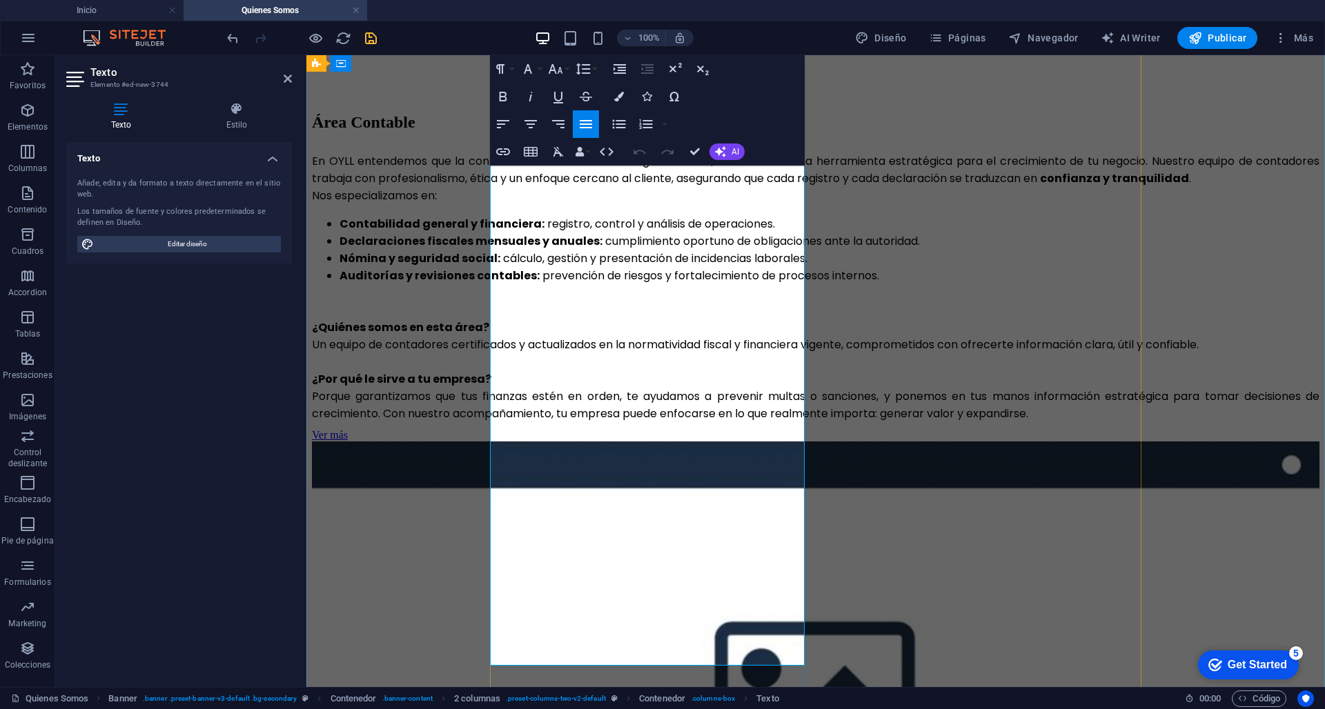
scroll to position [1010, 0]
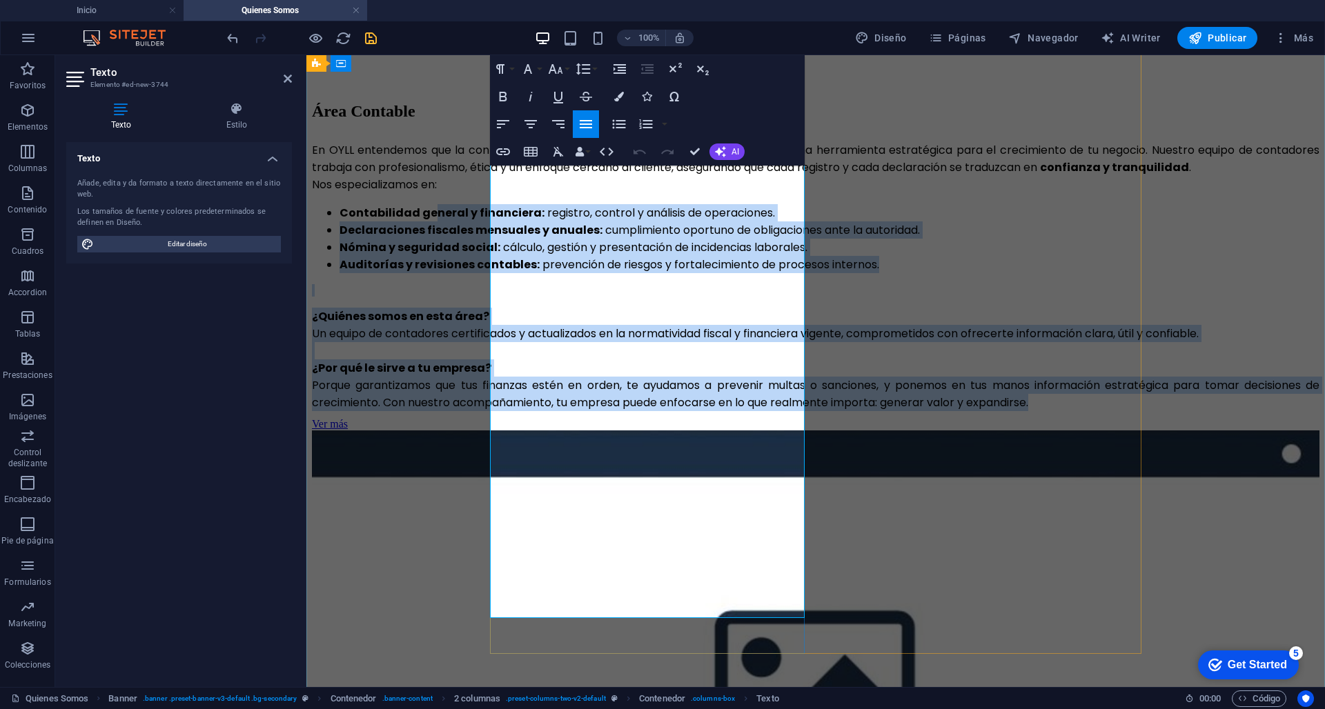
drag, startPoint x: 780, startPoint y: 610, endPoint x: 593, endPoint y: 197, distance: 453.3
click at [592, 197] on div "En OYLL entendemos que la contabilidad no solo es una obligación fiscal, sino t…" at bounding box center [815, 276] width 1007 height 270
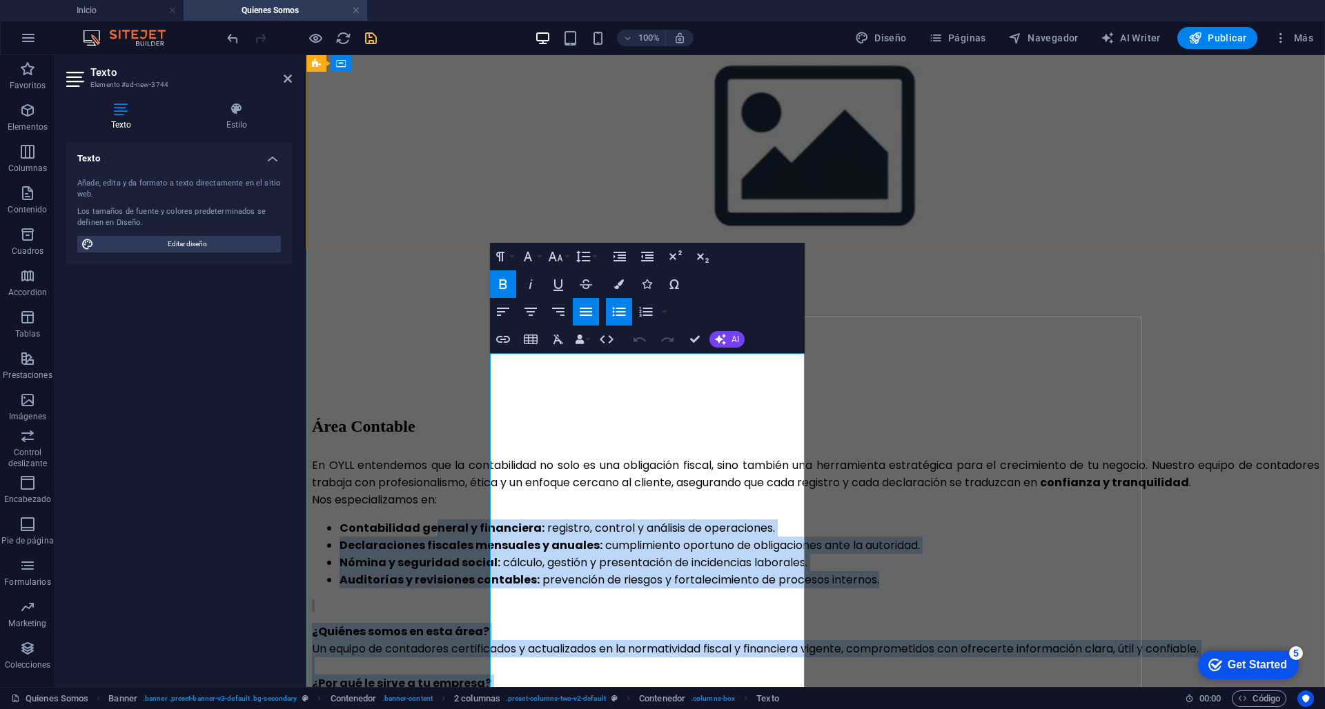
scroll to position [689, 0]
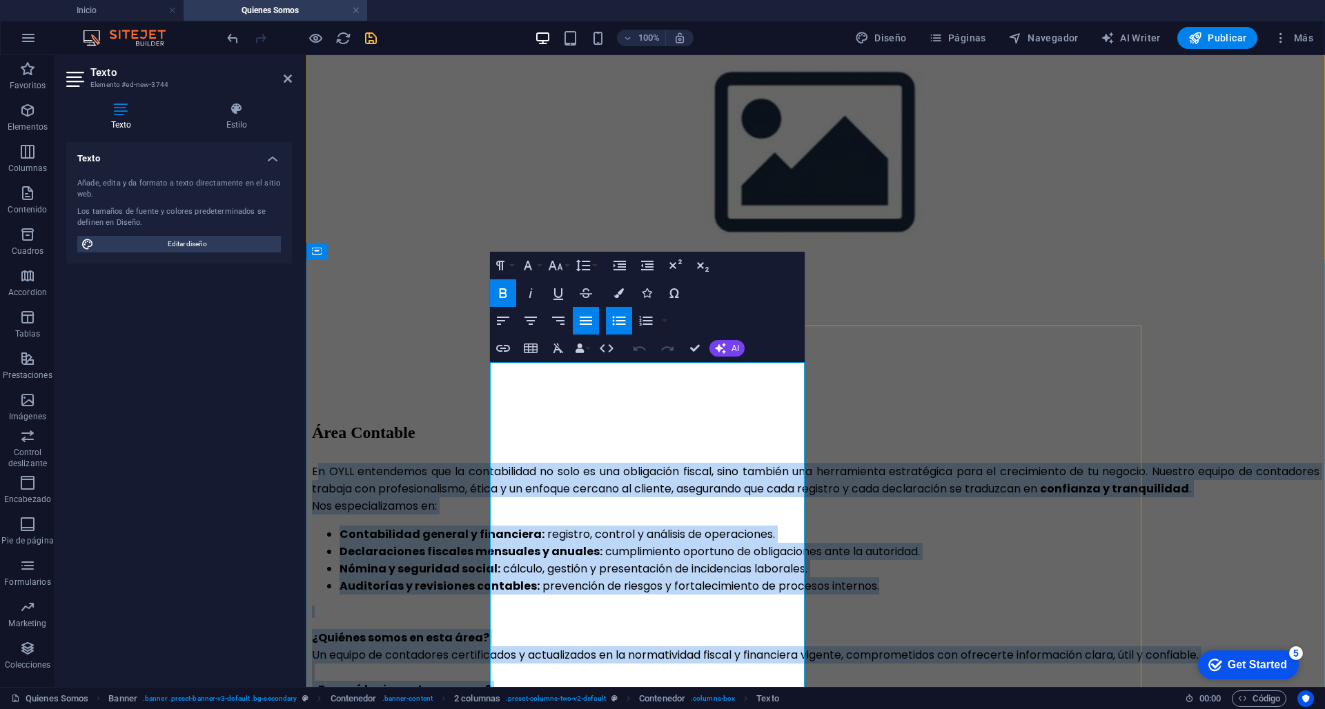
click at [494, 463] on p "En OYLL entendemos que la contabilidad no solo es una obligación fiscal, sino t…" at bounding box center [815, 480] width 1007 height 34
click at [491, 463] on p "En OYLL entendemos que la contabilidad no solo es una obligación fiscal, sino t…" at bounding box center [815, 480] width 1007 height 34
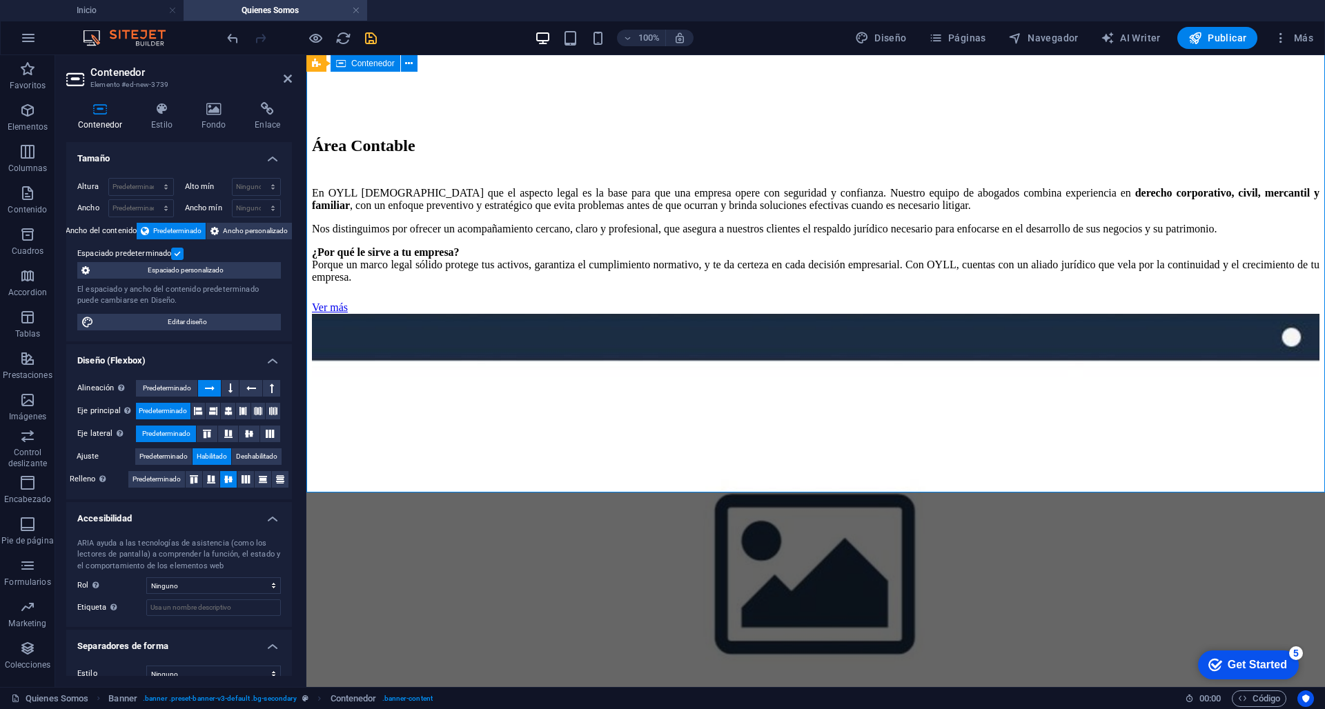
scroll to position [977, 0]
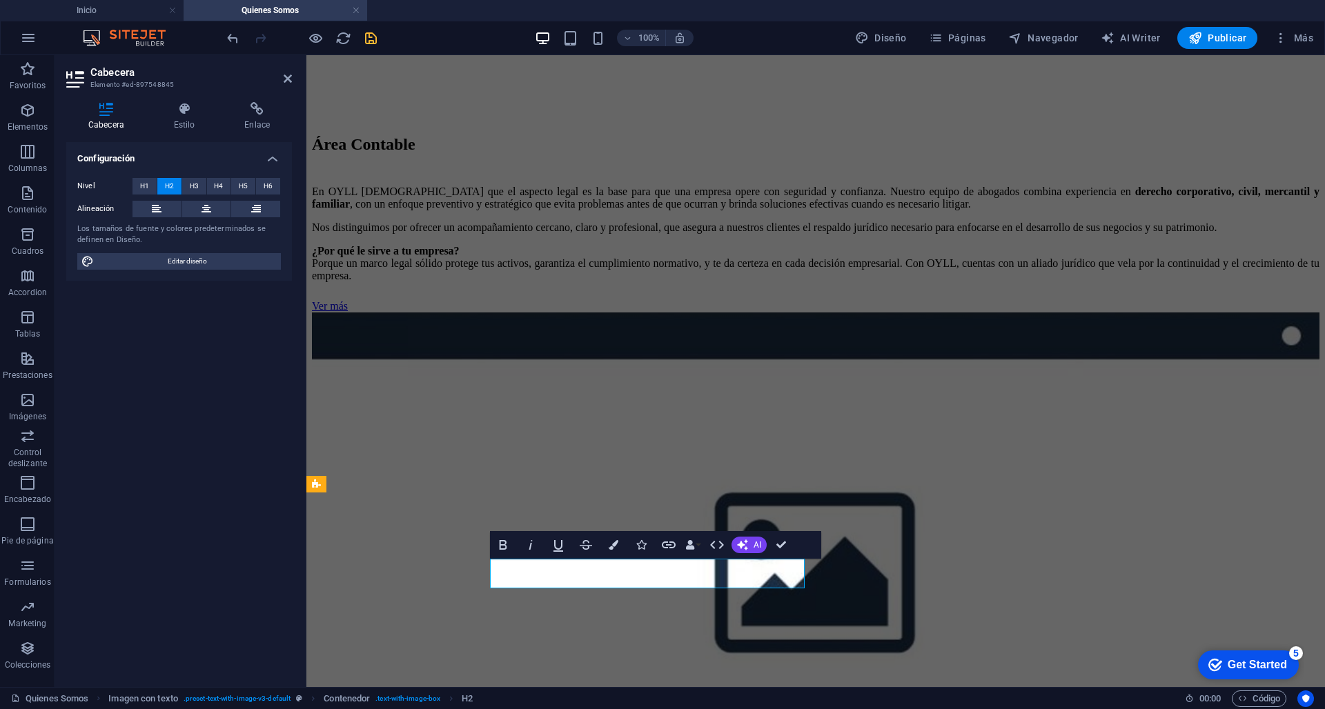
drag, startPoint x: 631, startPoint y: 580, endPoint x: 484, endPoint y: 575, distance: 147.1
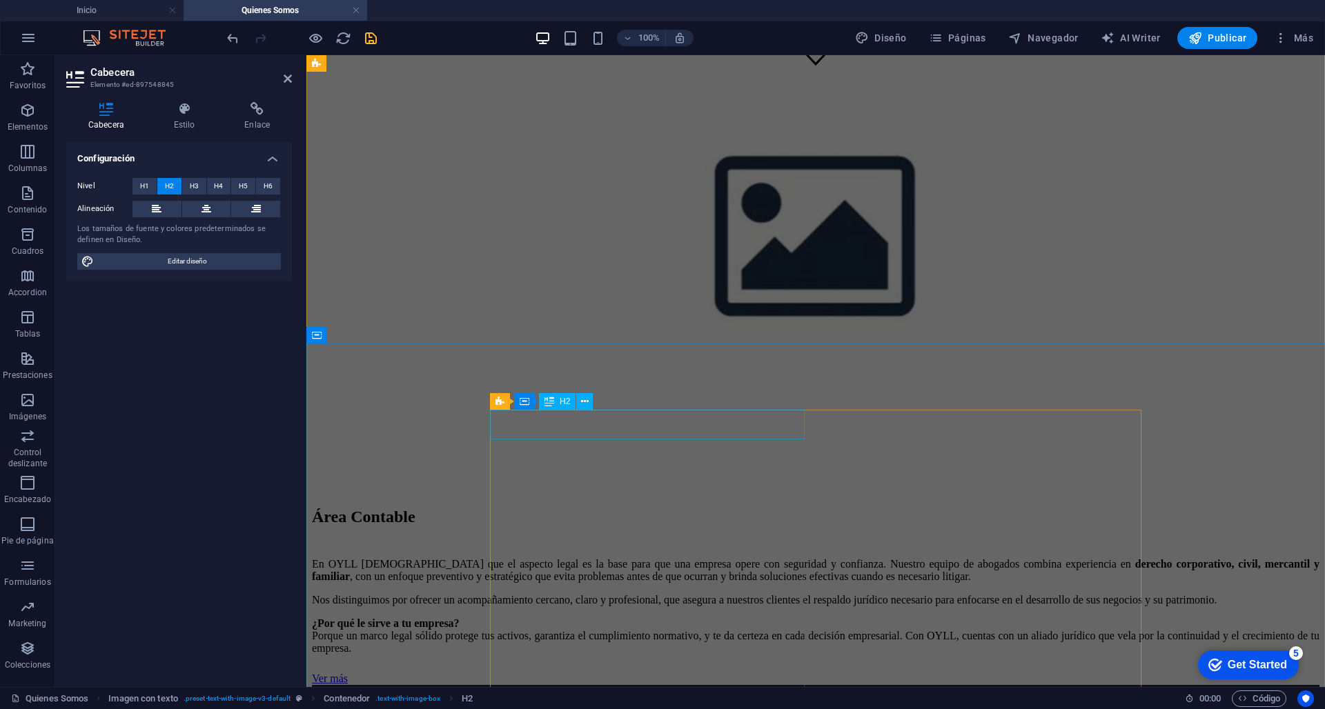
click at [602, 508] on div "Área Contable" at bounding box center [815, 517] width 1007 height 19
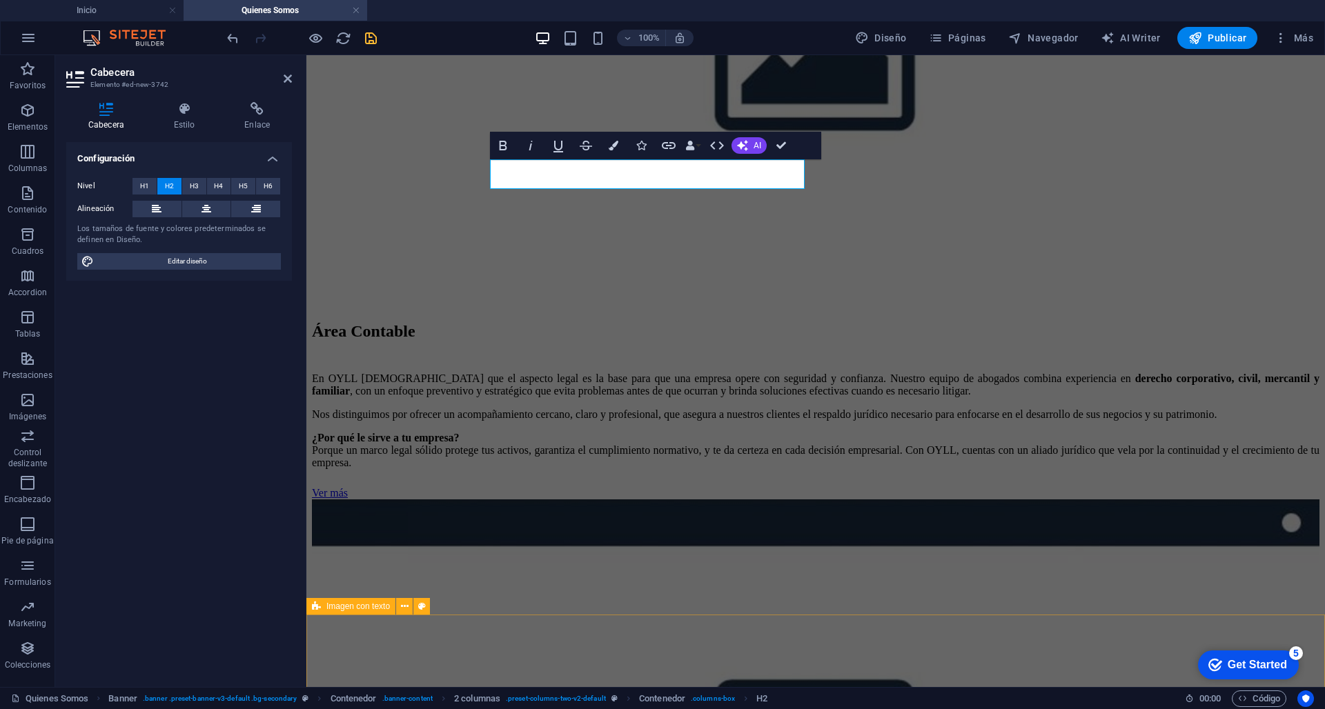
scroll to position [756, 0]
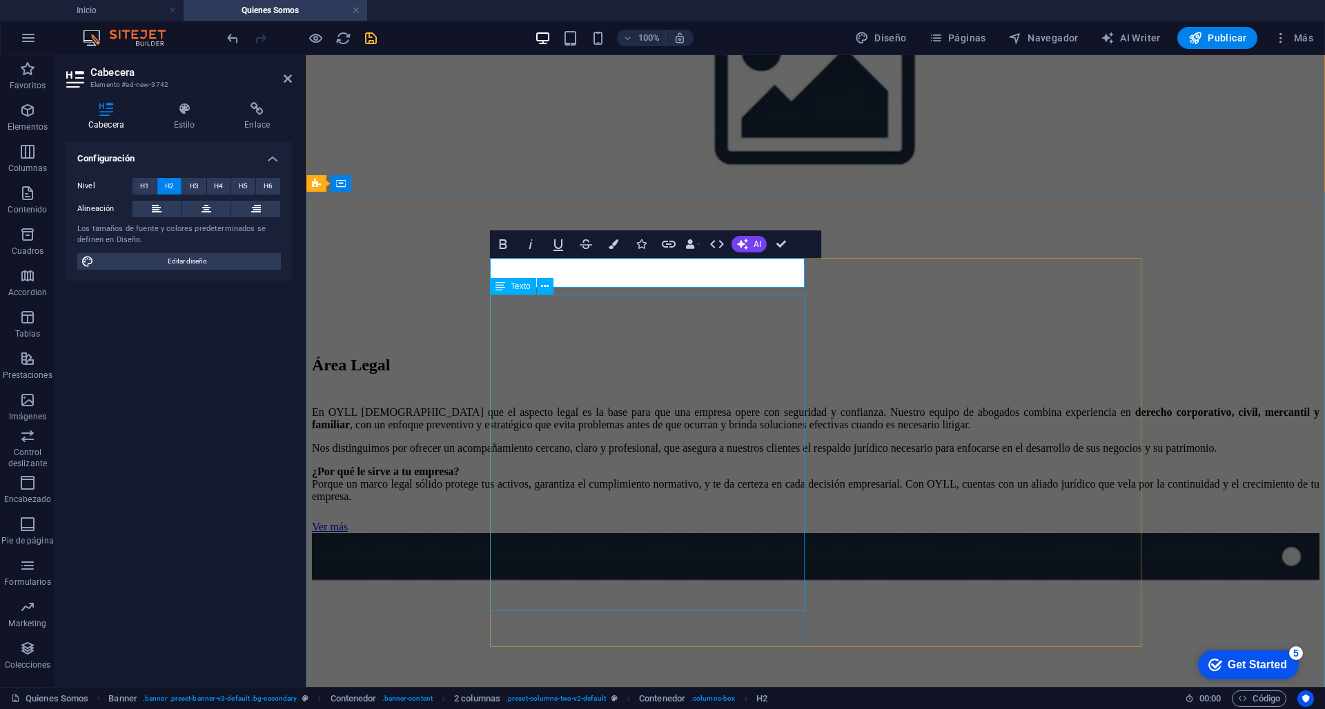
click at [624, 431] on div "En OYLL [DEMOGRAPHIC_DATA] que el aspecto legal es la base para que una empresa…" at bounding box center [815, 454] width 1007 height 97
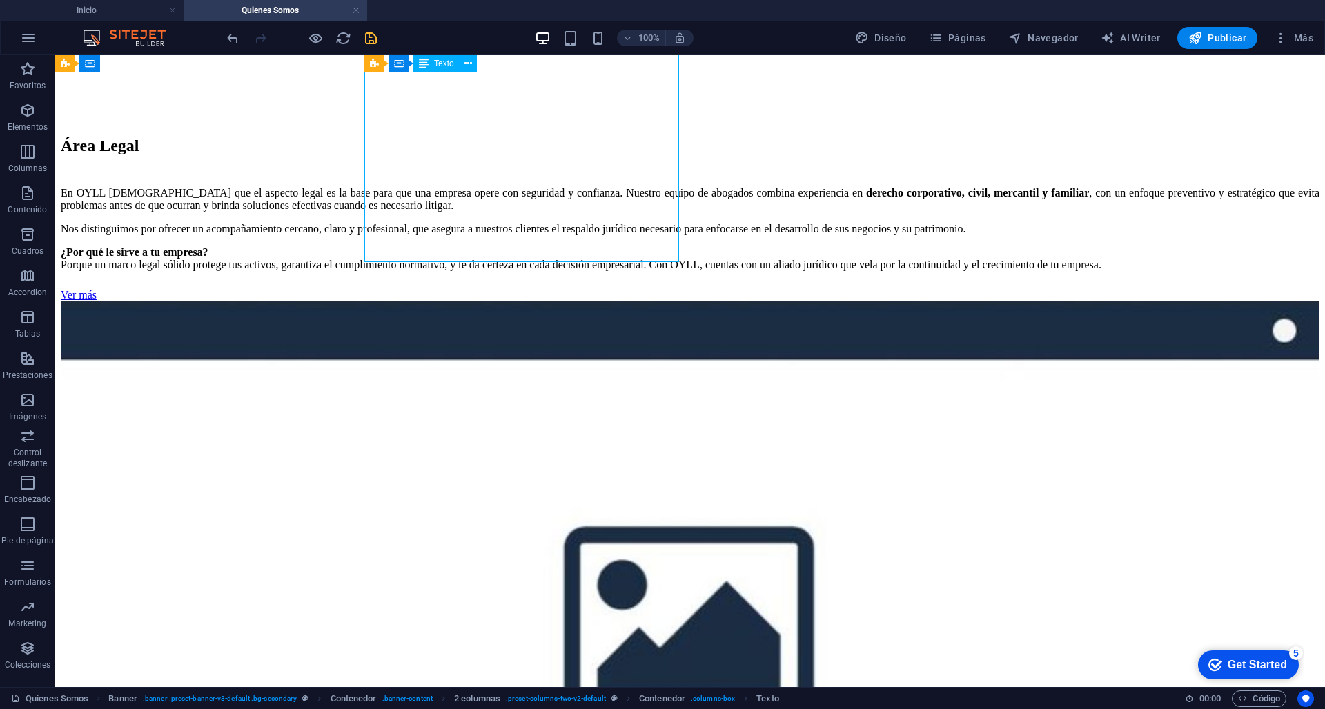
scroll to position [1105, 0]
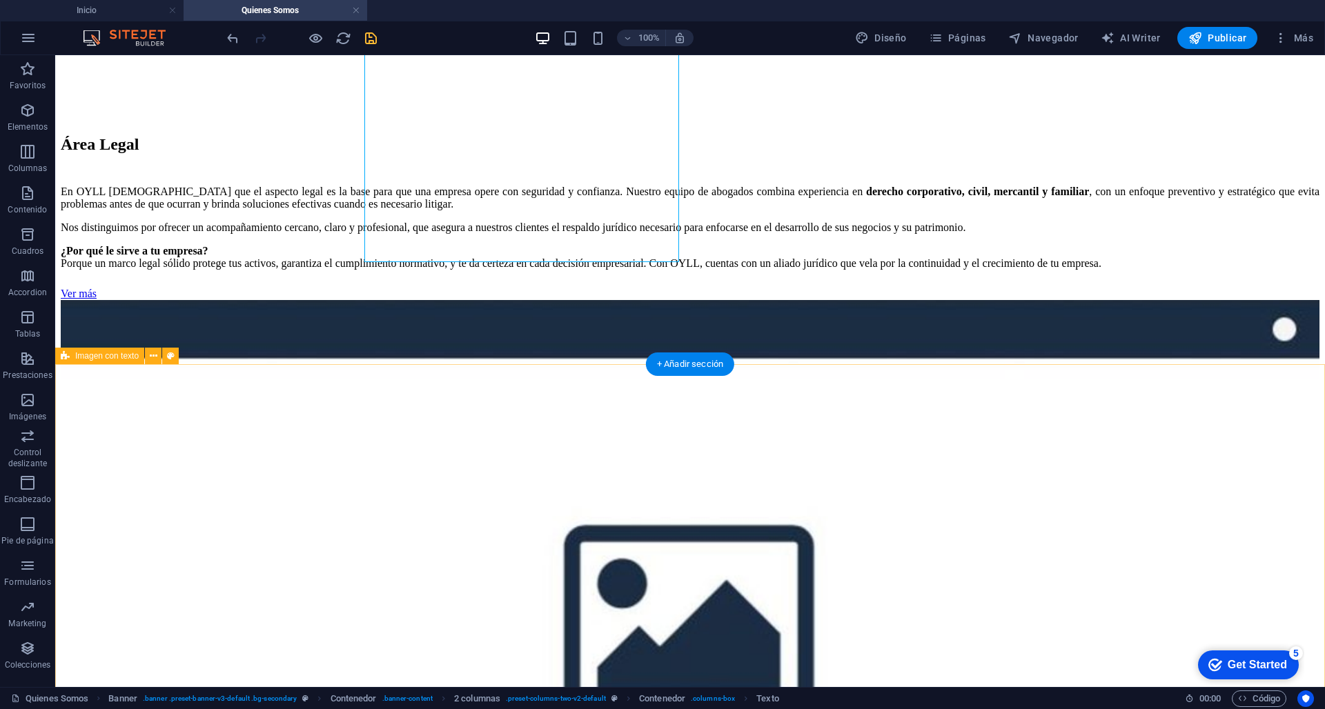
click at [153, 354] on icon at bounding box center [154, 356] width 8 height 14
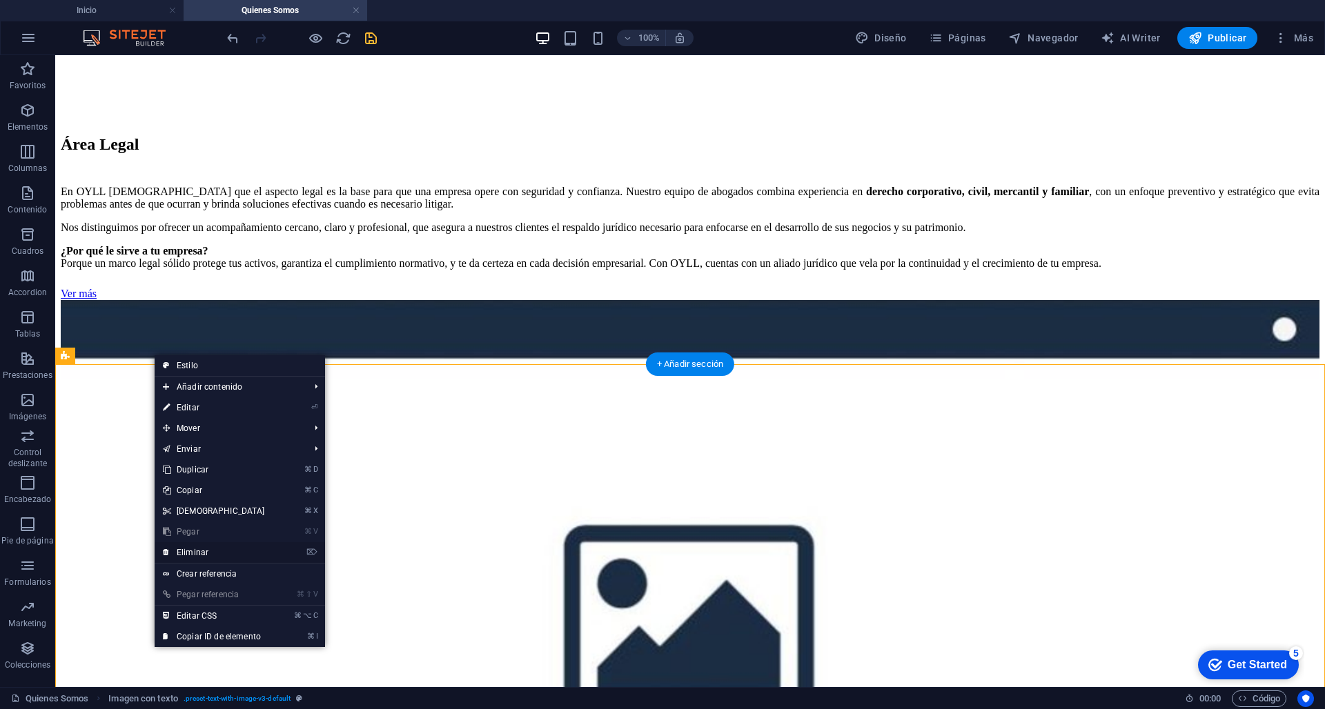
click at [208, 551] on link "⌦ Eliminar" at bounding box center [214, 552] width 119 height 21
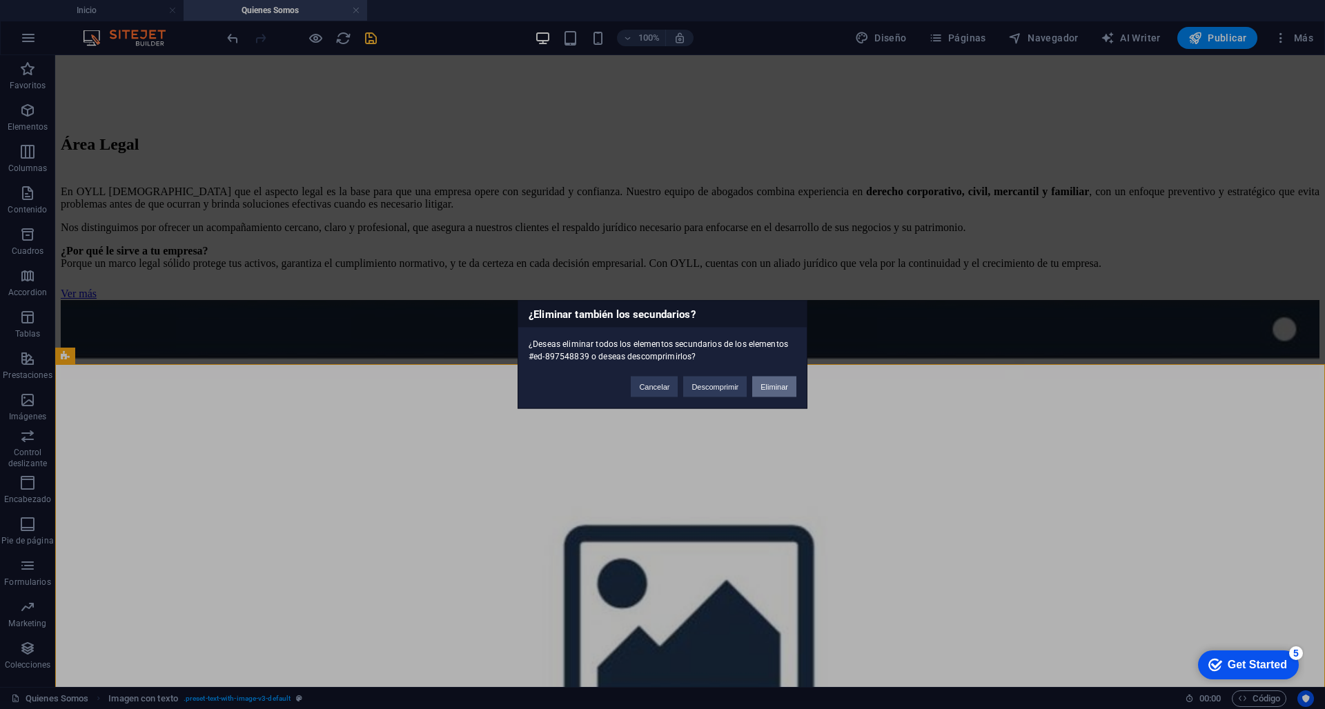
click at [775, 384] on button "Eliminar" at bounding box center [774, 387] width 44 height 21
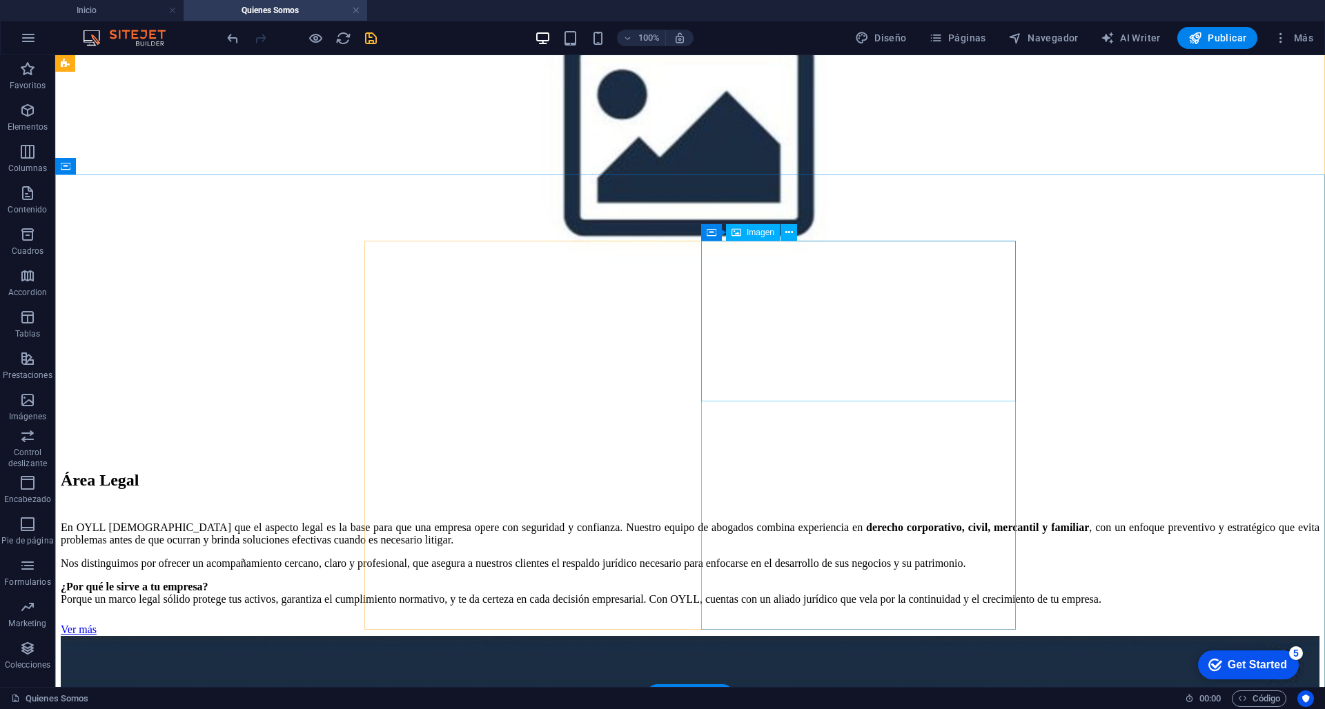
scroll to position [775, 0]
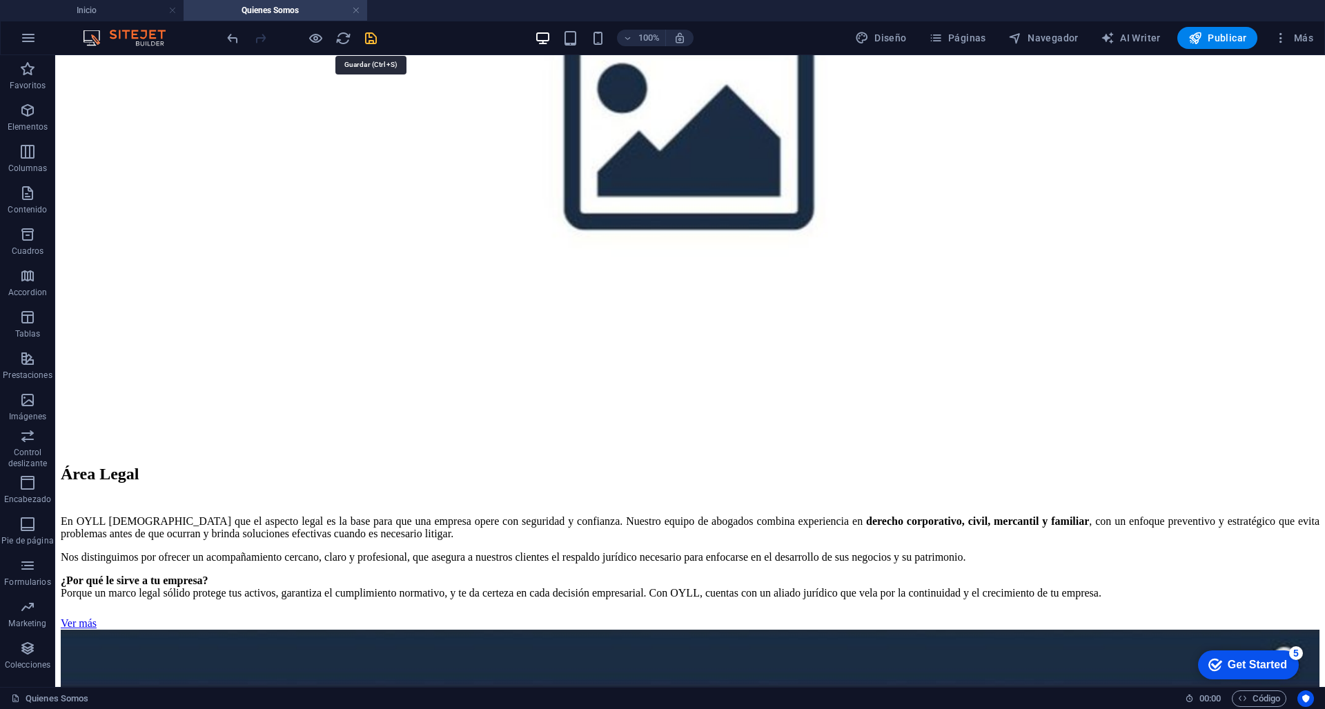
click at [373, 39] on icon "save" at bounding box center [371, 38] width 16 height 16
click at [468, 552] on div "En OYLL [DEMOGRAPHIC_DATA] que el aspecto legal es la base para que una empresa…" at bounding box center [690, 557] width 1258 height 84
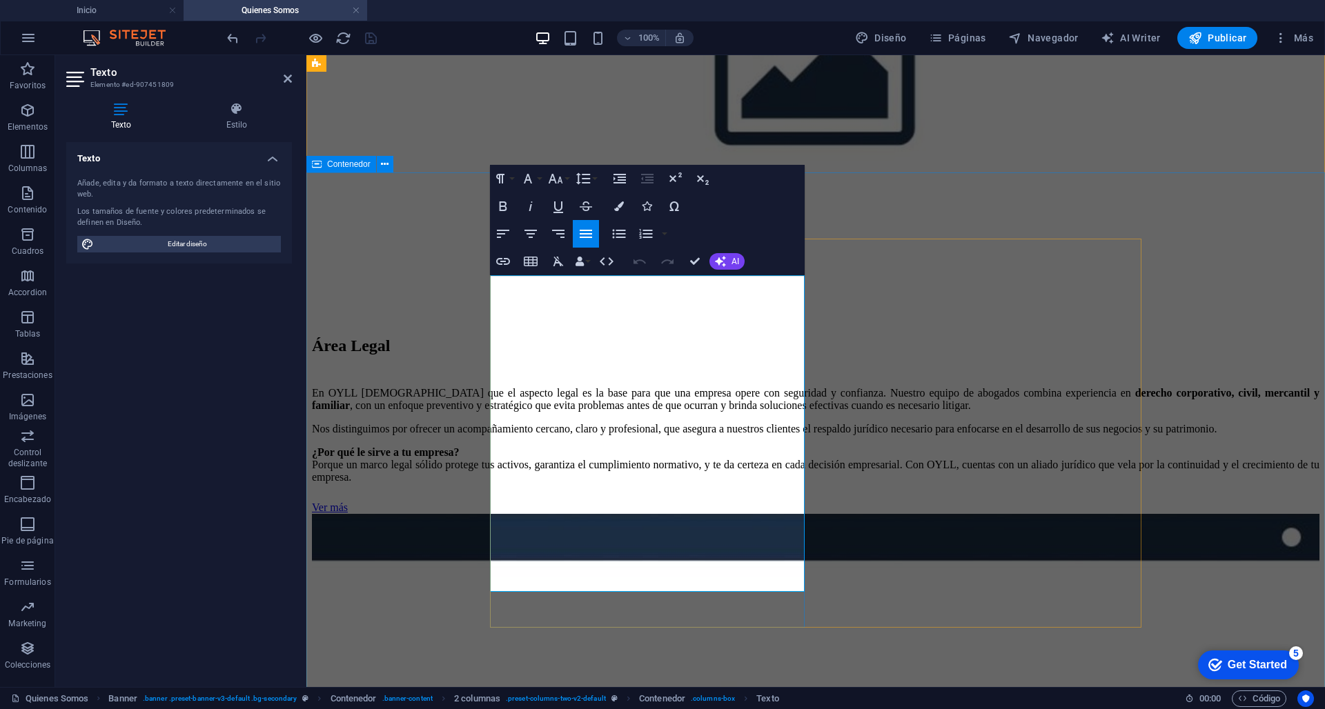
click at [658, 484] on p "¿Por qué le sirve a tu empresa? Porque un marco legal sólido protege tus activo…" at bounding box center [815, 464] width 1007 height 37
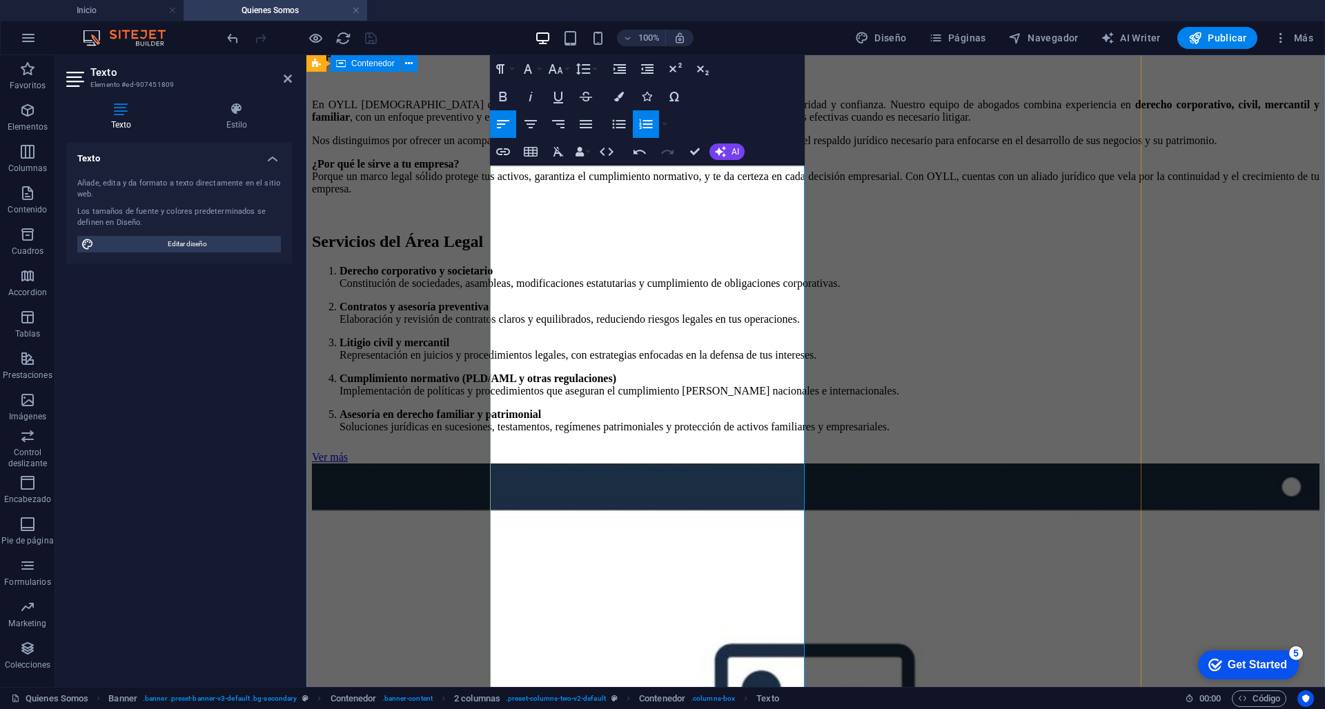
scroll to position [1082, 0]
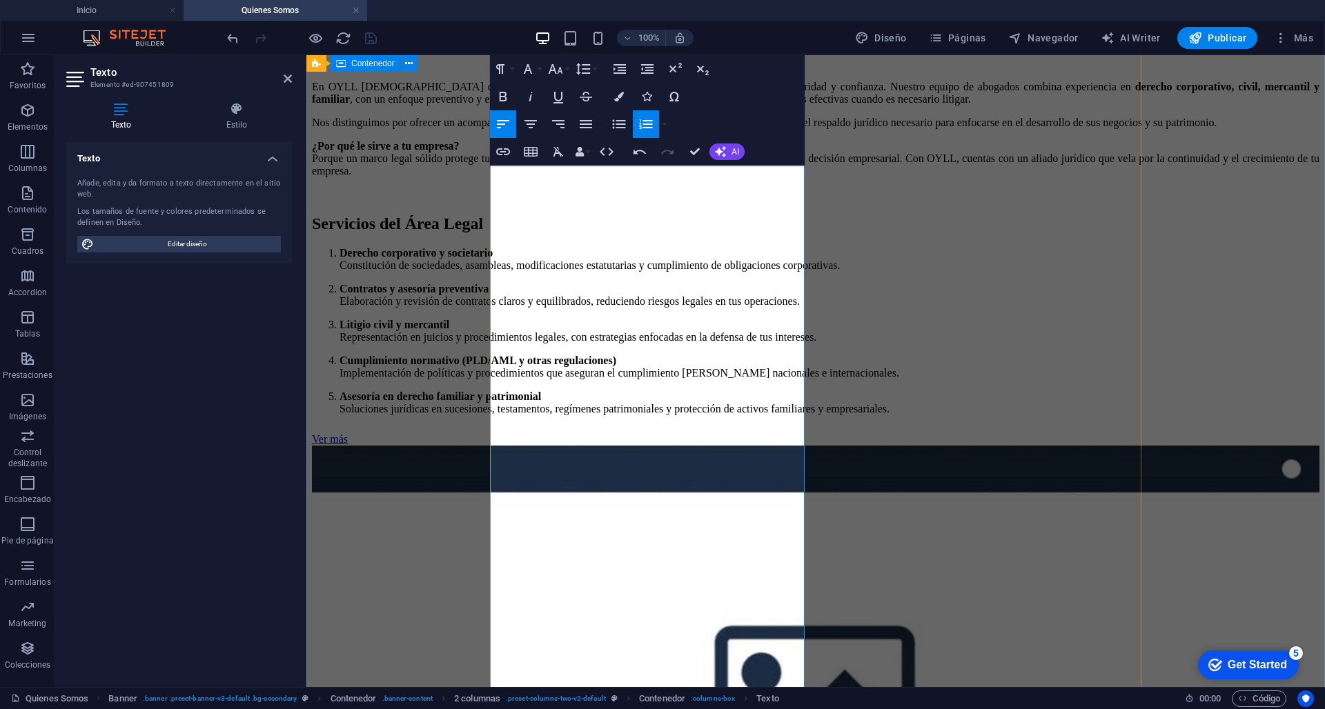
click at [490, 272] on p "Derecho corporativo y societario Constitución de sociedades, asambleas, modific…" at bounding box center [829, 259] width 980 height 25
click at [791, 233] on h2 "Servicios del Área Legal" at bounding box center [815, 224] width 1007 height 19
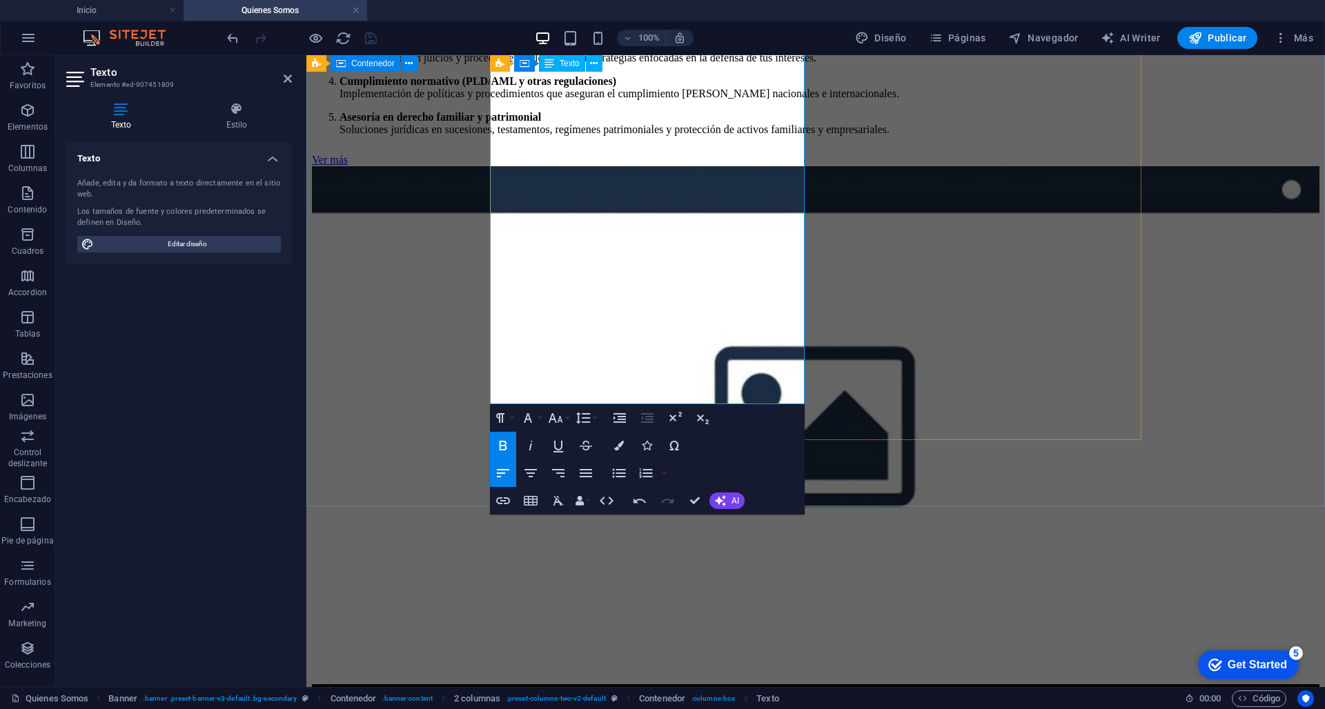
scroll to position [1384, 0]
click at [411, 391] on div "Área Legal En OYLL [DEMOGRAPHIC_DATA] que el aspecto legal es la base para que …" at bounding box center [815, 199] width 1007 height 971
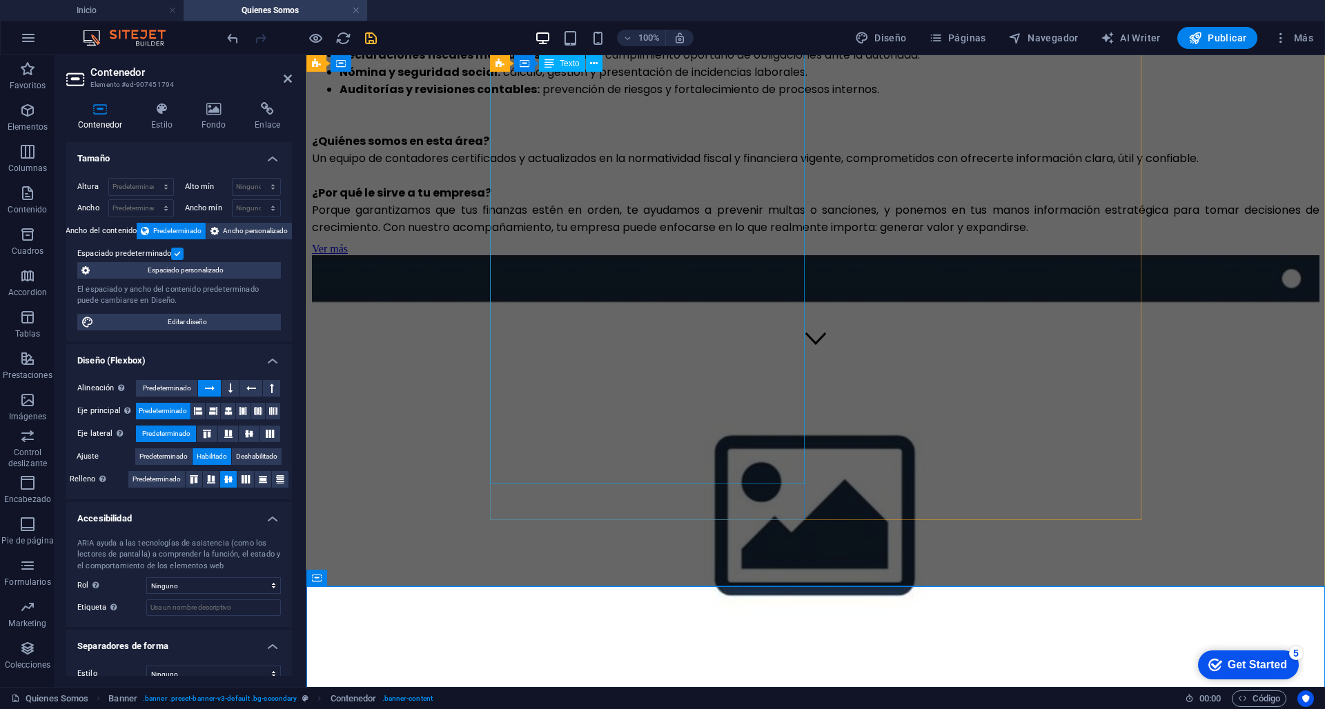
scroll to position [416, 0]
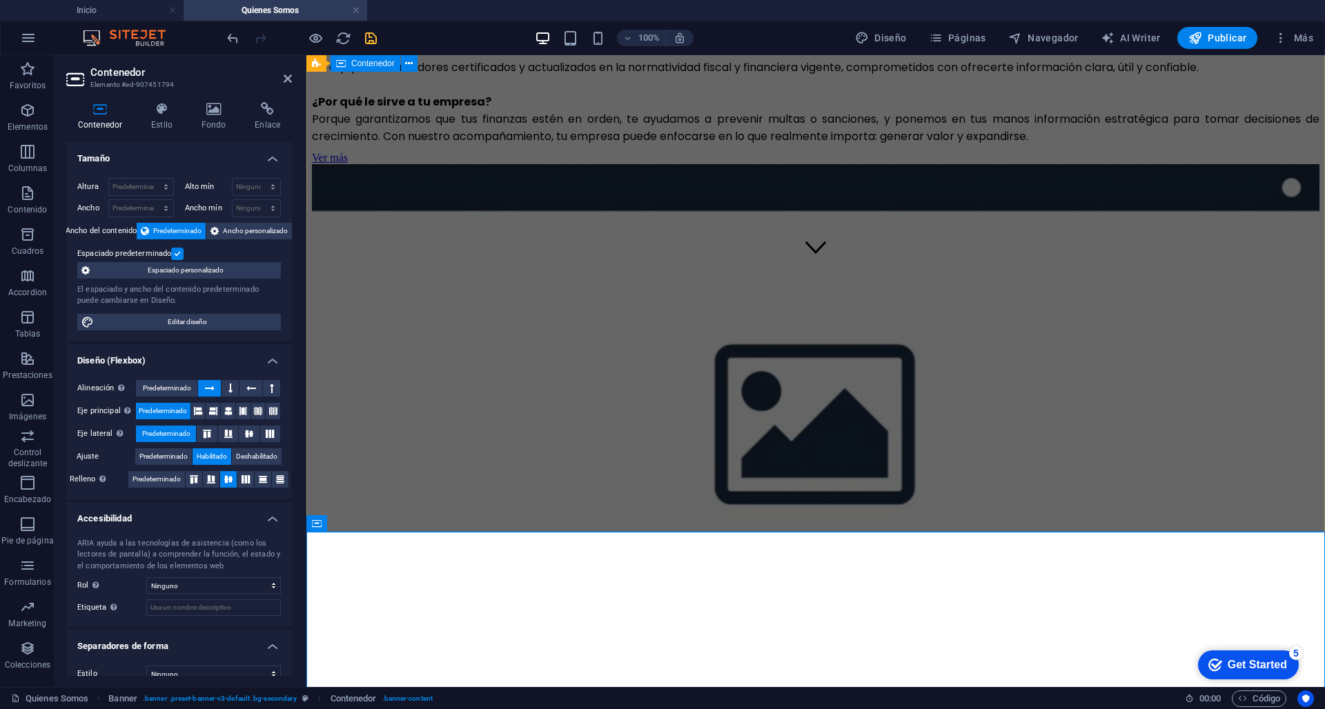
click at [444, 436] on div "Área Contable En OYLL entendemos que la contabilidad no solo es una obligación …" at bounding box center [815, 252] width 1007 height 860
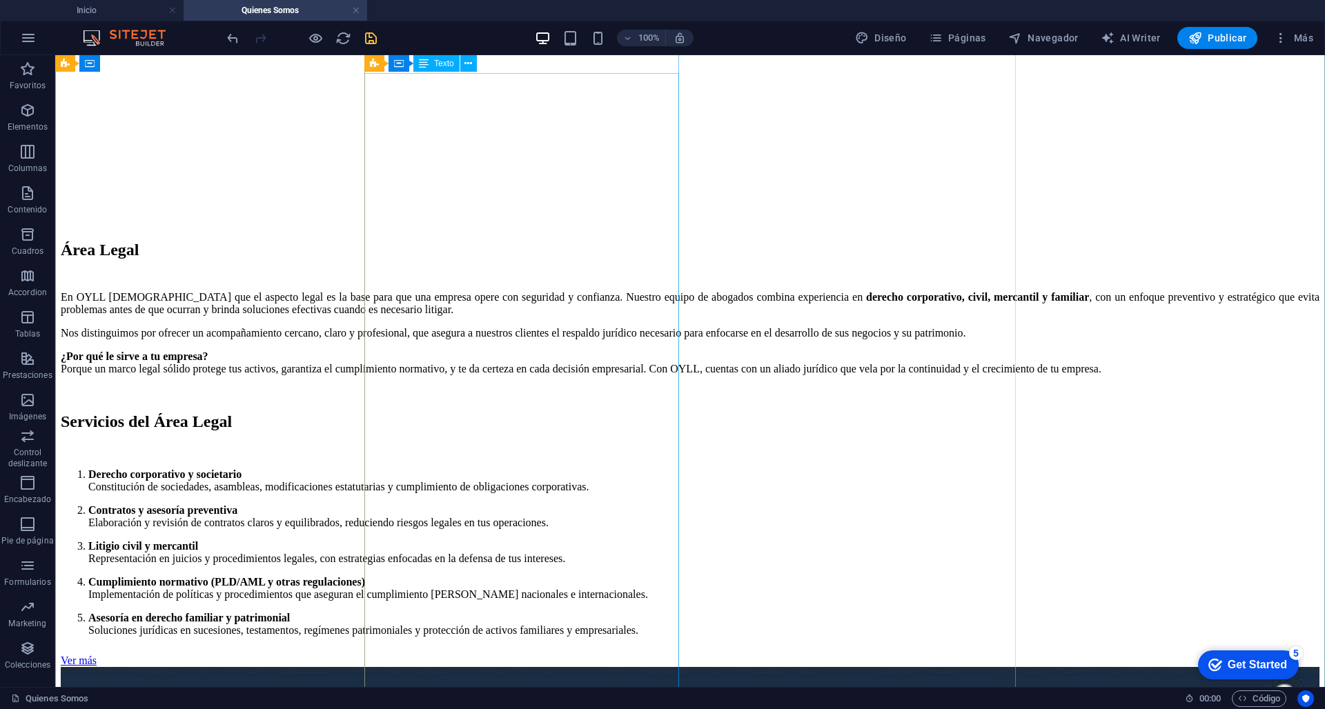
scroll to position [971, 0]
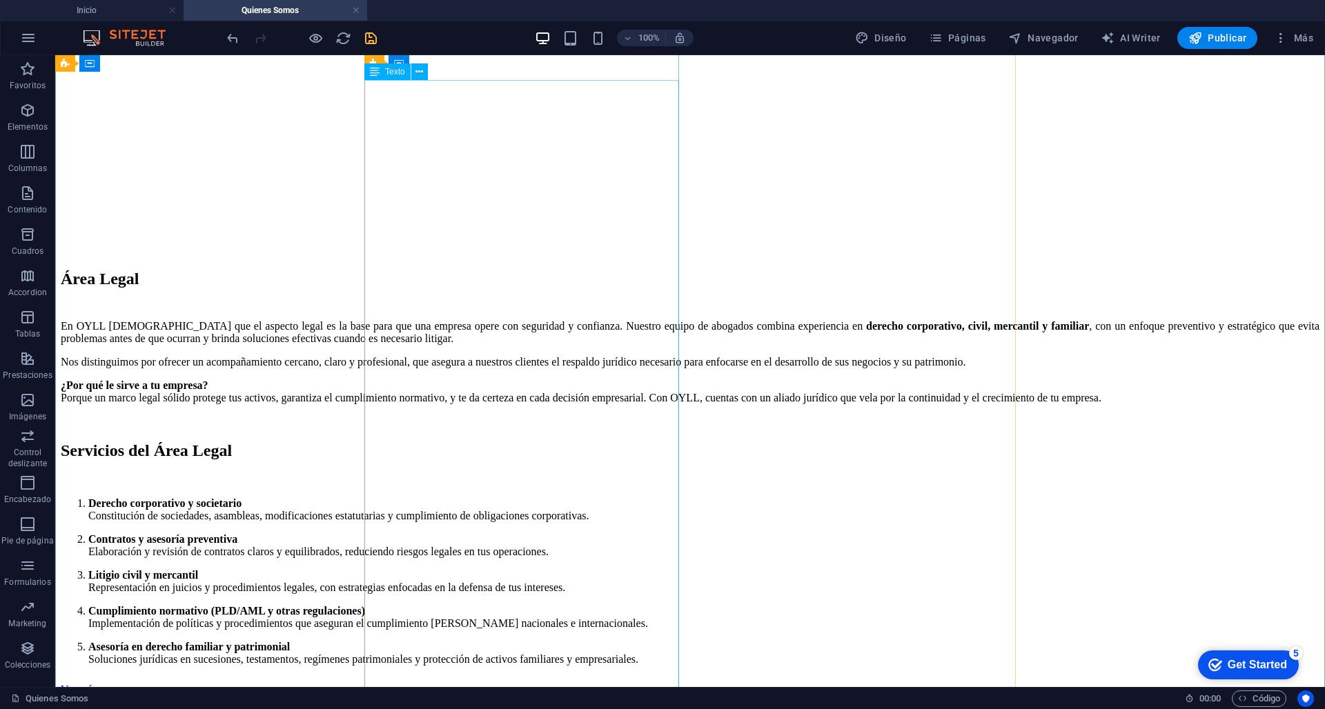
click at [622, 320] on div "En OYLL [DEMOGRAPHIC_DATA] que el aspecto legal es la base para que una empresa…" at bounding box center [690, 493] width 1258 height 346
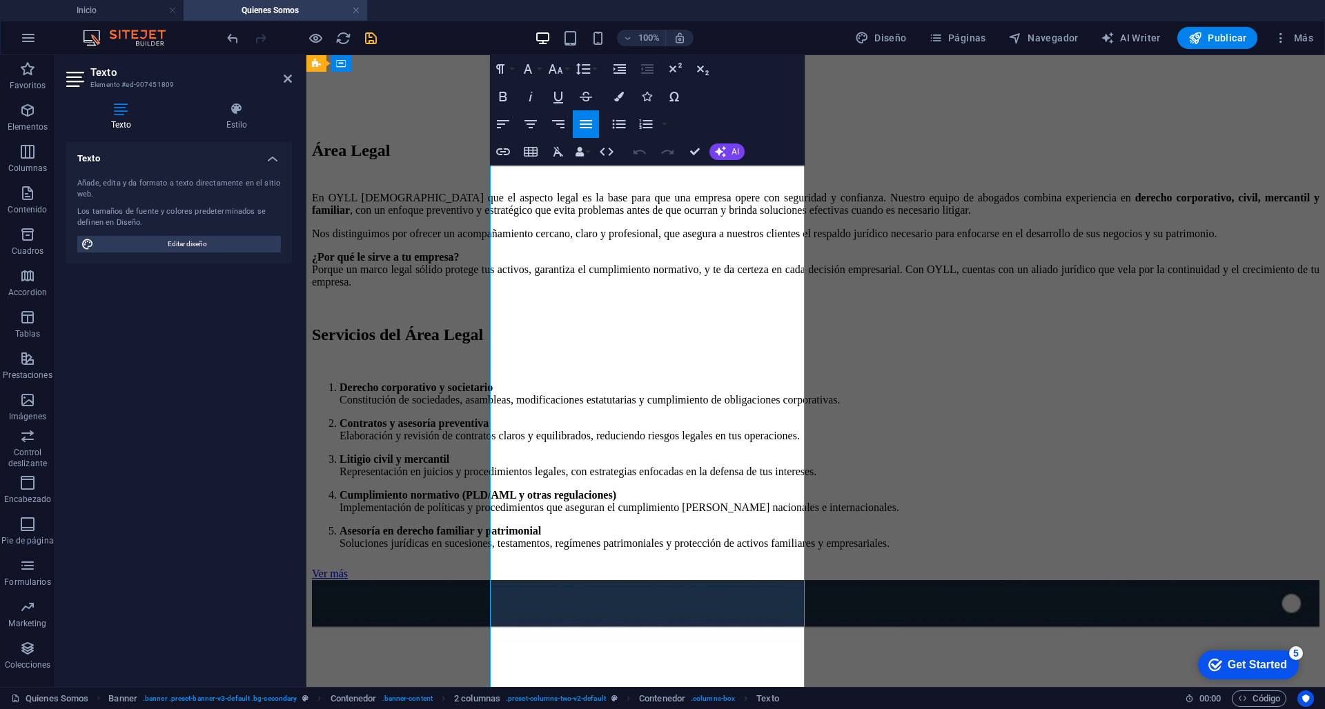
click at [758, 240] on p "Nos distinguimos por ofrecer un acompañamiento cercano, claro y profesional, qu…" at bounding box center [815, 234] width 1007 height 12
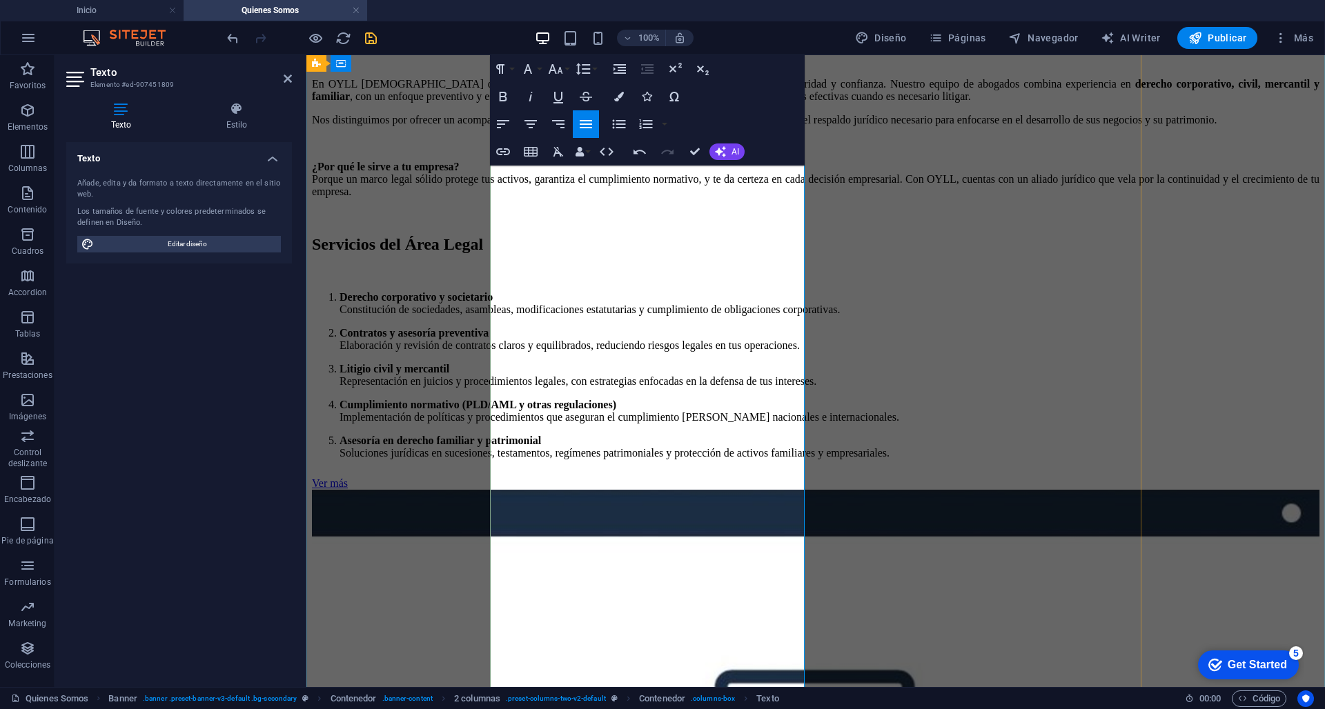
scroll to position [1085, 0]
click at [583, 315] on p "Derecho corporativo y societario Constitución de sociedades, asambleas, modific…" at bounding box center [829, 302] width 980 height 25
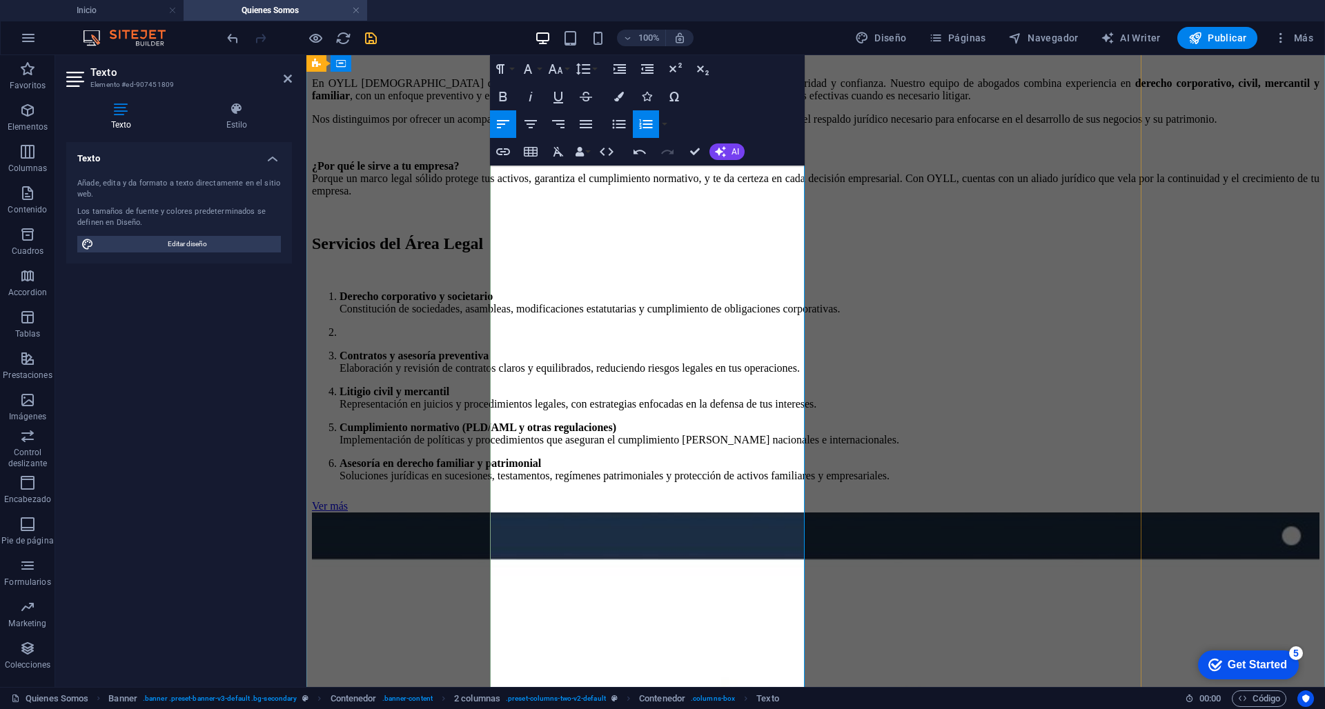
scroll to position [1122, 0]
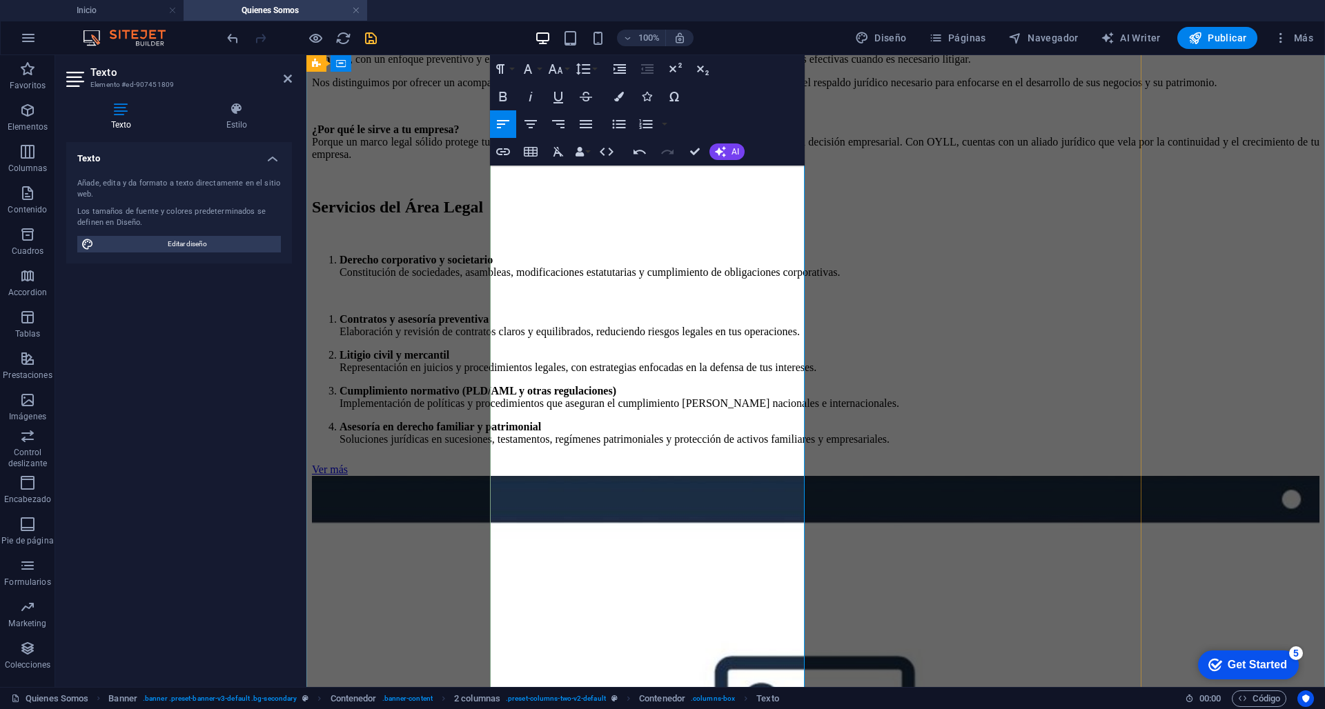
click at [762, 338] on p "Contratos y asesoría preventiva Elaboración y revisión de contratos claros y eq…" at bounding box center [829, 325] width 980 height 25
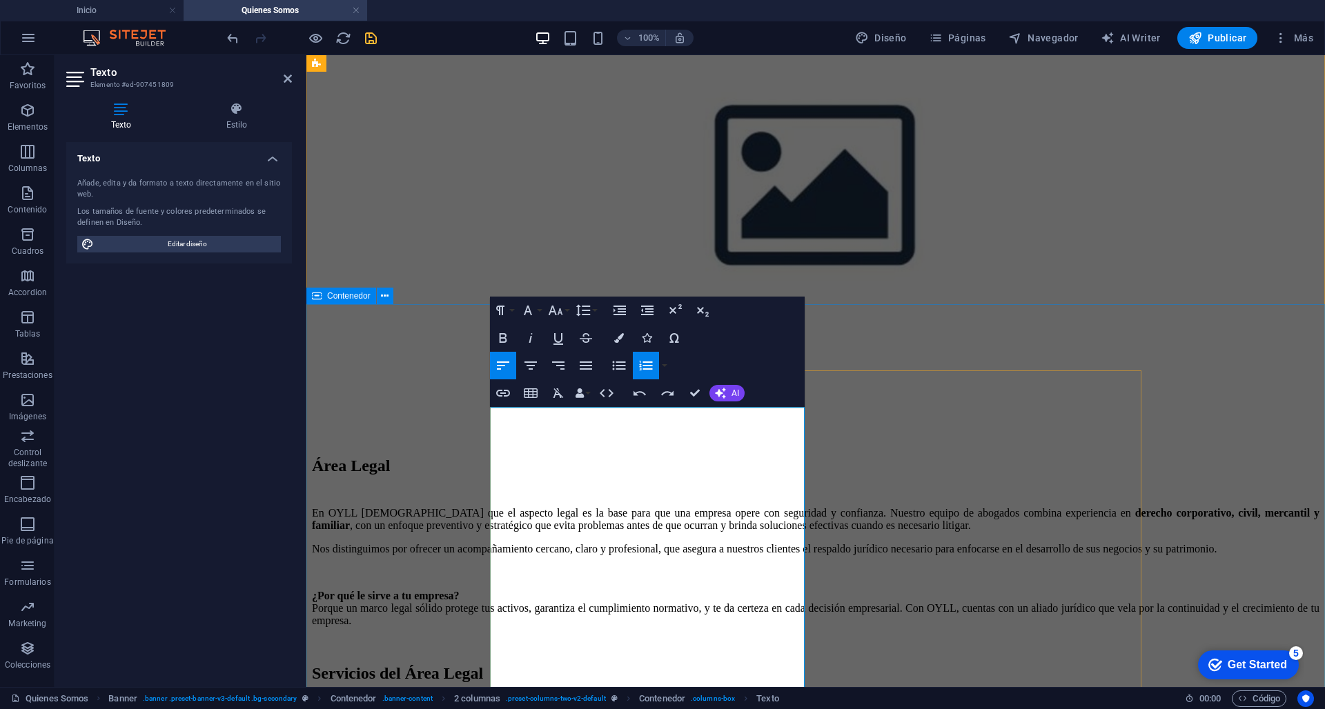
scroll to position [644, 0]
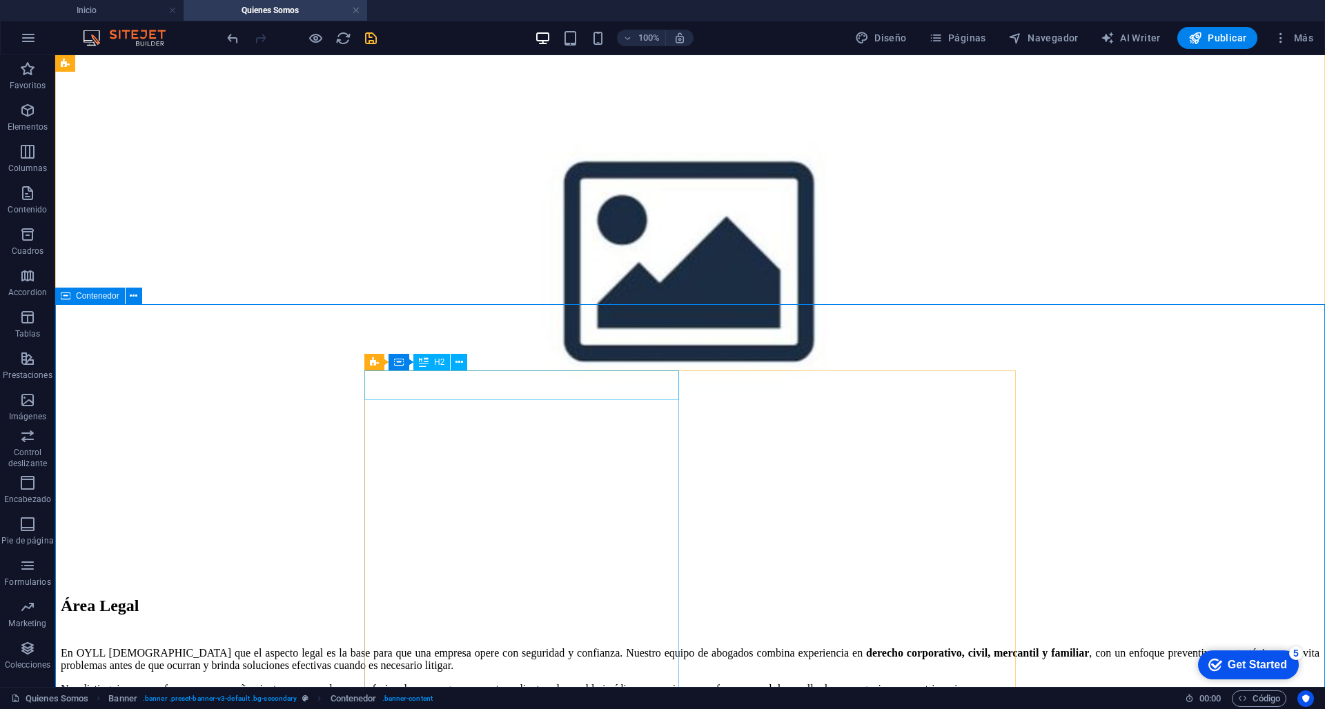
click at [470, 597] on div "Área Legal" at bounding box center [690, 606] width 1258 height 19
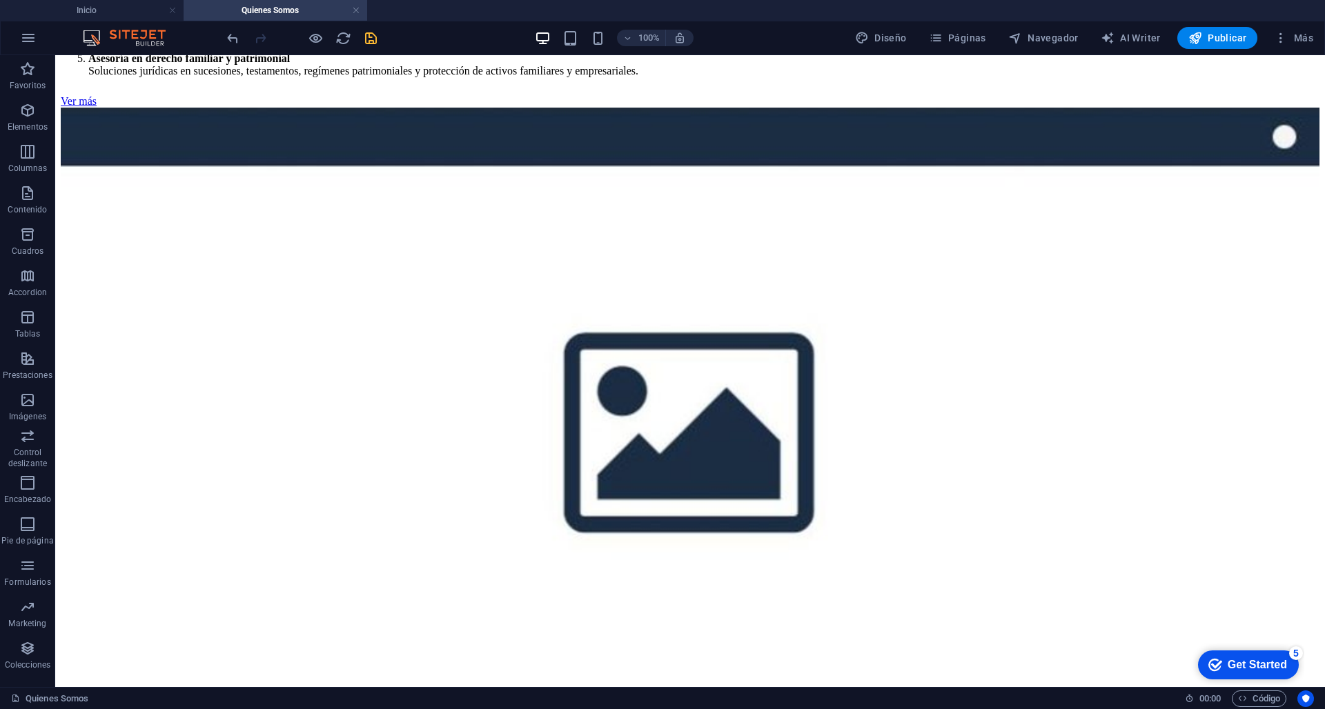
scroll to position [1268, 0]
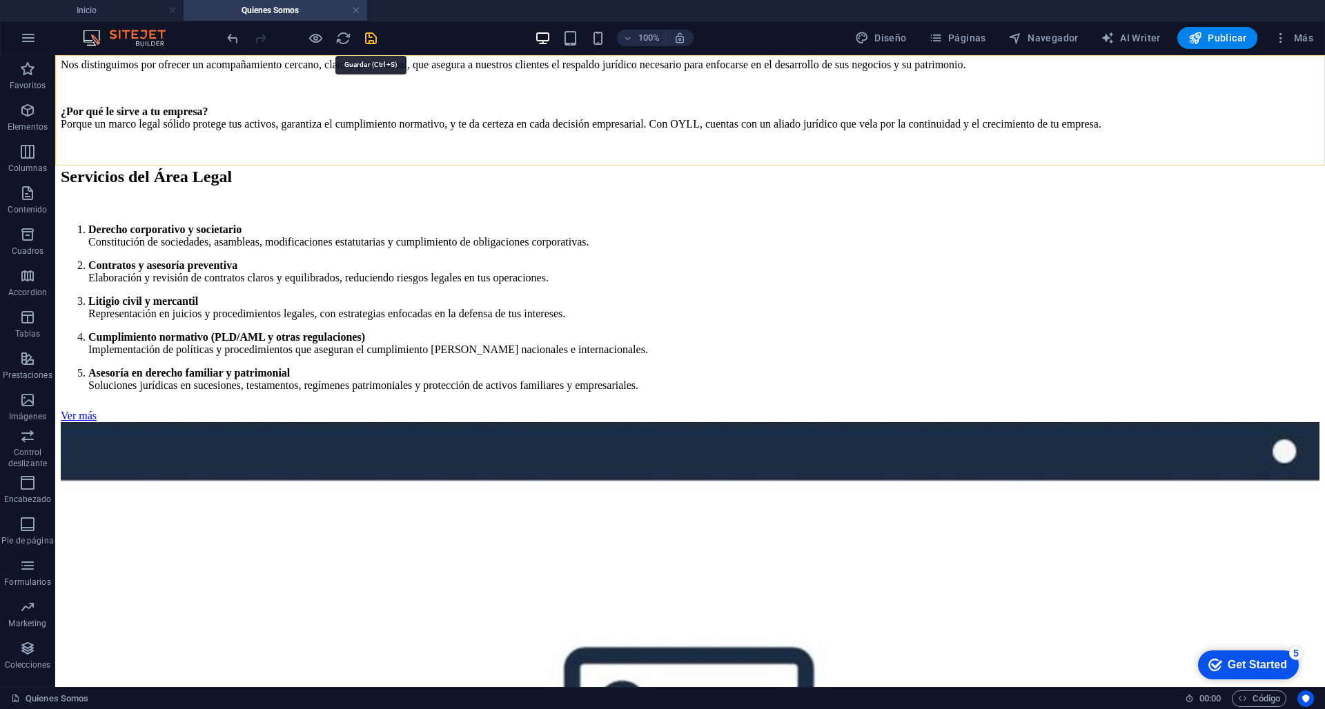
click at [376, 40] on icon "save" at bounding box center [371, 38] width 16 height 16
click at [947, 30] on button "Páginas" at bounding box center [957, 38] width 68 height 22
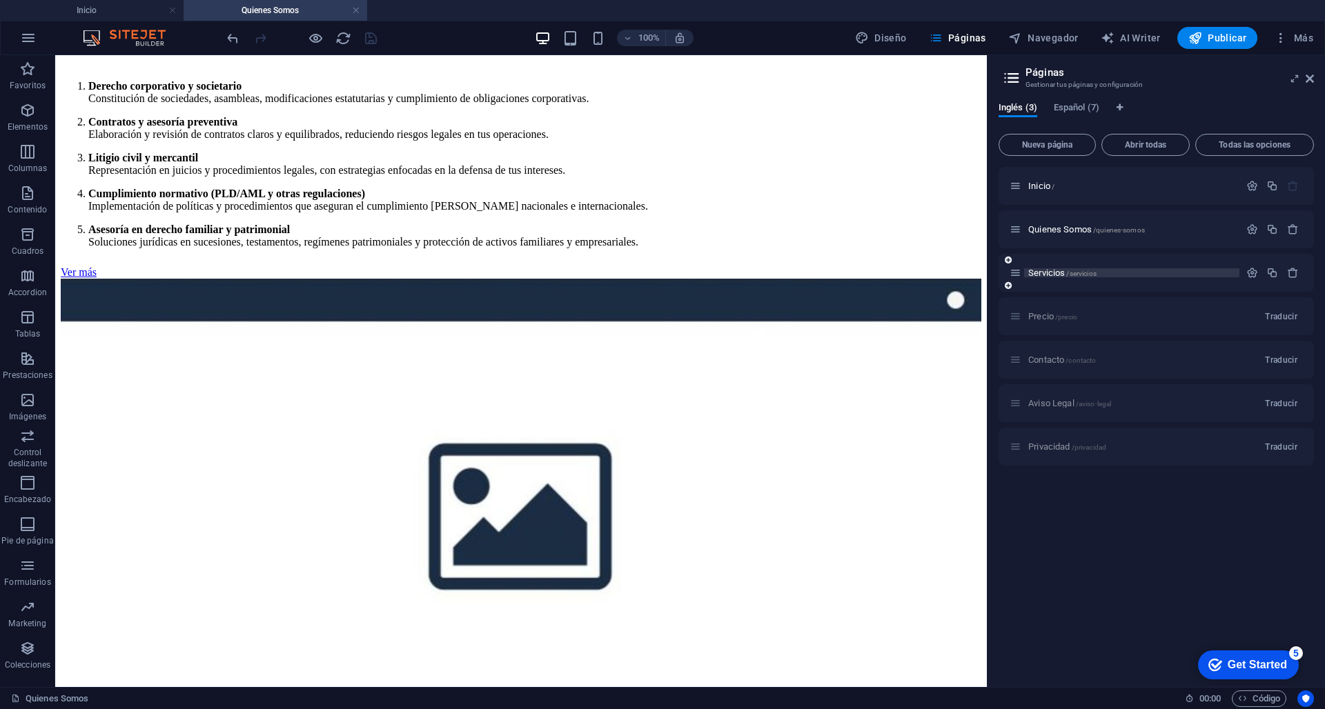
click at [1058, 270] on span "Servicios /servicios" at bounding box center [1062, 273] width 68 height 10
click at [1058, 297] on div "Precio /precio Traducir" at bounding box center [1155, 316] width 315 height 38
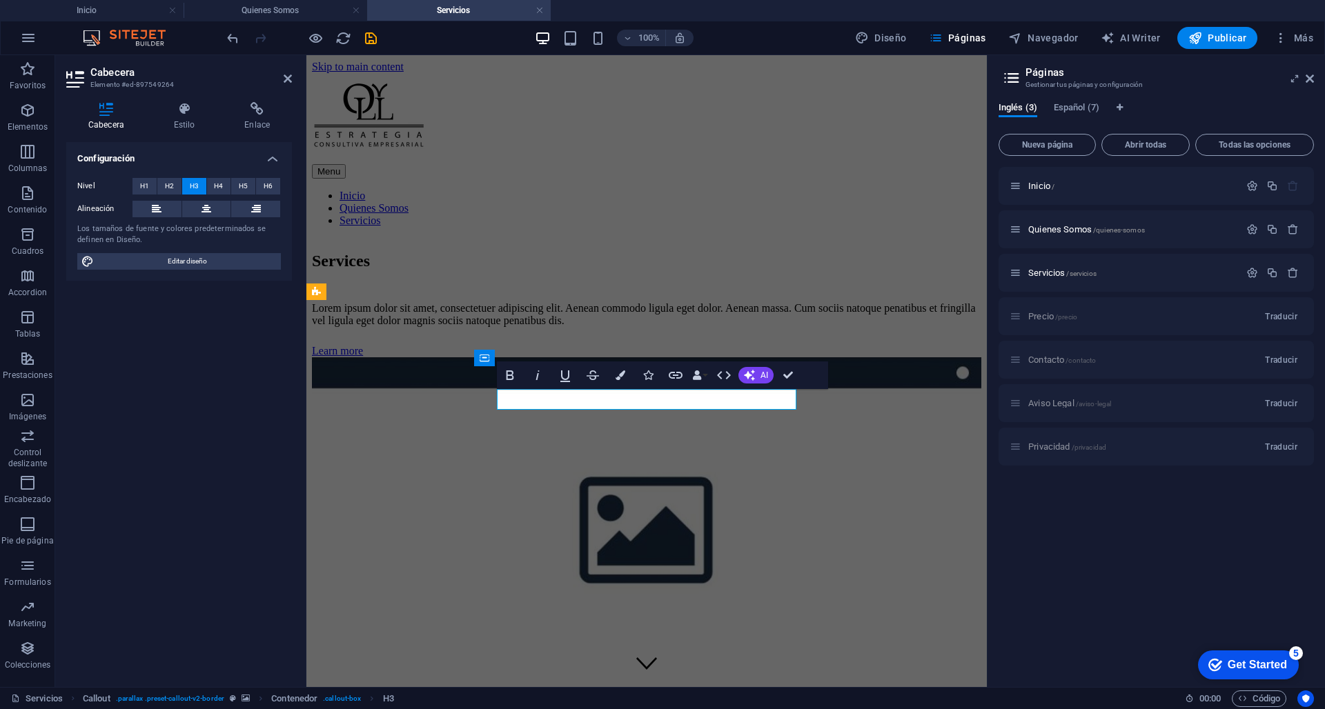
scroll to position [586, 0]
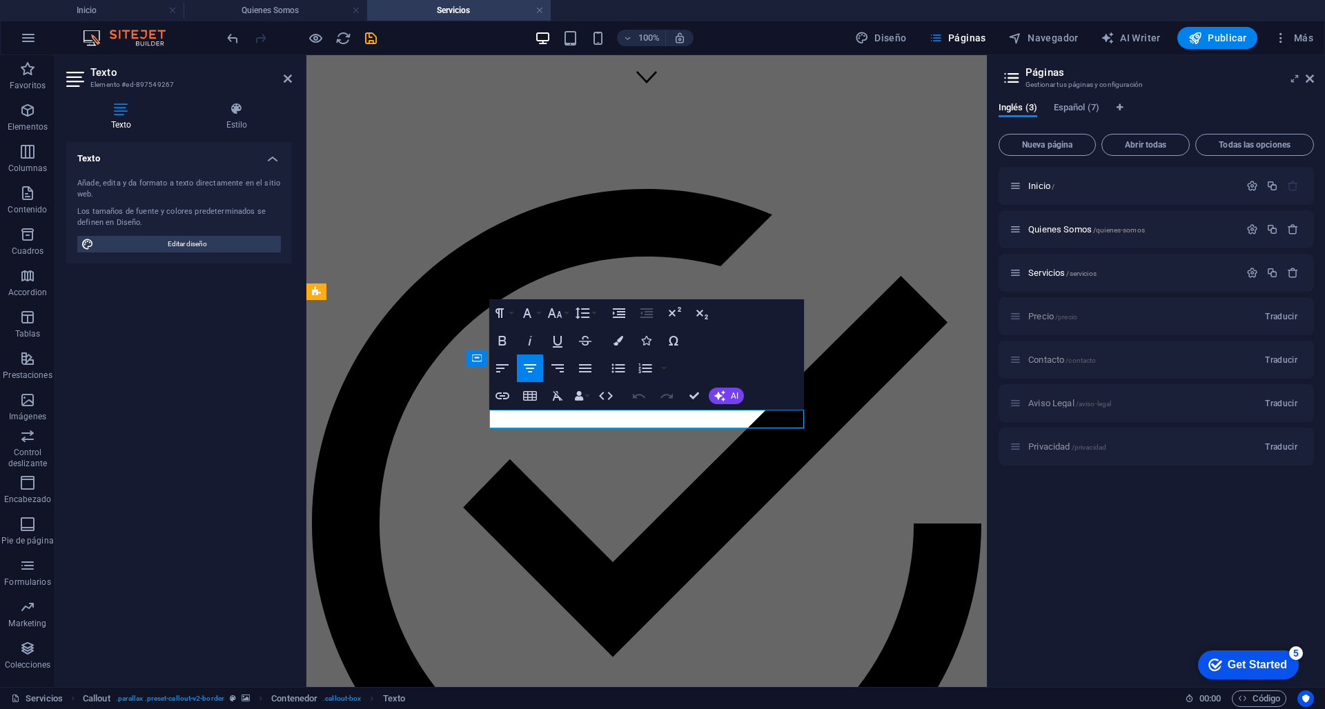
drag, startPoint x: 715, startPoint y: 418, endPoint x: 574, endPoint y: 408, distance: 141.1
click at [730, 390] on button "AI" at bounding box center [726, 396] width 35 height 17
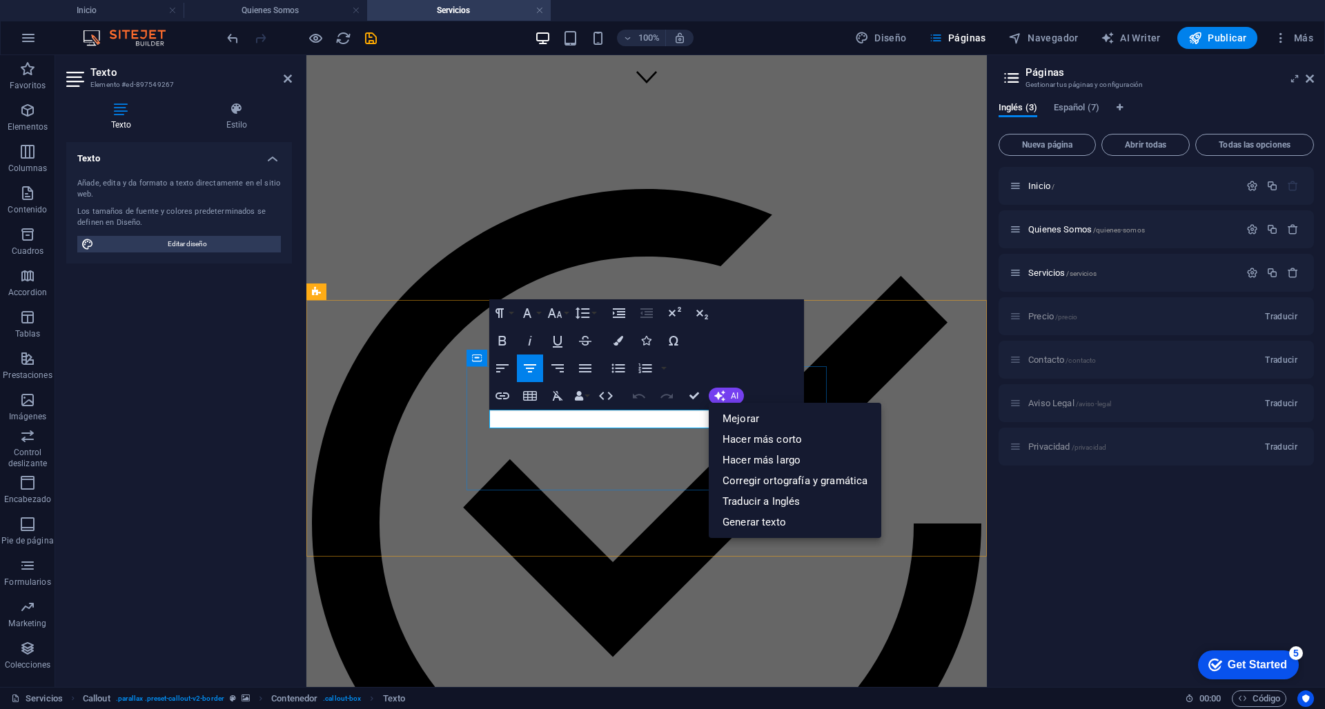
drag, startPoint x: 578, startPoint y: 422, endPoint x: 732, endPoint y: 424, distance: 153.9
copy p "For further information"
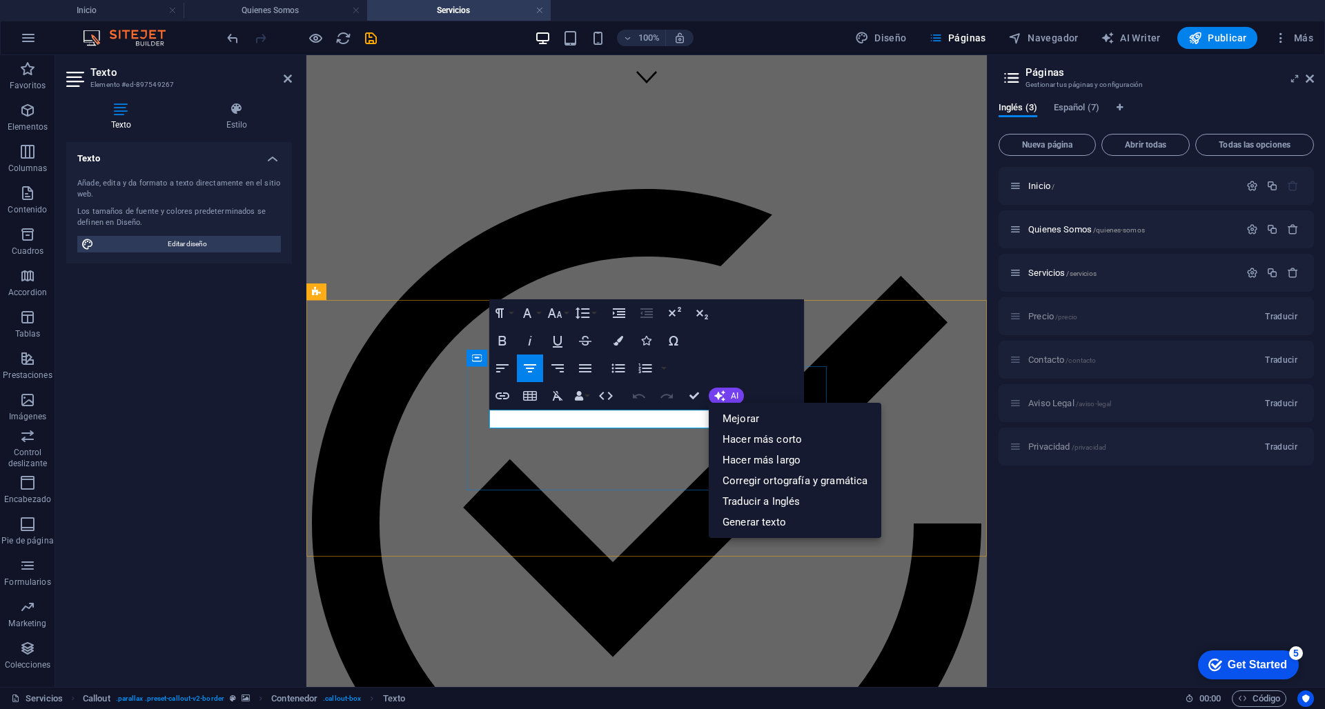
drag, startPoint x: 315, startPoint y: 564, endPoint x: 637, endPoint y: 414, distance: 354.7
drag, startPoint x: 580, startPoint y: 417, endPoint x: 713, endPoint y: 424, distance: 134.0
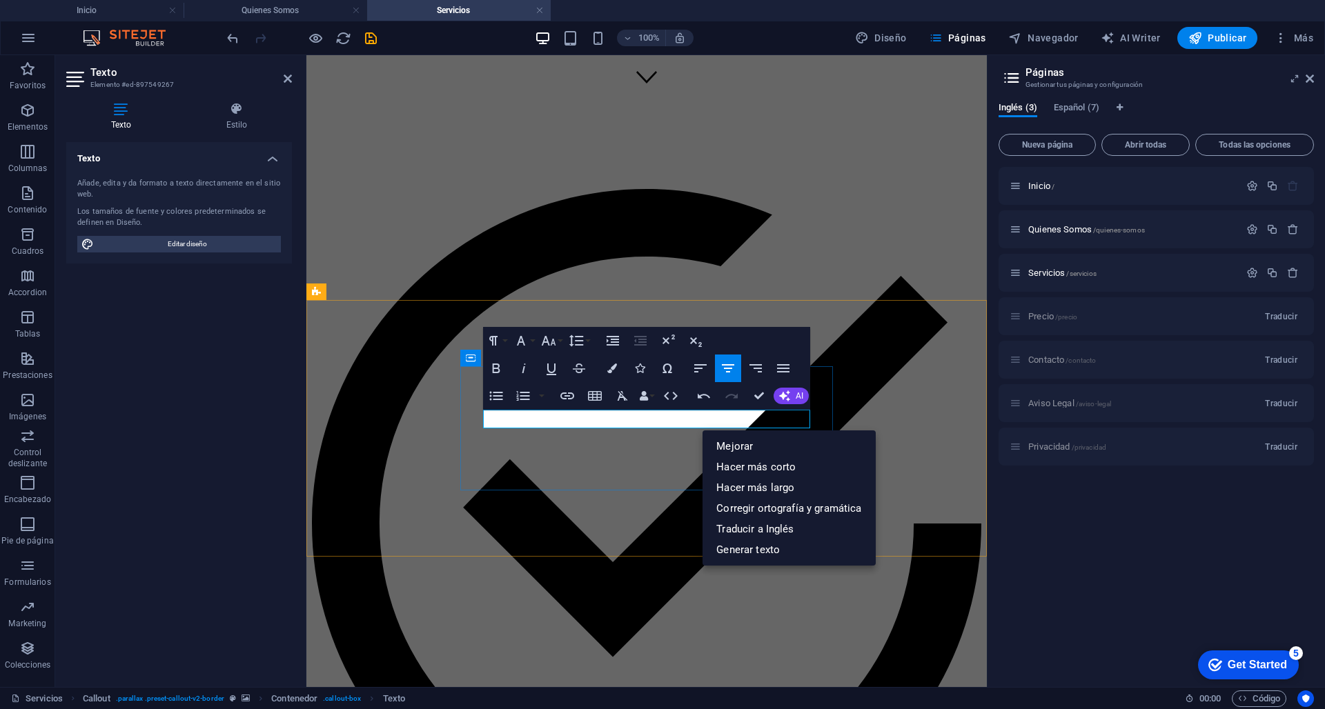
drag, startPoint x: 719, startPoint y: 417, endPoint x: 567, endPoint y: 417, distance: 151.8
click at [530, 344] on button "Font Family" at bounding box center [524, 341] width 26 height 28
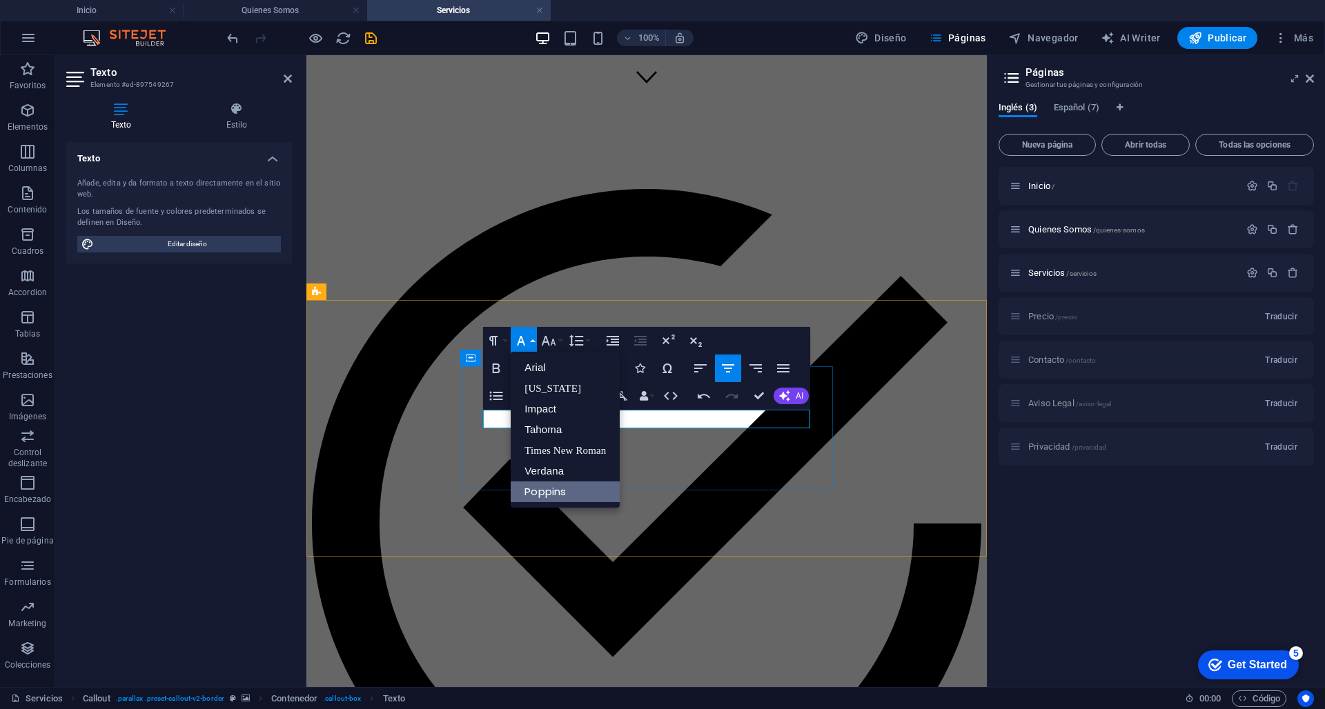
scroll to position [0, 0]
click at [530, 344] on button "Font Family" at bounding box center [524, 341] width 26 height 28
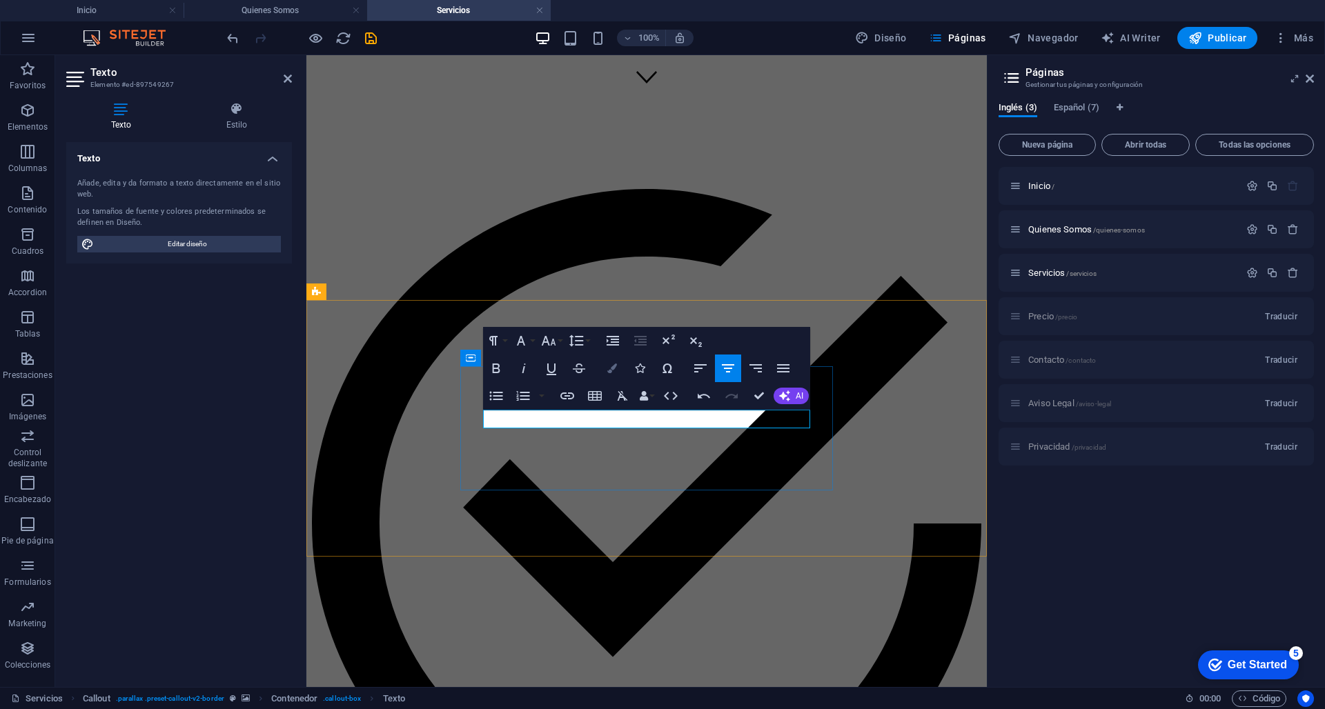
click at [613, 368] on icon "button" at bounding box center [612, 369] width 10 height 10
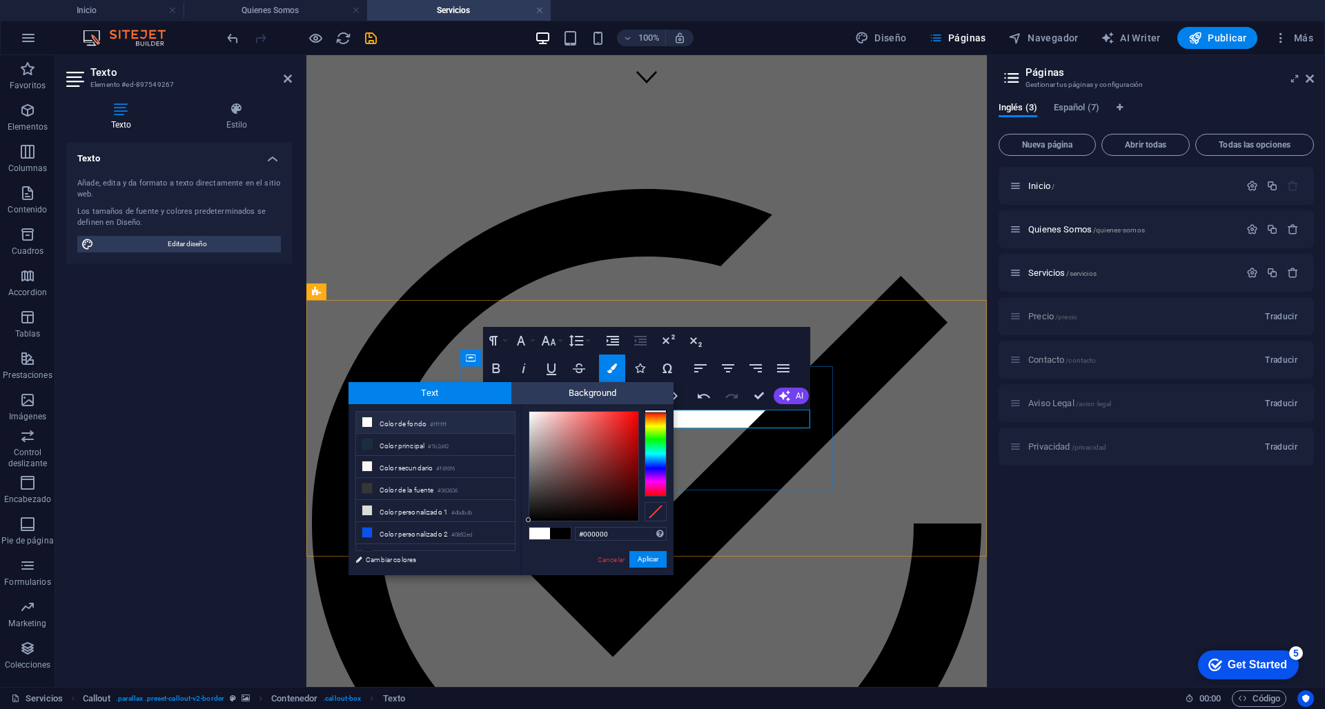
click at [361, 424] on li "Color de fondo #ffffff" at bounding box center [435, 423] width 159 height 22
type input "#ffffff"
click at [366, 424] on icon at bounding box center [367, 422] width 10 height 10
click at [370, 424] on icon at bounding box center [367, 422] width 10 height 10
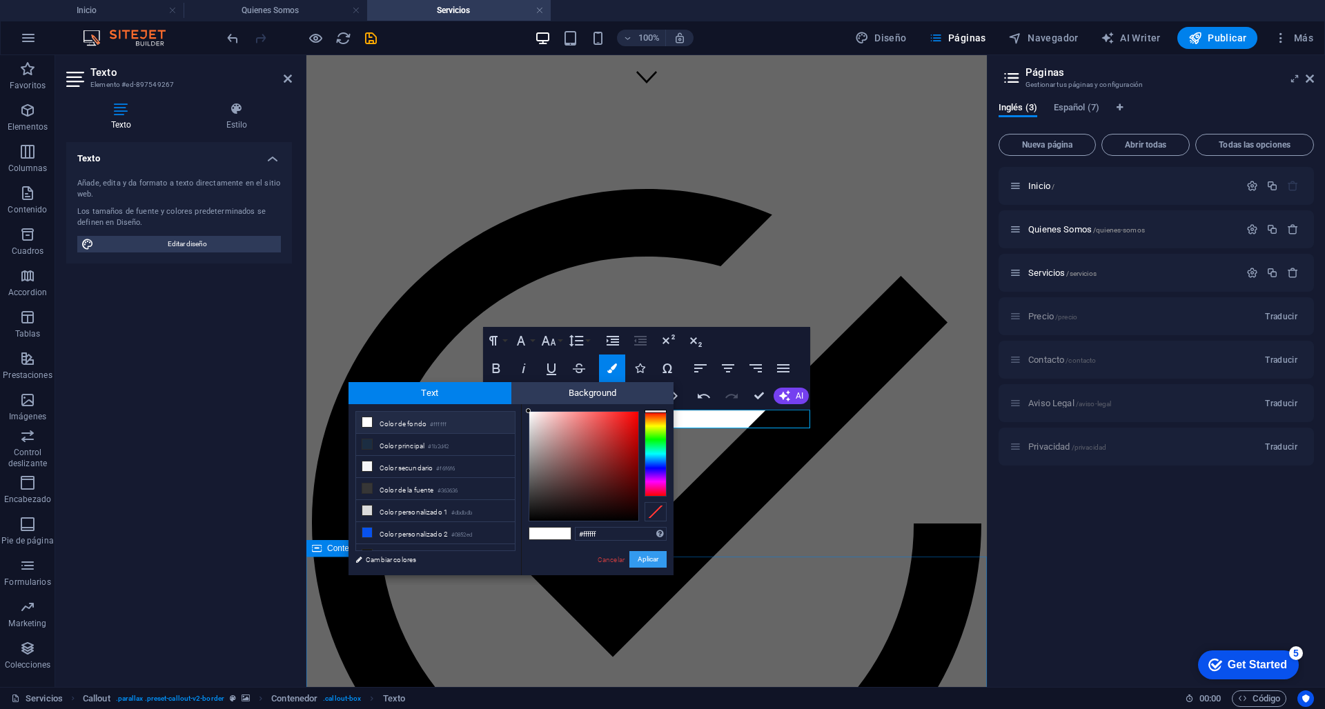
click at [655, 564] on button "Aplicar" at bounding box center [647, 559] width 37 height 17
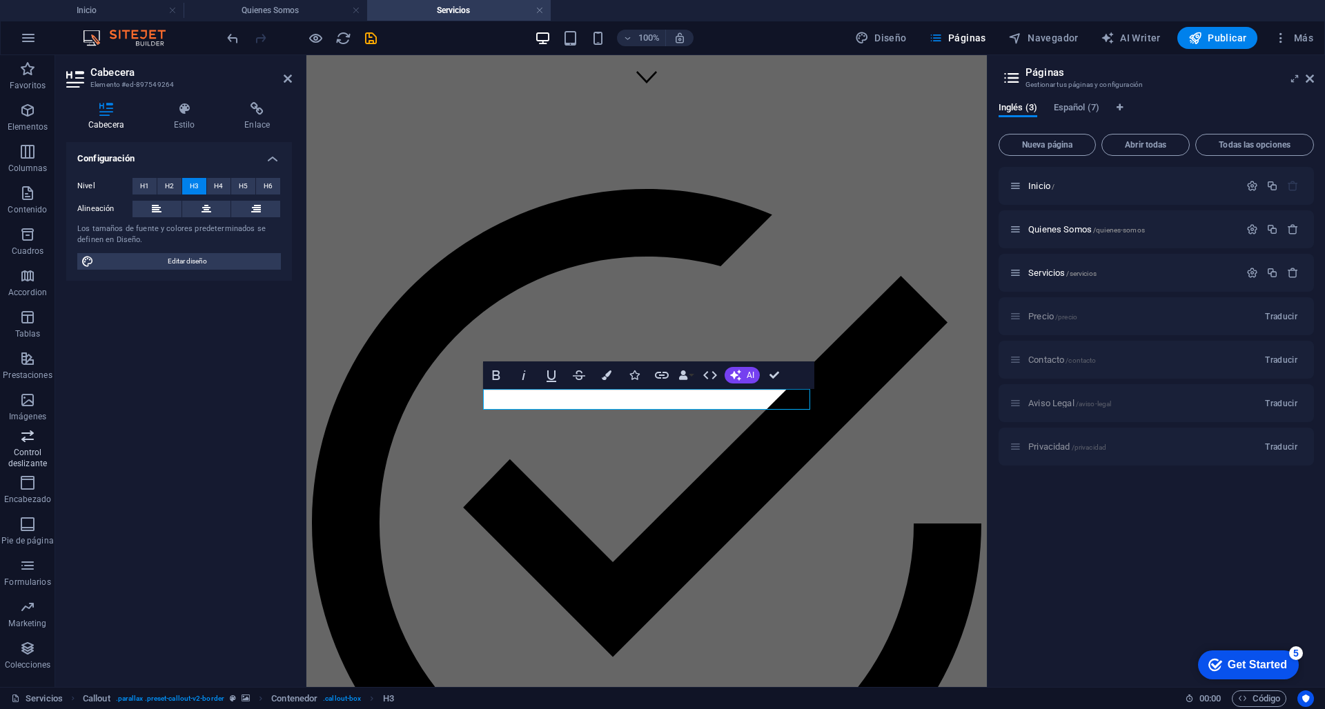
drag, startPoint x: 711, startPoint y: 402, endPoint x: 517, endPoint y: 389, distance: 195.0
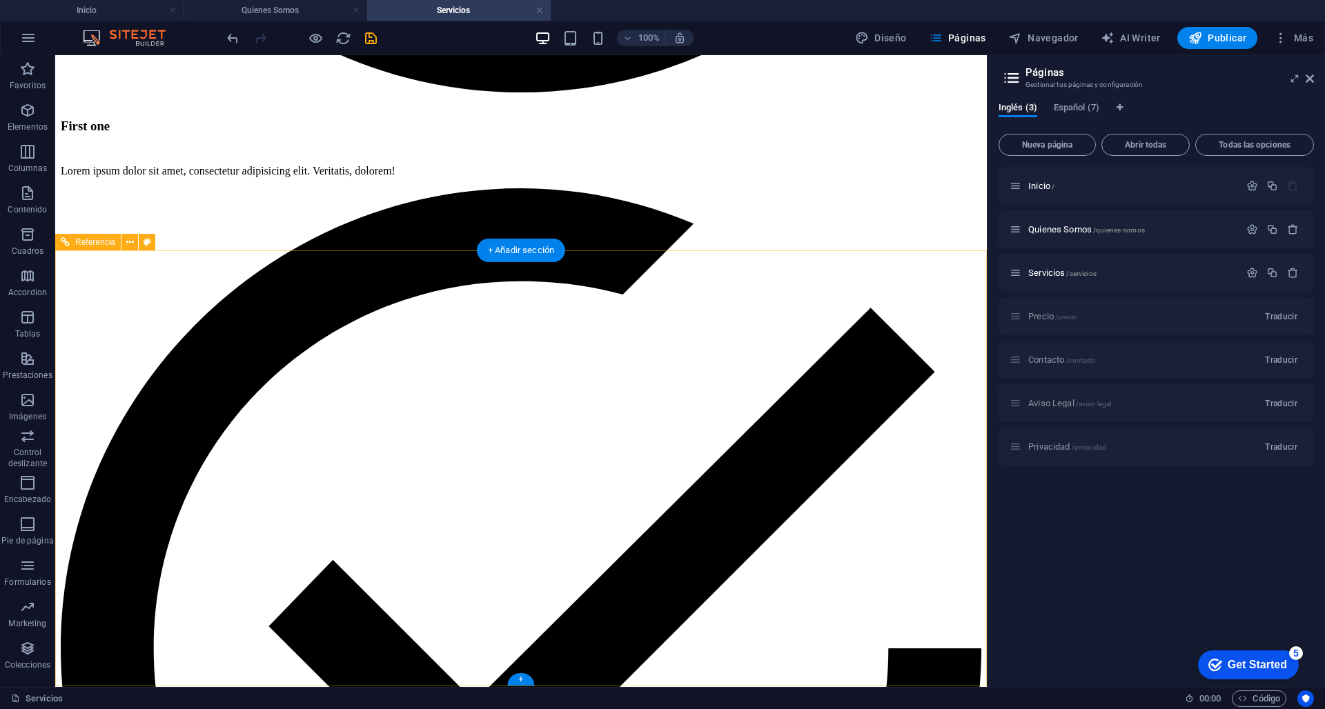
scroll to position [1645, 0]
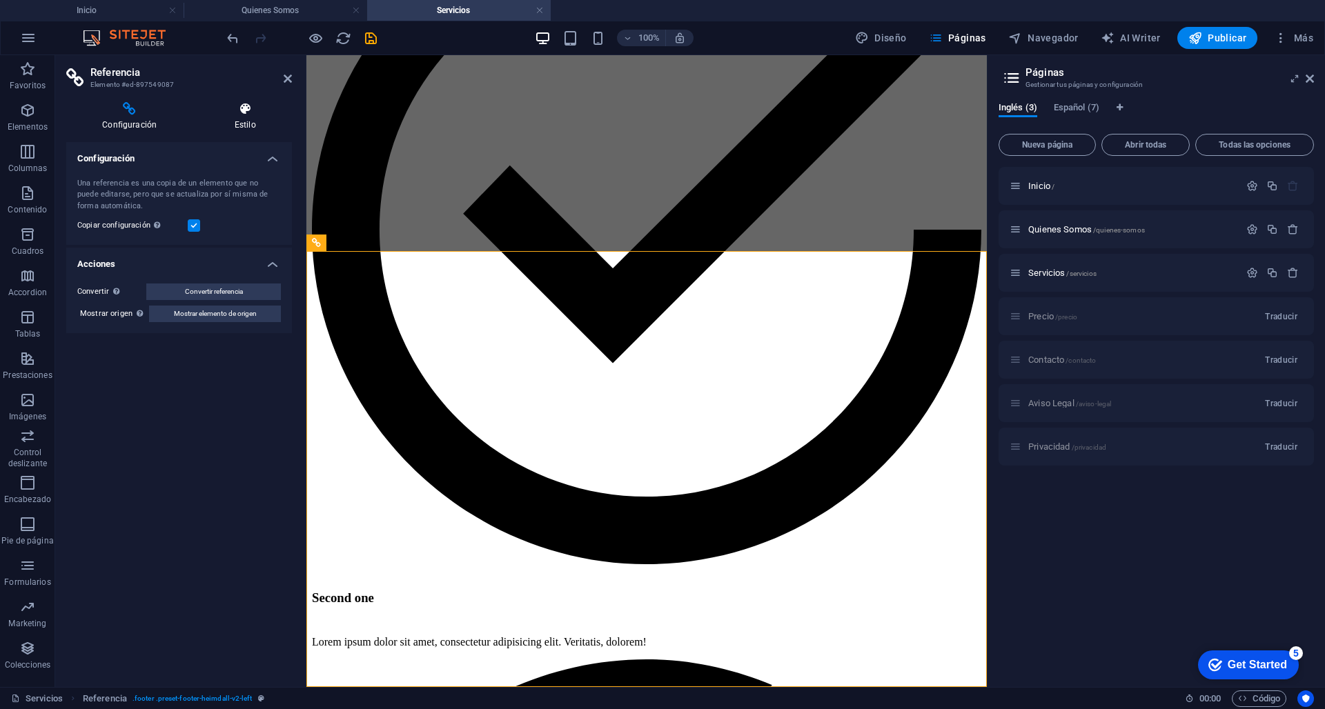
click at [252, 106] on icon at bounding box center [245, 109] width 94 height 14
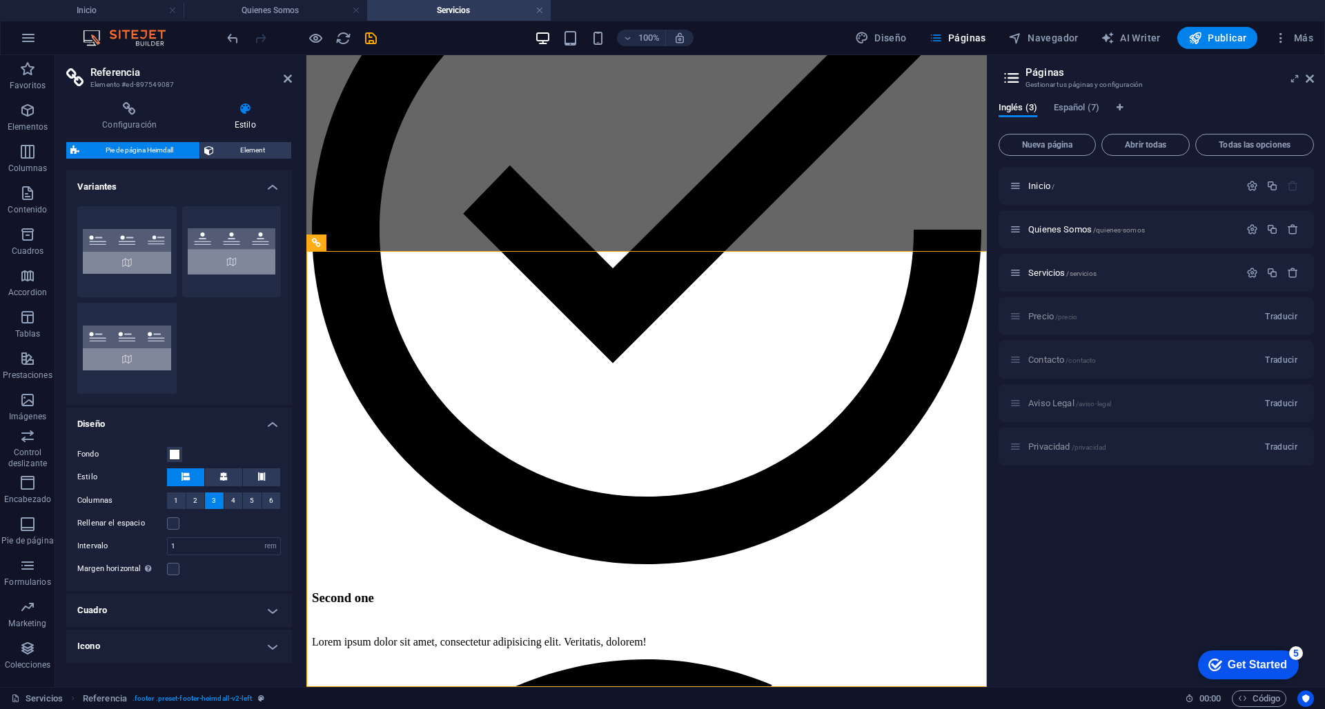
scroll to position [0, 0]
click at [288, 77] on icon at bounding box center [288, 78] width 8 height 11
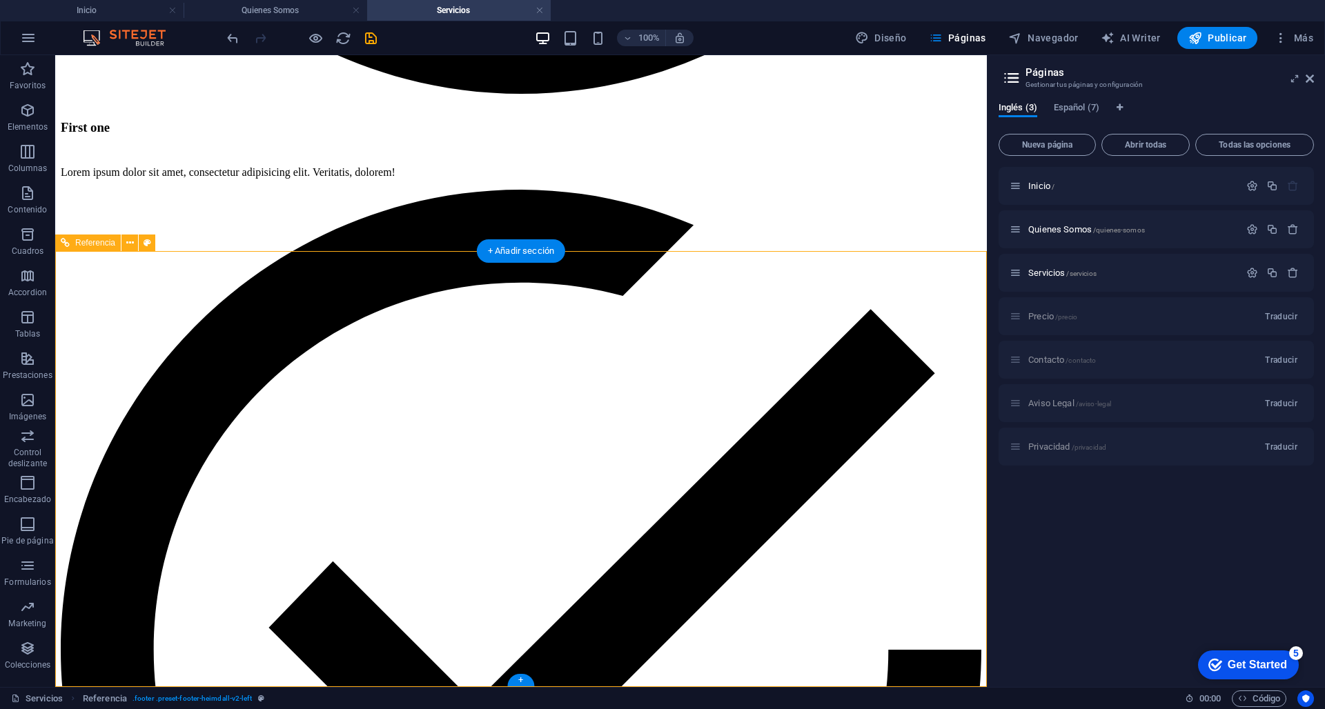
select select "rem"
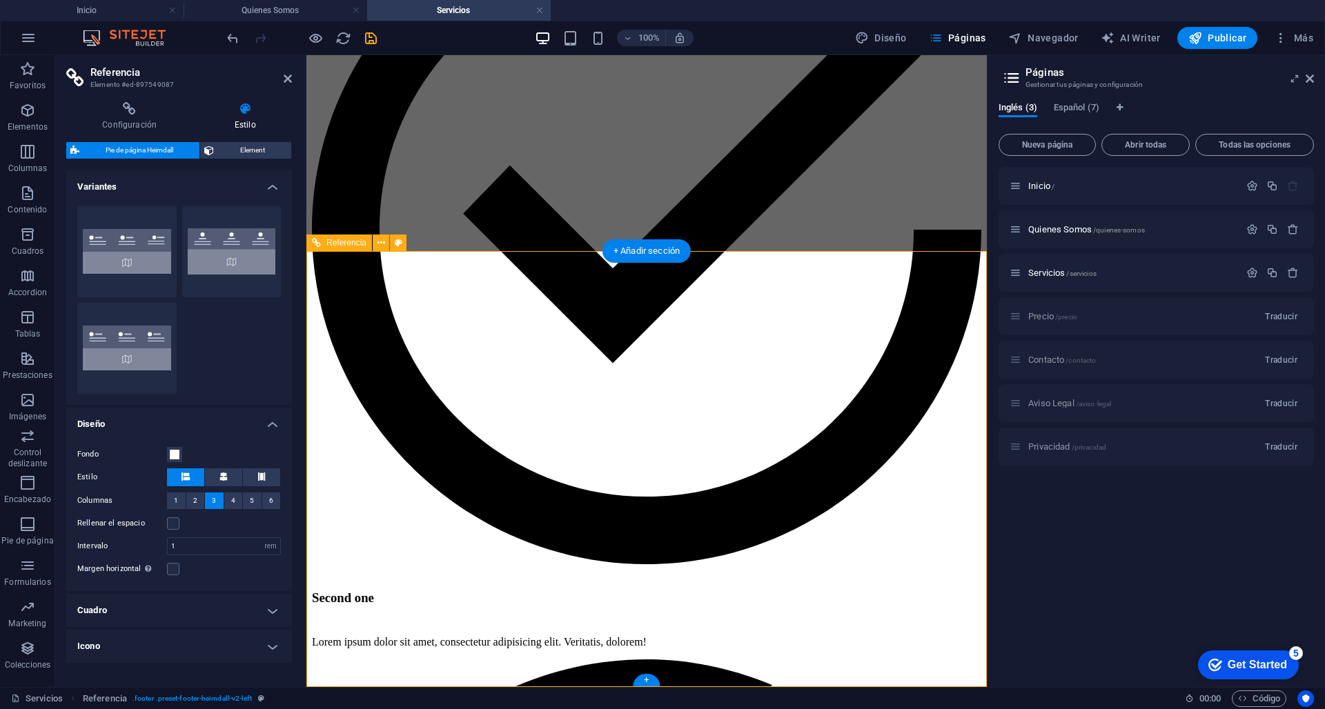
click at [238, 146] on span "Element" at bounding box center [252, 150] width 69 height 17
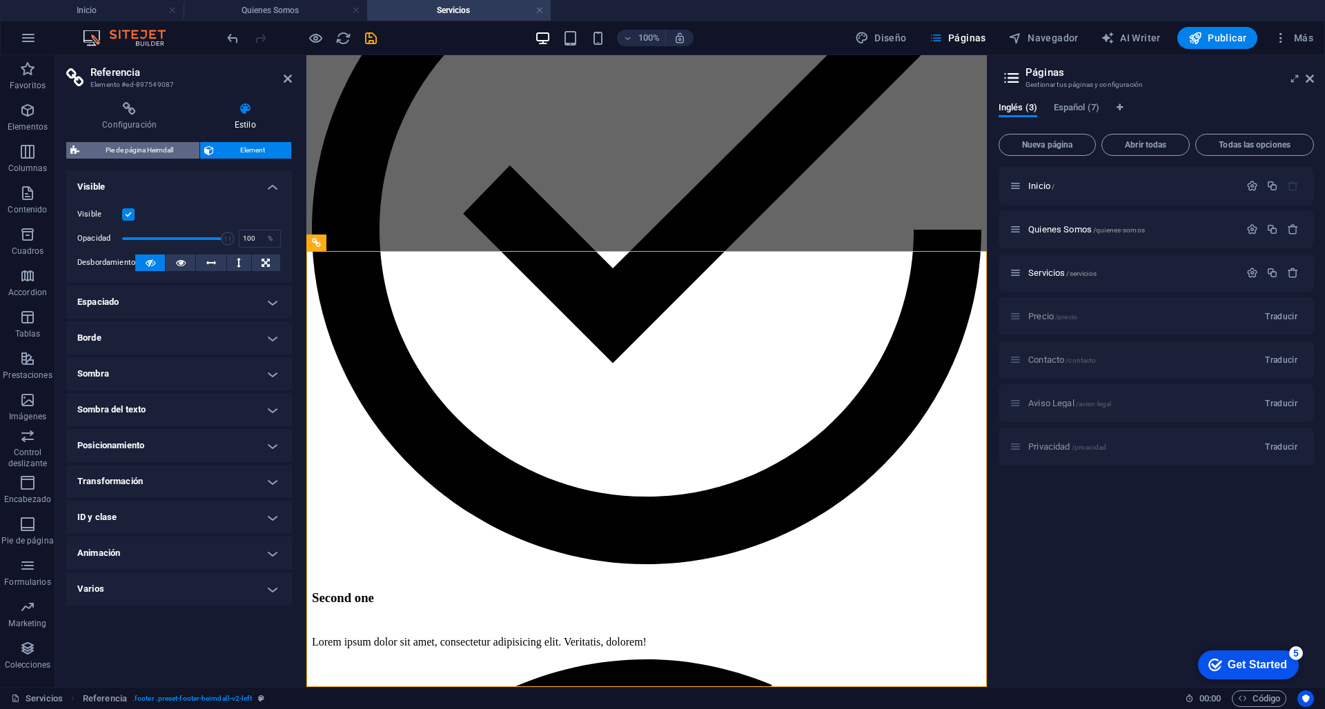
click at [161, 147] on span "Pie de página Heimdall" at bounding box center [139, 150] width 112 height 17
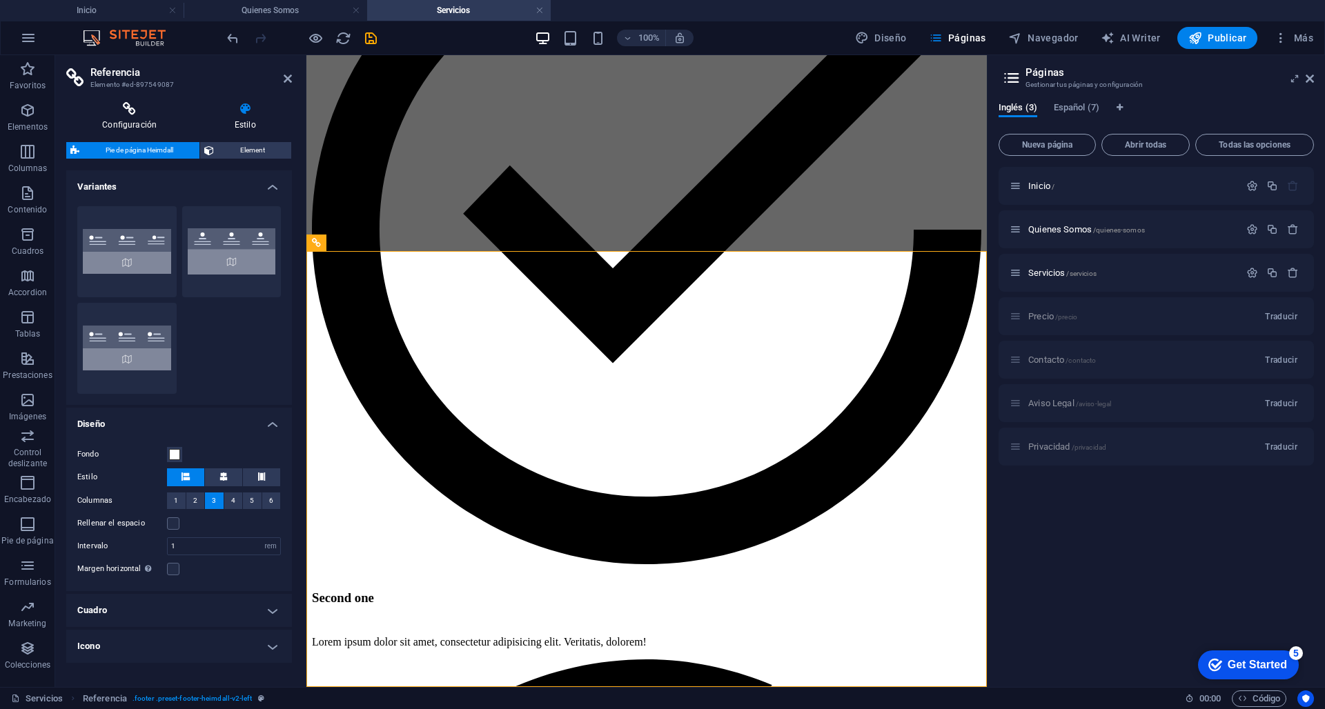
click at [117, 117] on h4 "Configuración" at bounding box center [132, 116] width 132 height 29
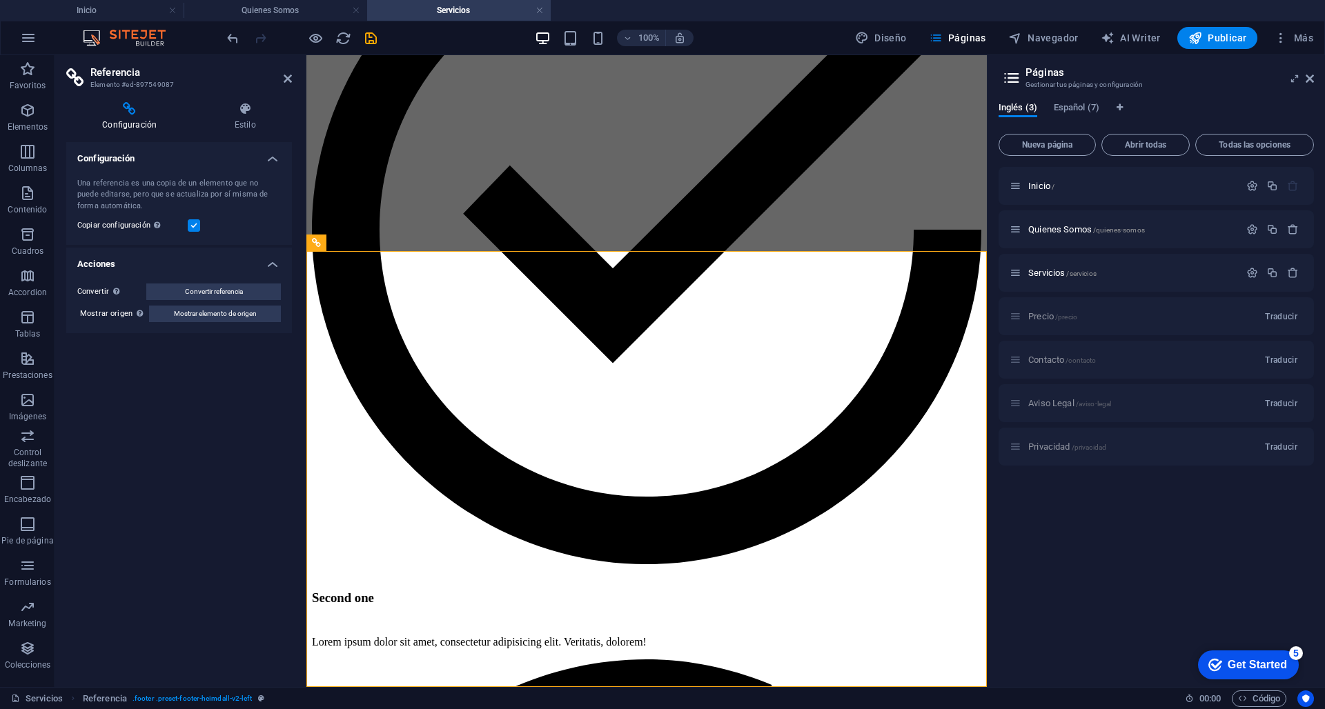
click at [281, 268] on h4 "Acciones" at bounding box center [179, 260] width 226 height 25
click at [277, 265] on h4 "Acciones" at bounding box center [179, 264] width 226 height 33
click at [177, 173] on div "Una referencia es una copia de un elemento que no puede editarse, pero que se a…" at bounding box center [179, 206] width 226 height 79
click at [232, 122] on h4 "Estilo" at bounding box center [245, 116] width 94 height 29
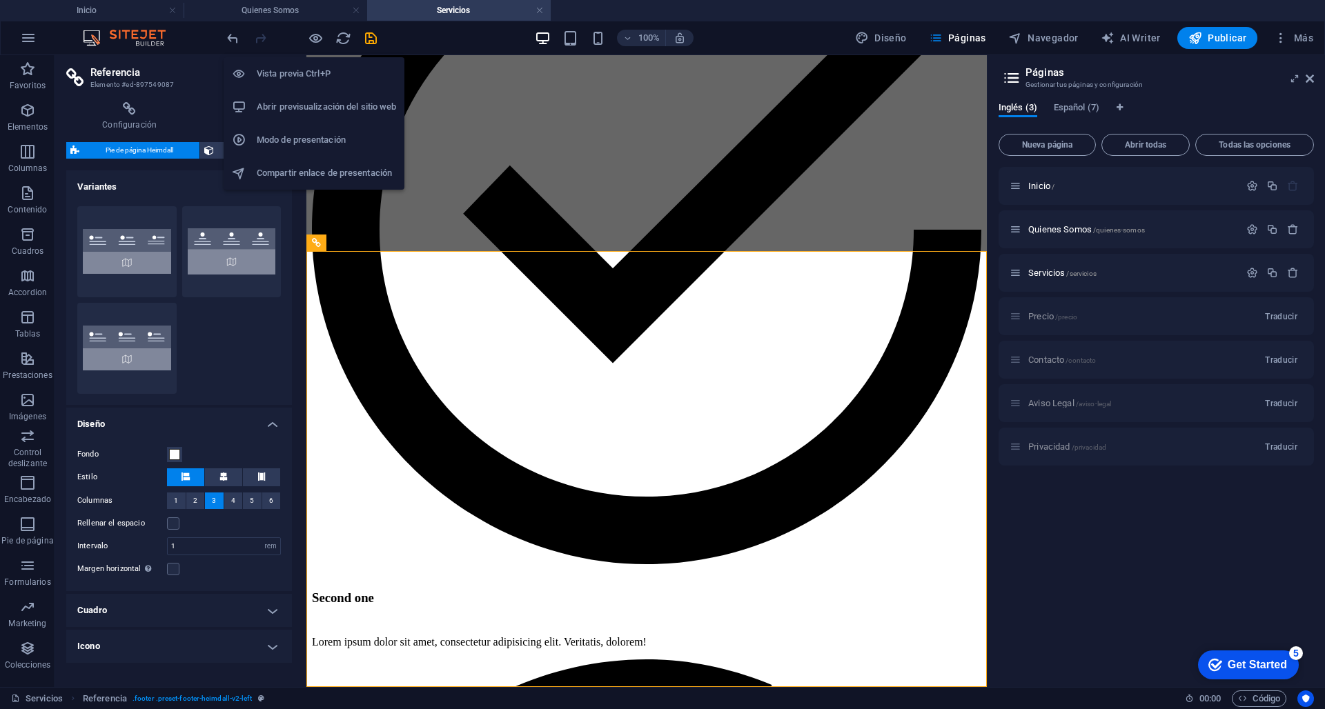
click at [297, 80] on h6 "Vista previa Ctrl+P" at bounding box center [326, 74] width 139 height 17
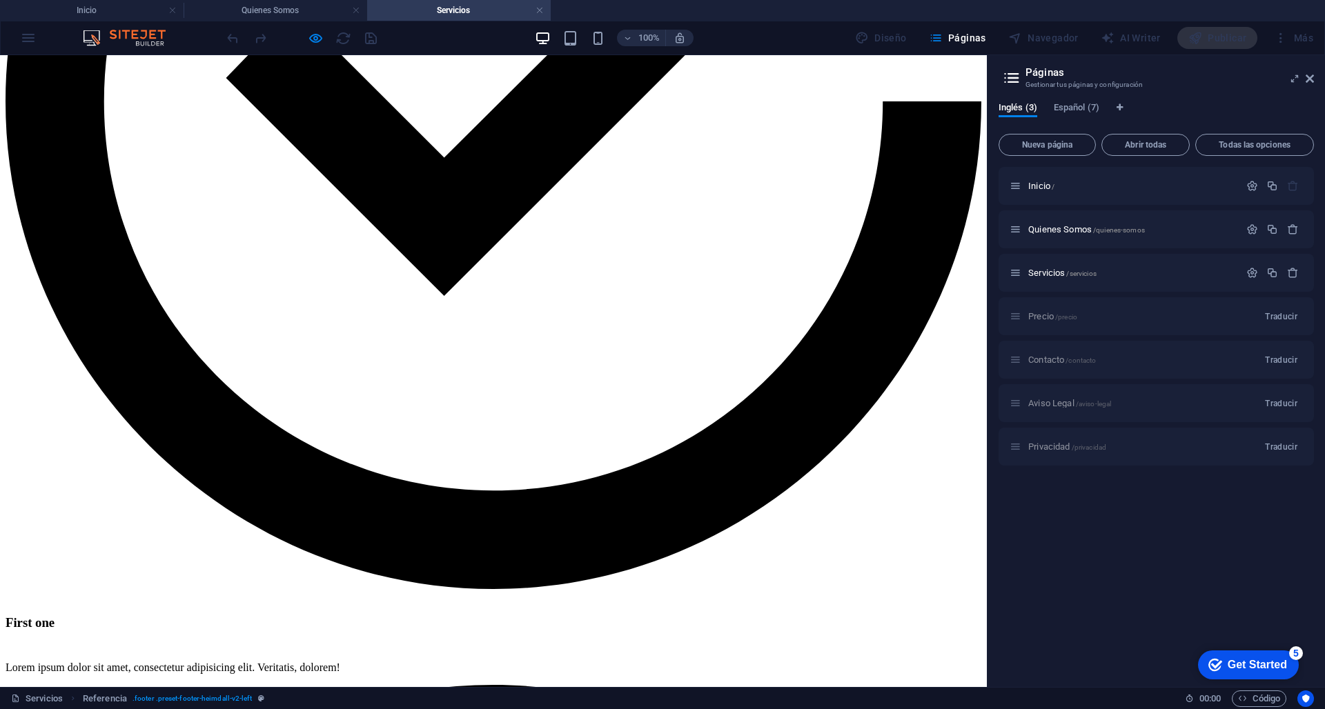
click at [366, 39] on div at bounding box center [301, 38] width 155 height 22
click at [319, 40] on icon "button" at bounding box center [316, 38] width 16 height 16
select select "rem"
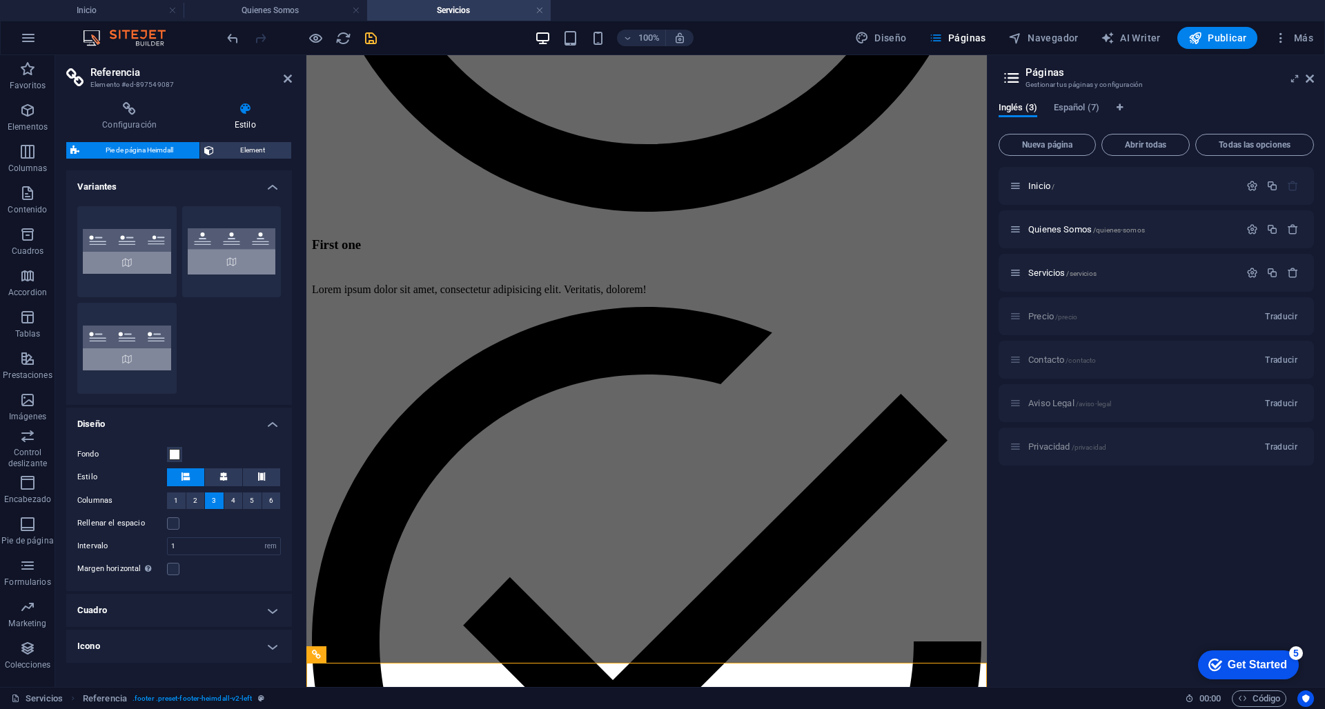
click at [375, 35] on icon "save" at bounding box center [371, 38] width 16 height 16
select select "rem"
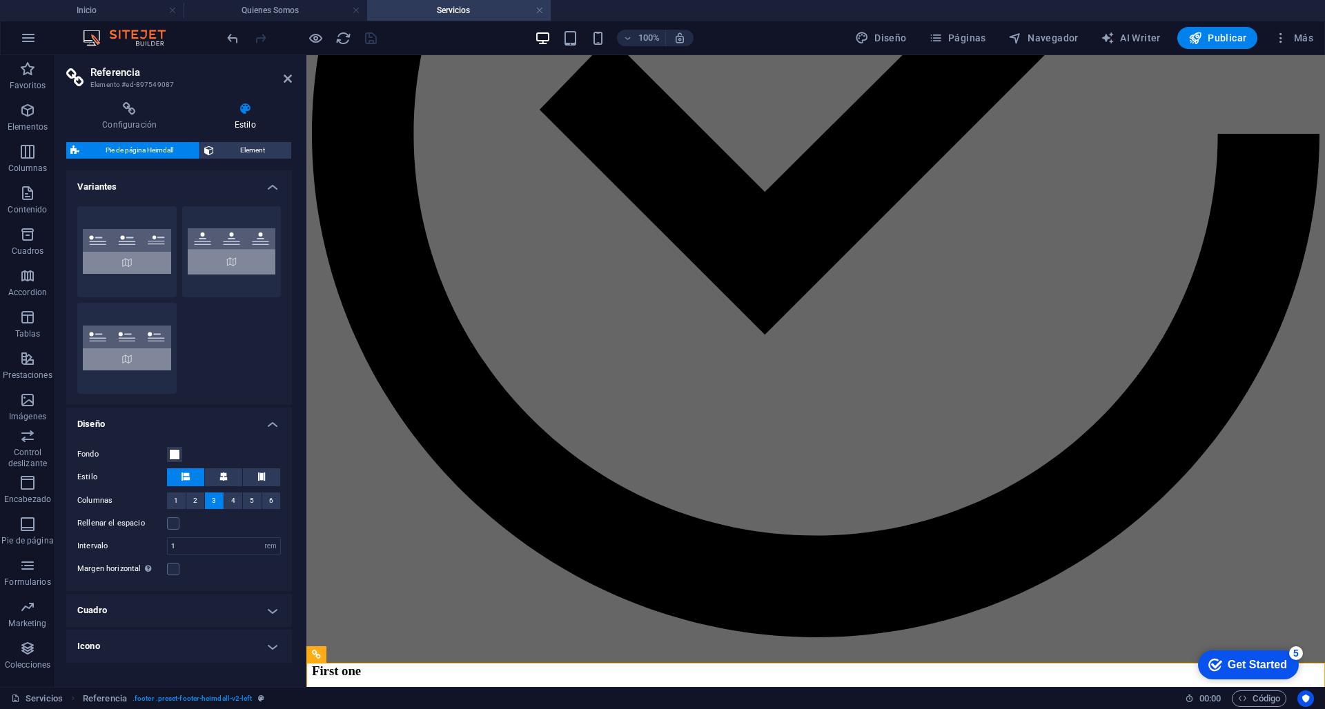
click at [286, 86] on header "Referencia Elemento #ed-897549087" at bounding box center [179, 73] width 226 height 36
click at [281, 81] on header "Referencia Elemento #ed-897549087" at bounding box center [179, 73] width 226 height 36
click at [286, 78] on icon at bounding box center [288, 78] width 8 height 11
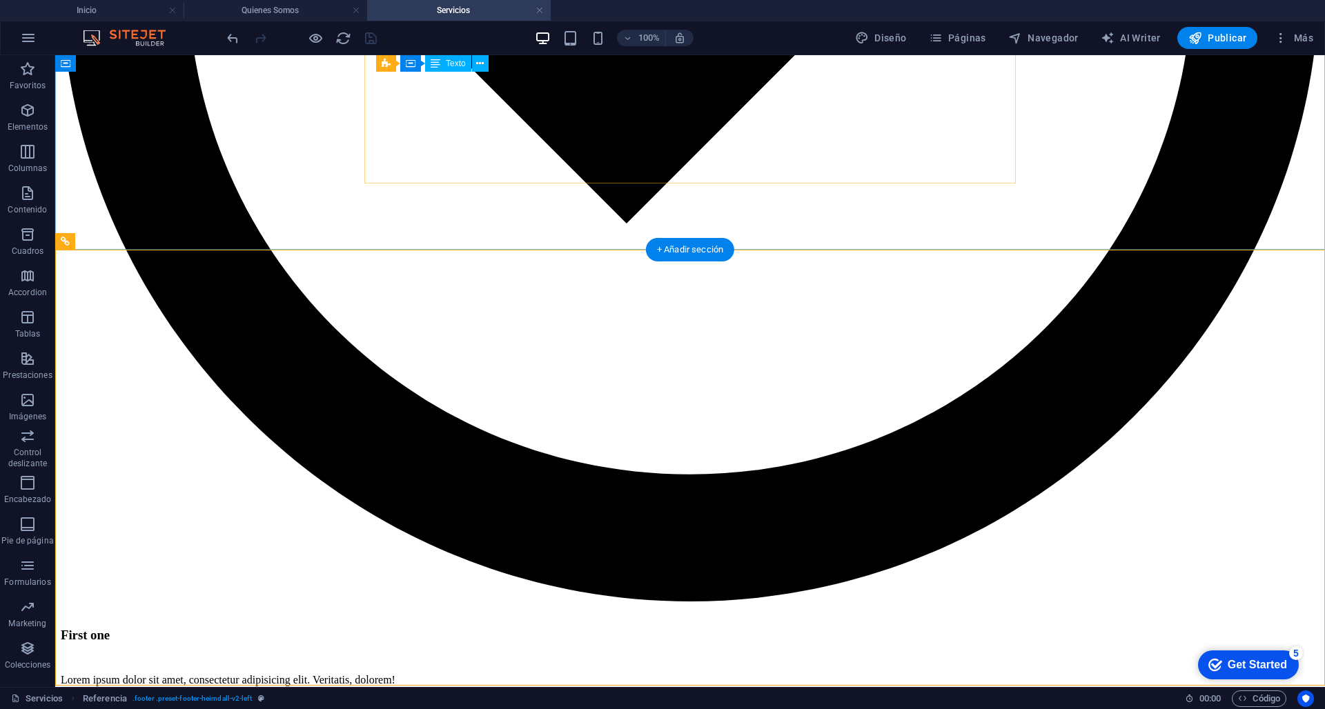
scroll to position [1645, 0]
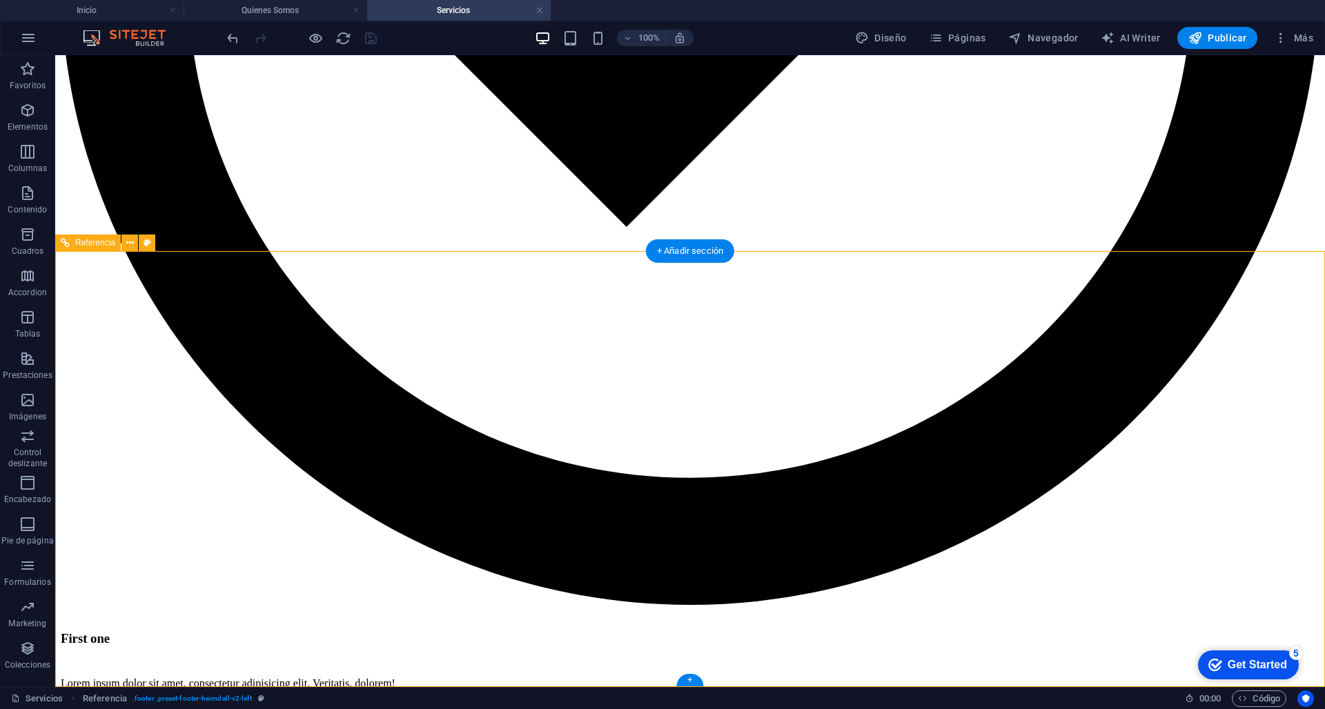
select select "rem"
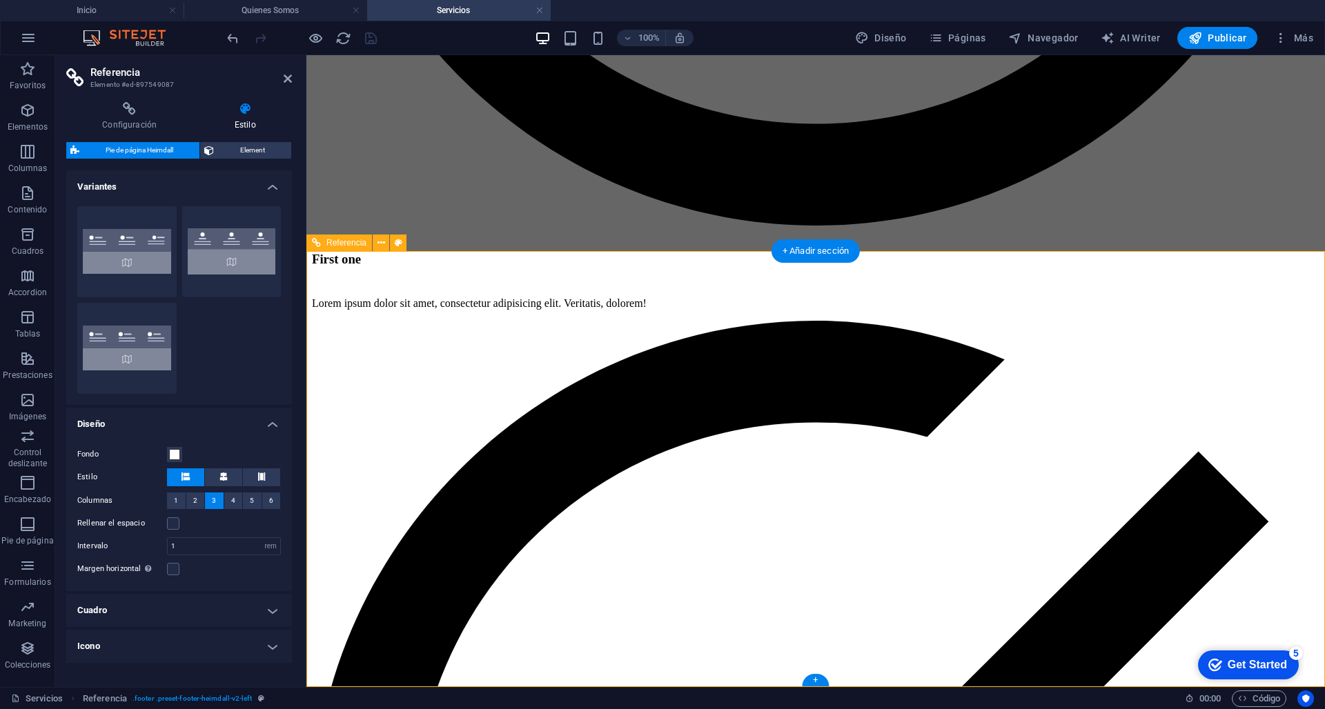
click at [179, 155] on span "Pie de página Heimdall" at bounding box center [139, 150] width 112 height 17
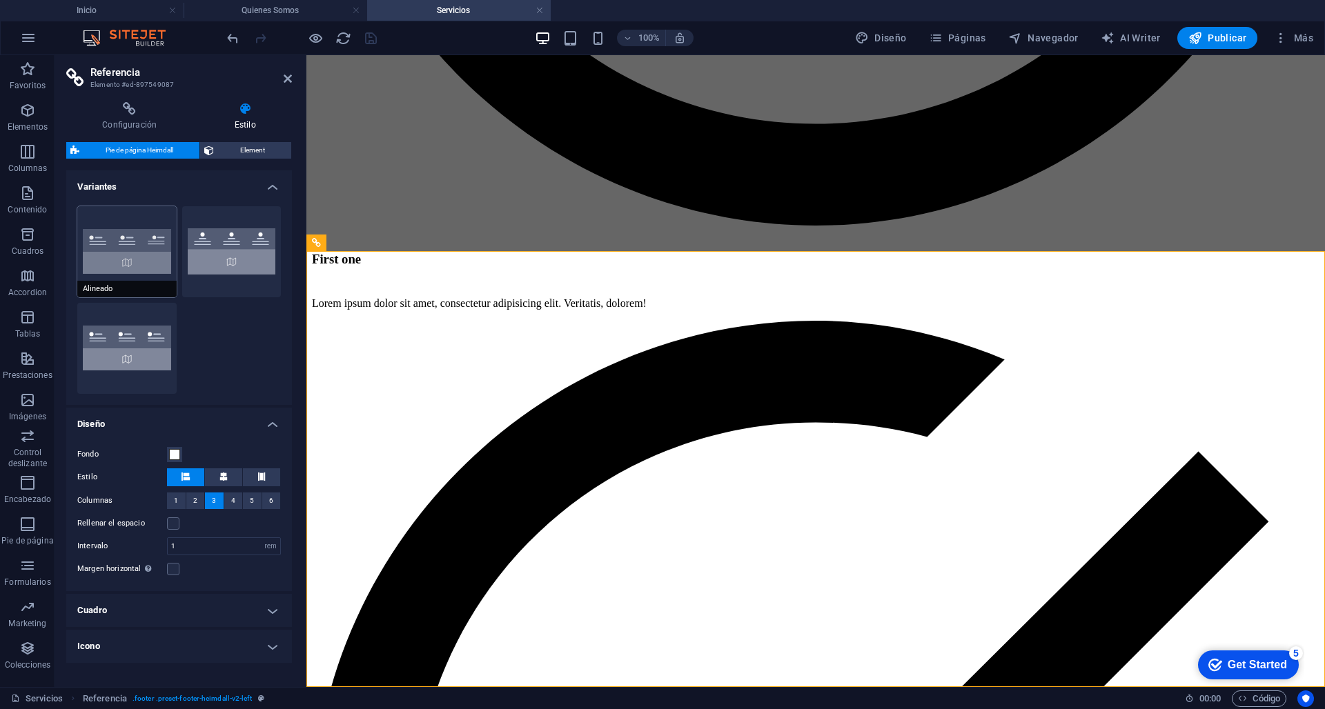
click at [119, 249] on button "Alineado" at bounding box center [126, 251] width 99 height 91
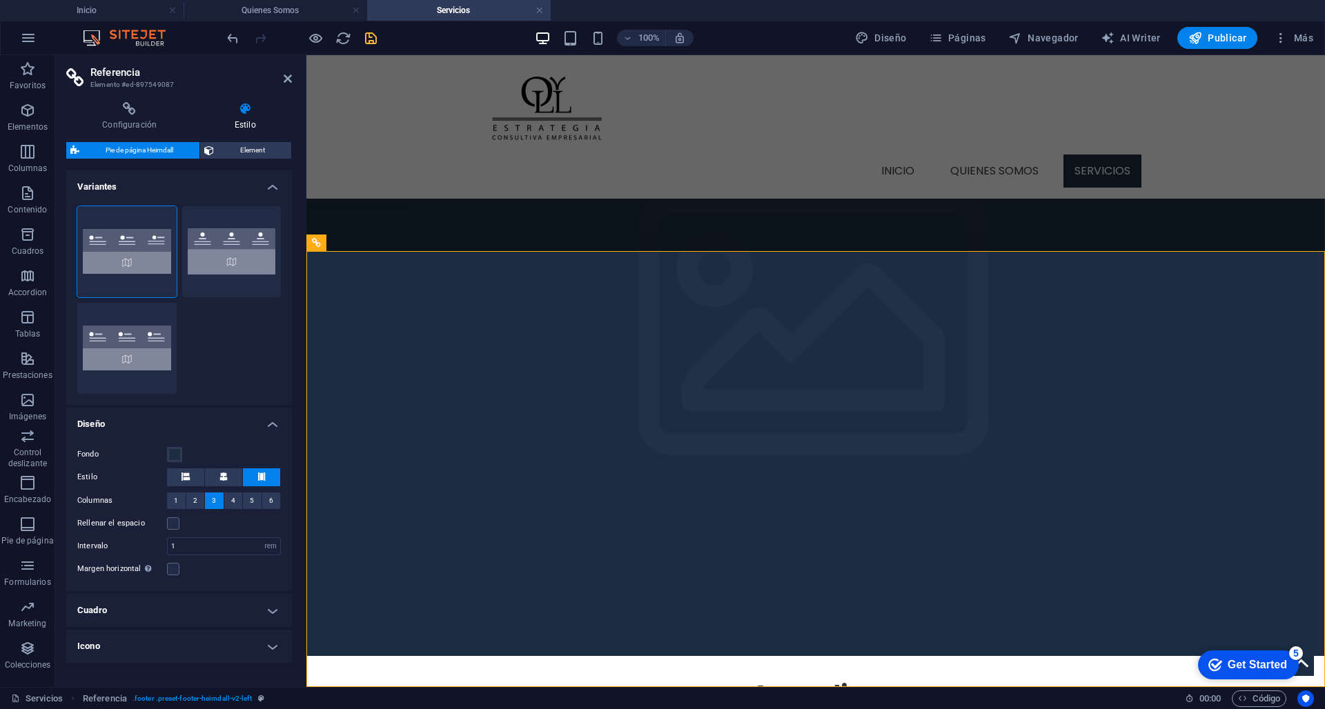
click at [121, 303] on div "Izquierda" at bounding box center [126, 348] width 99 height 91
click at [215, 249] on button "Predeterminado" at bounding box center [231, 251] width 99 height 91
click at [141, 270] on button "Alineado" at bounding box center [126, 251] width 99 height 91
click at [135, 339] on button "Izquierda" at bounding box center [126, 348] width 99 height 91
click at [136, 261] on button "Alineado" at bounding box center [126, 251] width 99 height 91
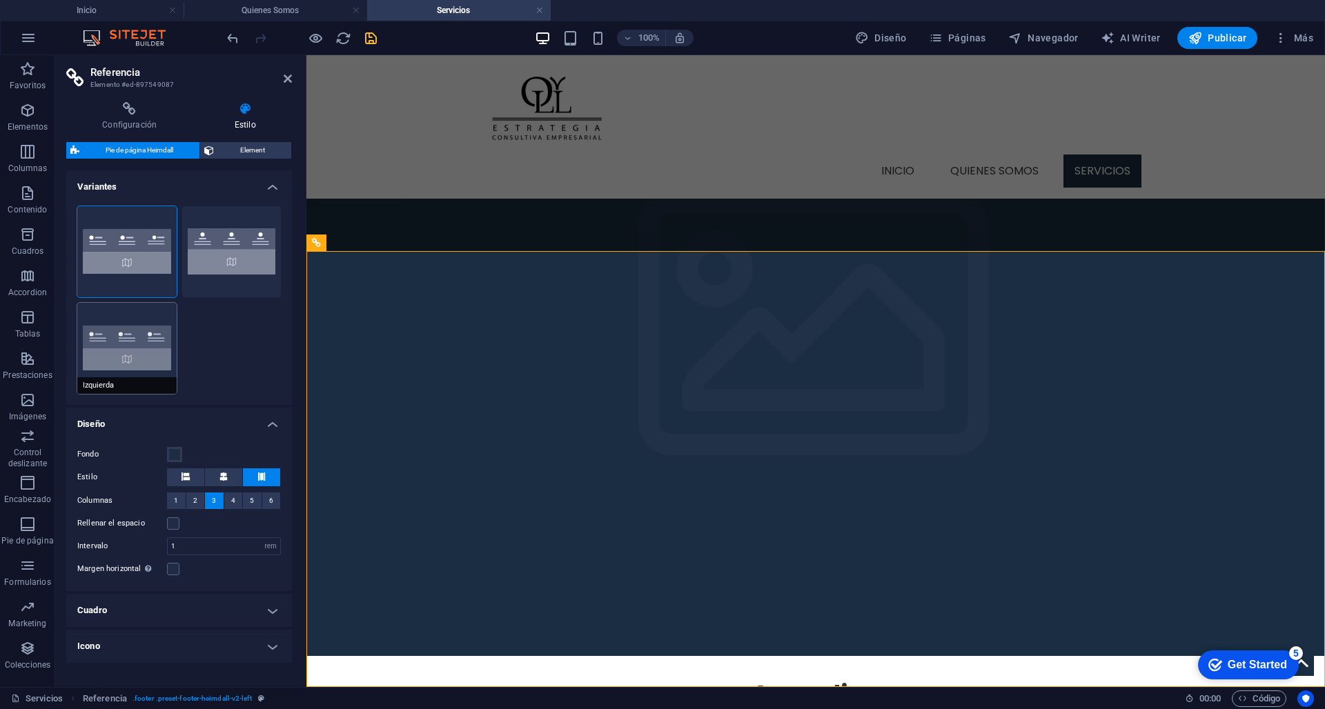
click at [160, 344] on button "Izquierda" at bounding box center [126, 348] width 99 height 91
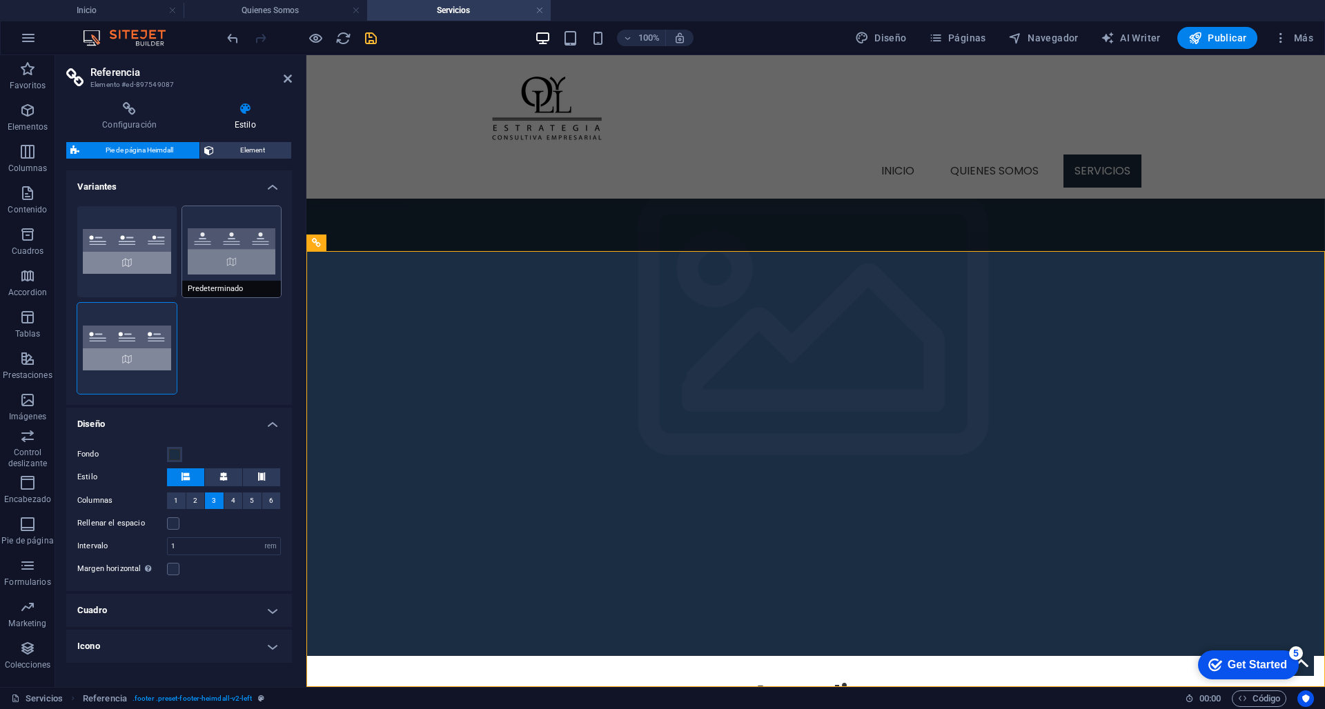
click at [230, 264] on button "Predeterminado" at bounding box center [231, 251] width 99 height 91
type input "2"
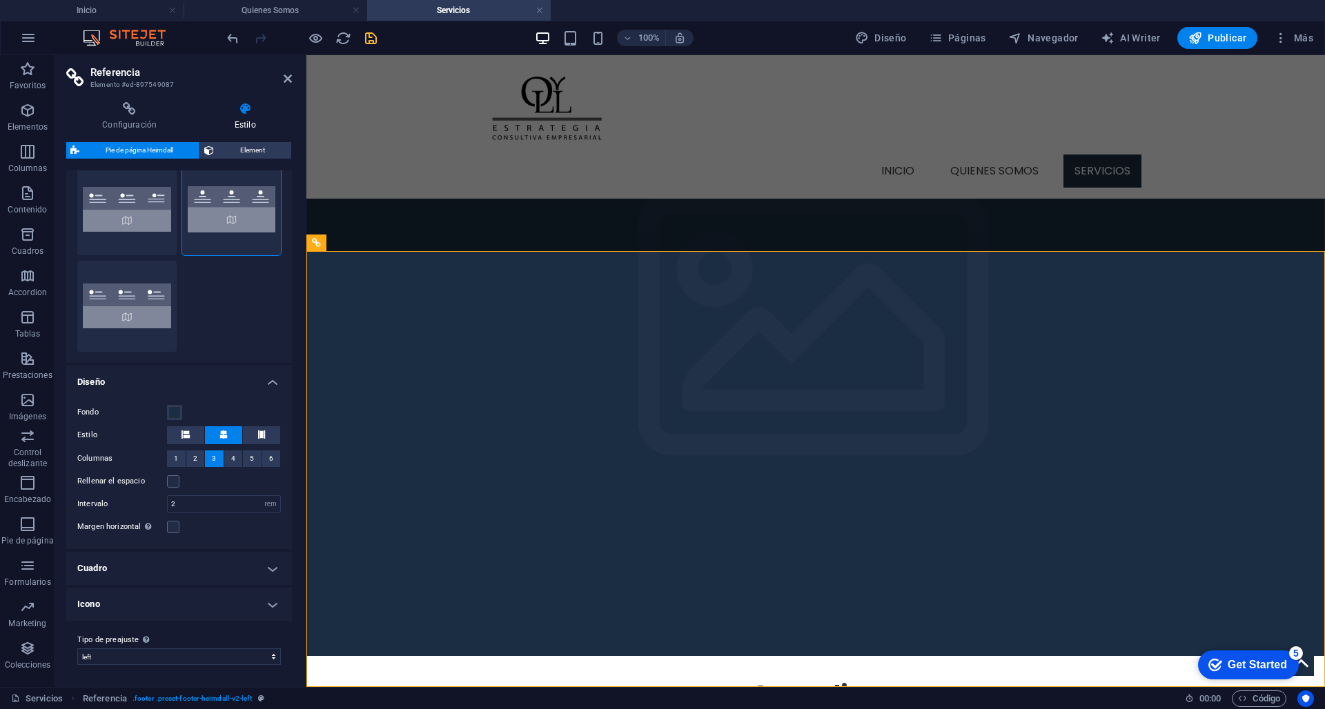
scroll to position [41, 0]
click at [212, 572] on h4 "Cuadro" at bounding box center [179, 569] width 226 height 33
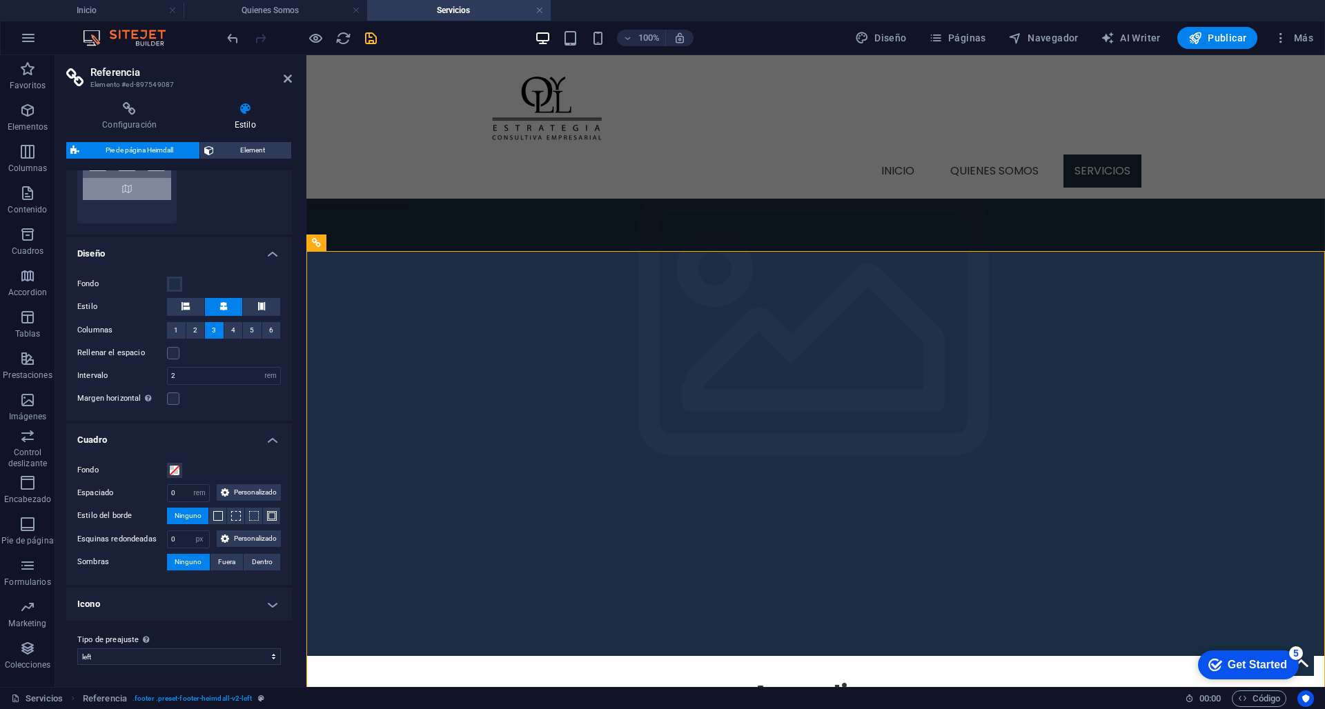
scroll to position [203, 0]
click at [206, 608] on h4 "Icono" at bounding box center [179, 604] width 226 height 33
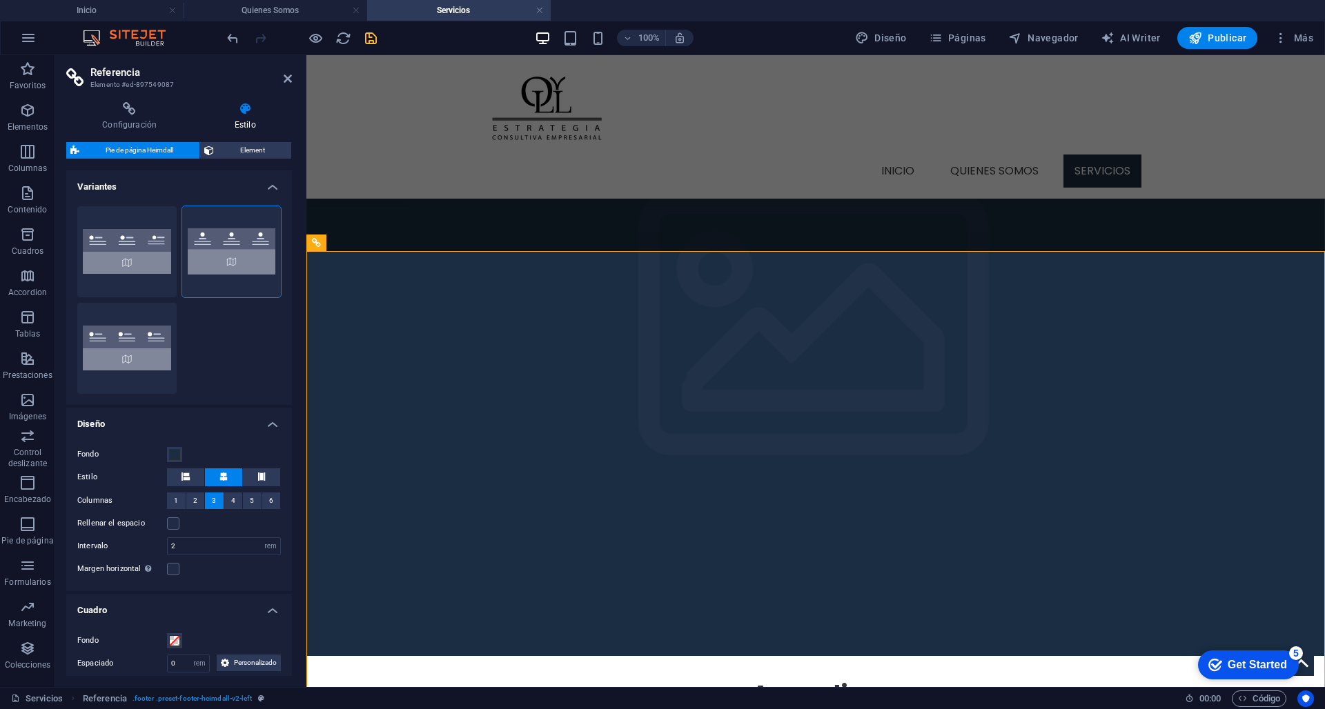
scroll to position [0, 0]
click at [292, 79] on aside "Referencia Elemento #ed-897549087 Configuración Estilo Configuración Una refere…" at bounding box center [180, 371] width 251 height 632
click at [290, 77] on icon at bounding box center [288, 78] width 8 height 11
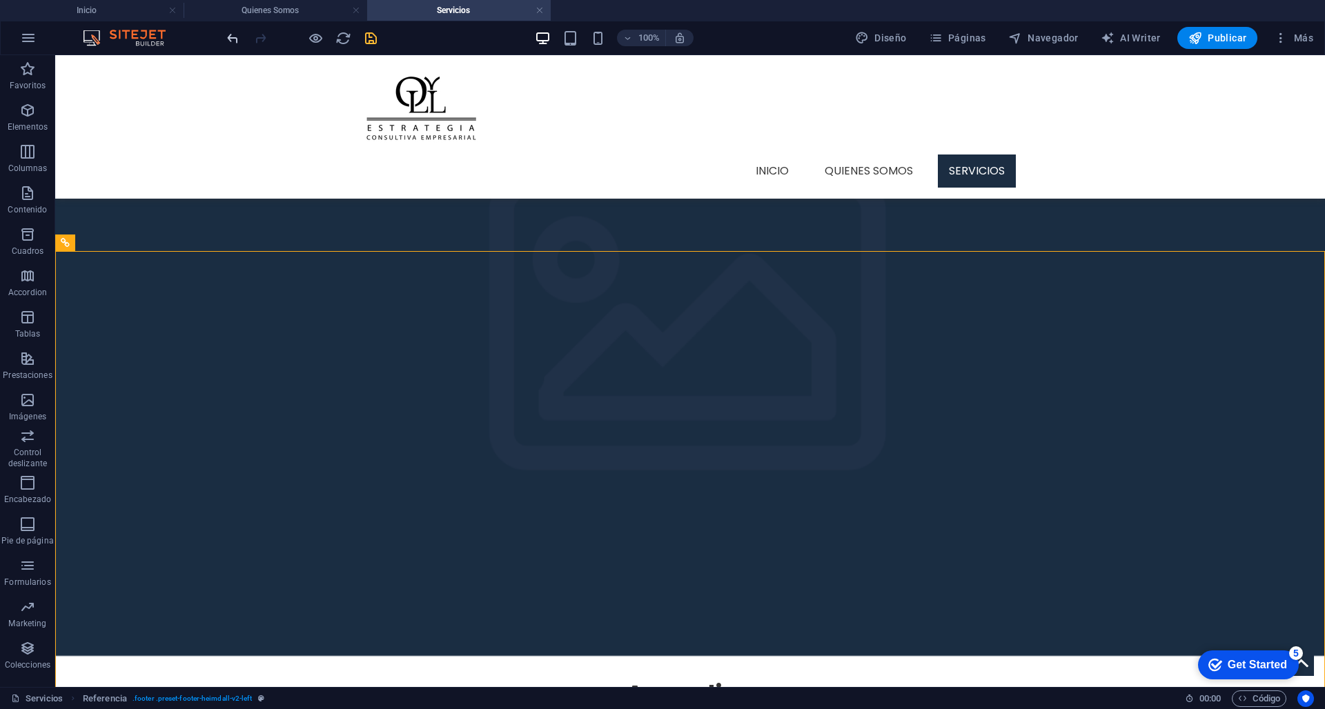
click at [237, 40] on icon "undo" at bounding box center [233, 38] width 16 height 16
click at [235, 40] on icon "undo" at bounding box center [233, 38] width 16 height 16
click at [239, 32] on icon "undo" at bounding box center [233, 38] width 16 height 16
click at [232, 34] on icon "undo" at bounding box center [233, 38] width 16 height 16
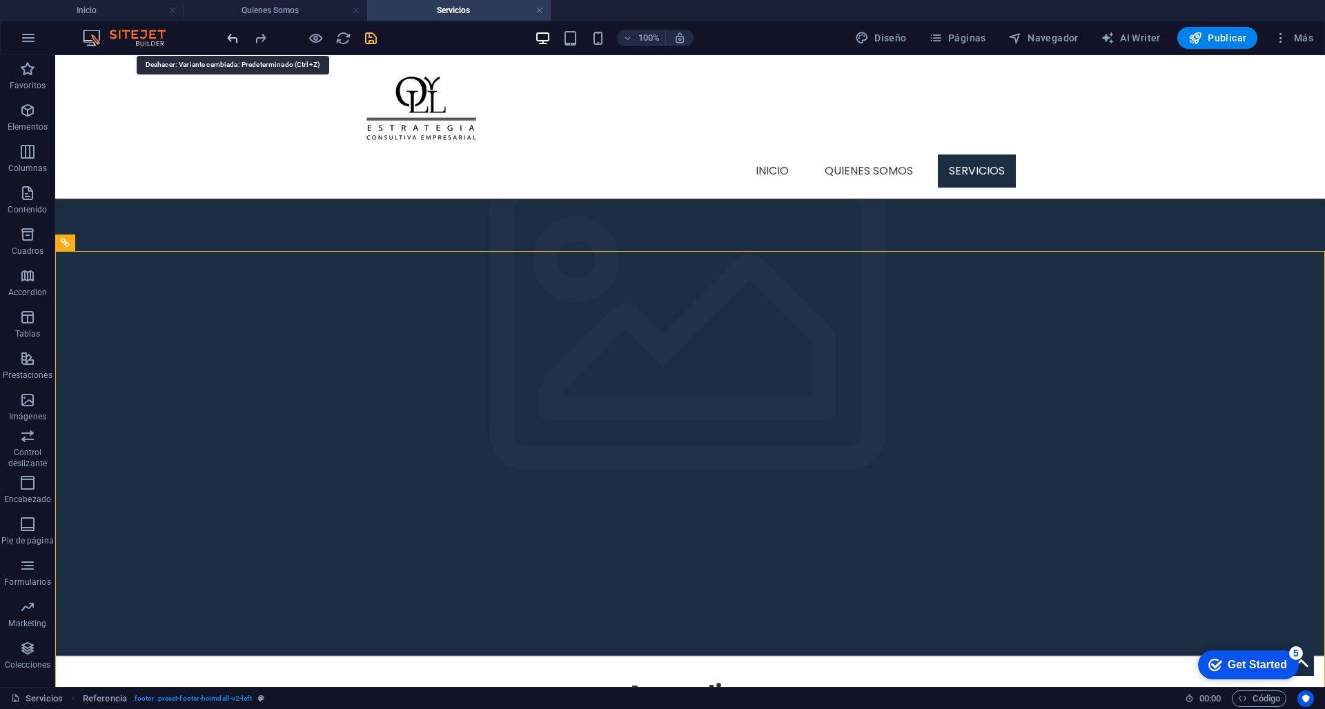
click at [232, 34] on icon "undo" at bounding box center [233, 38] width 16 height 16
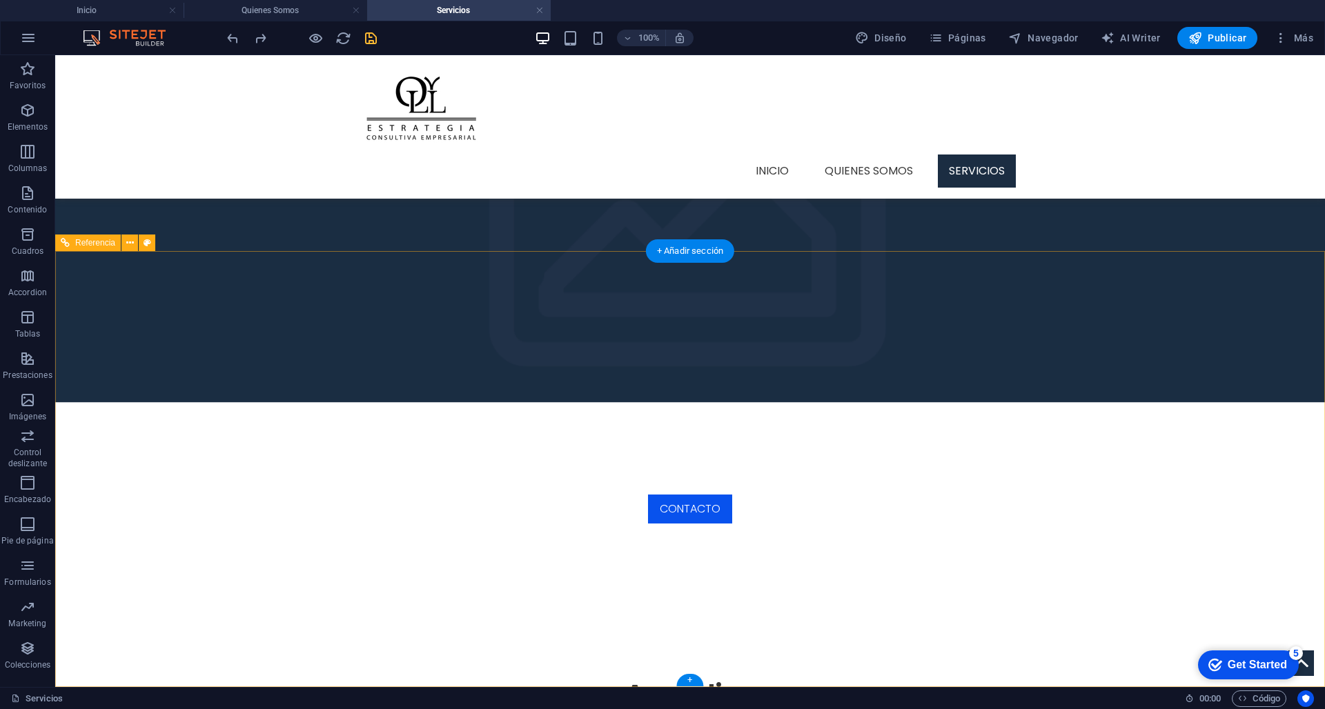
scroll to position [1645, 0]
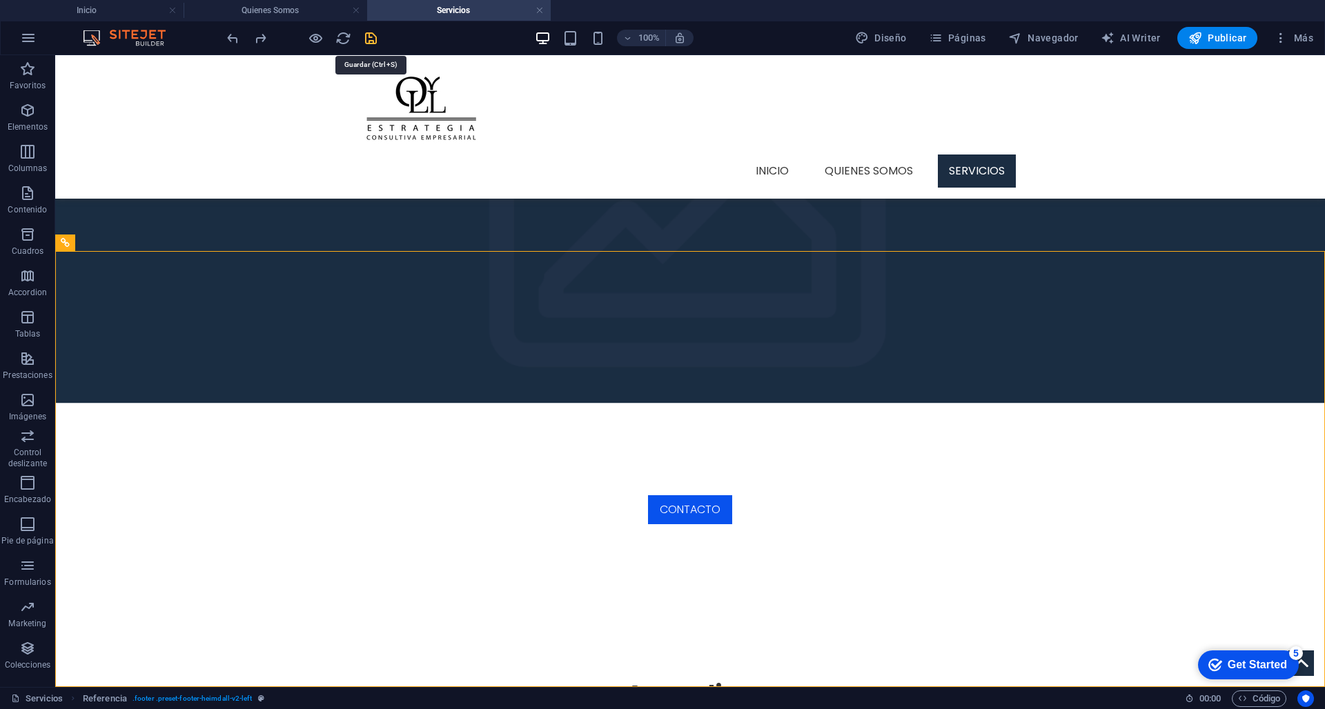
click at [370, 35] on icon "save" at bounding box center [371, 38] width 16 height 16
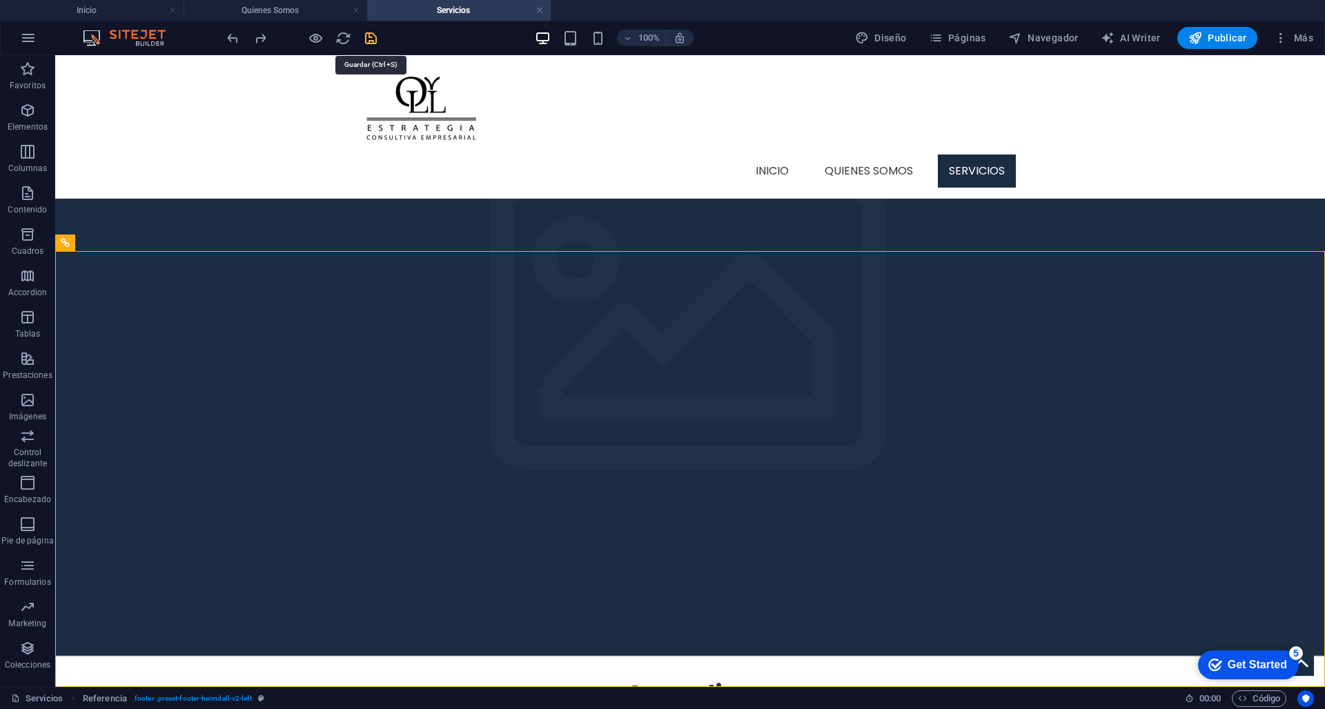
select select "rem"
select select "px"
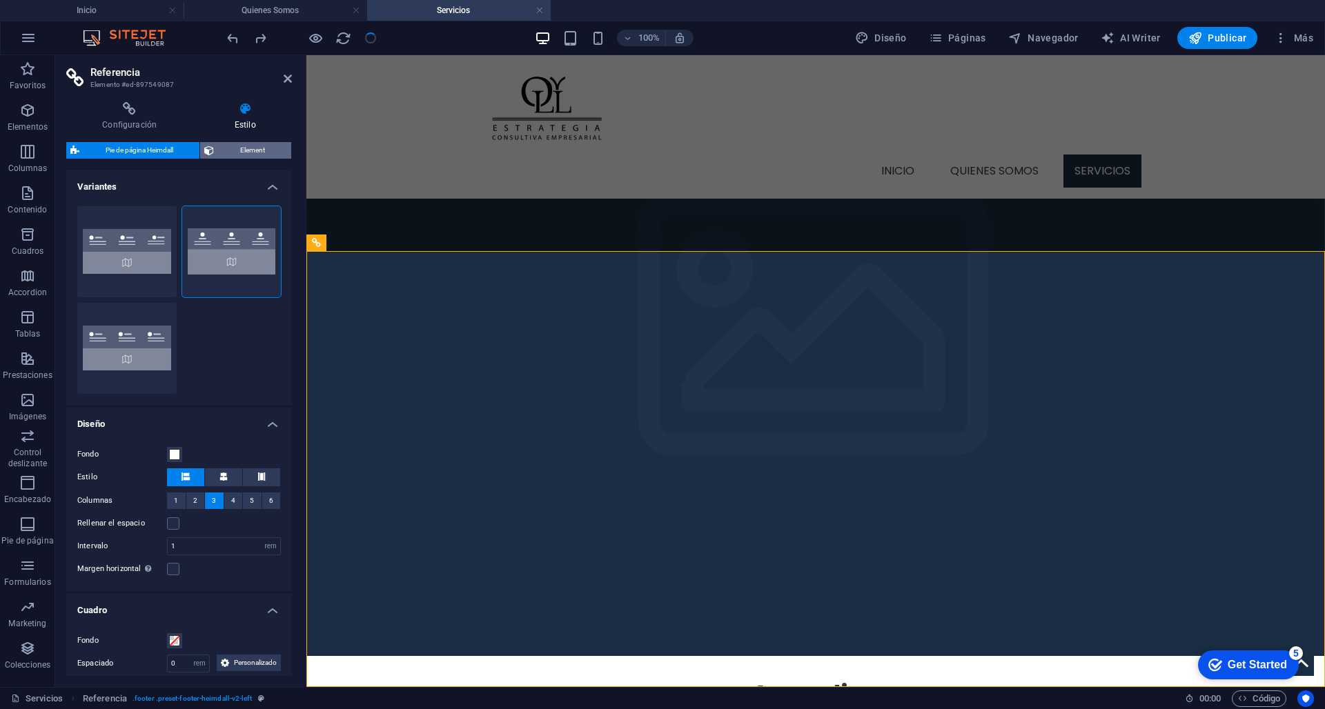
click at [257, 148] on span "Element" at bounding box center [252, 150] width 69 height 17
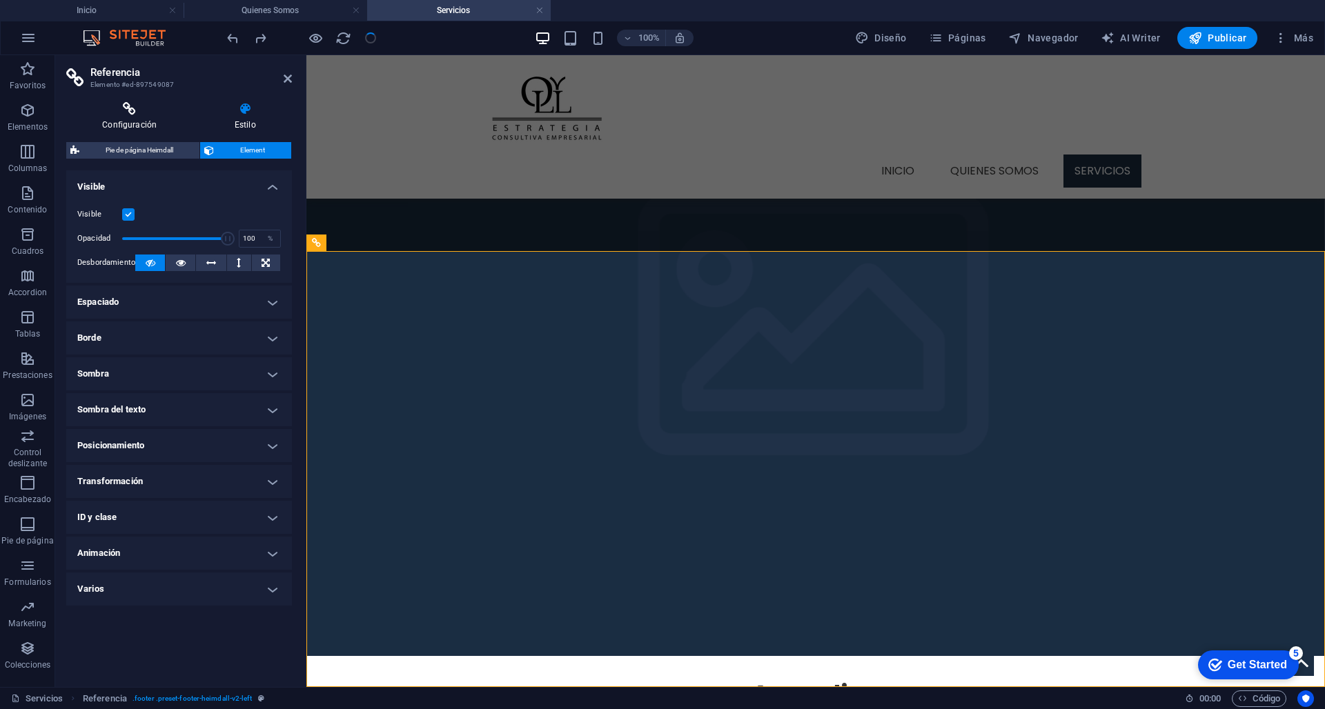
click at [161, 110] on icon at bounding box center [129, 109] width 126 height 14
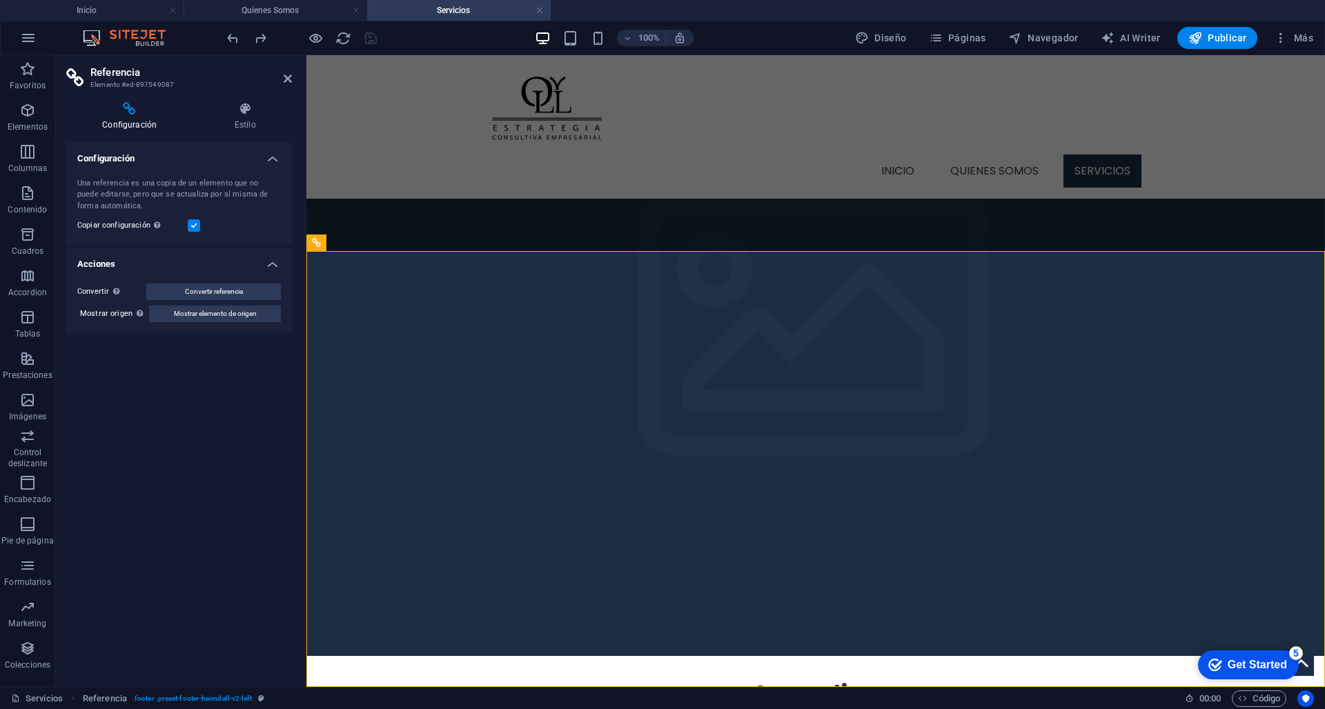
click at [295, 70] on aside "Referencia Elemento #ed-897549087 Configuración Estilo Configuración Una refere…" at bounding box center [180, 371] width 251 height 632
click at [294, 84] on aside "Referencia Elemento #ed-897549087 Configuración Estilo Configuración Una refere…" at bounding box center [180, 371] width 251 height 632
click at [282, 76] on h2 "Referencia" at bounding box center [190, 72] width 201 height 12
click at [290, 87] on header "Referencia Elemento #ed-897549087" at bounding box center [179, 73] width 226 height 36
click at [290, 83] on icon at bounding box center [288, 78] width 8 height 11
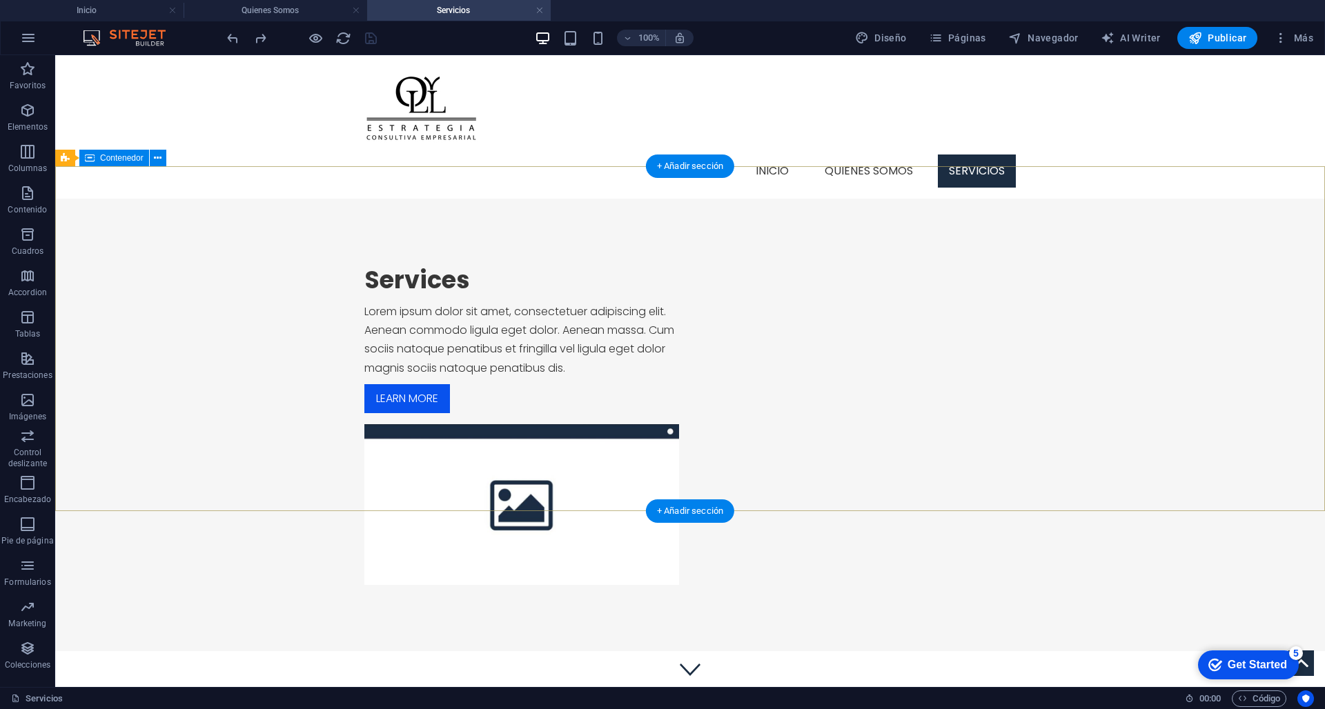
scroll to position [0, 0]
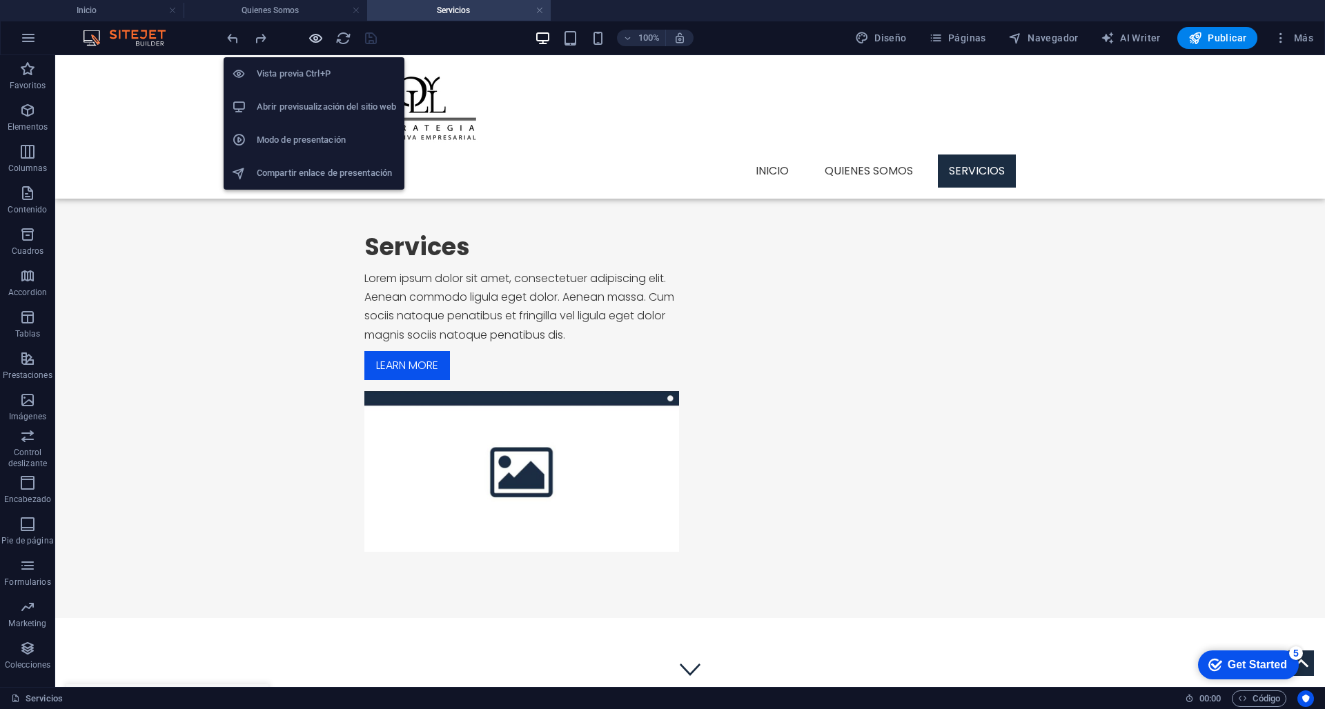
click at [310, 39] on icon "button" at bounding box center [316, 38] width 16 height 16
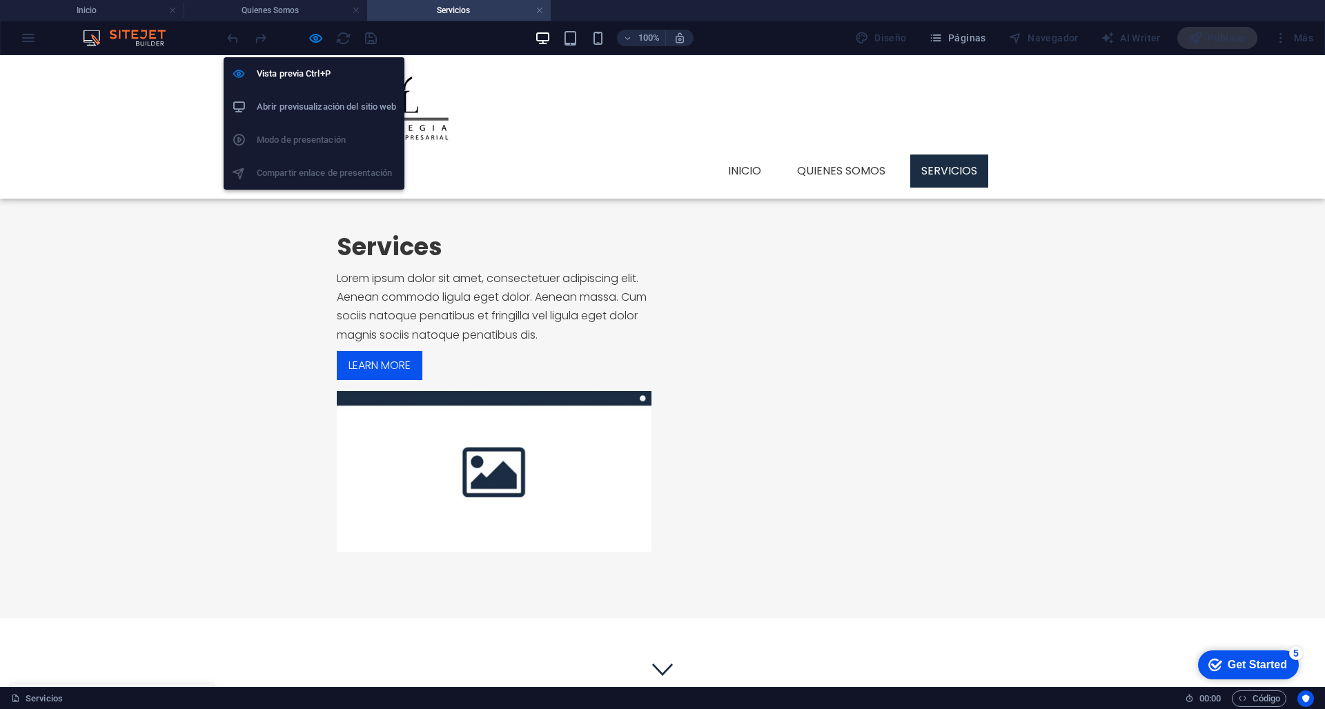
click at [303, 112] on h6 "Abrir previsualización del sitio web" at bounding box center [326, 107] width 139 height 17
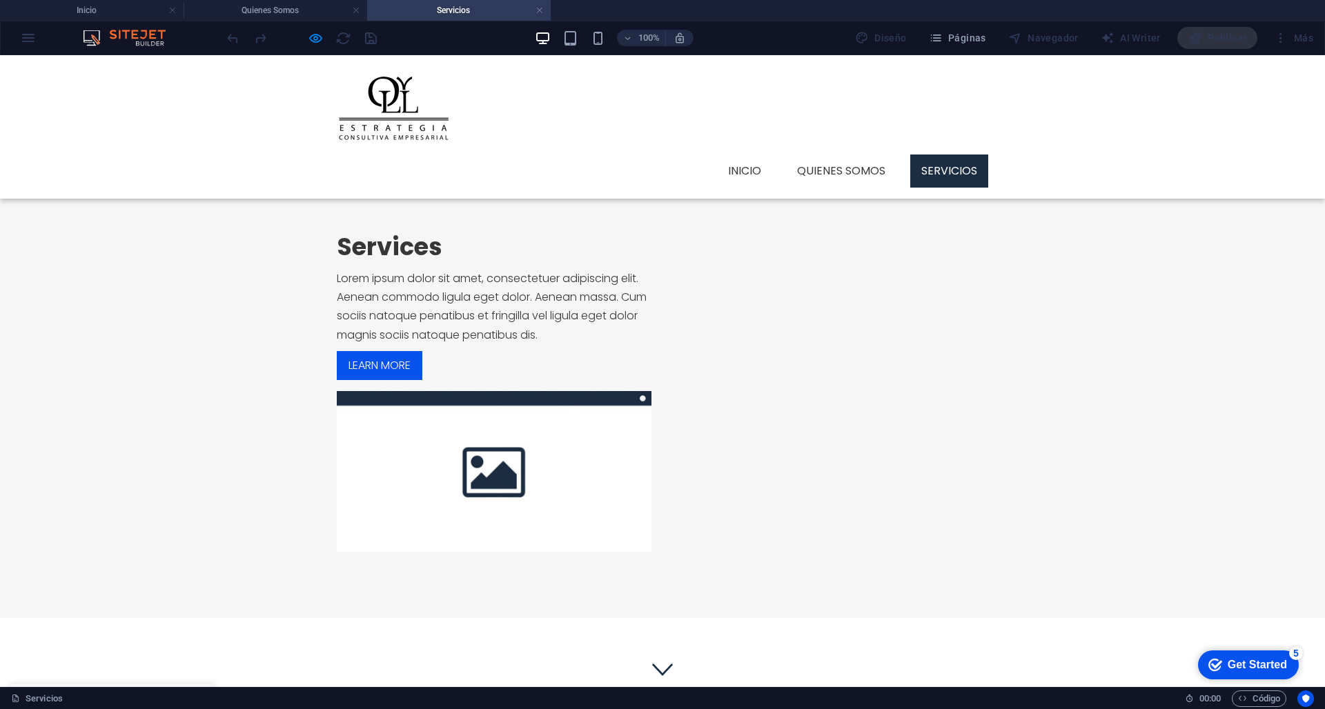
click at [979, 155] on link "Servicios" at bounding box center [949, 171] width 78 height 33
click at [950, 155] on link "Servicios" at bounding box center [949, 171] width 78 height 33
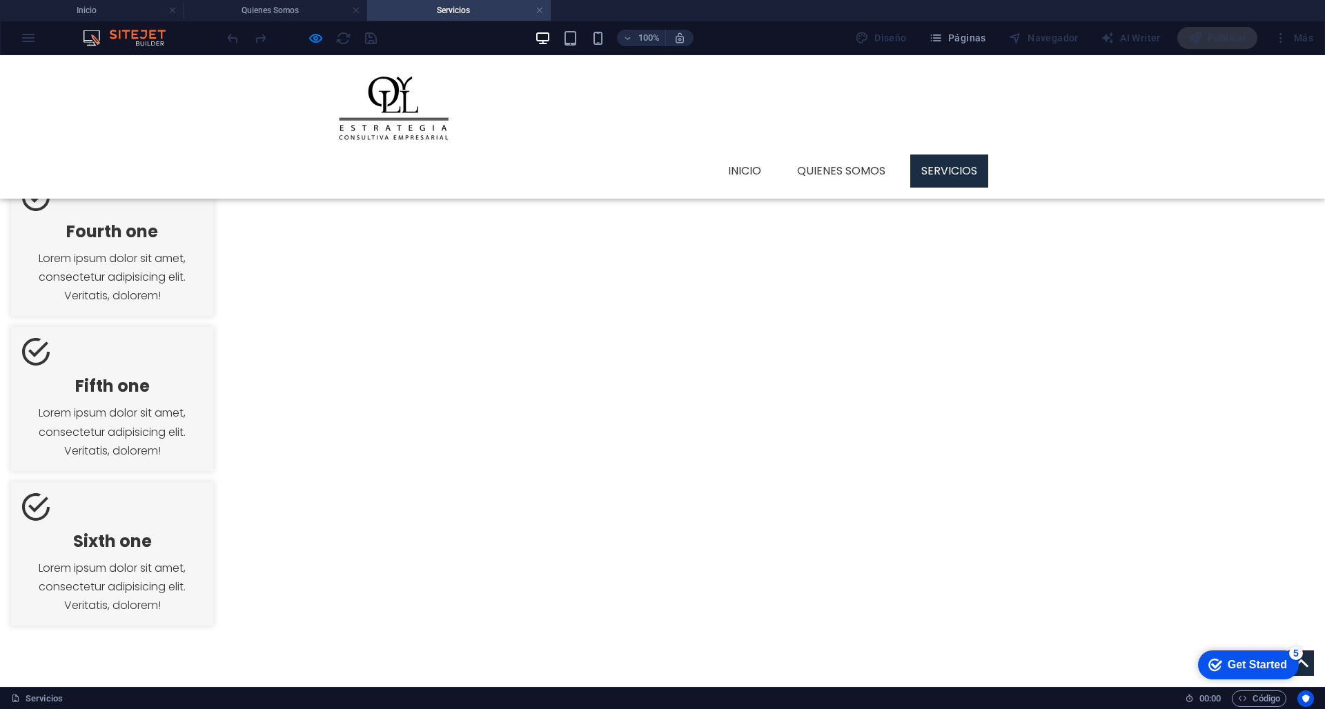
scroll to position [979, 0]
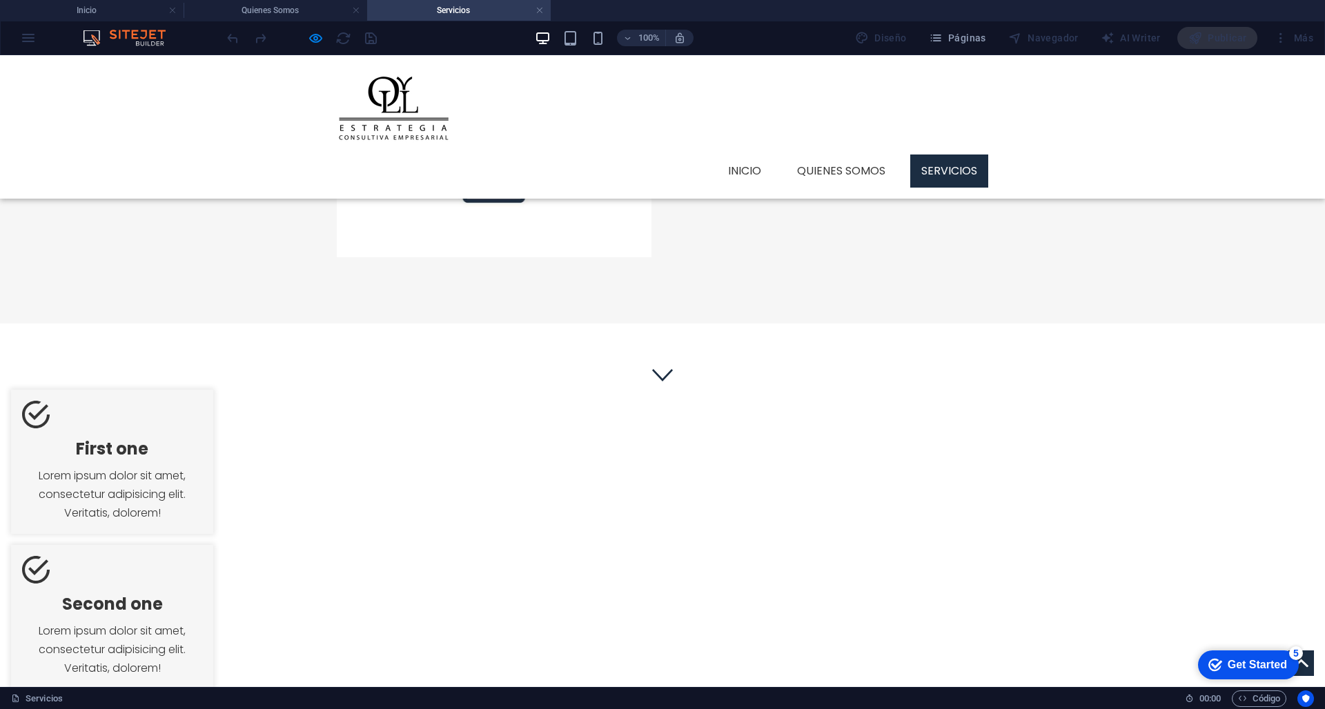
scroll to position [255, 0]
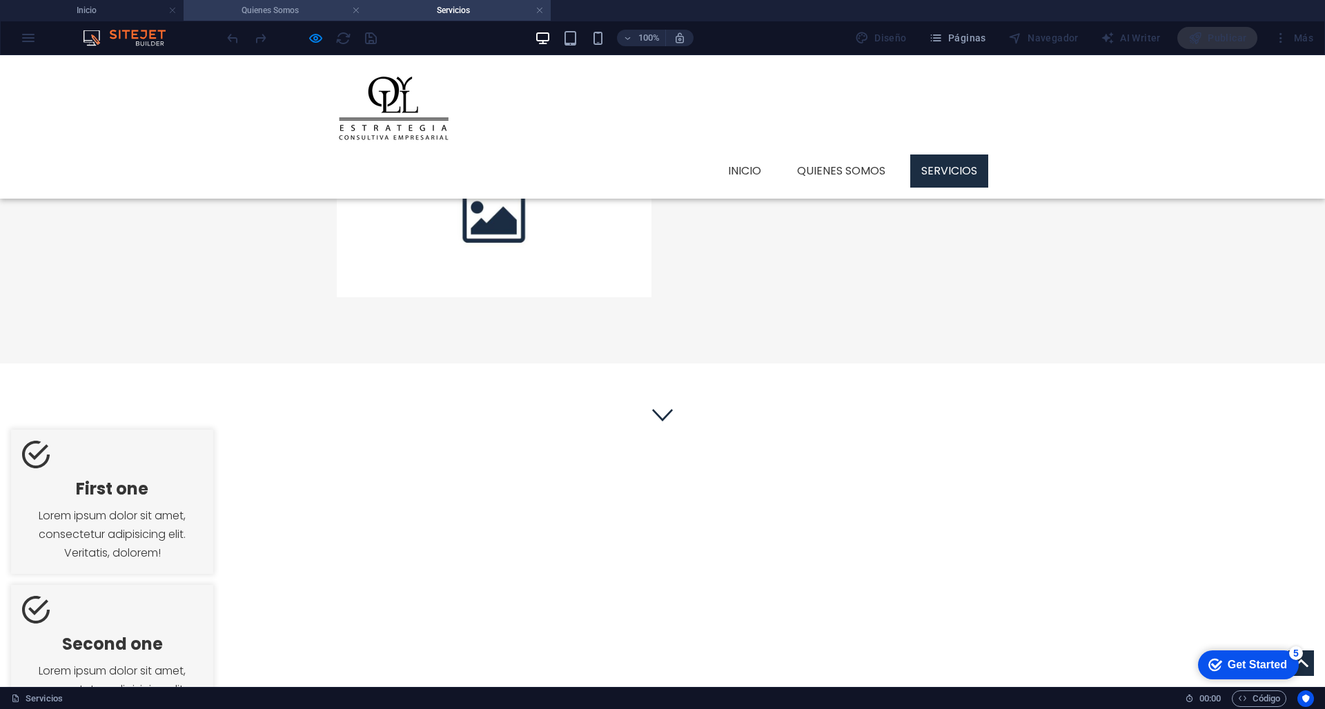
click at [311, 10] on h4 "Quienes Somos" at bounding box center [276, 10] width 184 height 15
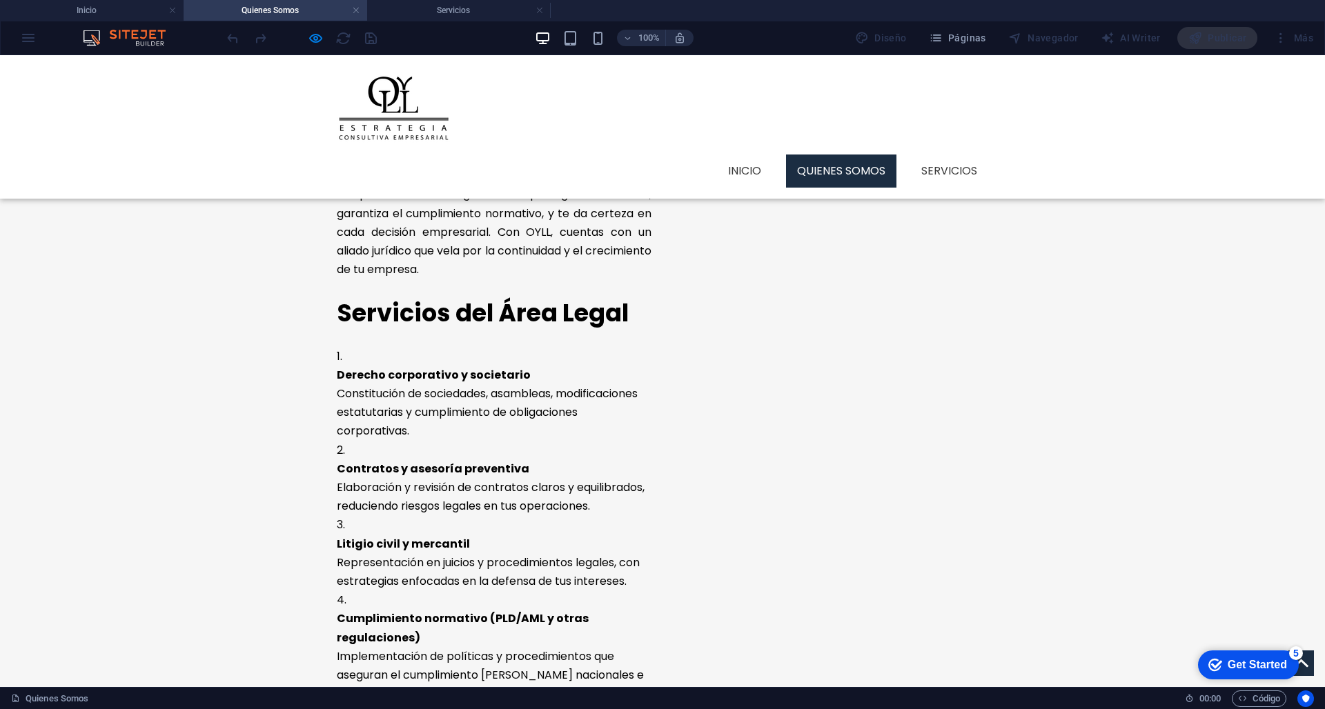
scroll to position [1231, 0]
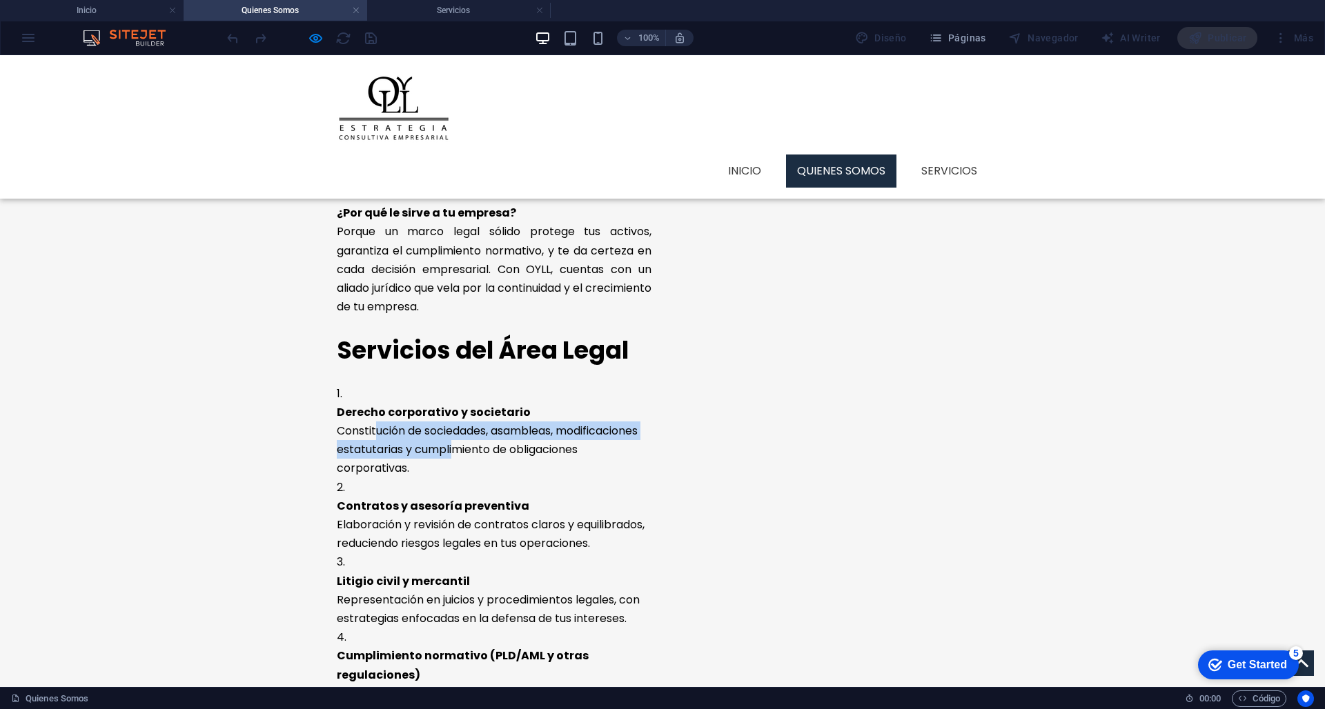
drag, startPoint x: 379, startPoint y: 241, endPoint x: 453, endPoint y: 265, distance: 77.5
click at [454, 403] on p "Derecho corporativo y societario Constitución de sociedades, asambleas, modific…" at bounding box center [494, 440] width 315 height 75
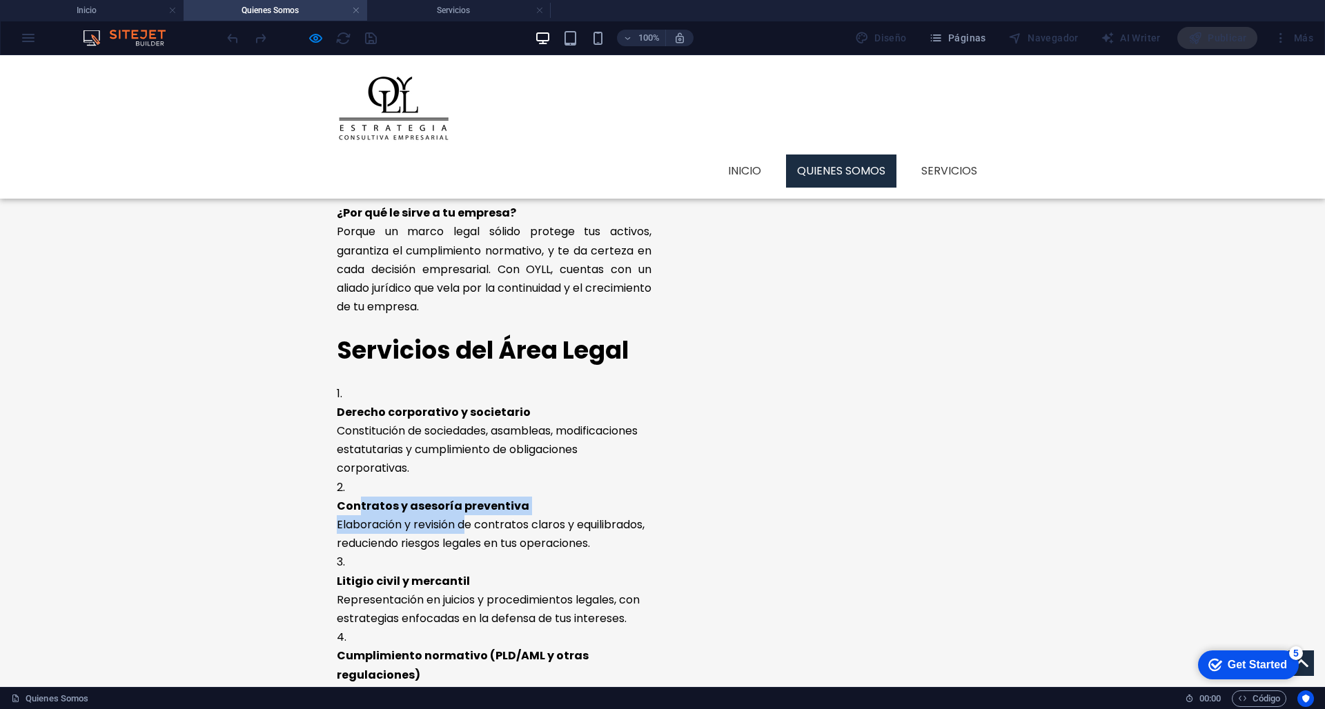
drag, startPoint x: 369, startPoint y: 301, endPoint x: 464, endPoint y: 326, distance: 98.4
click at [465, 497] on p "Contratos y asesoría preventiva Elaboración y revisión de contratos claros y eq…" at bounding box center [494, 525] width 315 height 57
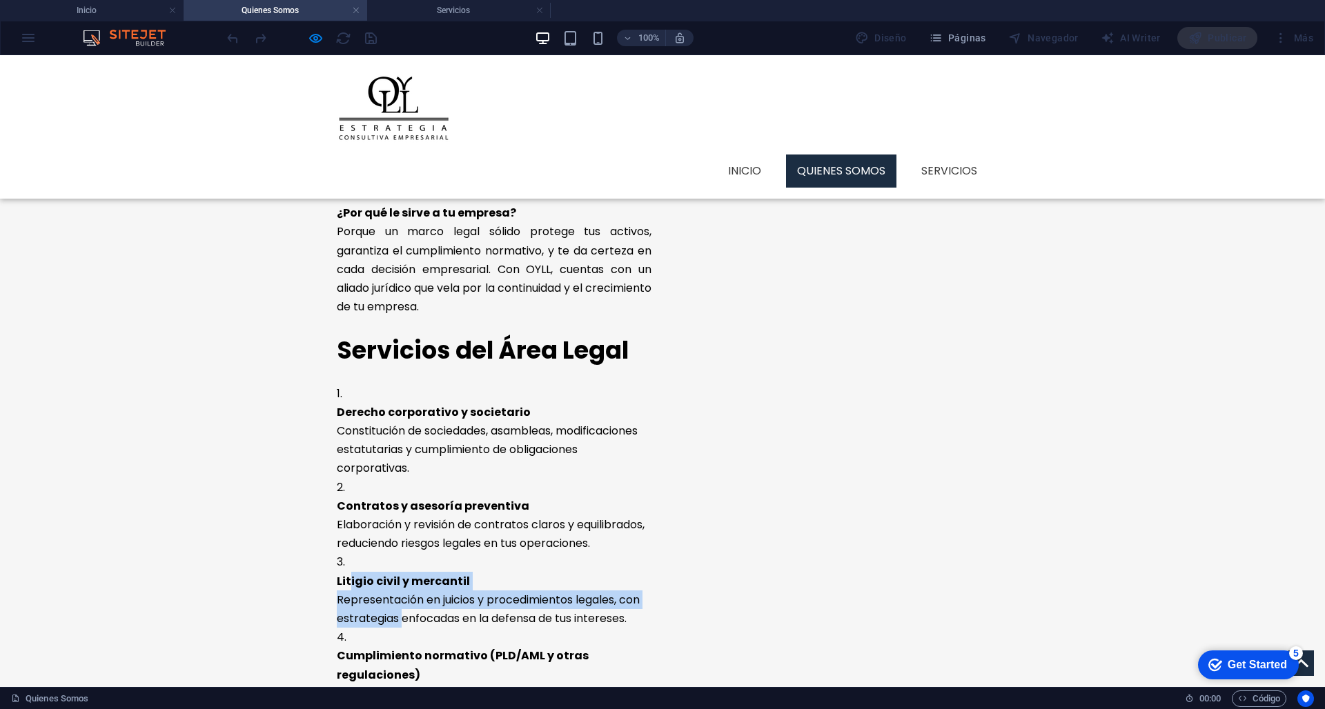
drag, startPoint x: 360, startPoint y: 362, endPoint x: 404, endPoint y: 406, distance: 62.4
click at [404, 572] on p "Litigio civil y mercantil Representación en juicios y procedimientos legales, c…" at bounding box center [494, 600] width 315 height 57
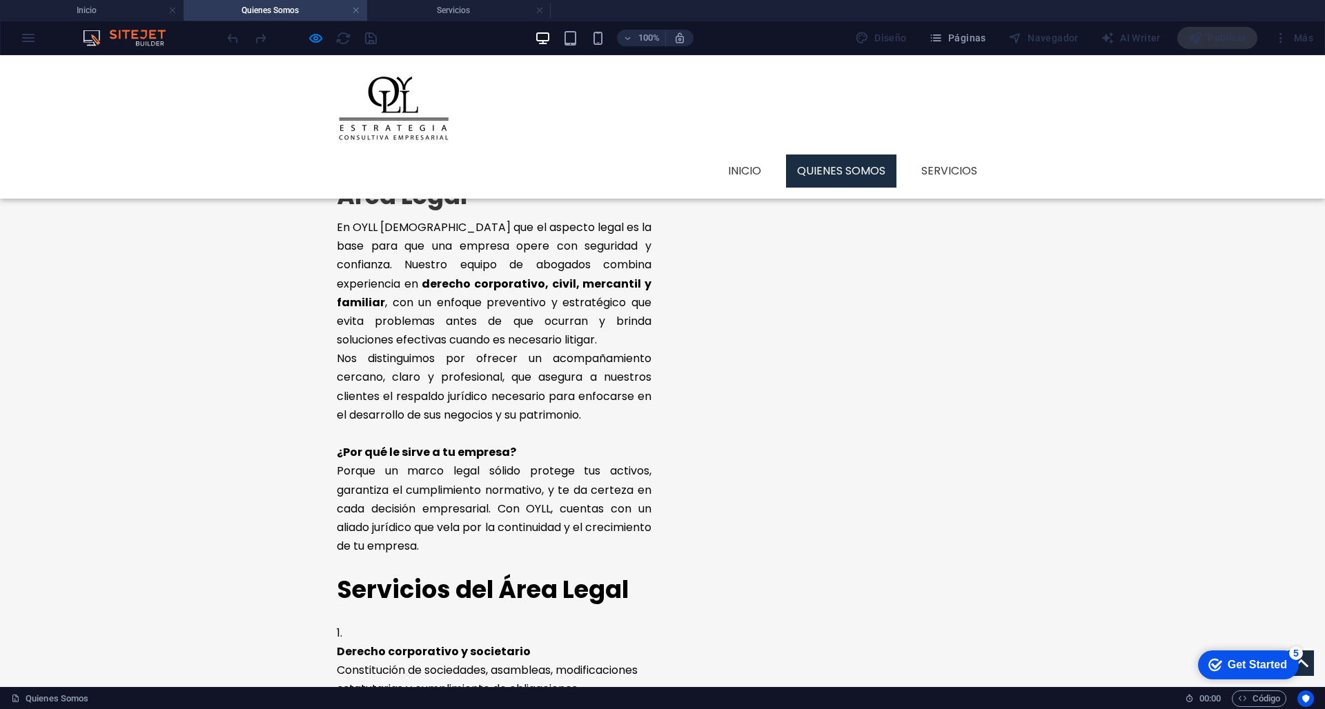
scroll to position [1029, 0]
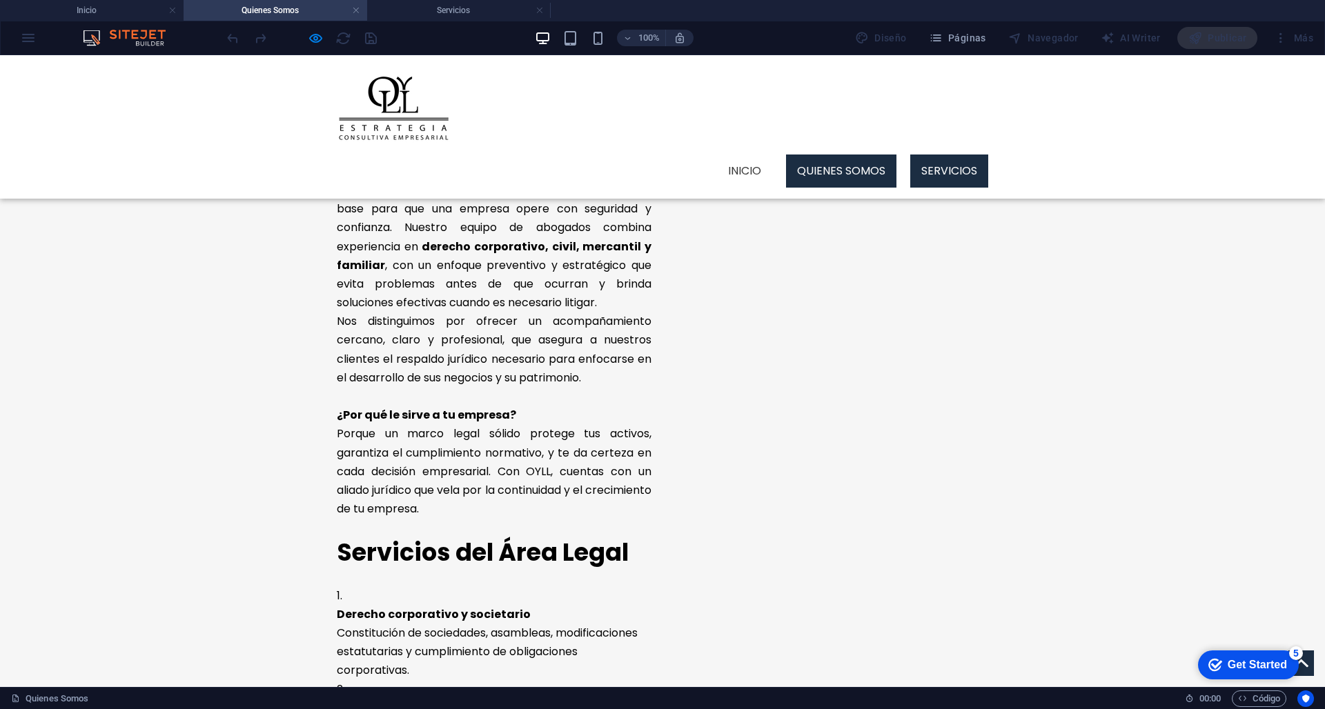
click at [939, 155] on link "Servicios" at bounding box center [949, 171] width 78 height 33
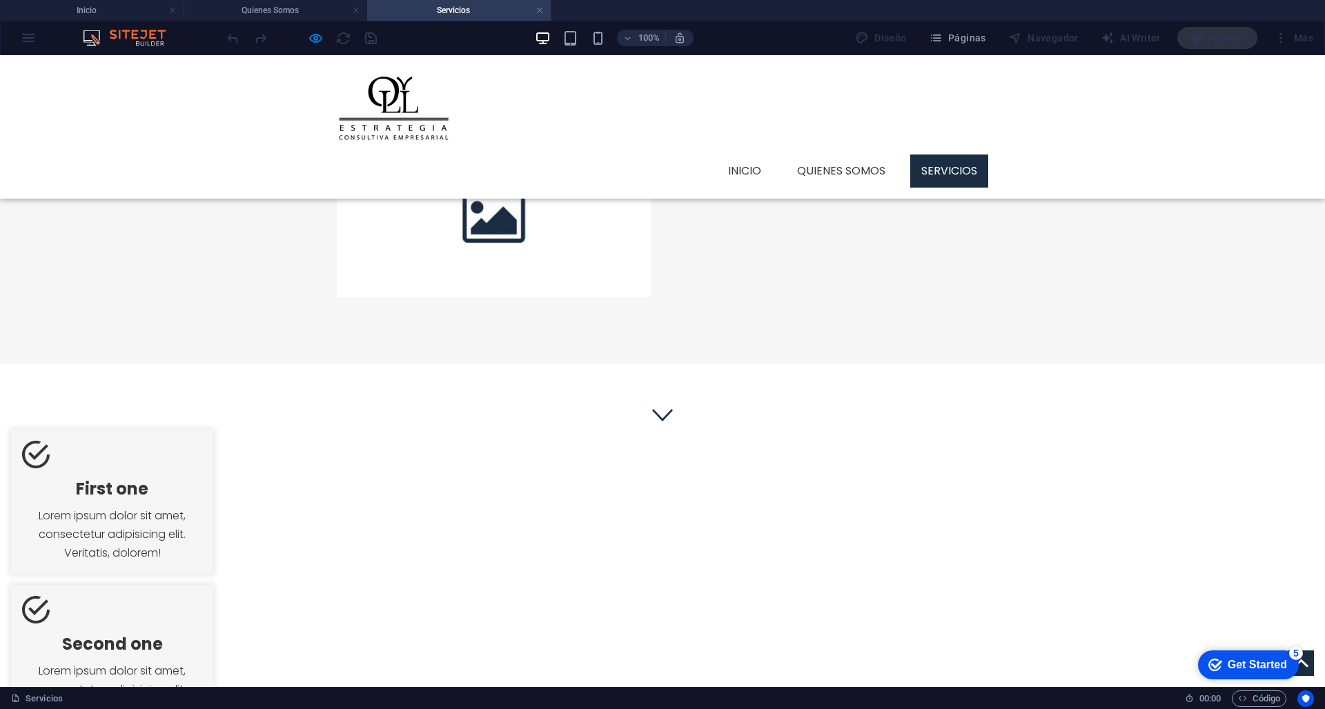
scroll to position [272, 0]
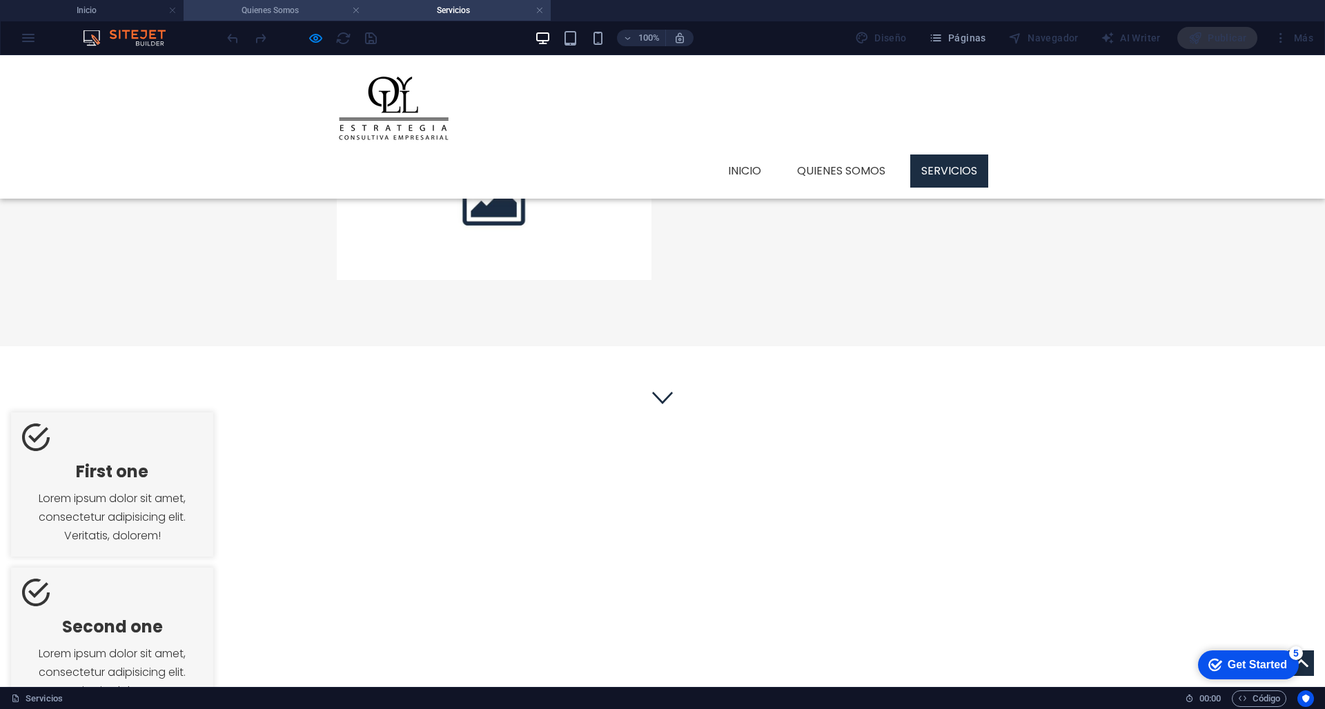
click at [299, 5] on h4 "Quienes Somos" at bounding box center [276, 10] width 184 height 15
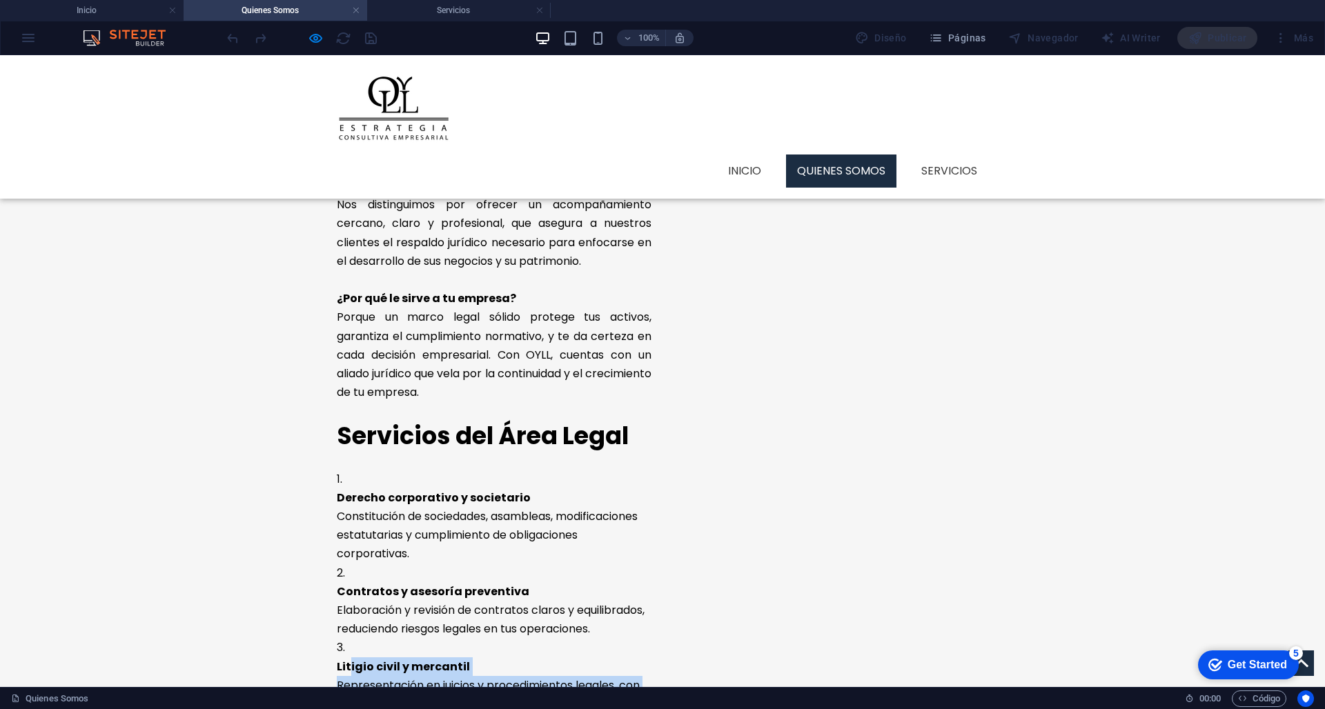
scroll to position [1165, 0]
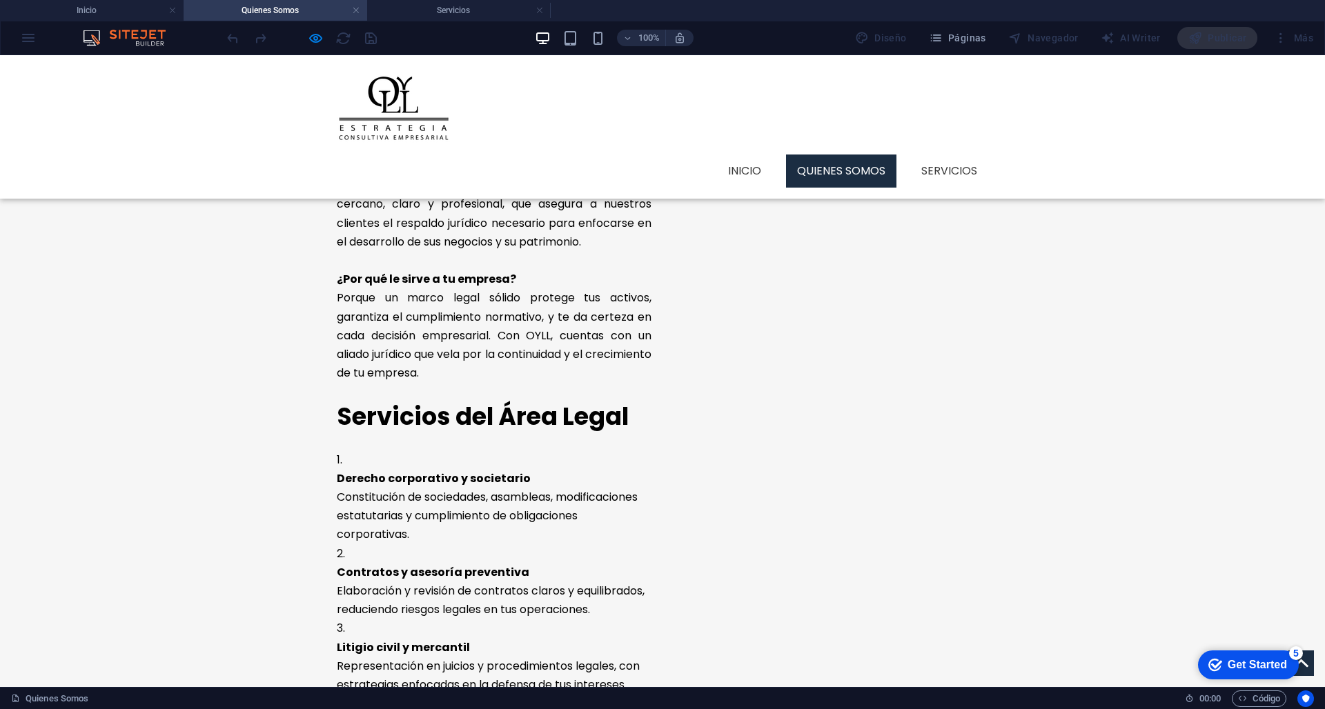
click at [424, 563] on p "Contratos y asesoría preventiva Elaboración y revisión de contratos claros y eq…" at bounding box center [494, 591] width 315 height 57
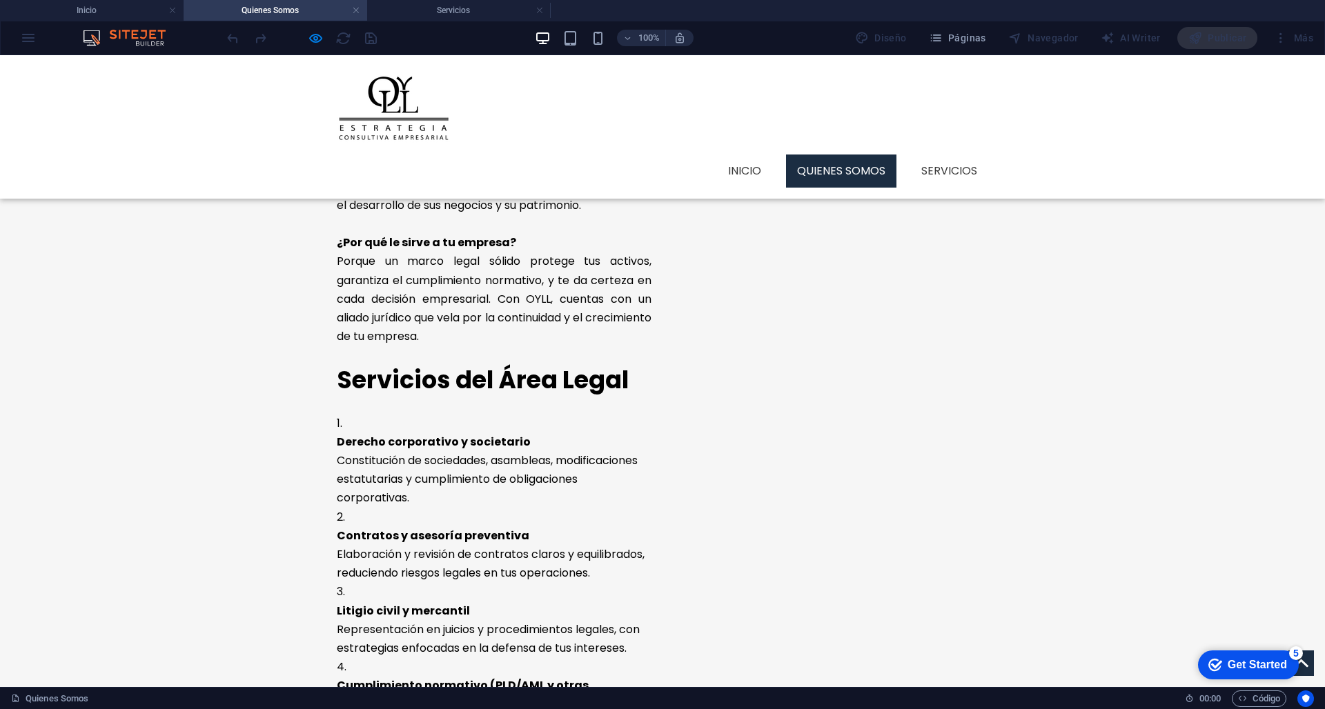
scroll to position [1203, 0]
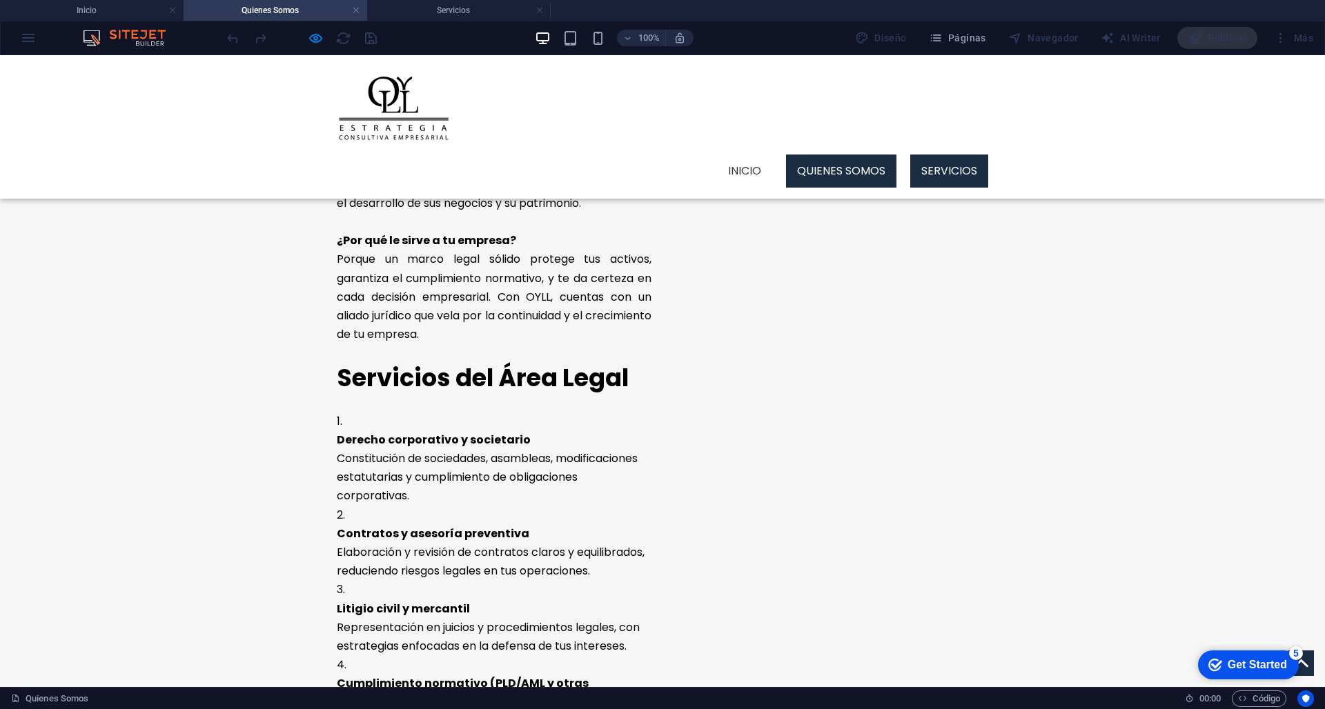
click at [940, 155] on link "Servicios" at bounding box center [949, 171] width 78 height 33
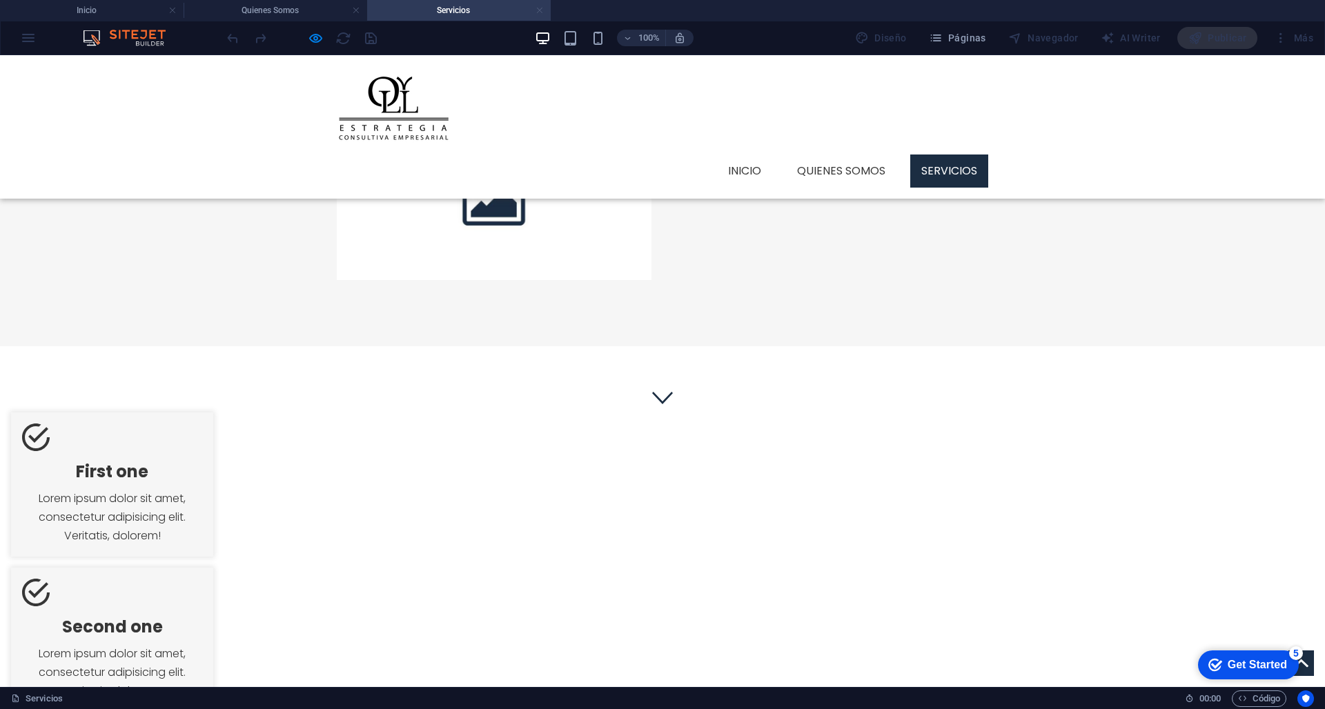
click at [535, 14] on link at bounding box center [539, 10] width 8 height 13
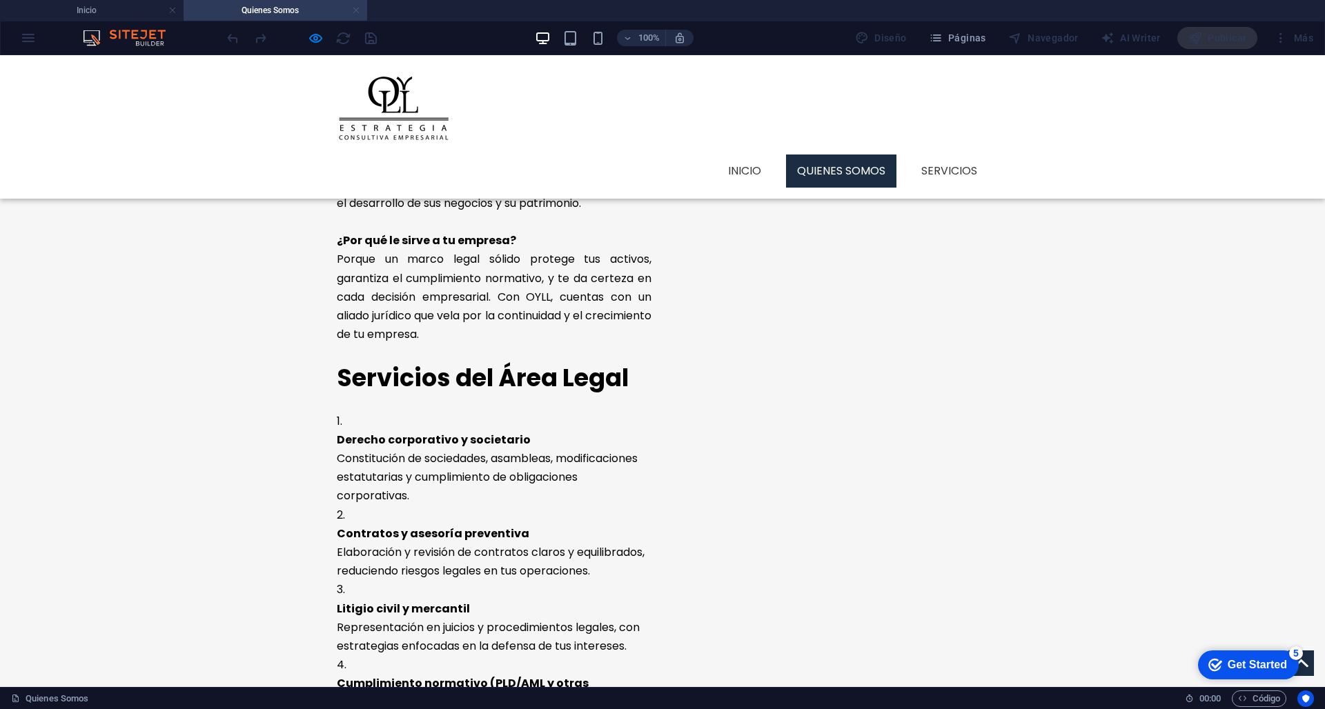
click at [356, 16] on link at bounding box center [356, 10] width 8 height 13
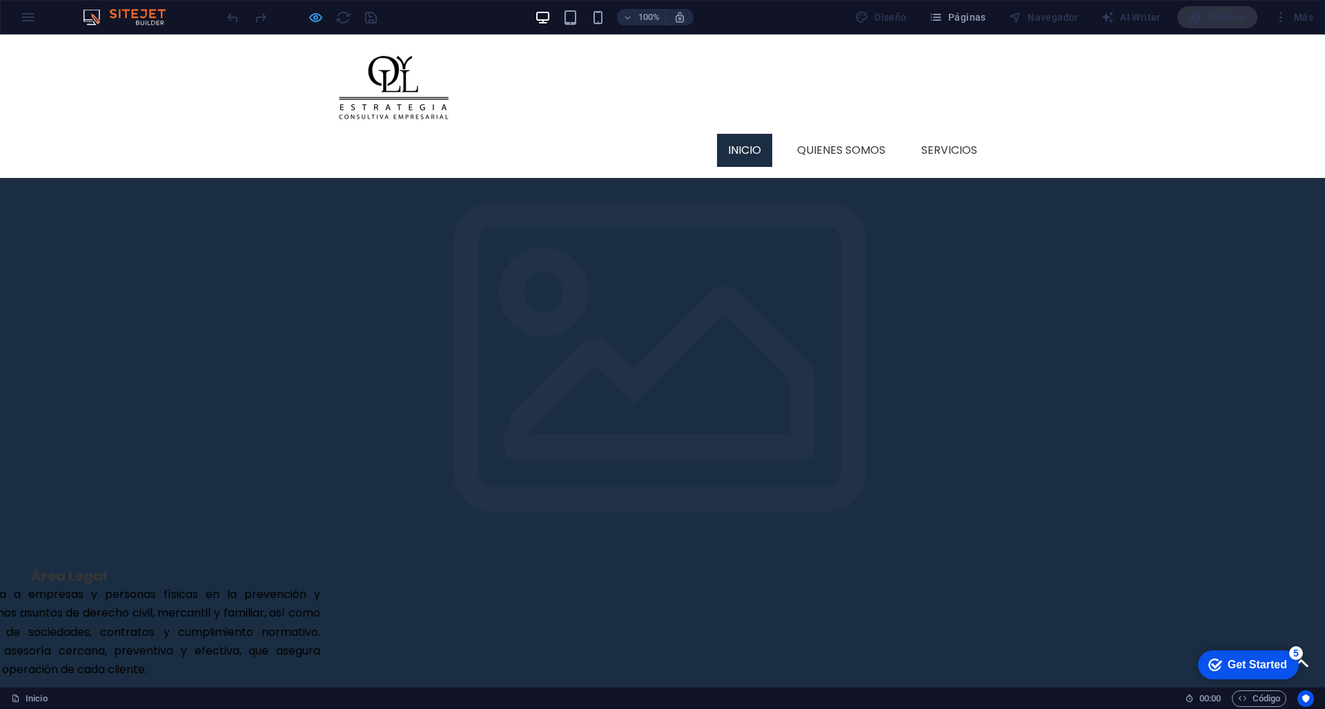
click at [322, 15] on icon "button" at bounding box center [316, 18] width 16 height 16
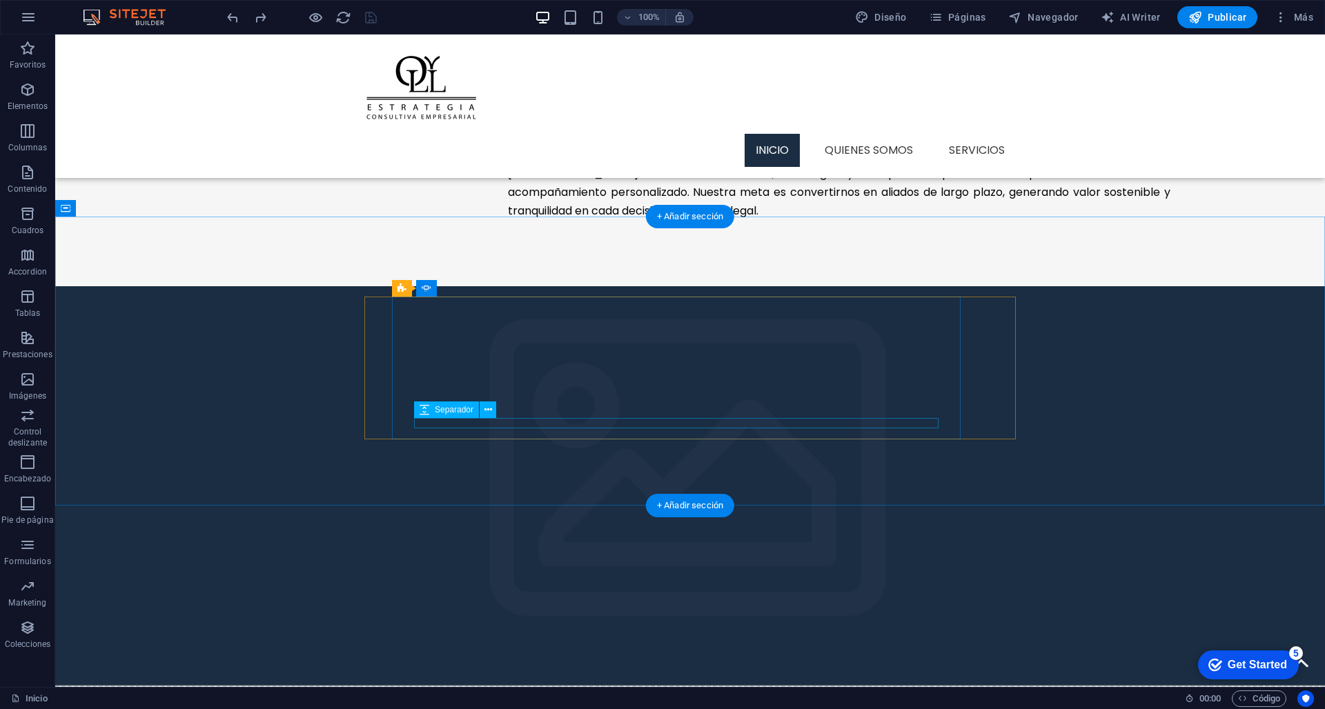
scroll to position [1004, 0]
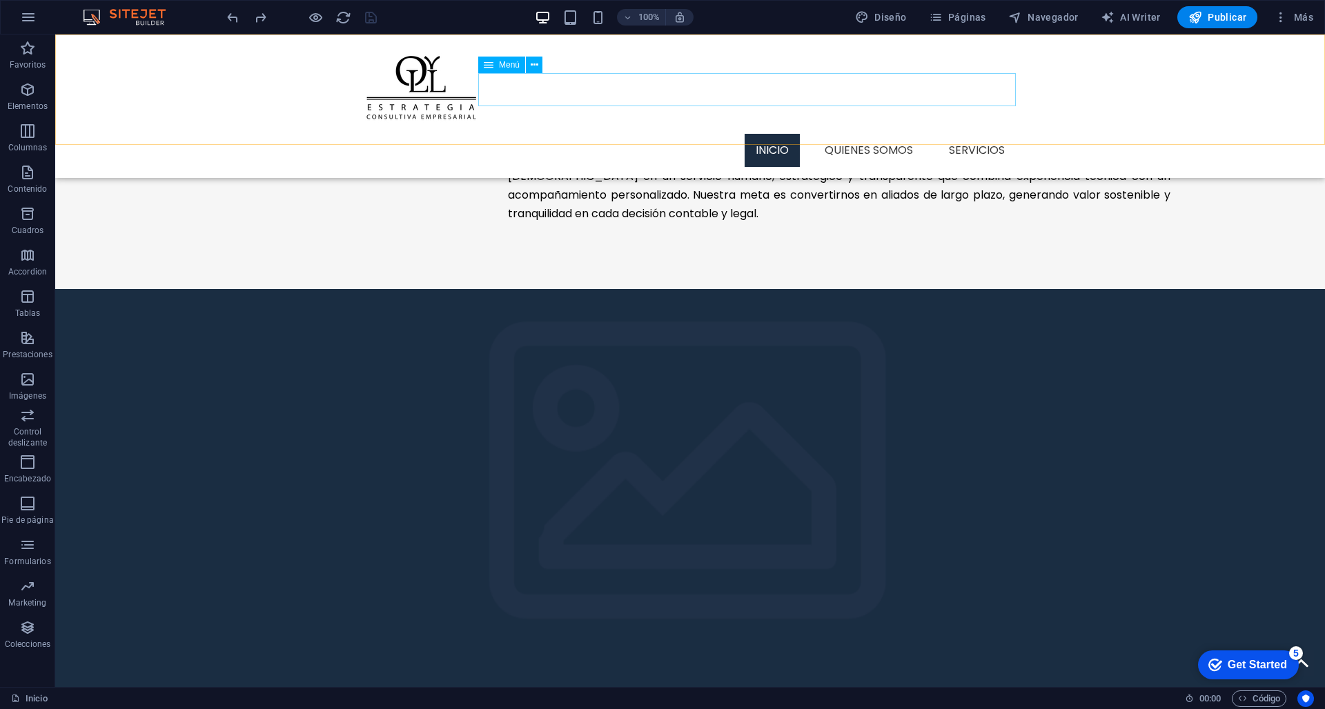
click at [955, 134] on nav "Inicio Quienes Somos Servicios" at bounding box center [689, 150] width 651 height 33
click at [956, 134] on nav "Inicio Quienes Somos Servicios" at bounding box center [689, 150] width 651 height 33
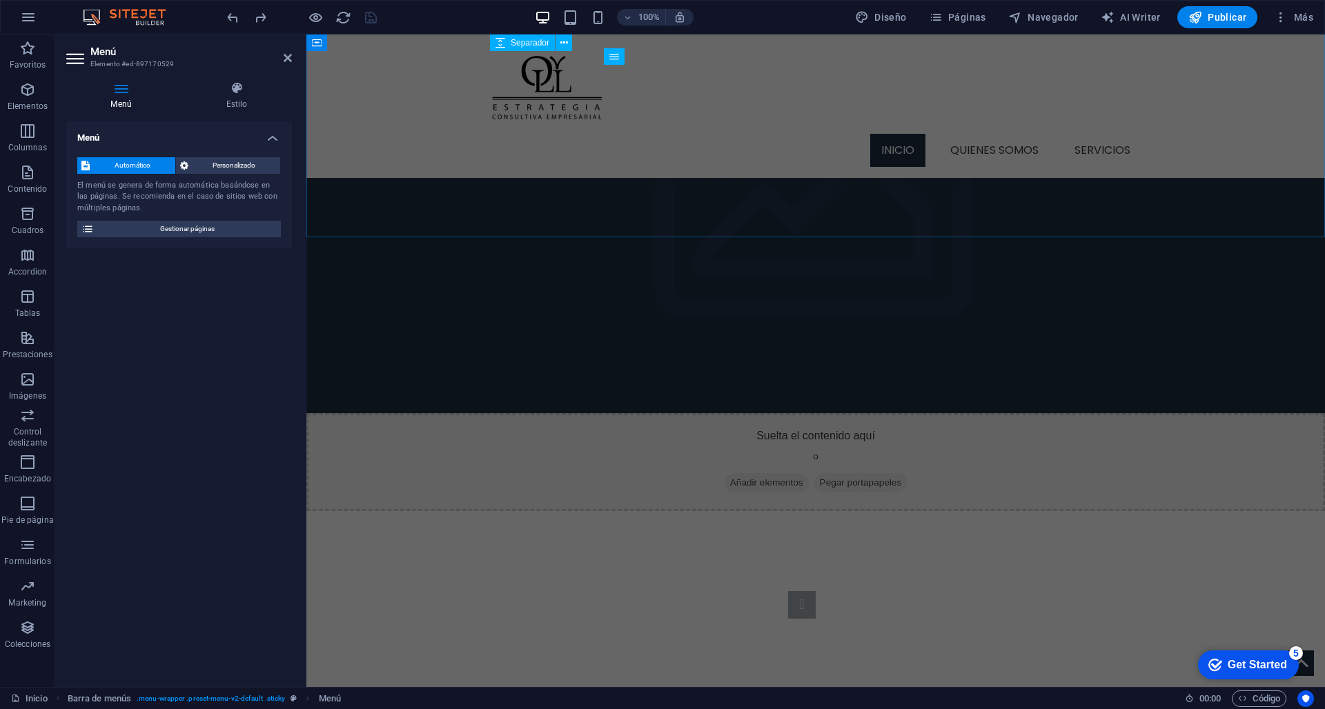
scroll to position [1278, 0]
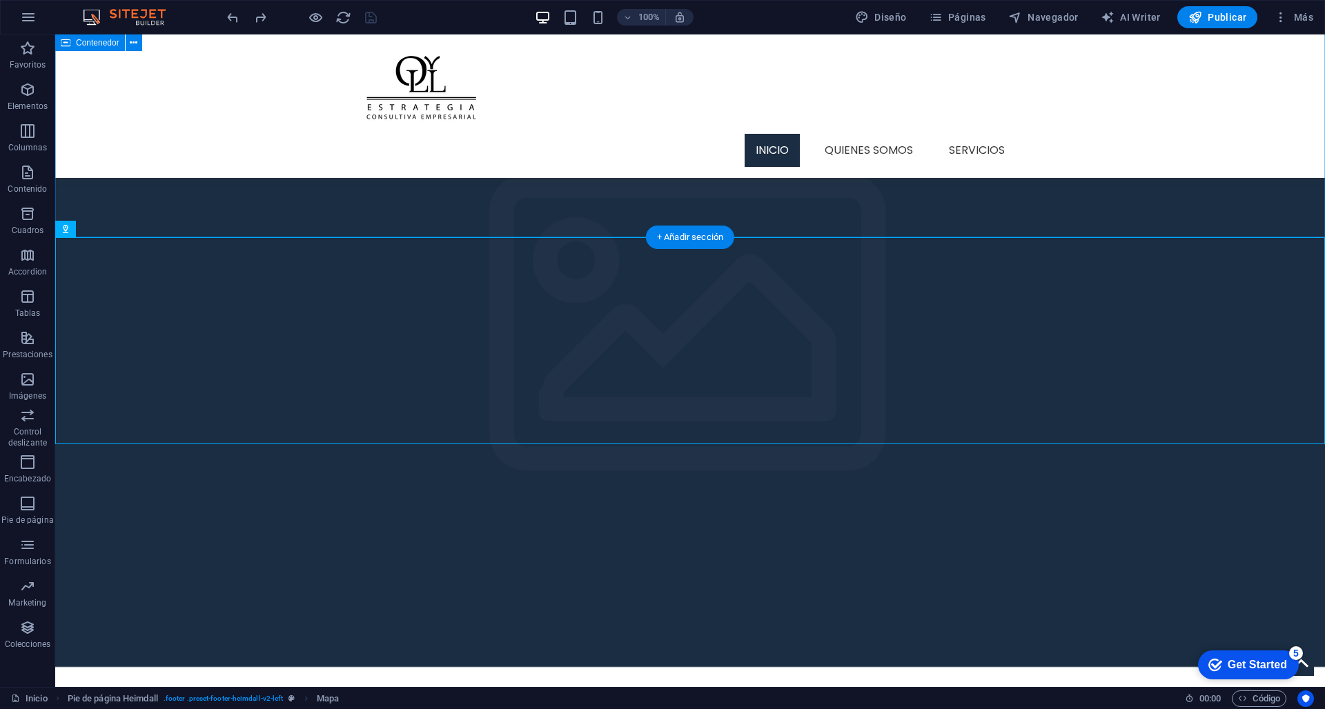
click at [742, 512] on div "Área Legal Nuestro equipo legal acompaña a empresas y personas físicas en la pr…" at bounding box center [689, 684] width 1269 height 344
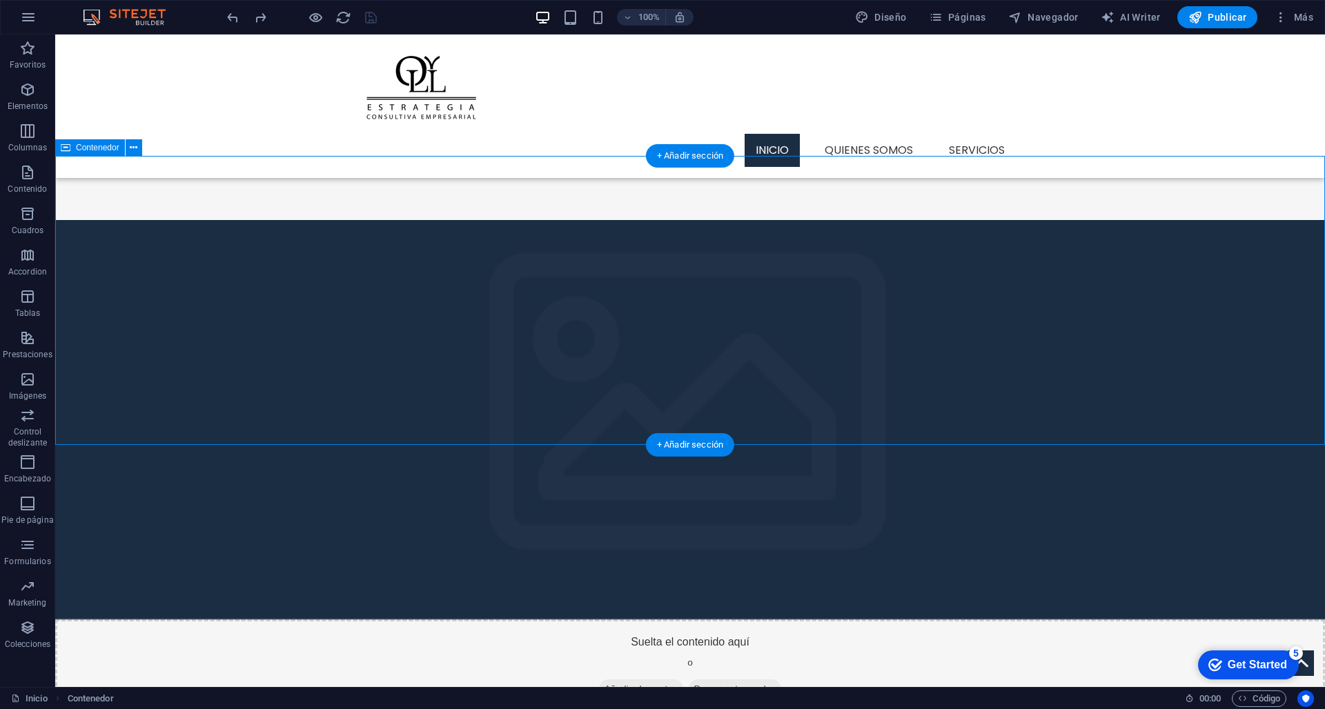
scroll to position [1077, 0]
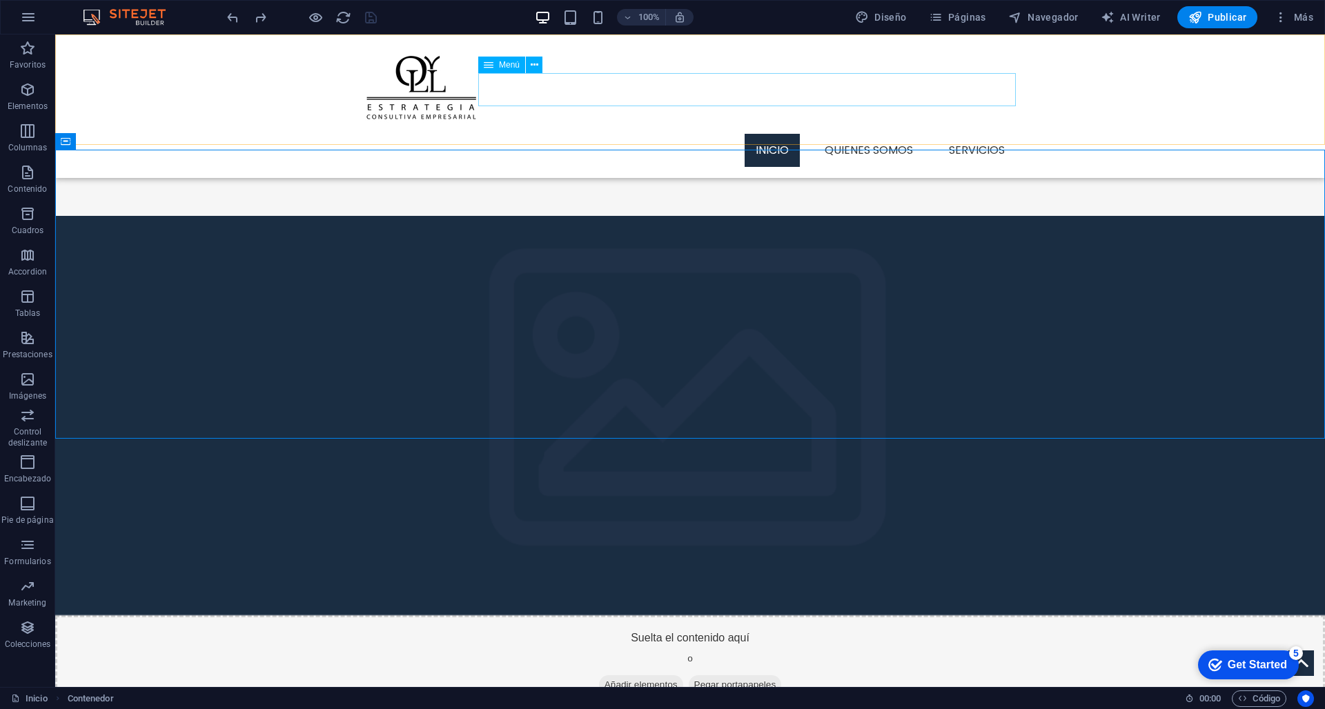
click at [998, 134] on nav "Inicio Quienes Somos Servicios" at bounding box center [689, 150] width 651 height 33
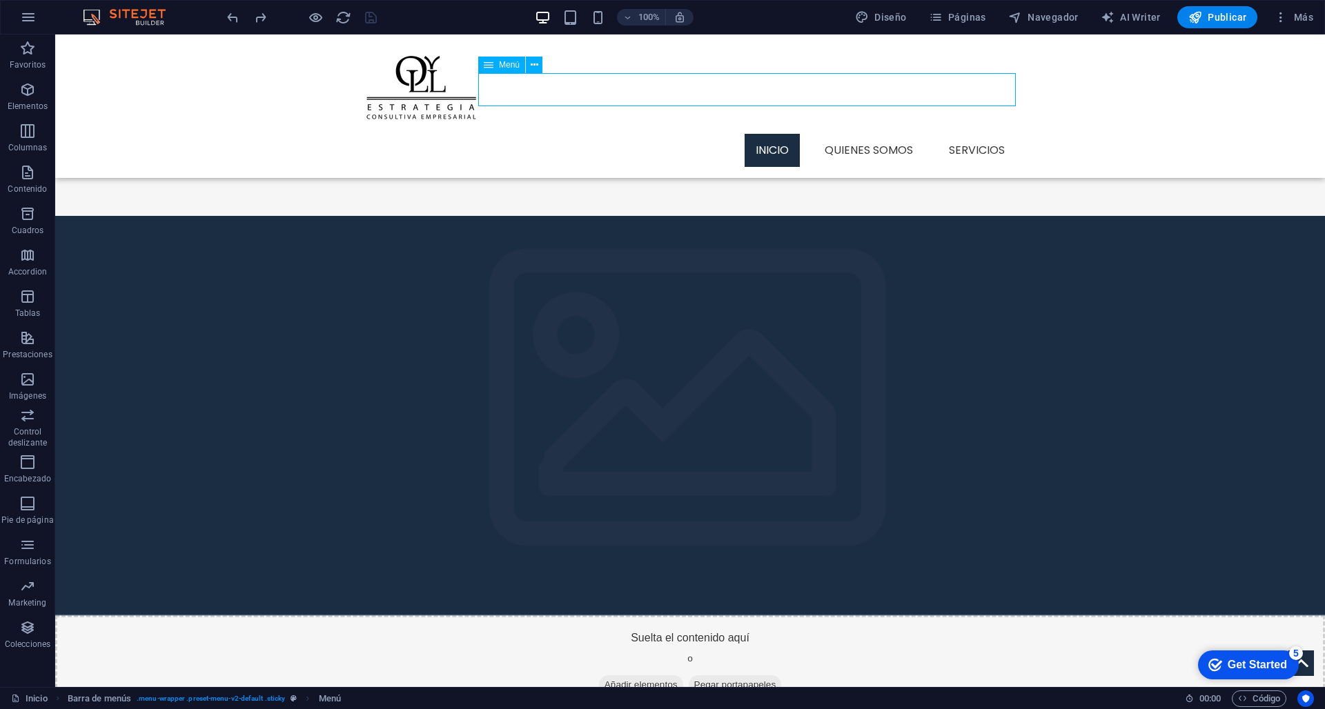
click at [998, 134] on nav "Inicio Quienes Somos Servicios" at bounding box center [689, 150] width 651 height 33
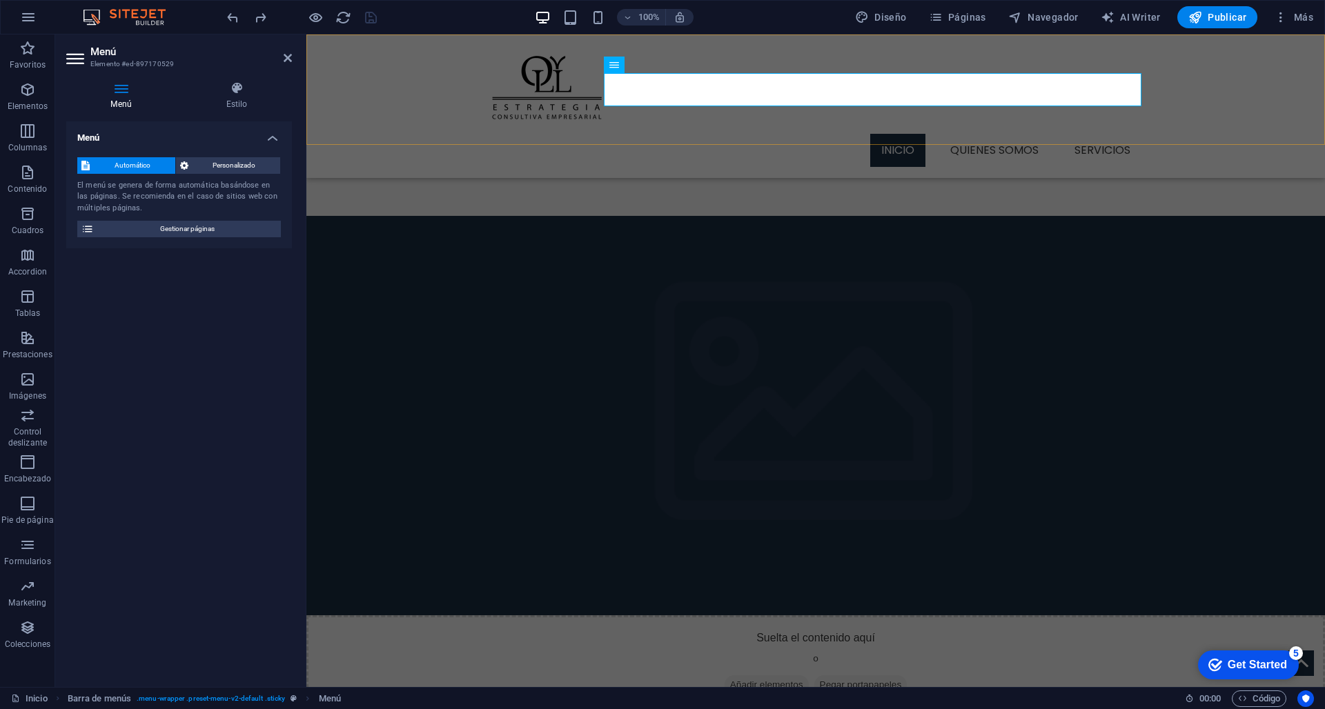
click at [980, 216] on figure at bounding box center [815, 415] width 1018 height 399
select select "px"
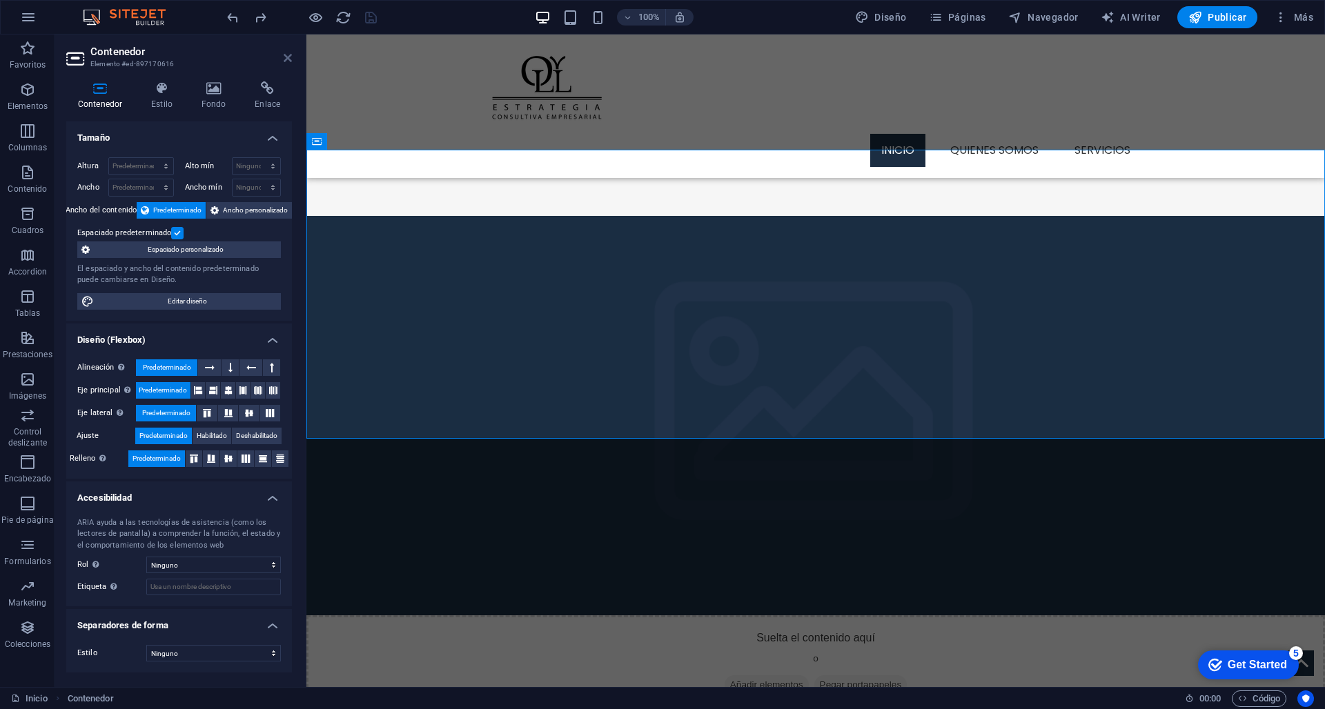
click at [288, 60] on icon at bounding box center [288, 57] width 8 height 11
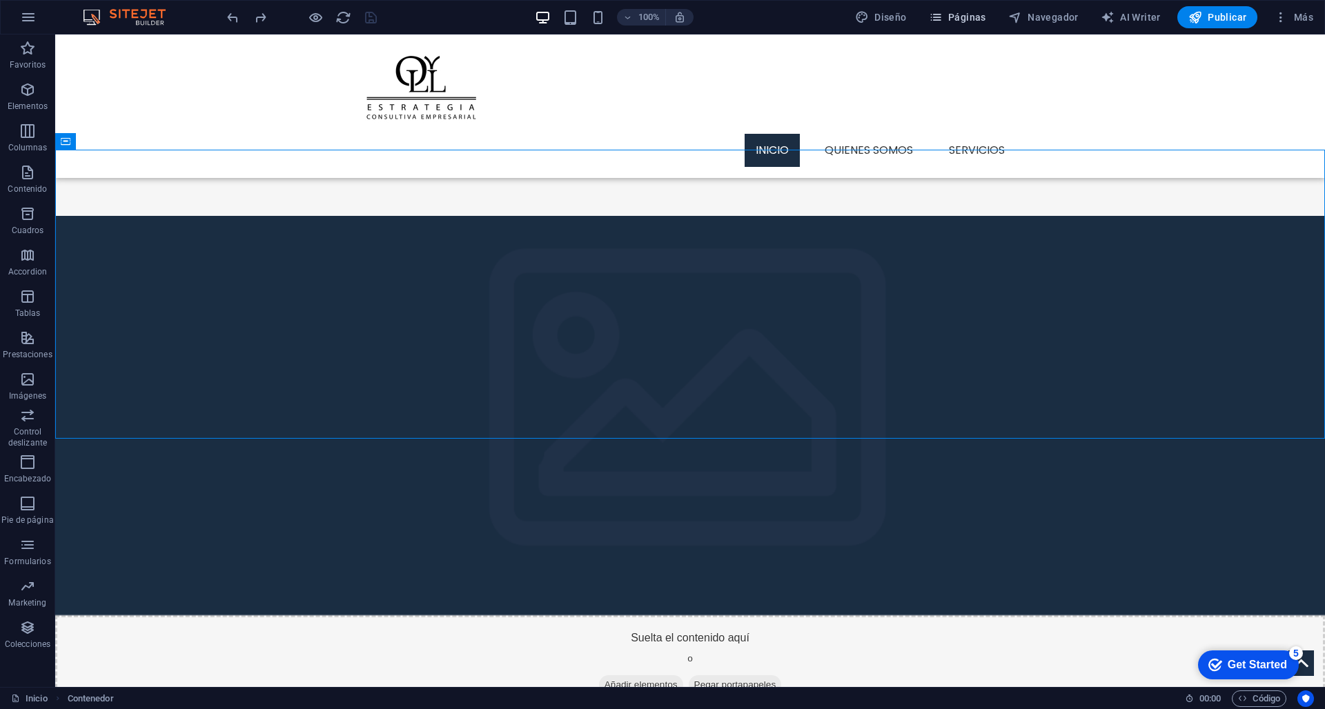
click at [967, 14] on span "Páginas" at bounding box center [957, 17] width 57 height 14
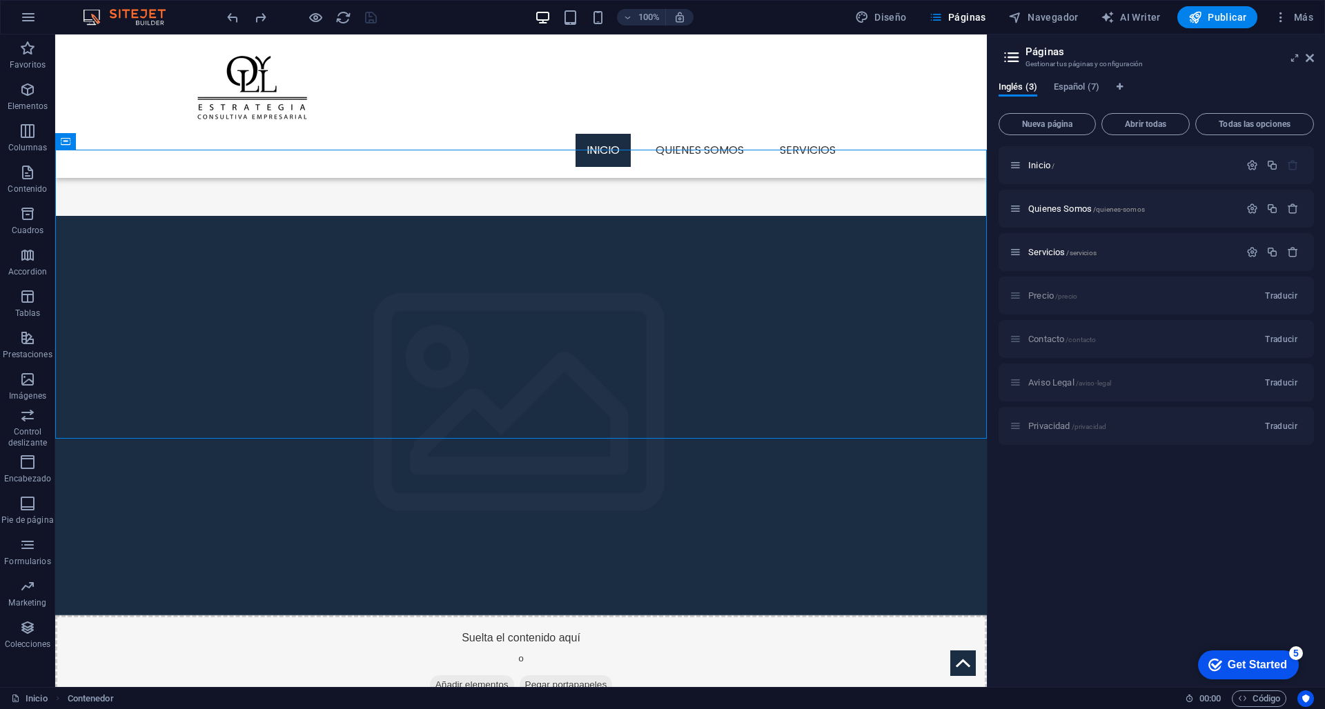
click at [1218, 296] on div "Precio /precio Traducir" at bounding box center [1155, 296] width 315 height 38
click at [1172, 297] on div "Precio /precio Traducir" at bounding box center [1155, 296] width 315 height 38
click at [1019, 291] on div "Precio /precio Traducir" at bounding box center [1155, 296] width 315 height 38
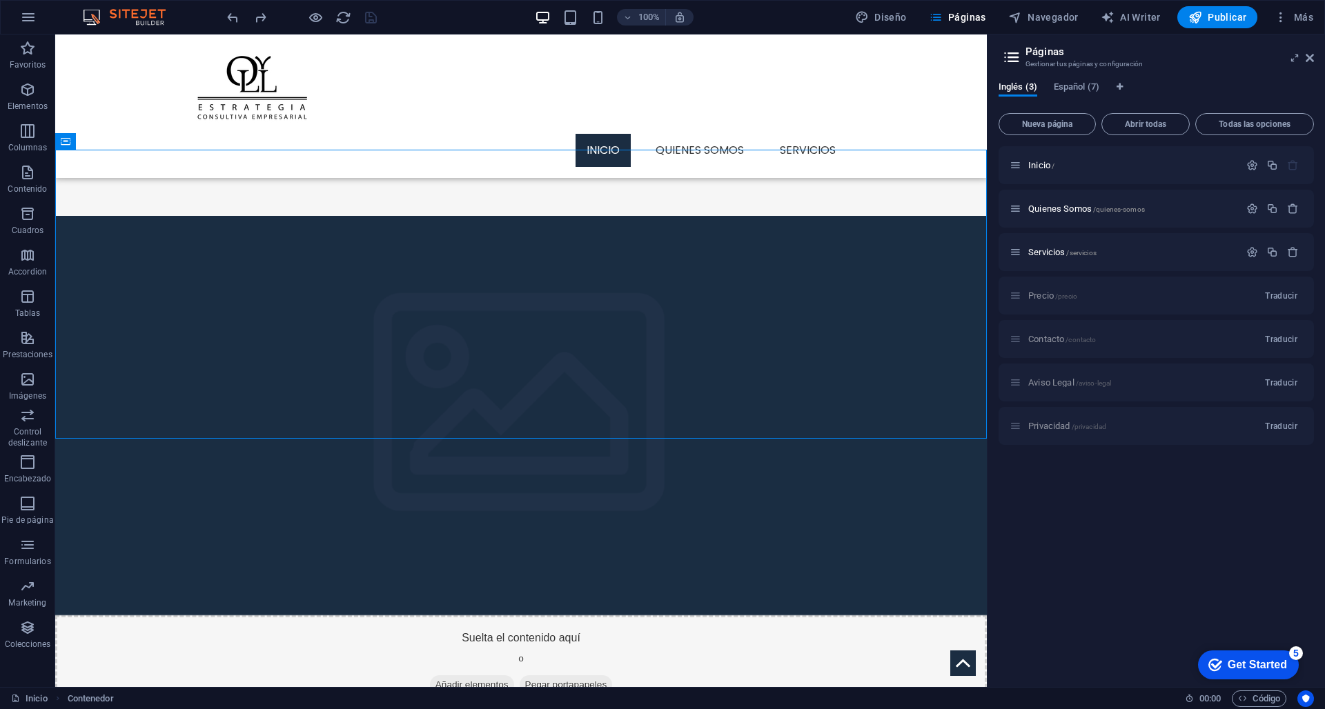
click at [1018, 297] on div "Precio /precio Traducir" at bounding box center [1155, 296] width 315 height 38
click at [1193, 334] on div "Contacto /contacto Traducir" at bounding box center [1155, 339] width 315 height 38
click at [1277, 342] on span "Traducir" at bounding box center [1281, 339] width 32 height 11
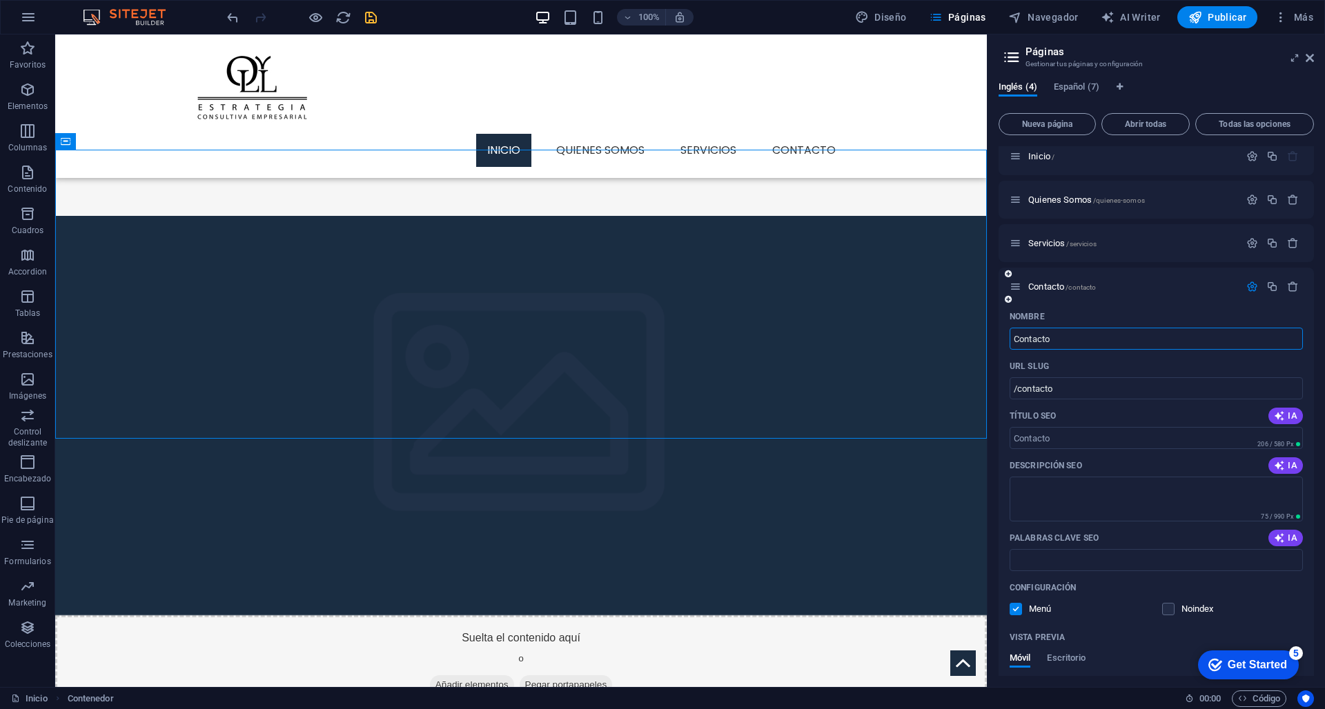
scroll to position [0, 0]
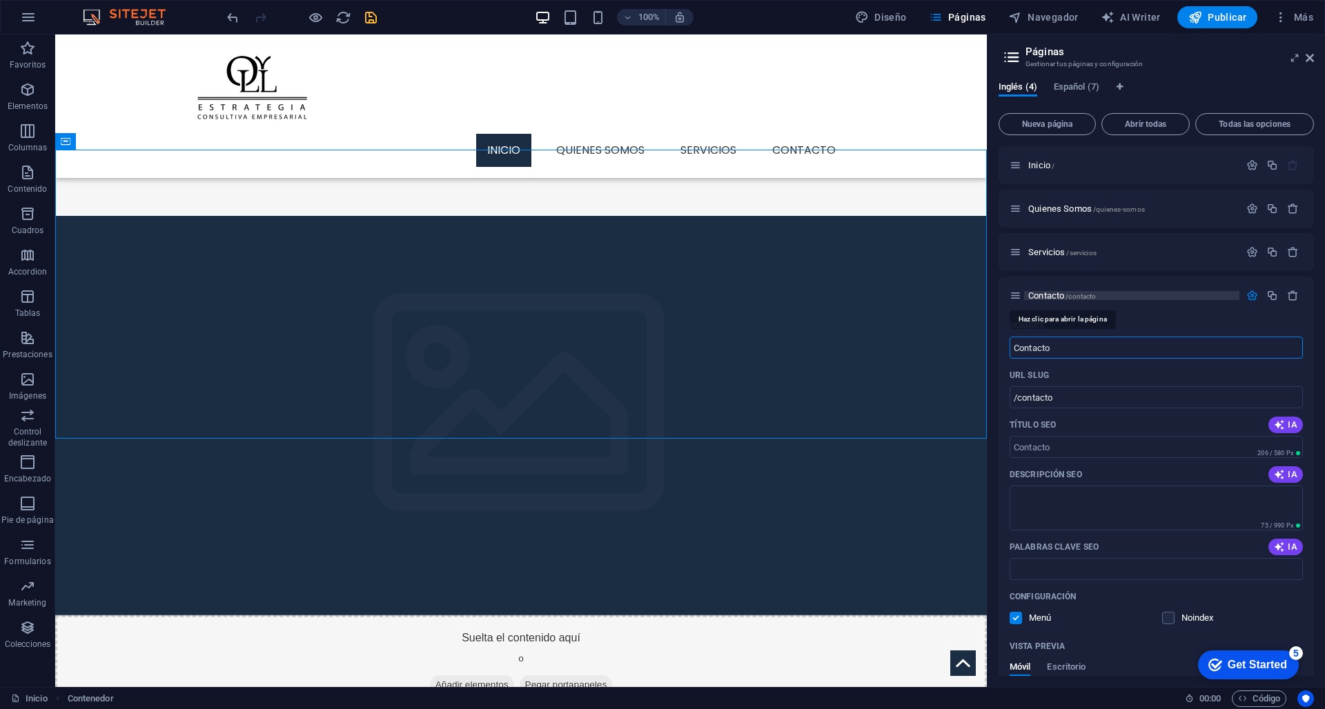
click at [1096, 299] on span "/contacto" at bounding box center [1080, 297] width 30 height 8
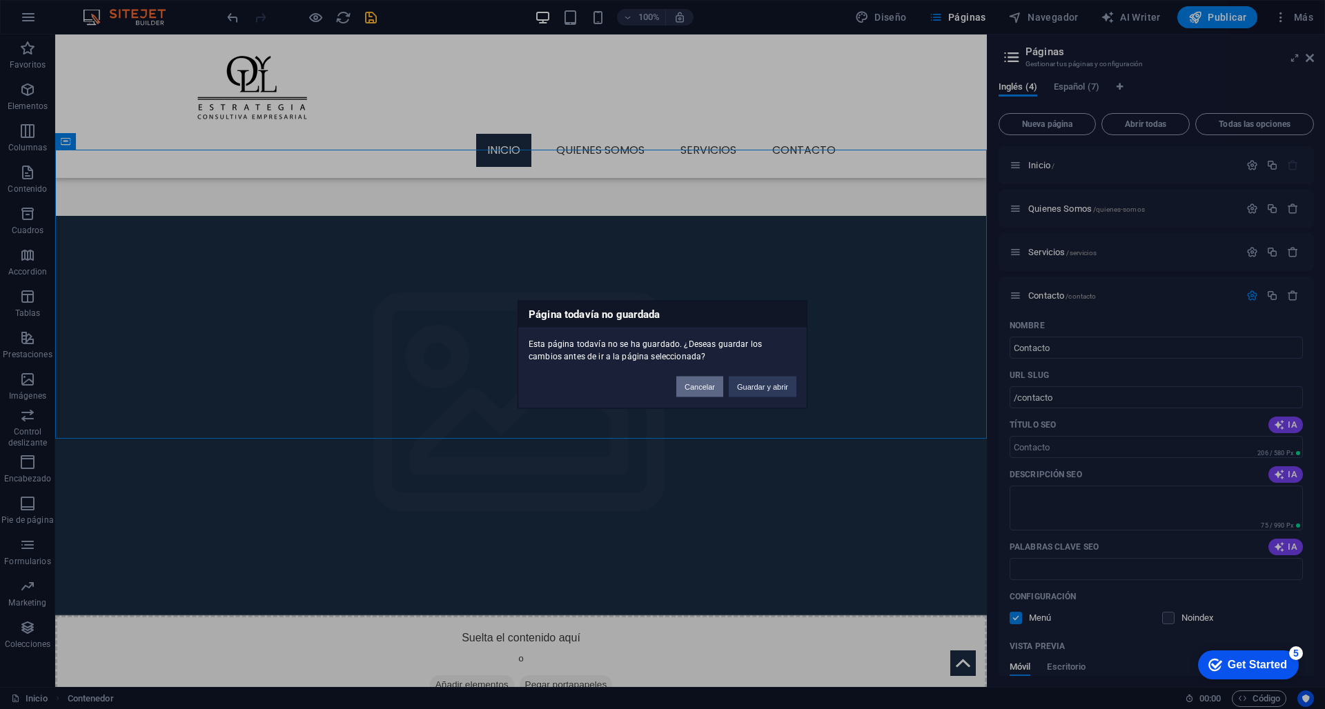
click at [706, 383] on button "Cancelar" at bounding box center [699, 387] width 47 height 21
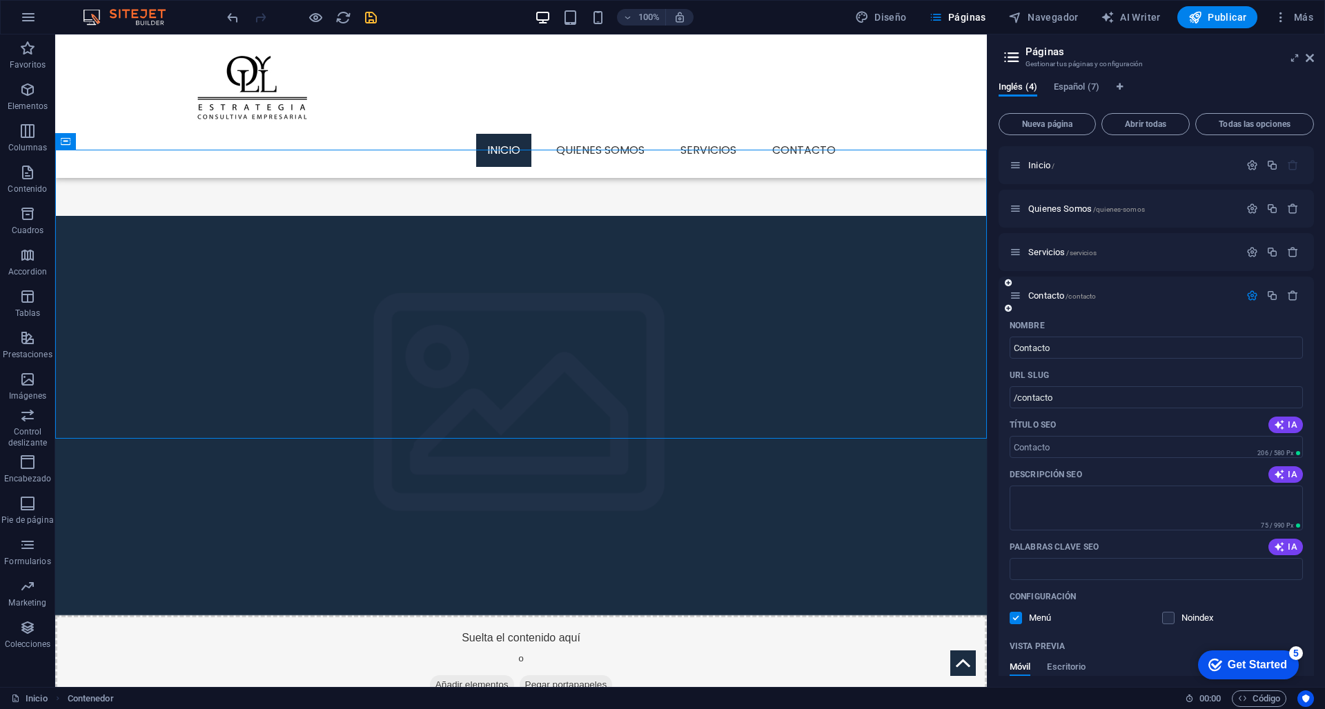
click at [1018, 295] on icon at bounding box center [1015, 296] width 12 height 12
click at [1249, 295] on icon "button" at bounding box center [1252, 296] width 12 height 12
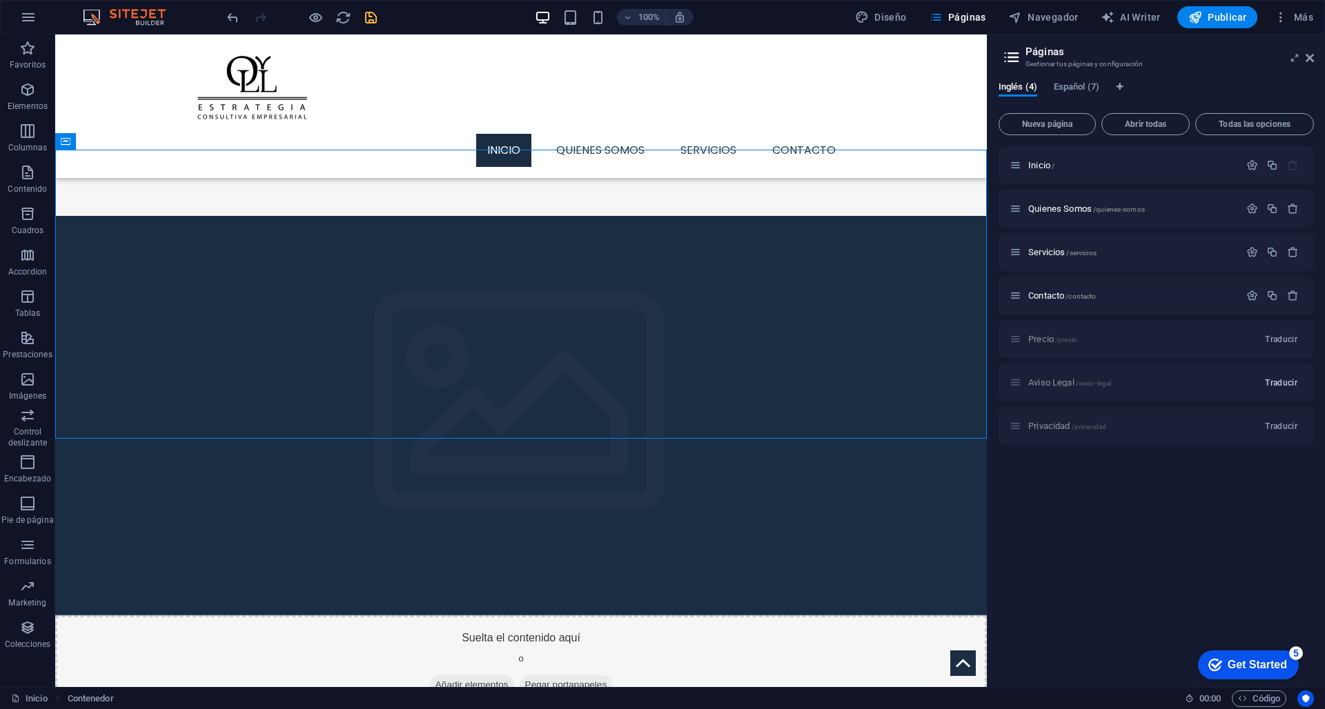
click at [1284, 386] on span "Traducir" at bounding box center [1281, 382] width 32 height 11
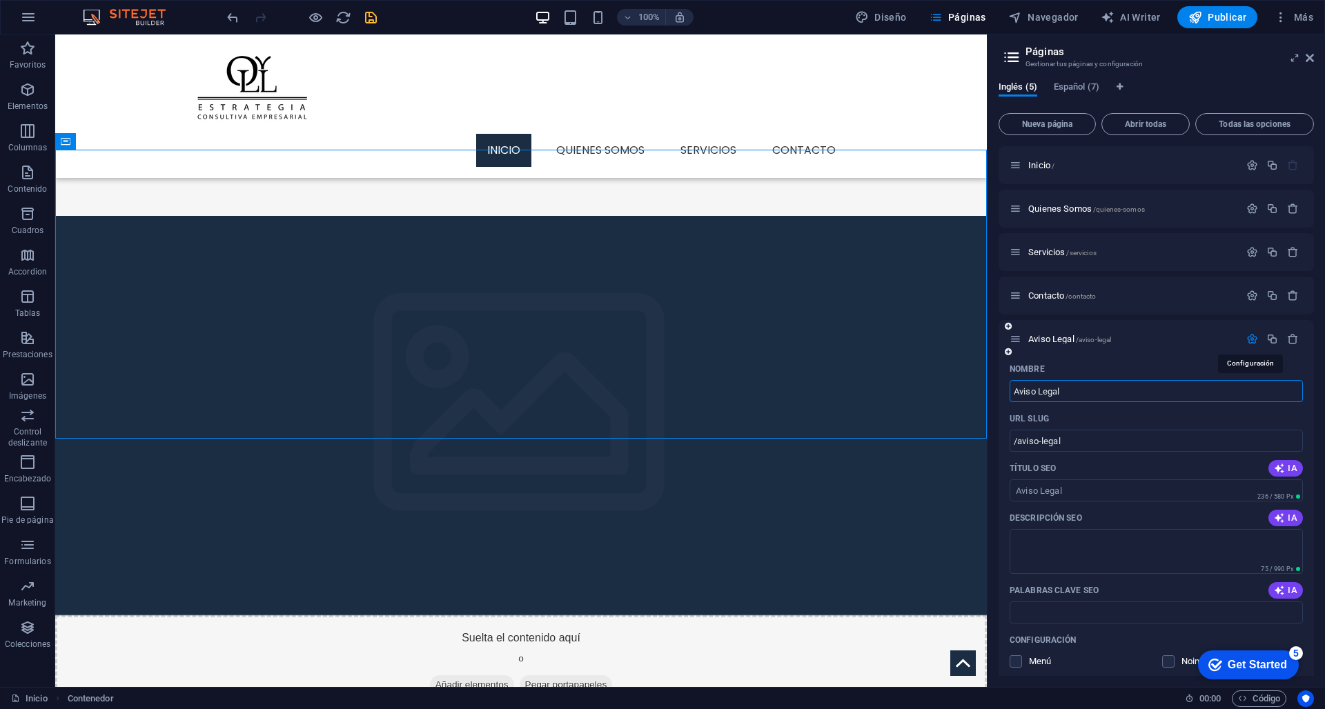
click at [1252, 340] on icon "button" at bounding box center [1252, 339] width 12 height 12
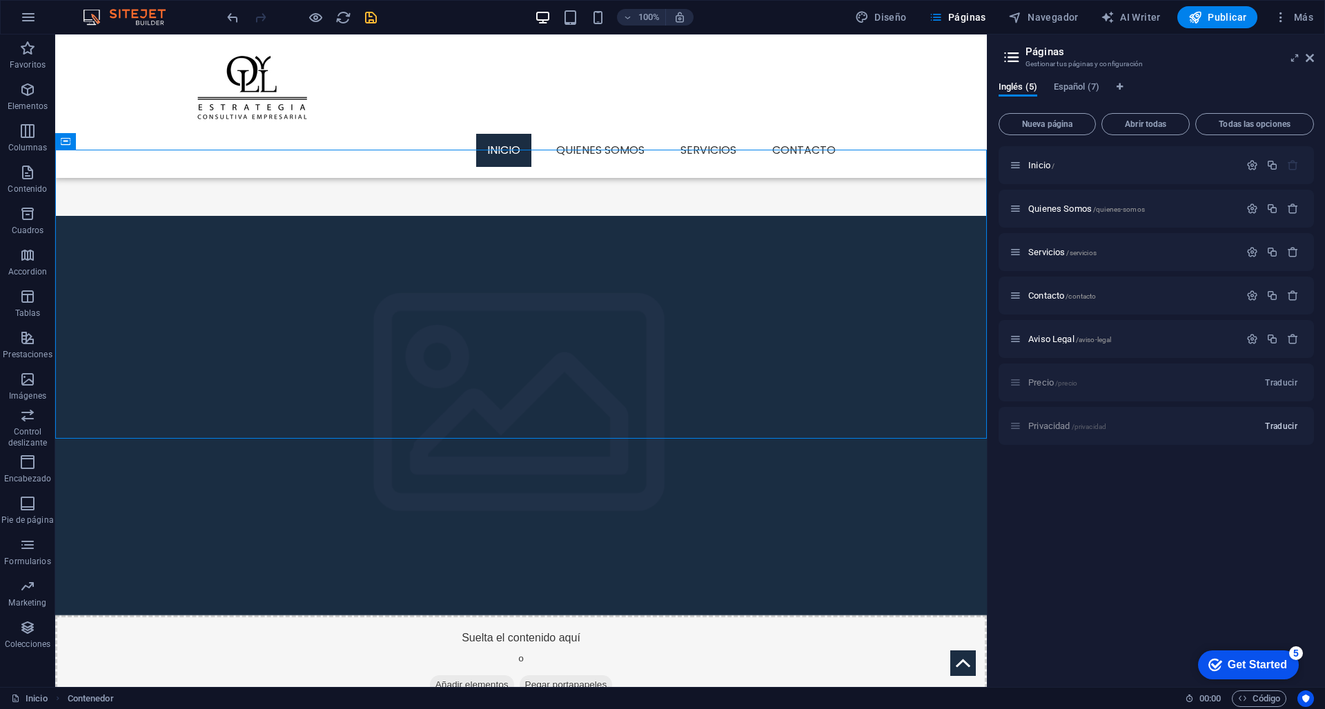
click at [1276, 435] on button "Traducir" at bounding box center [1280, 426] width 43 height 22
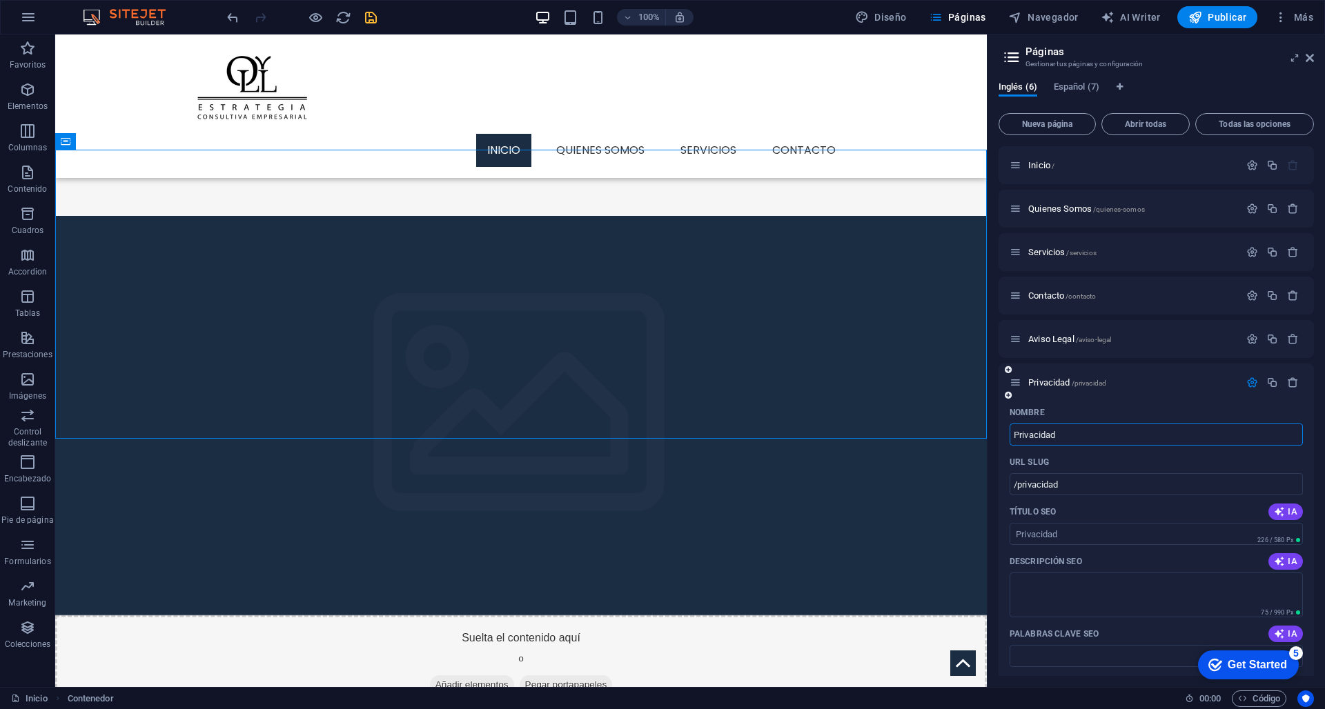
click at [1254, 382] on icon "button" at bounding box center [1252, 383] width 12 height 12
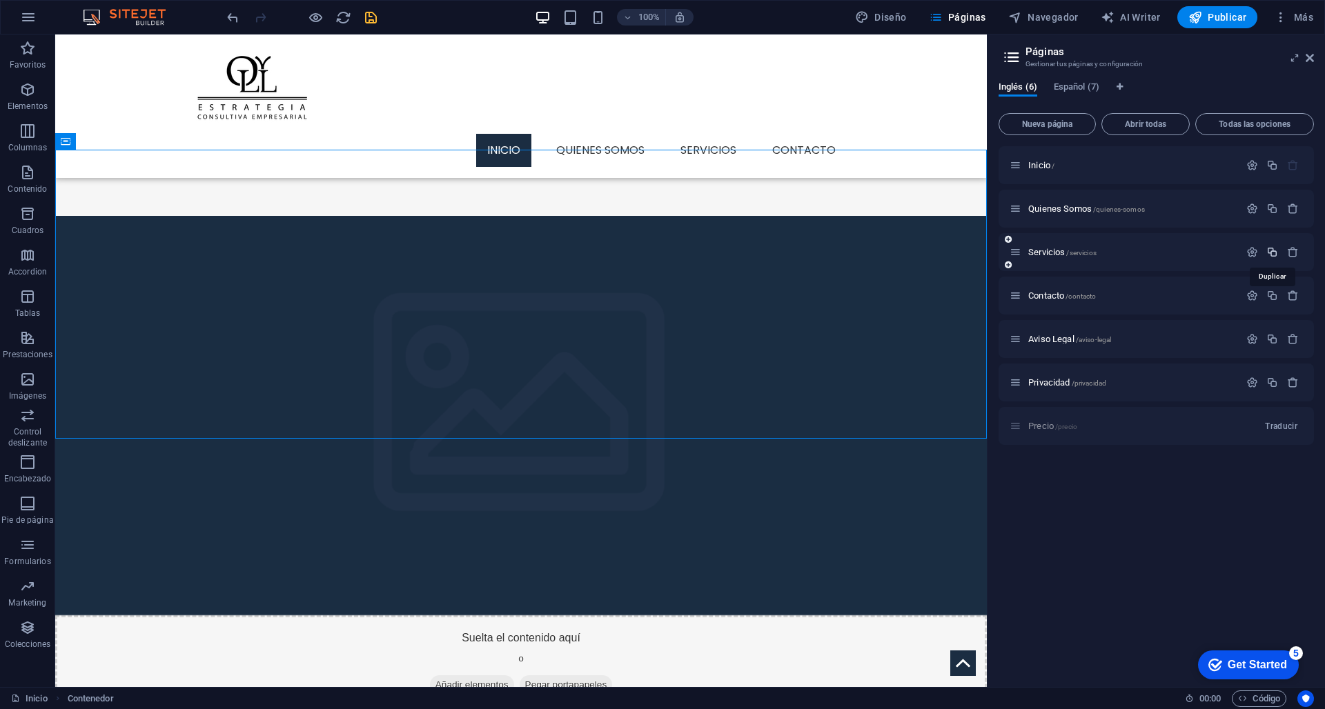
click at [1274, 251] on icon "button" at bounding box center [1272, 252] width 12 height 12
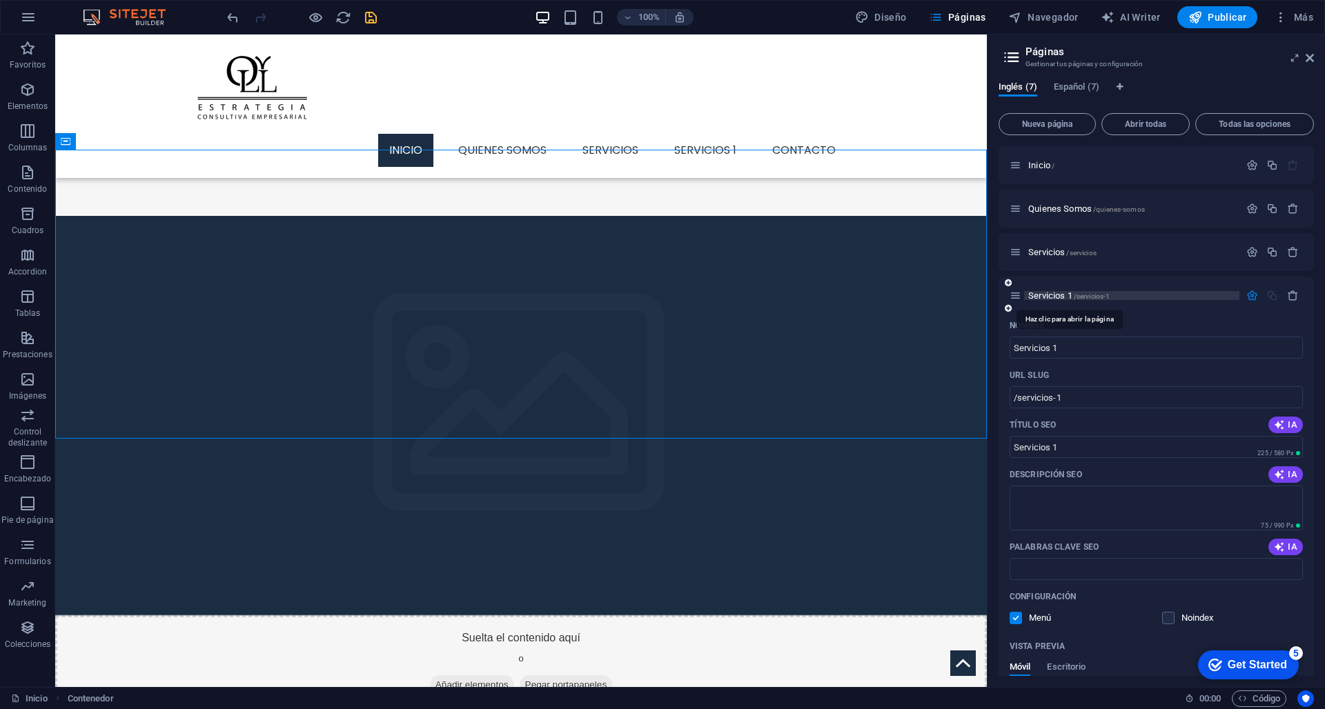
click at [1066, 297] on span "Servicios 1 /servicios-1" at bounding box center [1068, 295] width 81 height 10
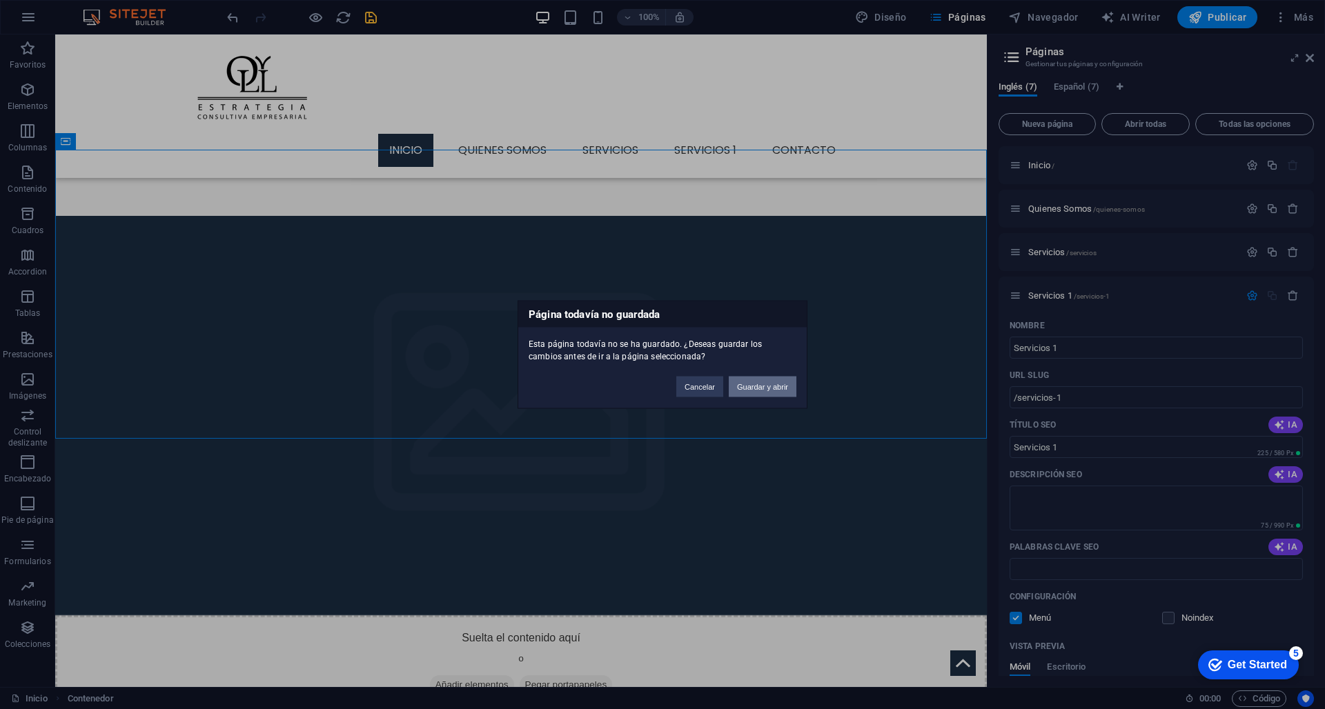
click at [747, 384] on button "Guardar y abrir" at bounding box center [763, 387] width 68 height 21
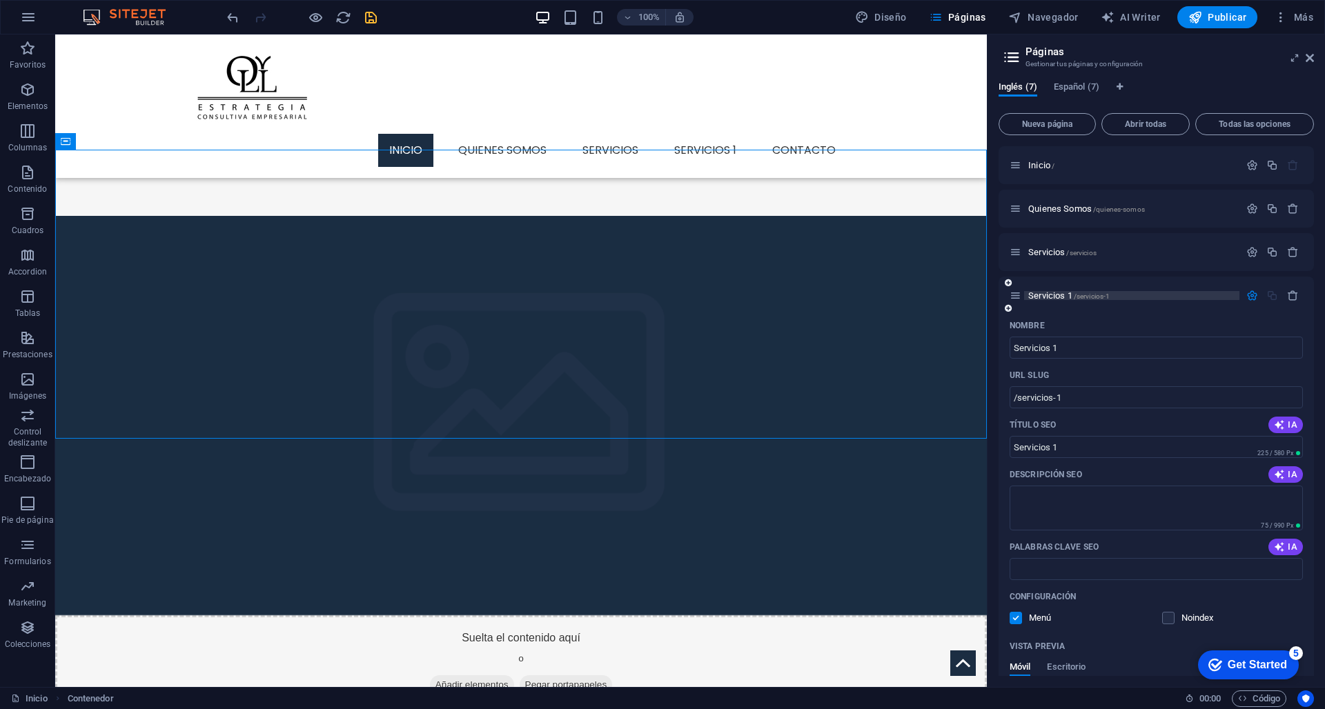
click at [1069, 297] on span "Servicios 1 /servicios-1" at bounding box center [1068, 295] width 81 height 10
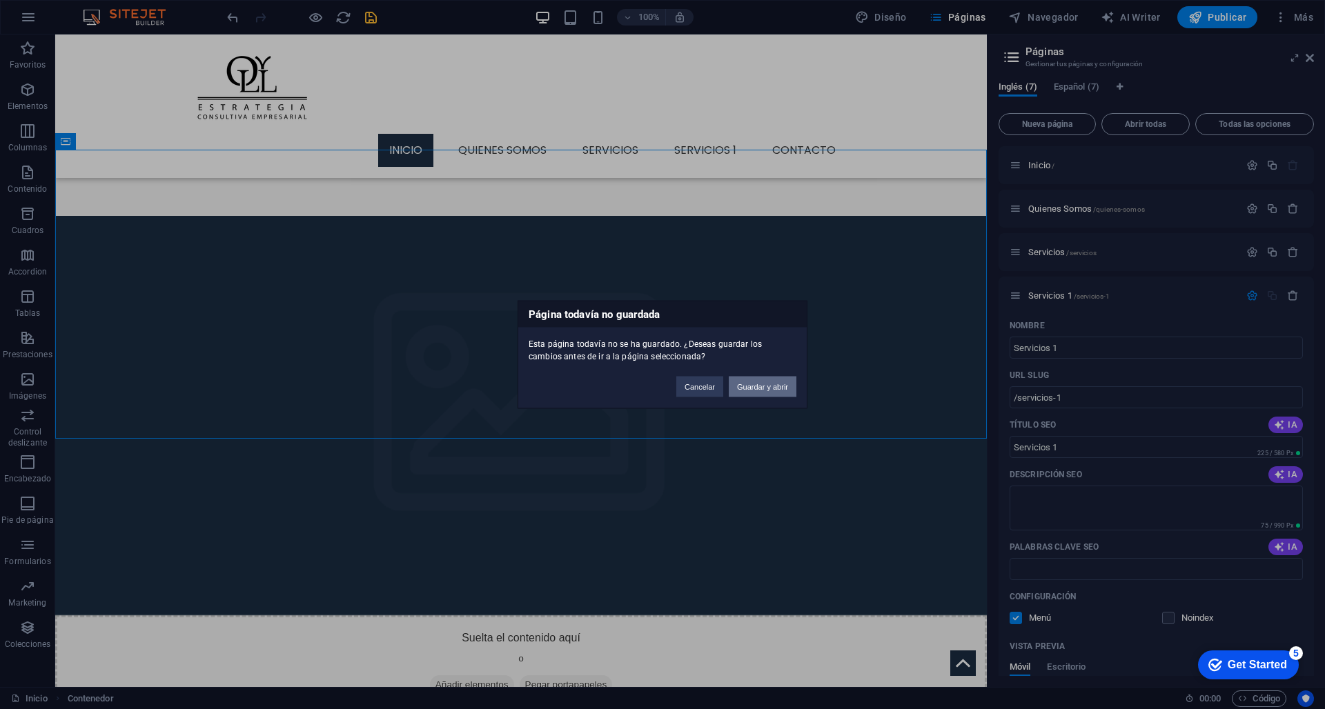
drag, startPoint x: 764, startPoint y: 387, endPoint x: 709, endPoint y: 352, distance: 65.5
click at [764, 387] on button "Guardar y abrir" at bounding box center [763, 387] width 68 height 21
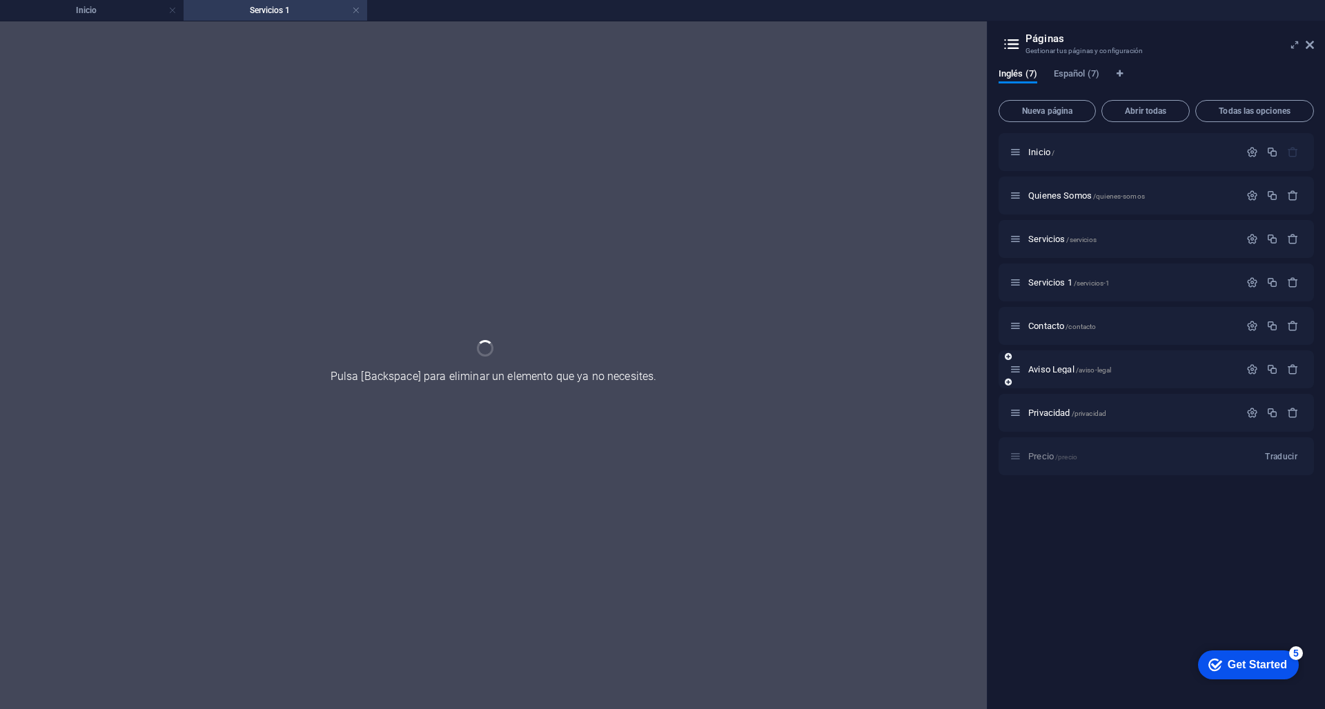
click at [1071, 351] on div "Aviso Legal /aviso-legal" at bounding box center [1155, 369] width 315 height 38
click at [1089, 284] on span "/servicios-1" at bounding box center [1092, 283] width 37 height 8
click at [1007, 277] on div "Servicios 1 /servicios-1" at bounding box center [1155, 283] width 315 height 38
click at [1254, 287] on icon "button" at bounding box center [1252, 283] width 12 height 12
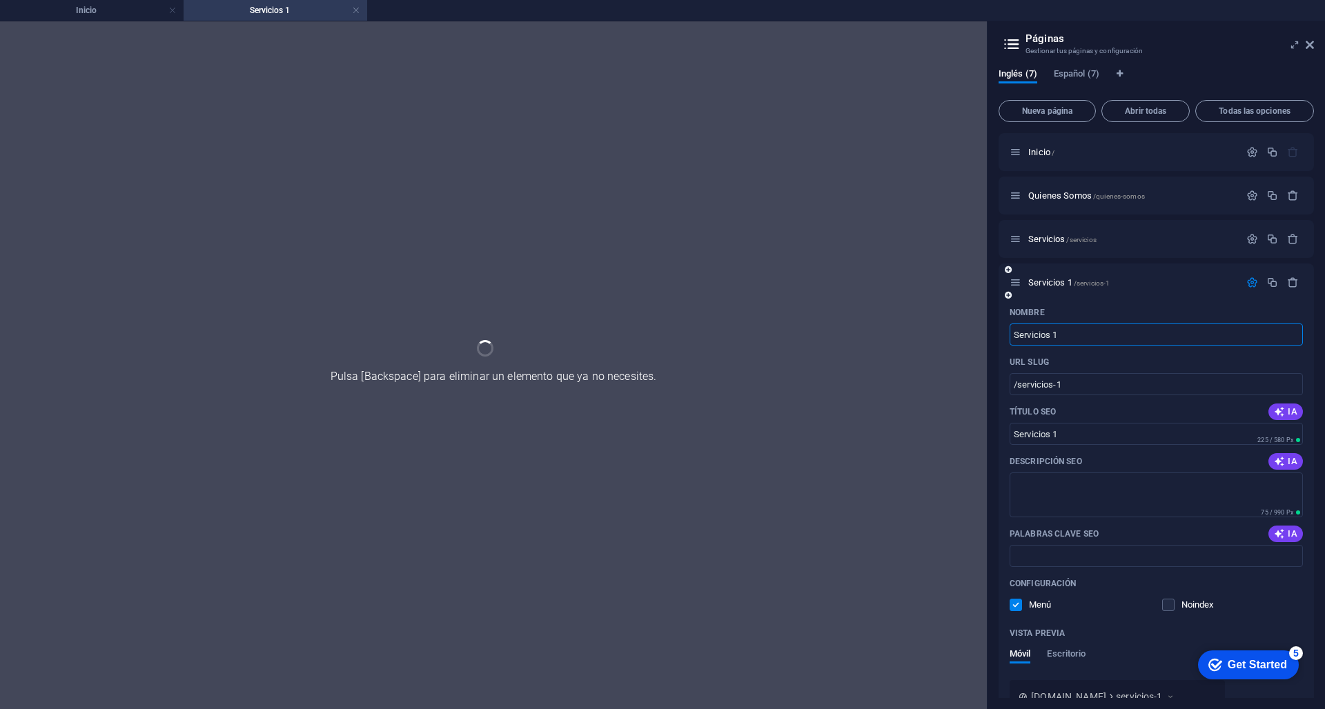
click at [1100, 338] on input "Servicios 1" at bounding box center [1155, 335] width 293 height 22
type input "Servicios"
type input "/servicios-7"
type input "Servicios"
type input "Servicios Legales"
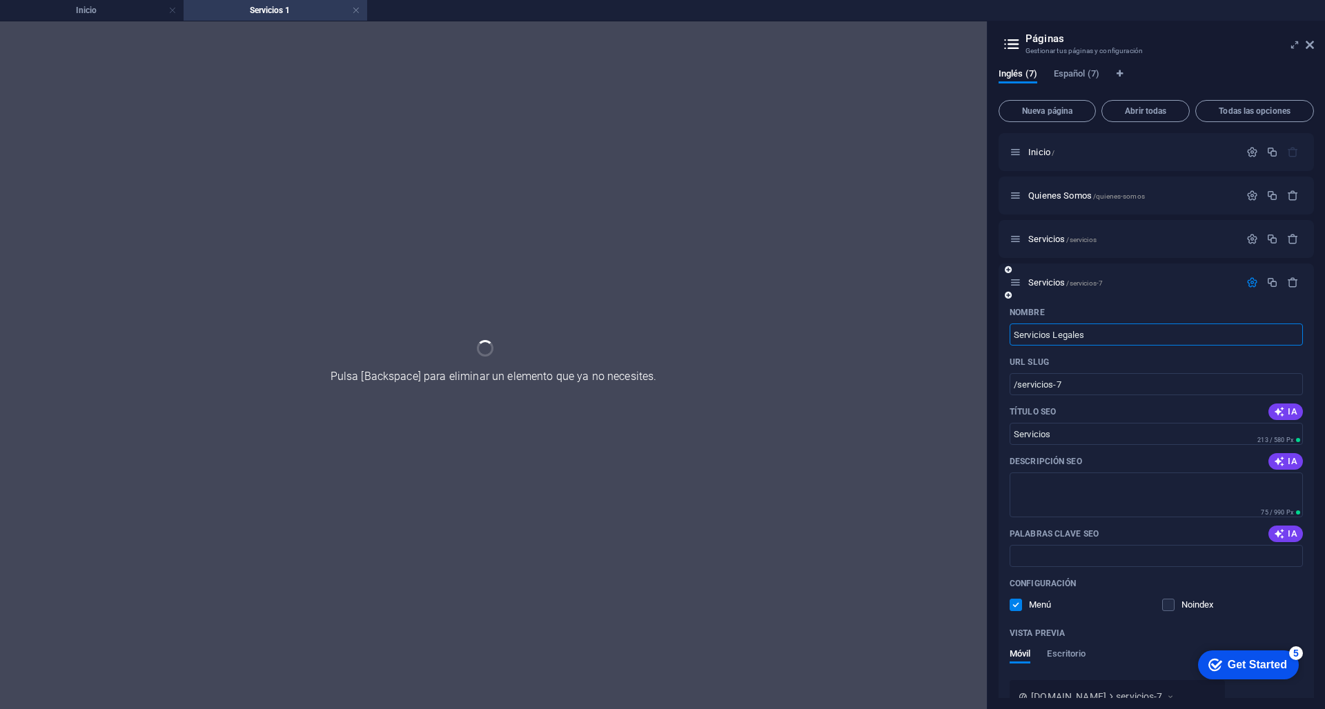
type input "Servicios Legales"
click at [1249, 281] on icon "button" at bounding box center [1252, 283] width 12 height 12
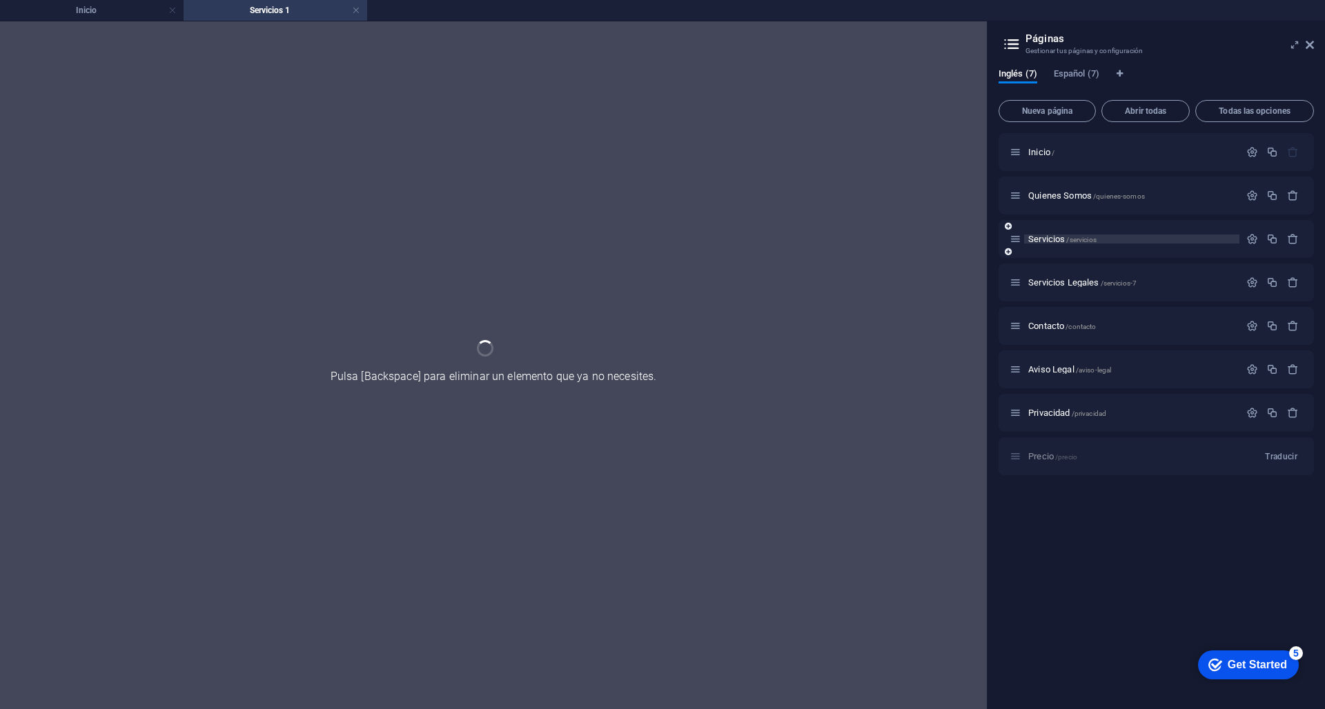
click at [1102, 235] on p "Servicios /servicios" at bounding box center [1131, 239] width 207 height 9
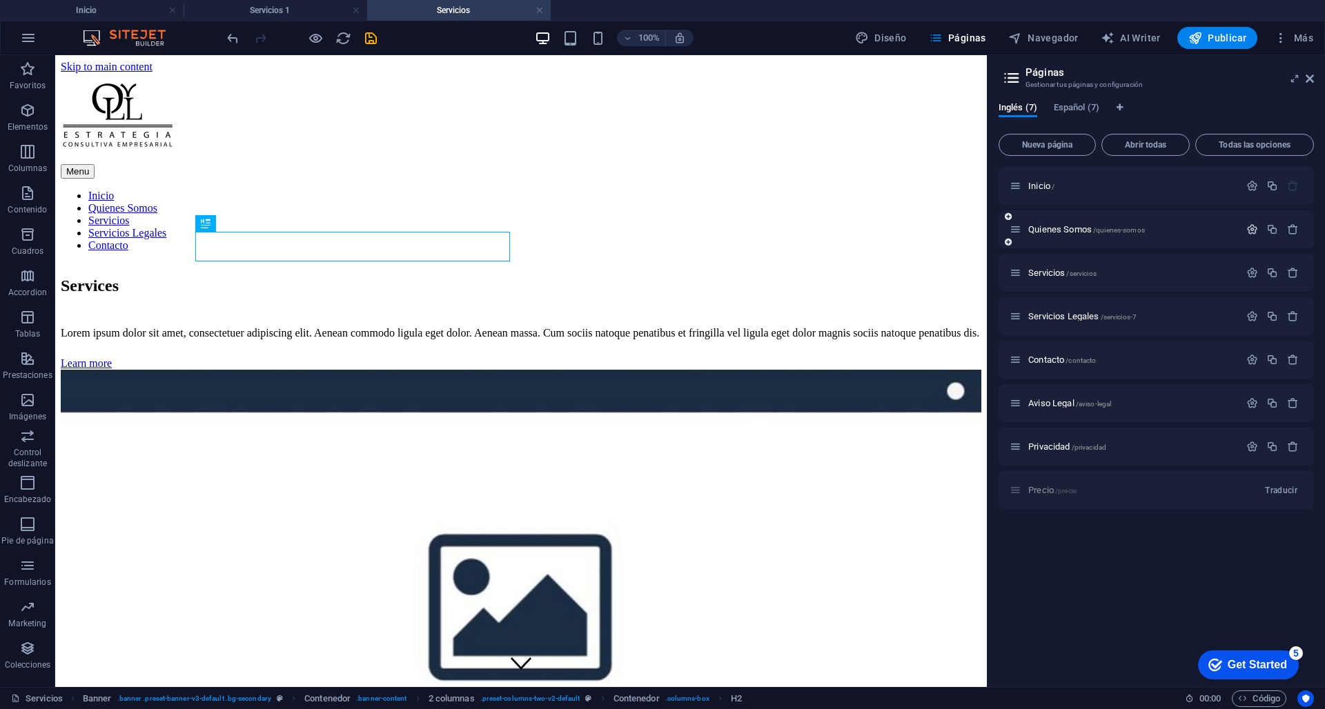
click at [1252, 228] on icon "button" at bounding box center [1252, 230] width 12 height 12
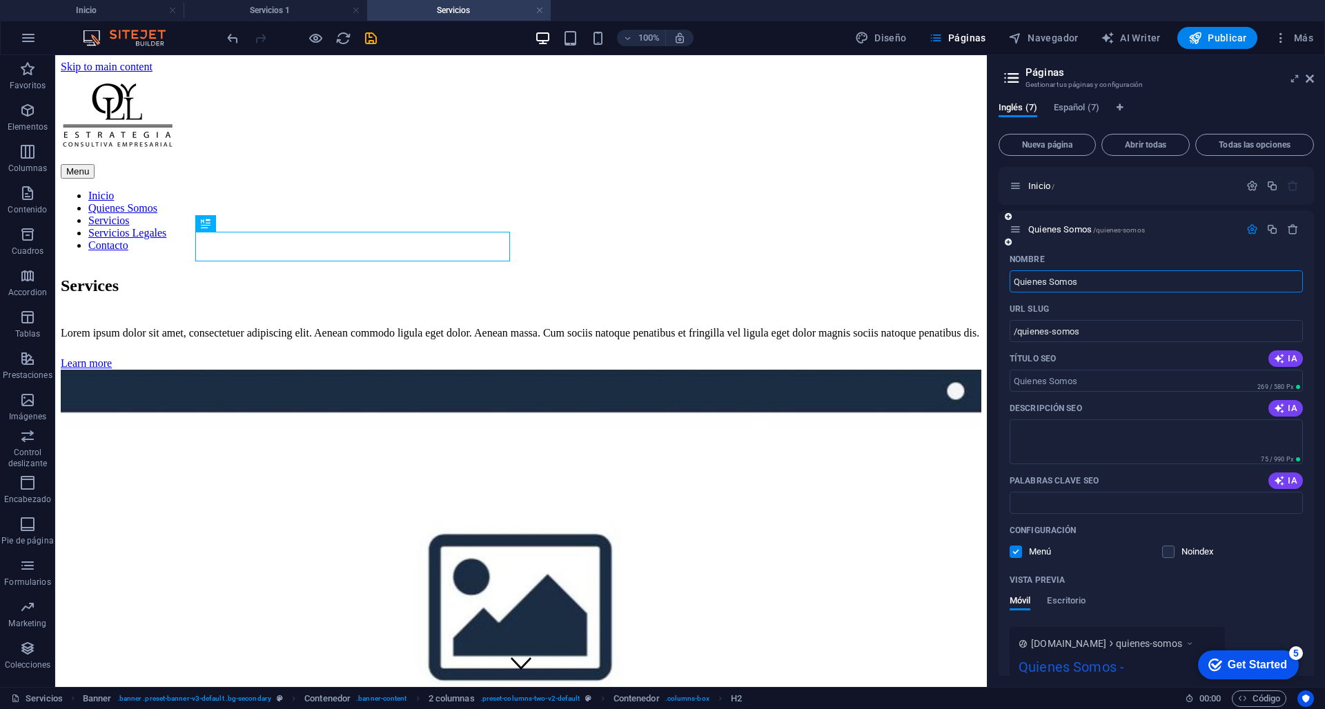
click at [1015, 226] on icon at bounding box center [1015, 230] width 12 height 12
click at [1257, 227] on button "button" at bounding box center [1252, 230] width 20 height 12
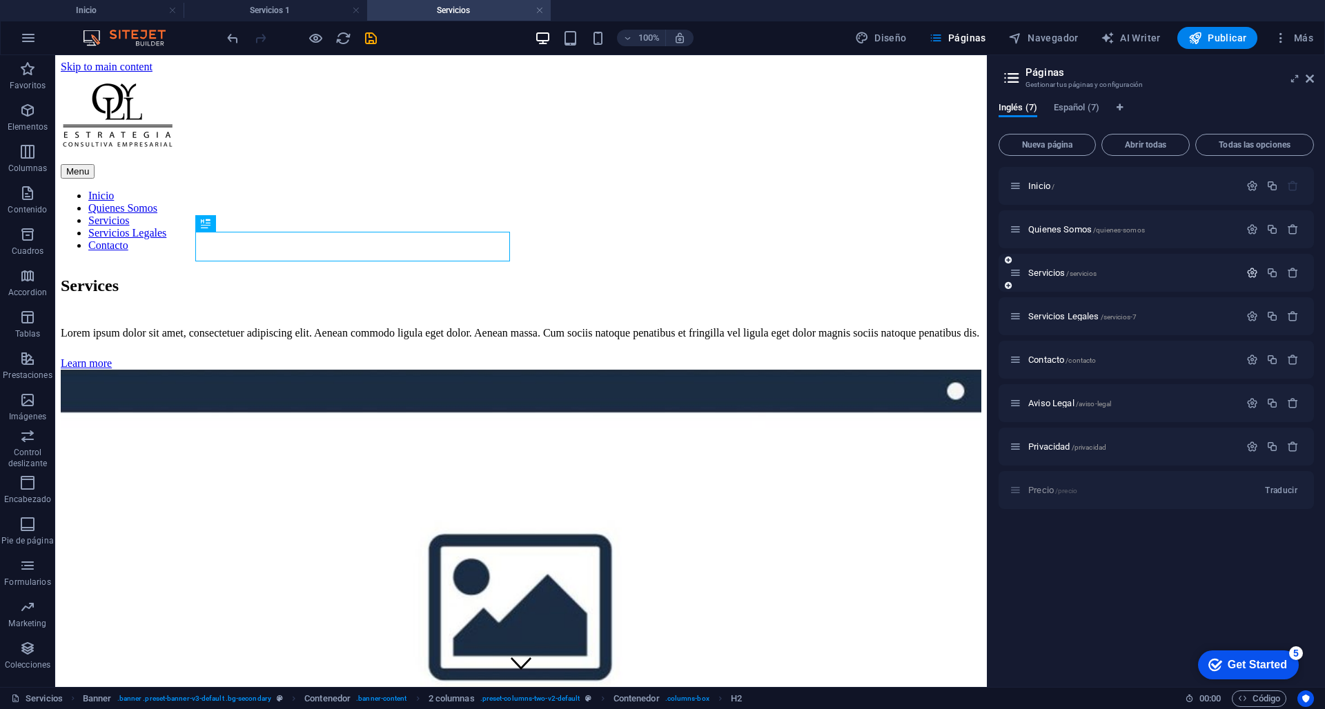
click at [1244, 272] on button "button" at bounding box center [1252, 273] width 20 height 12
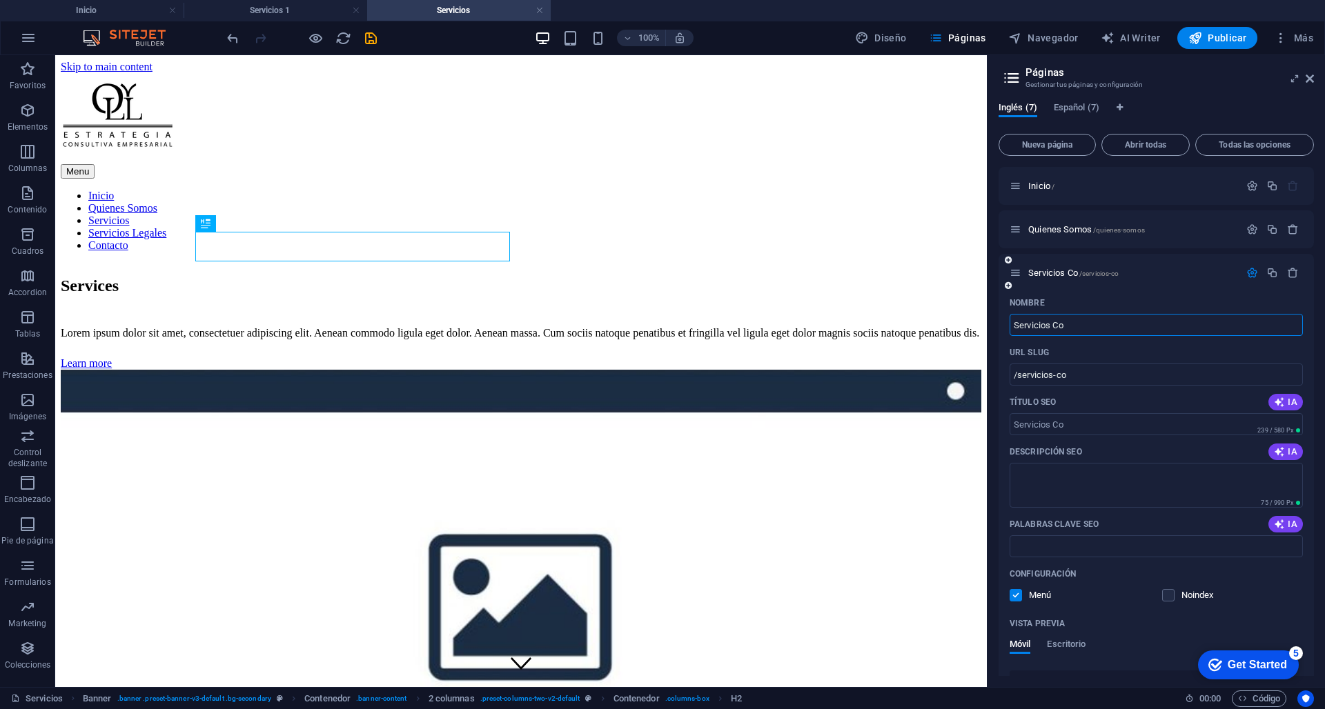
type input "Servicios Co"
type input "/servicios-co"
type input "Servicios Cont"
type input "/servicios-cont"
type input "Servicios Contables"
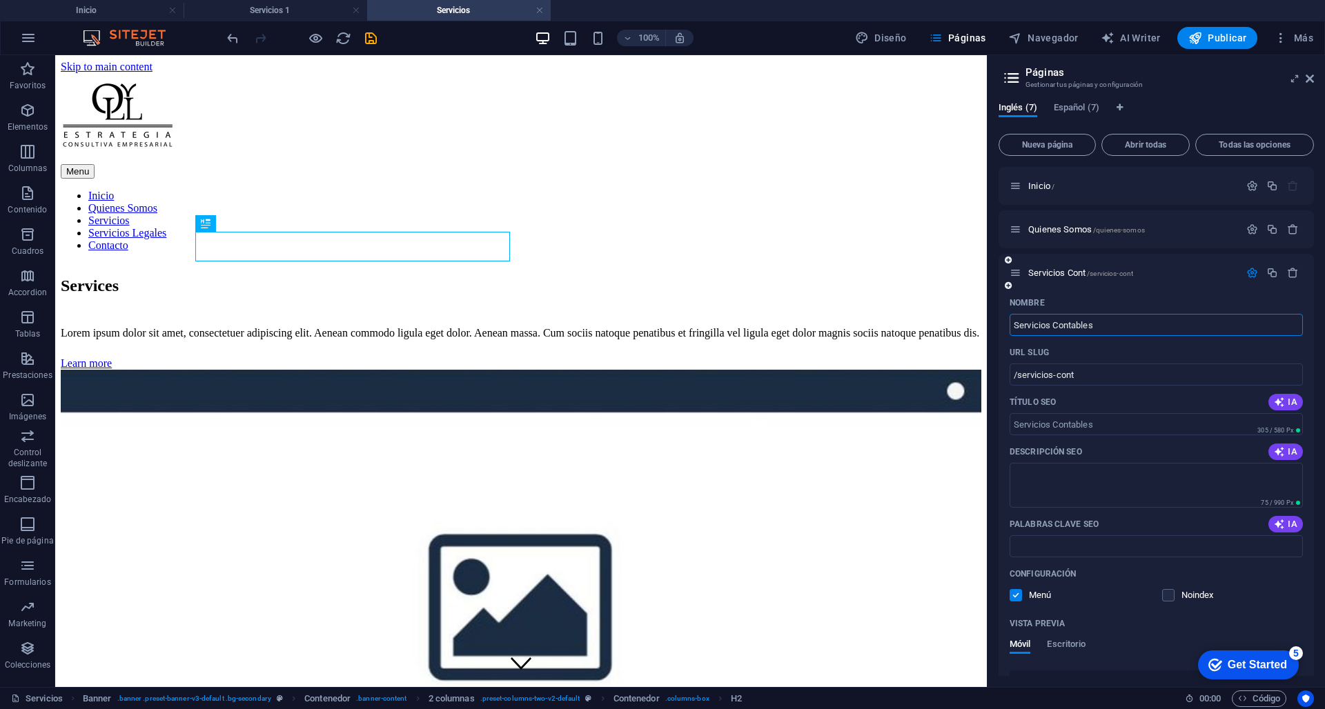
type input "/servicios-contables"
click at [1248, 273] on icon "button" at bounding box center [1252, 273] width 12 height 12
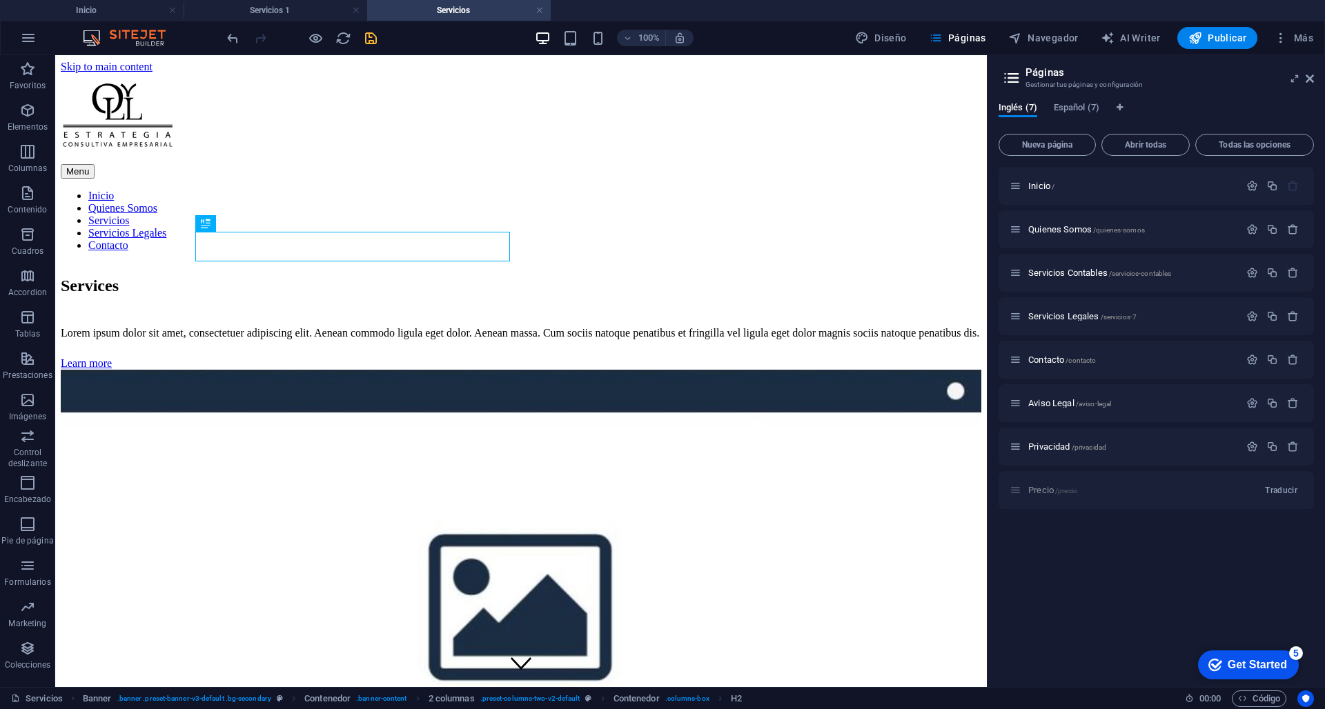
click at [373, 38] on icon "save" at bounding box center [371, 38] width 16 height 16
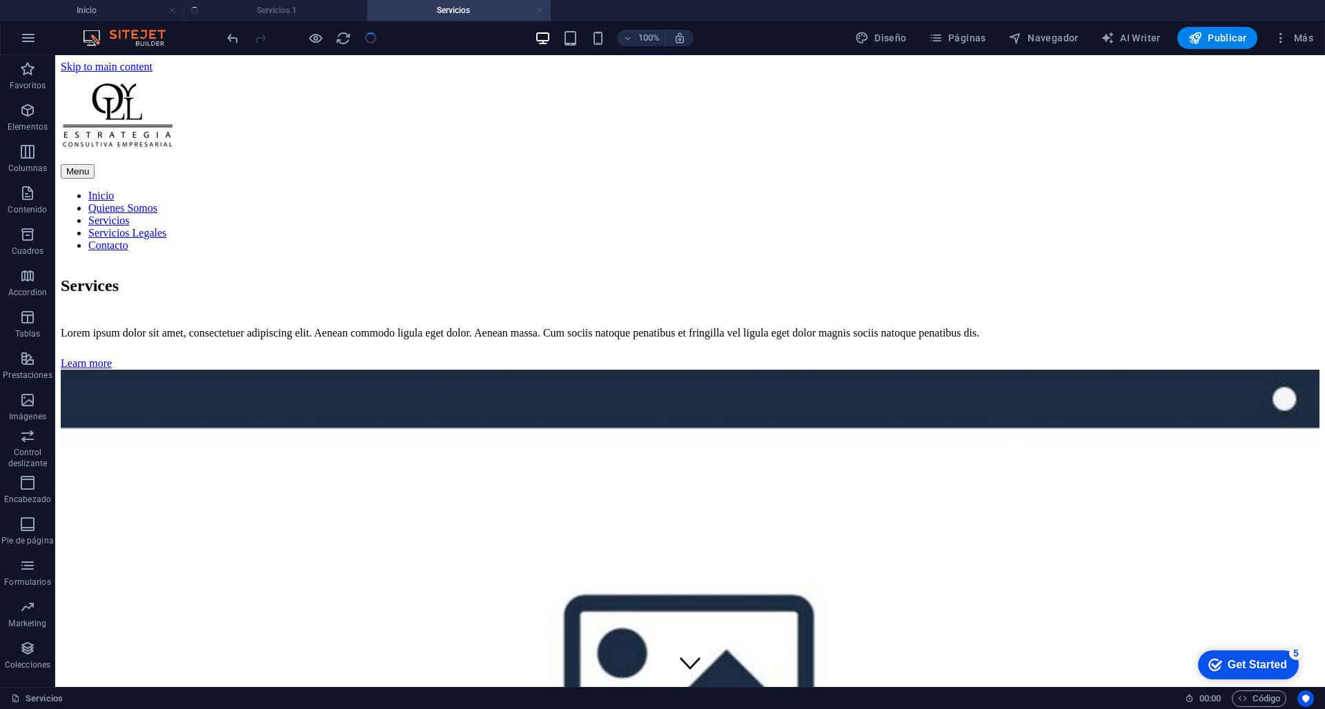
click at [542, 12] on link at bounding box center [539, 10] width 8 height 13
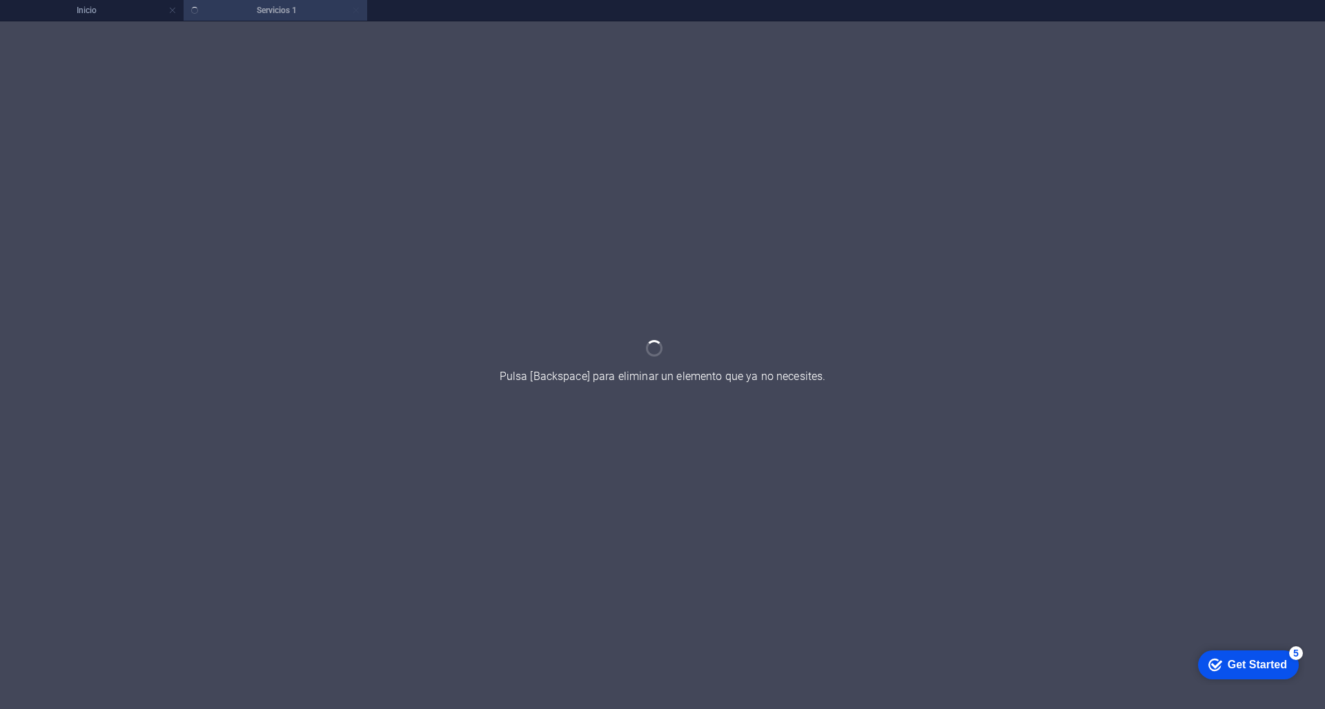
click at [255, 13] on ul "Inicio Servicios 1" at bounding box center [662, 10] width 1325 height 21
